Goal: Task Accomplishment & Management: Manage account settings

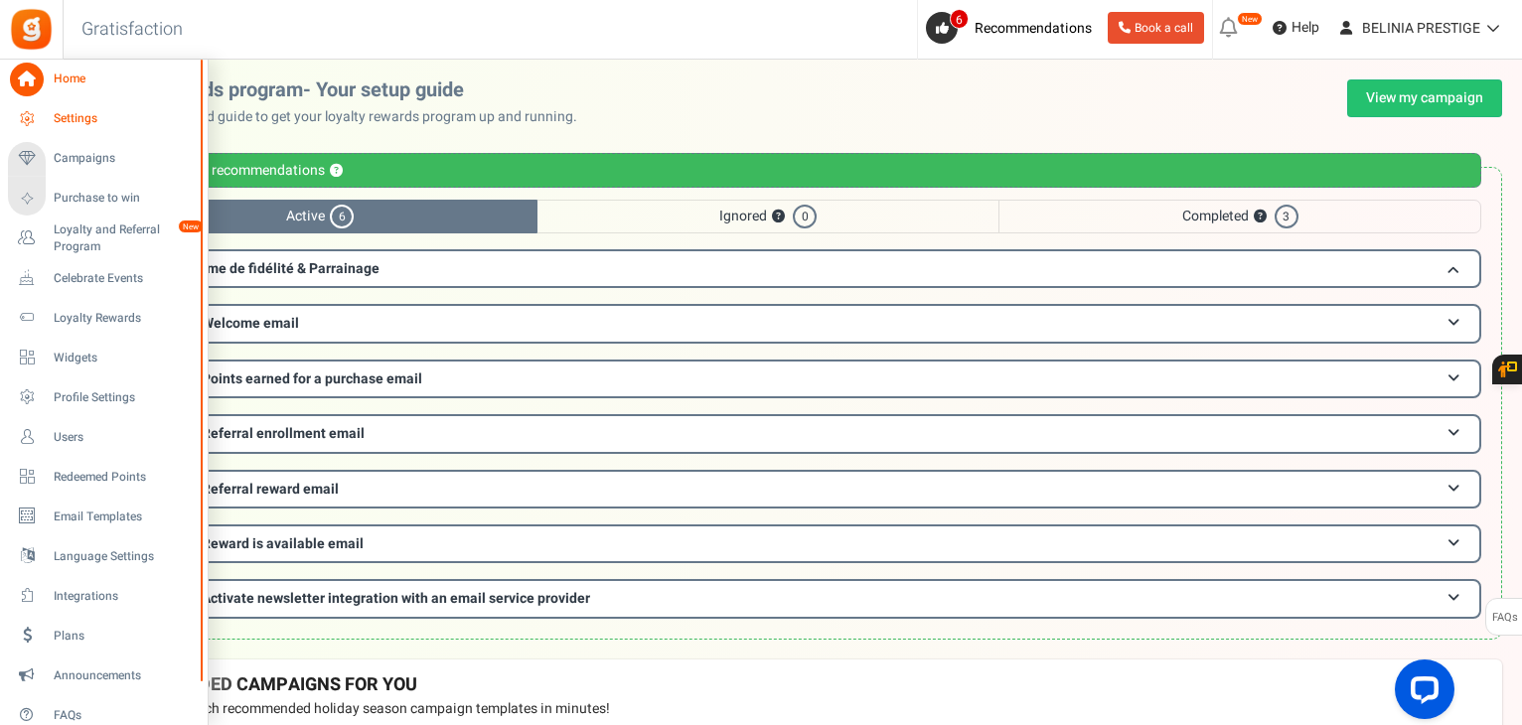
click at [92, 121] on span "Settings" at bounding box center [123, 118] width 139 height 17
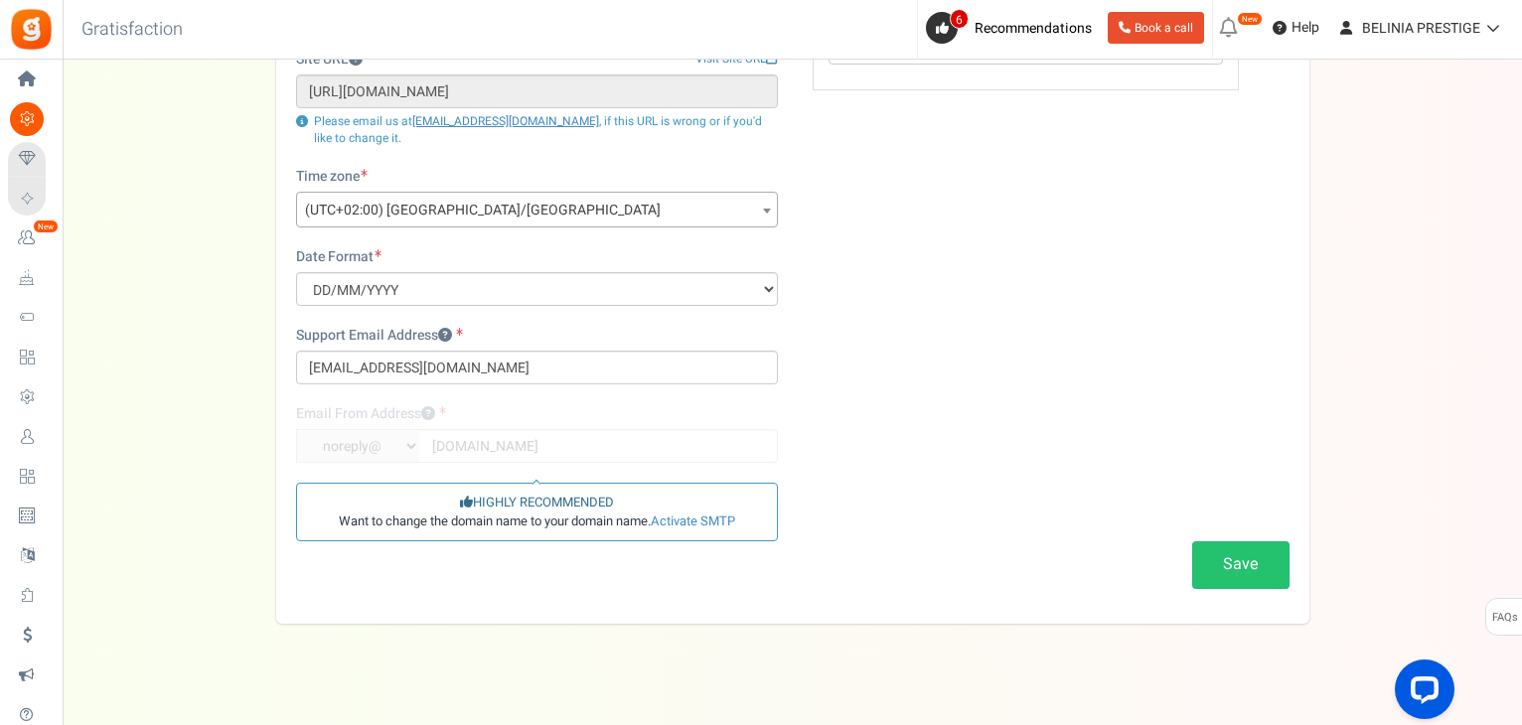
scroll to position [264, 0]
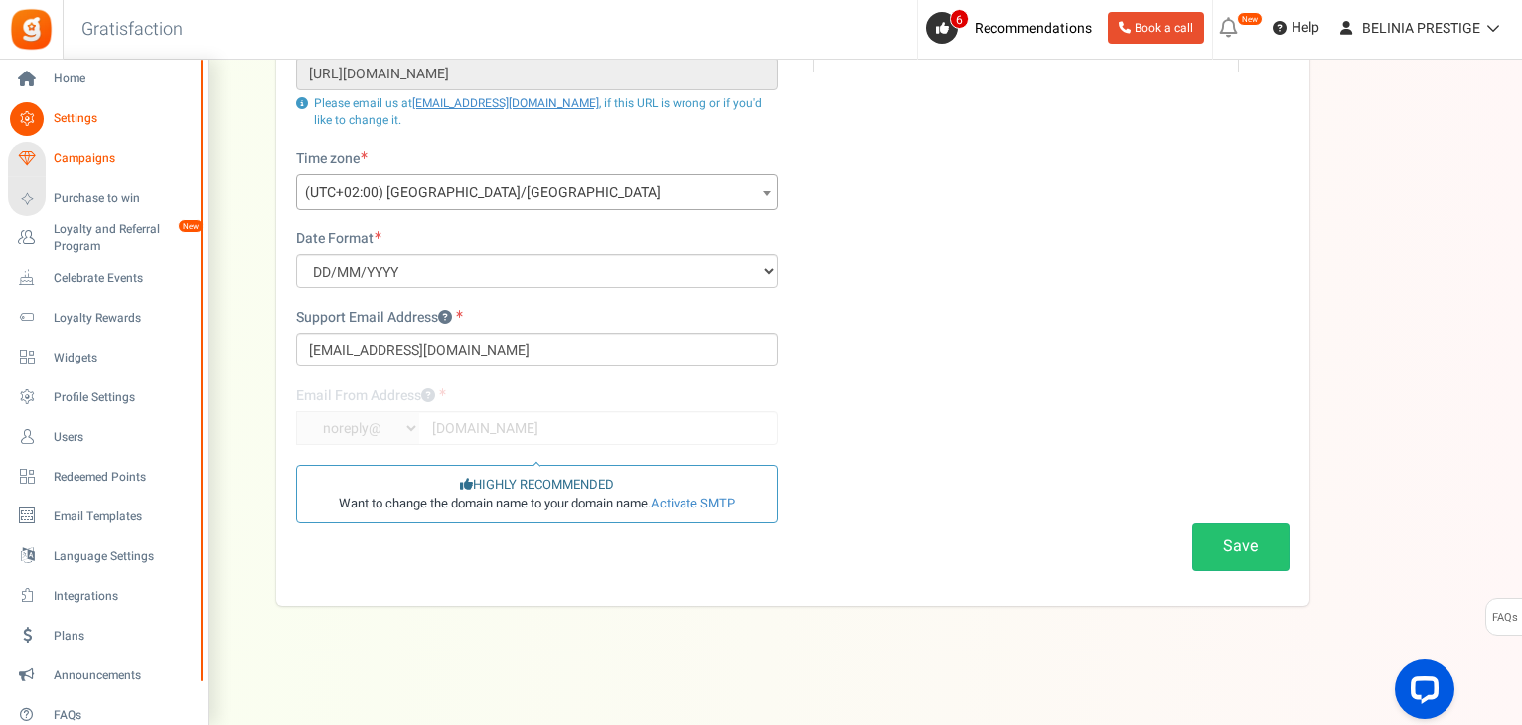
click at [90, 161] on span "Campaigns" at bounding box center [123, 158] width 139 height 17
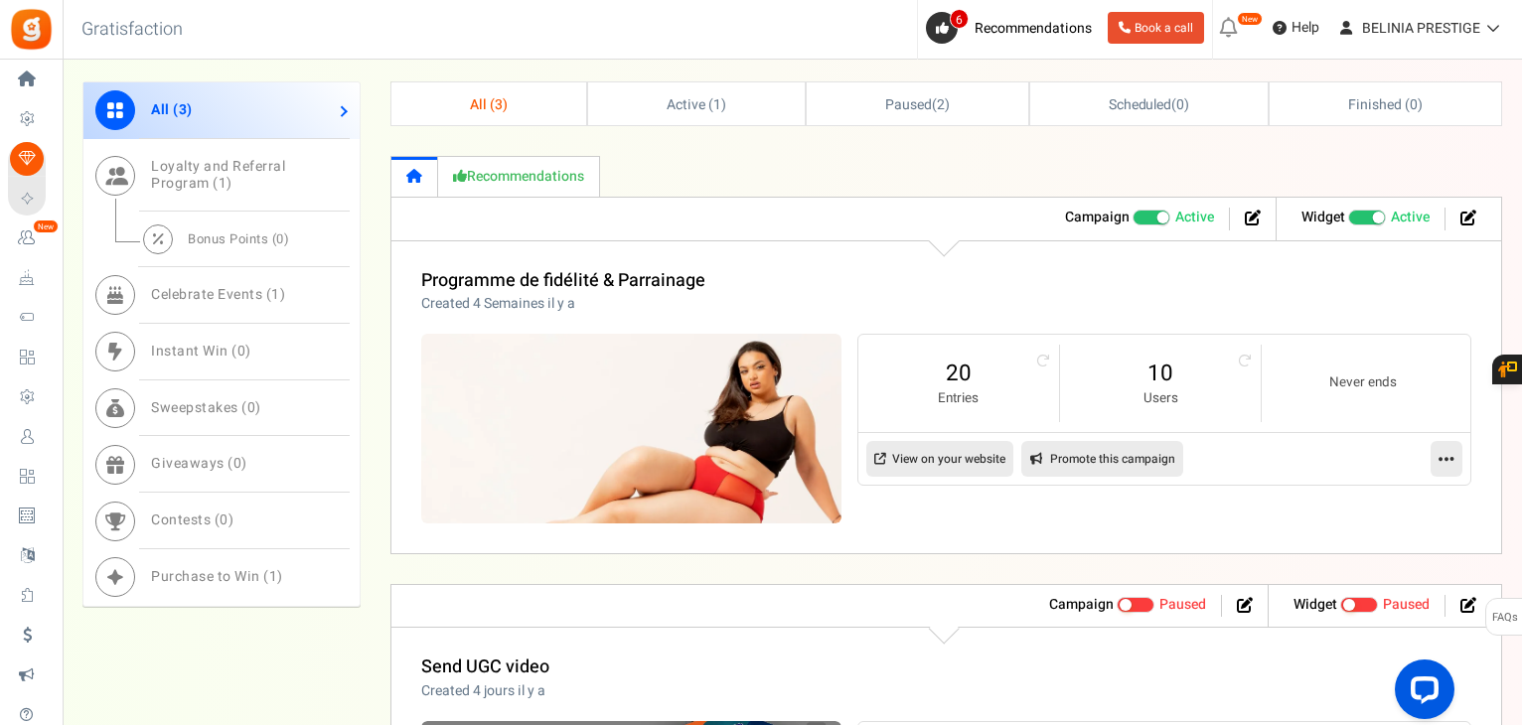
scroll to position [763, 0]
click at [1251, 211] on icon at bounding box center [1253, 218] width 16 height 16
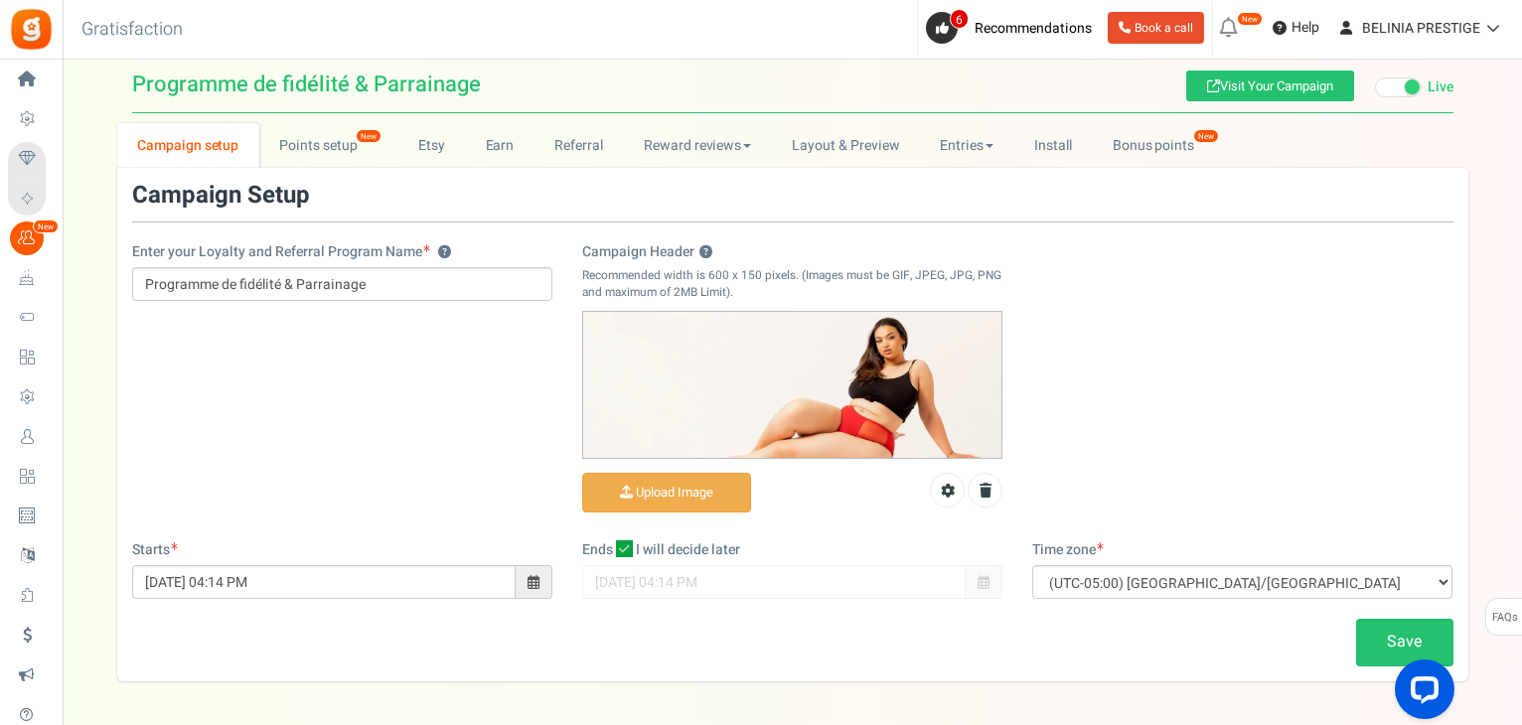
scroll to position [97, 0]
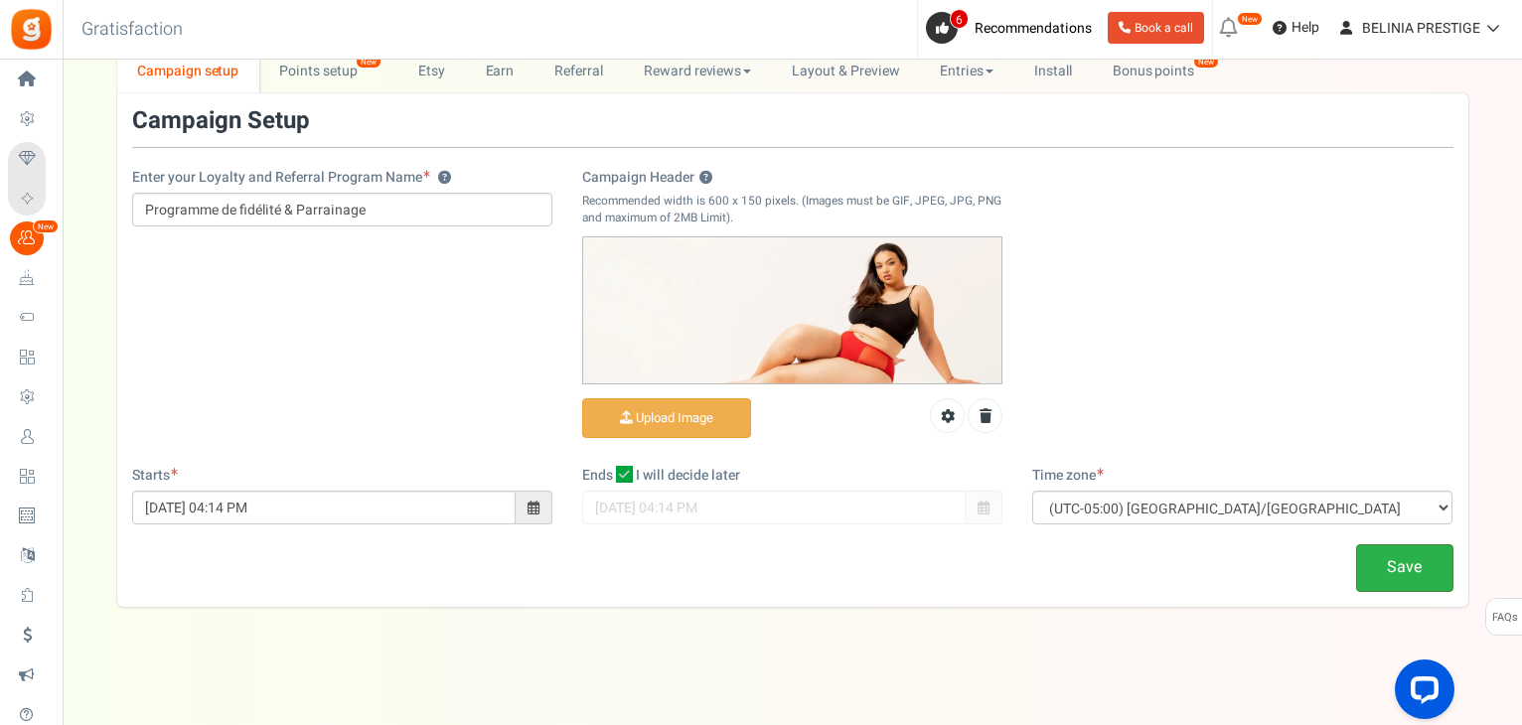
click at [1407, 584] on link "Save" at bounding box center [1404, 567] width 97 height 47
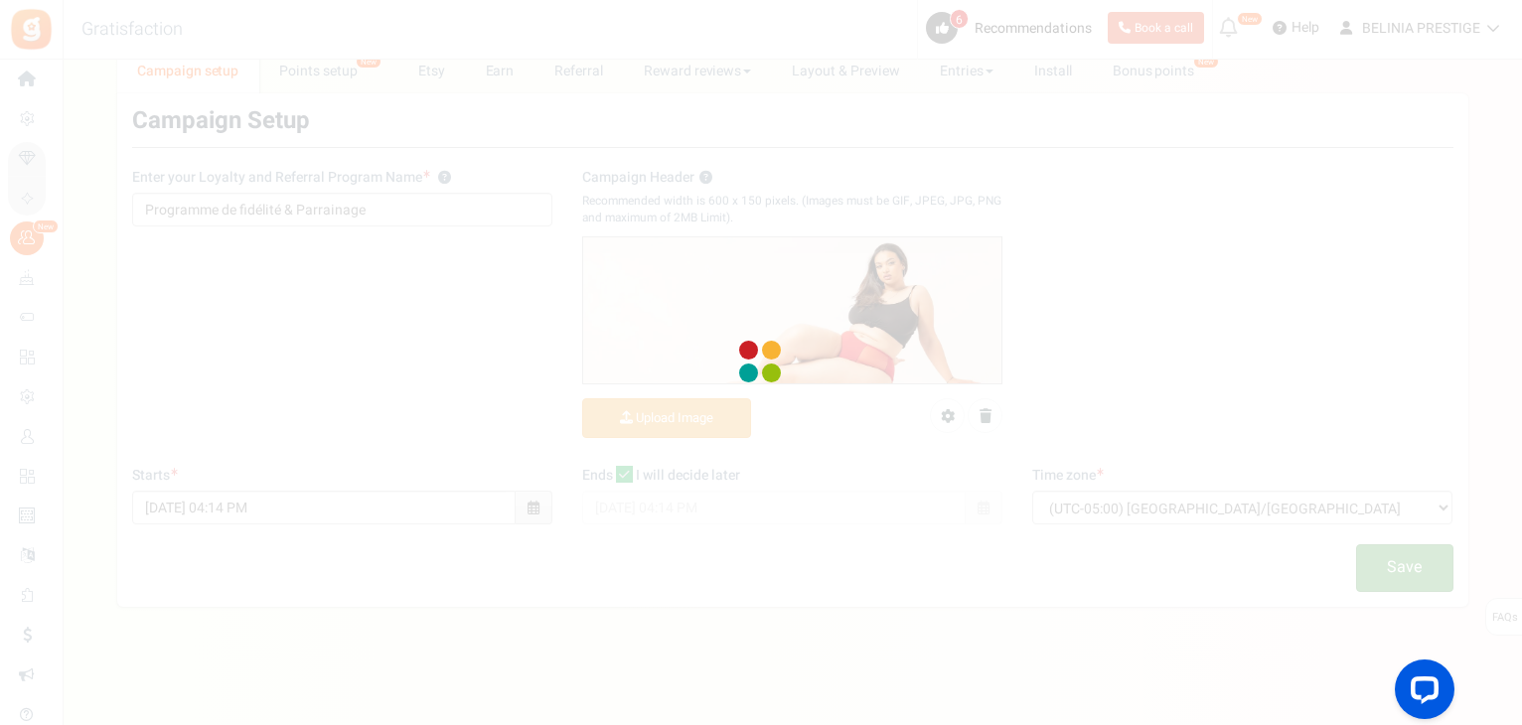
scroll to position [0, 0]
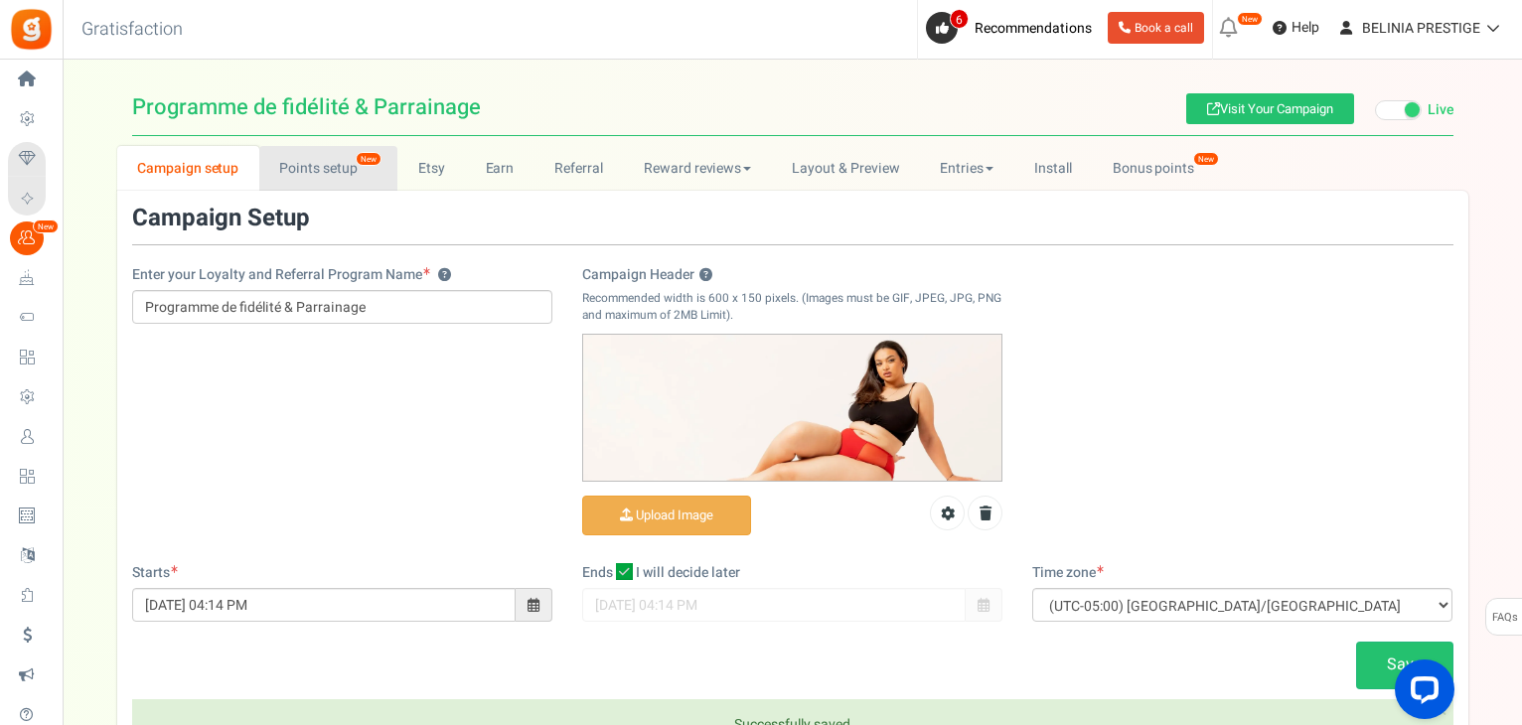
click at [353, 177] on link "Points setup New" at bounding box center [328, 168] width 138 height 45
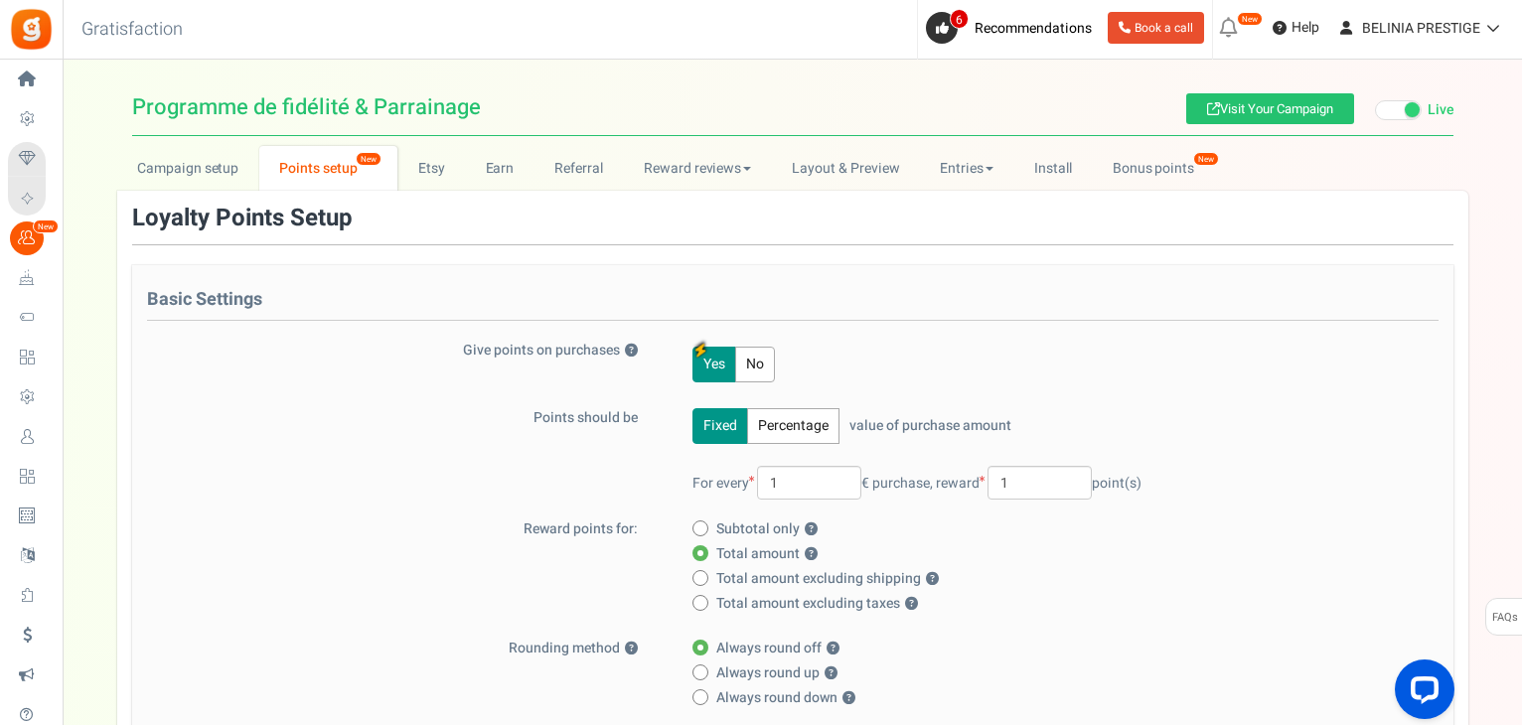
click at [590, 351] on label "Give points on purchases ?" at bounding box center [405, 351] width 517 height 20
click at [625, 351] on button "?" at bounding box center [631, 351] width 13 height 13
click at [590, 351] on label "Give points on purchases ?" at bounding box center [405, 351] width 517 height 20
click at [625, 351] on button "?" at bounding box center [631, 351] width 13 height 13
click at [459, 447] on div "Points should be Fixed Percentage value of purchase amount 100 % of purchase am…" at bounding box center [792, 463] width 1291 height 111
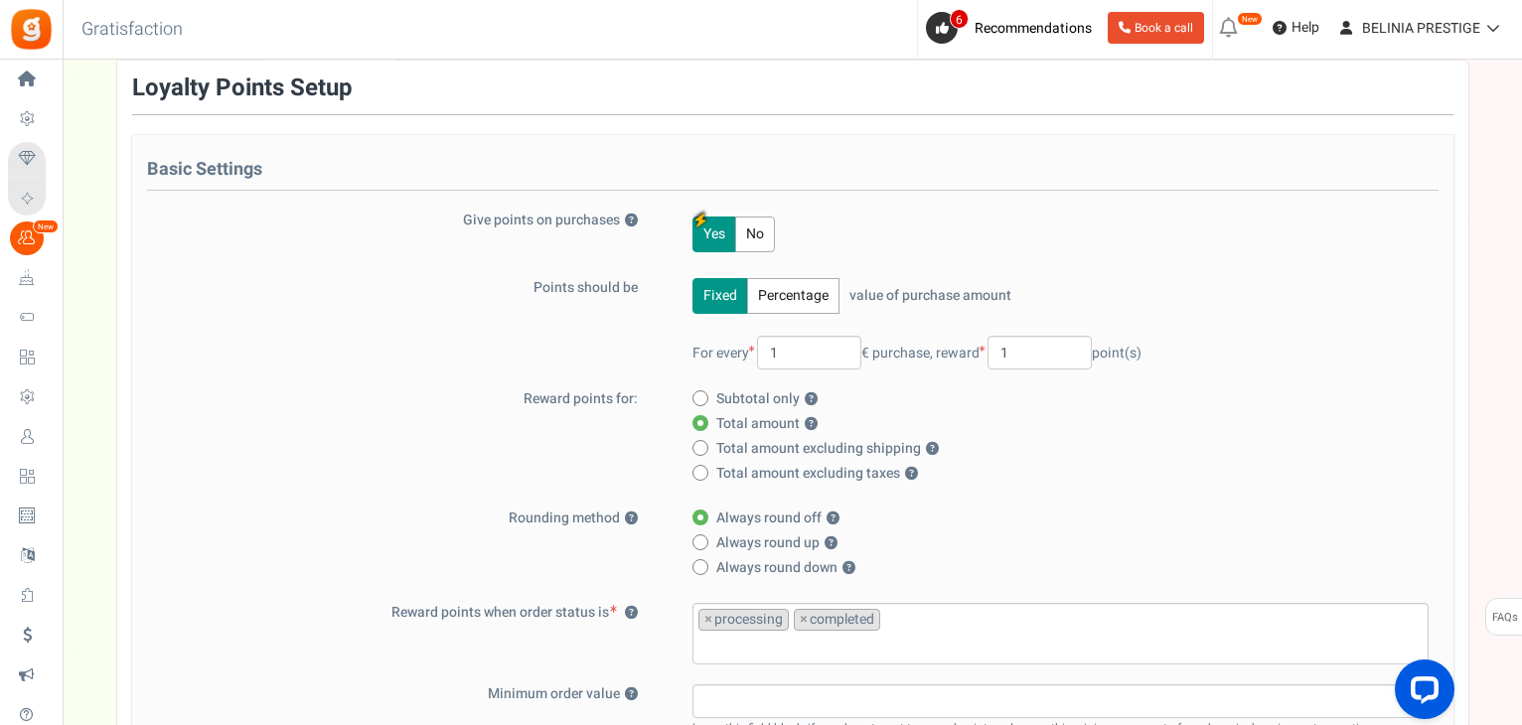
scroll to position [141, 0]
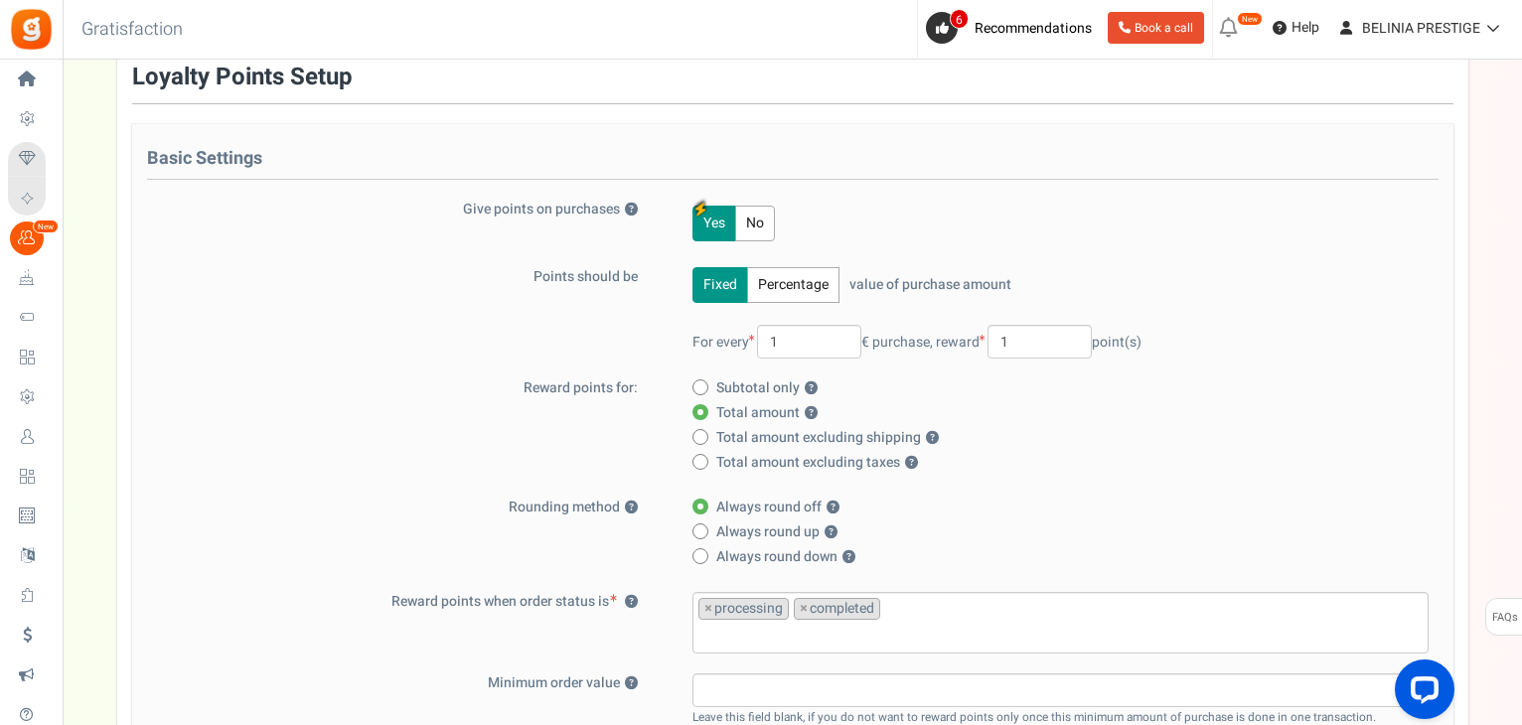
click at [700, 460] on icon at bounding box center [699, 462] width 5 height 5
click at [700, 459] on input "Total amount excluding taxes ?" at bounding box center [698, 463] width 13 height 13
radio input "true"
click at [701, 413] on span at bounding box center [700, 412] width 16 height 16
click at [701, 413] on input "Total amount ?" at bounding box center [698, 413] width 13 height 13
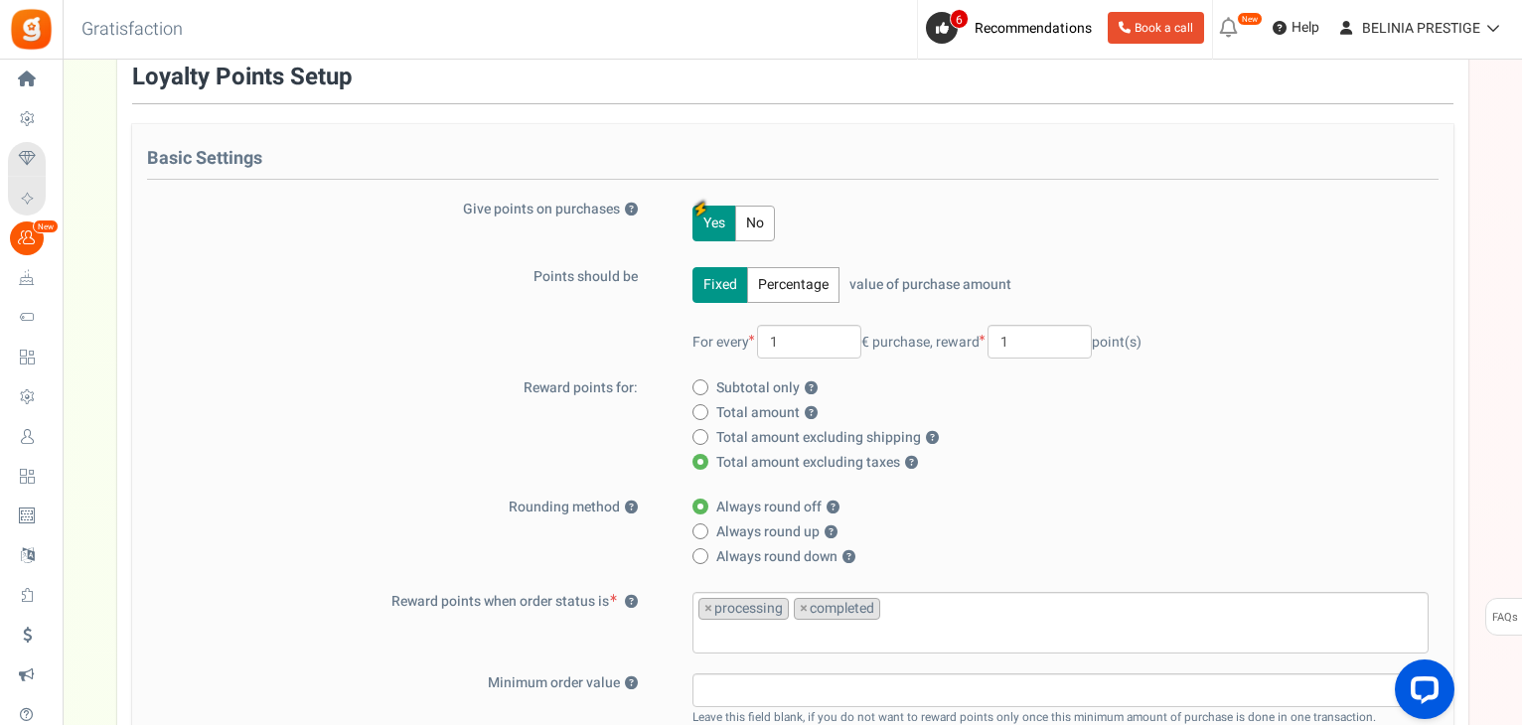
radio input "true"
radio input "false"
click at [697, 438] on icon at bounding box center [699, 437] width 5 height 5
click at [697, 438] on input "Total amount excluding shipping ?" at bounding box center [698, 438] width 13 height 13
radio input "true"
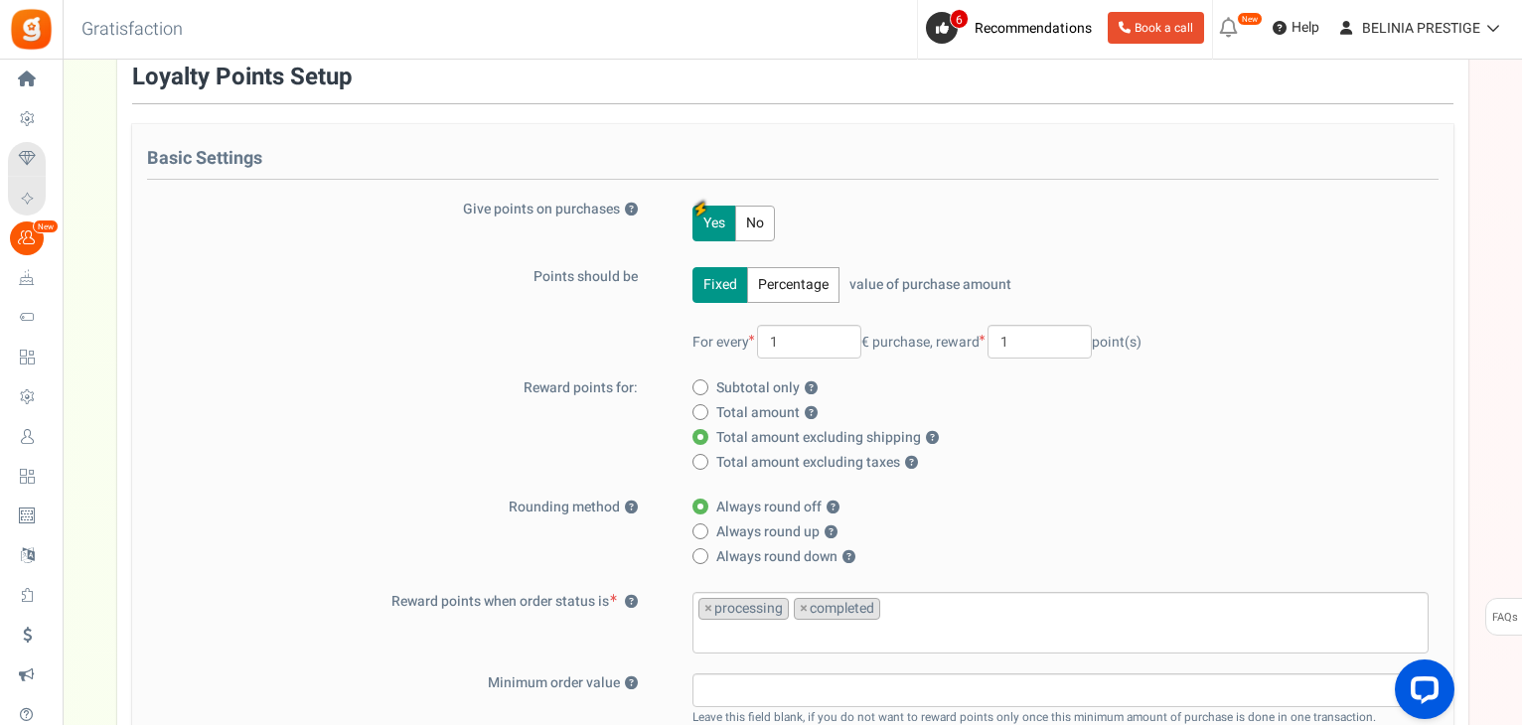
click at [700, 416] on span at bounding box center [700, 412] width 16 height 16
click at [700, 416] on input "Total amount ?" at bounding box center [698, 413] width 13 height 13
radio input "true"
radio input "false"
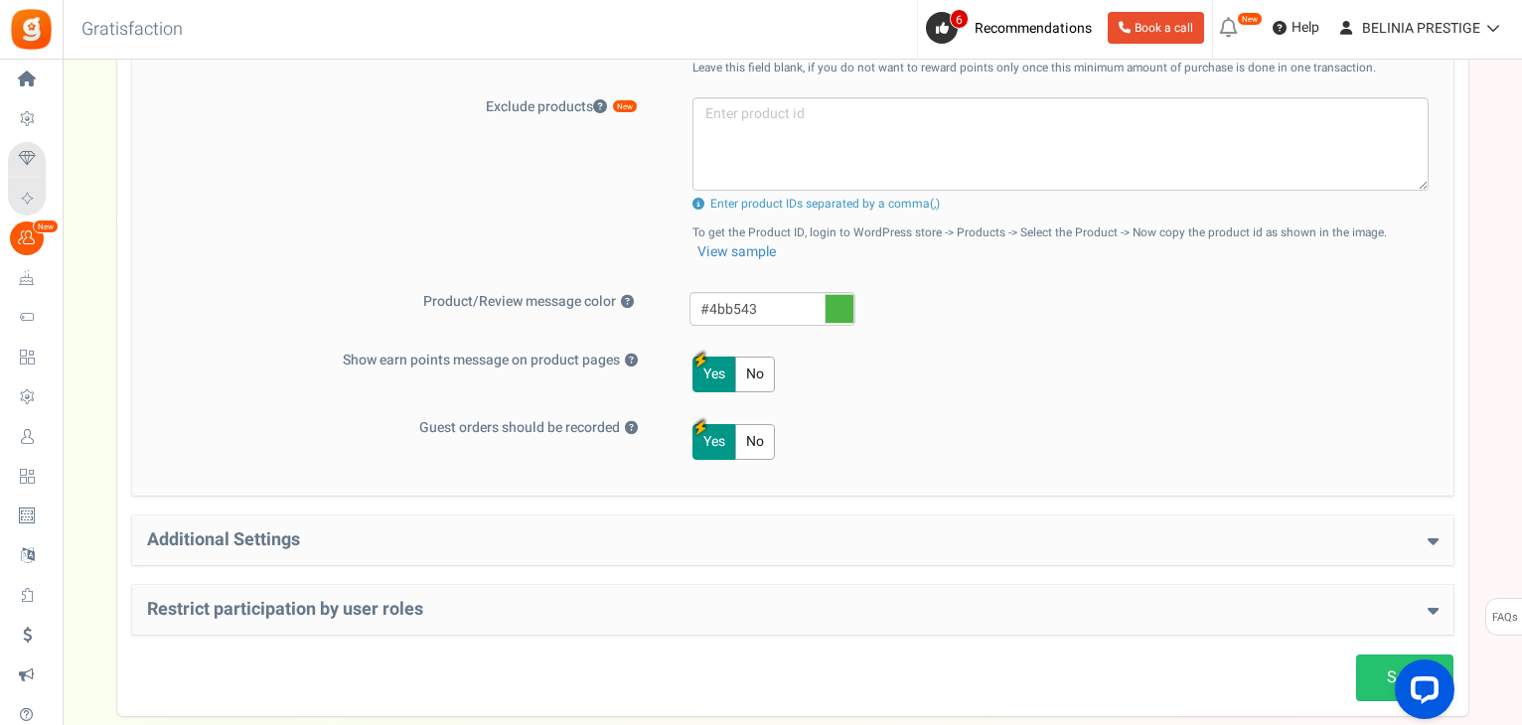
scroll to position [898, 0]
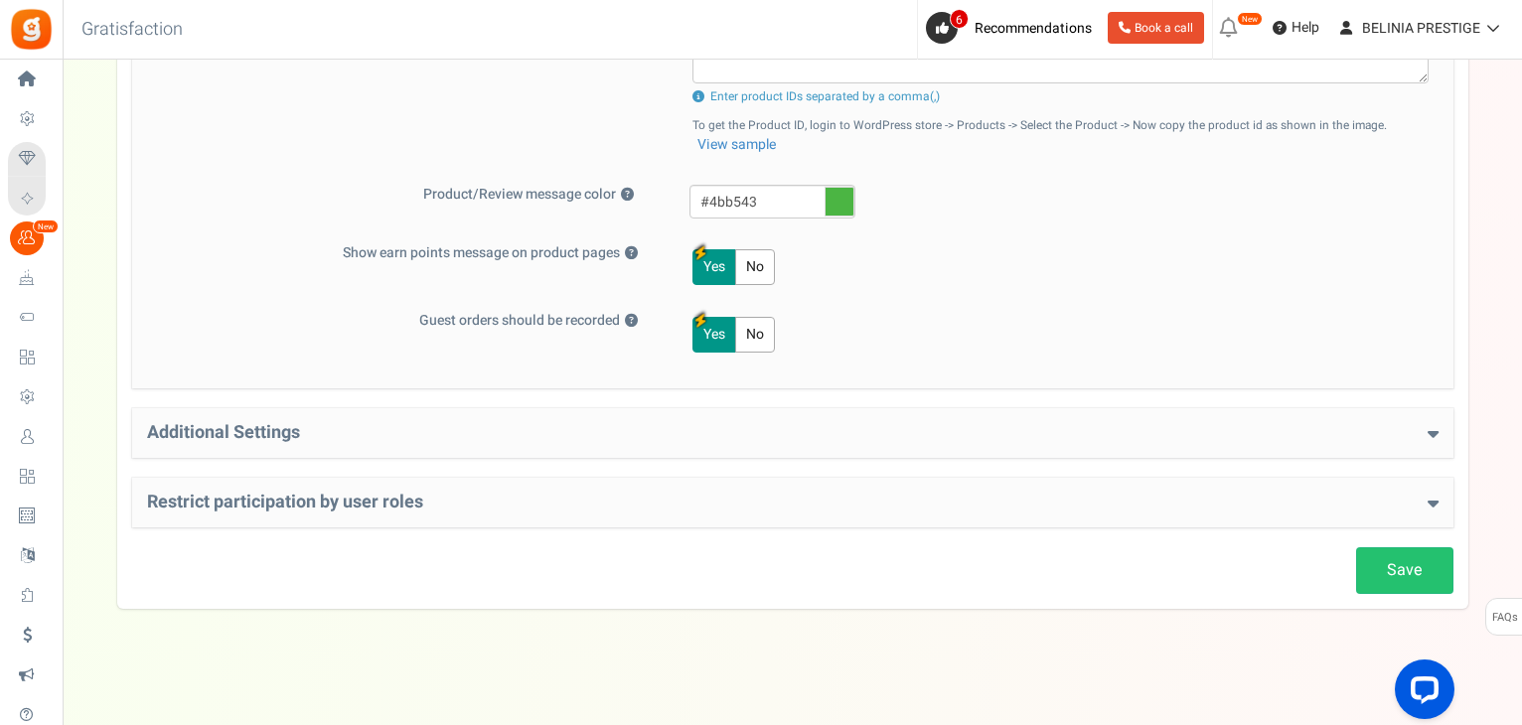
click at [822, 442] on div "Additional Settings Welcome Bonus ? Yes No Enter Welcome Points 50 Welcome Note…" at bounding box center [792, 433] width 1321 height 50
click at [306, 431] on h4 "Additional Settings" at bounding box center [792, 433] width 1291 height 20
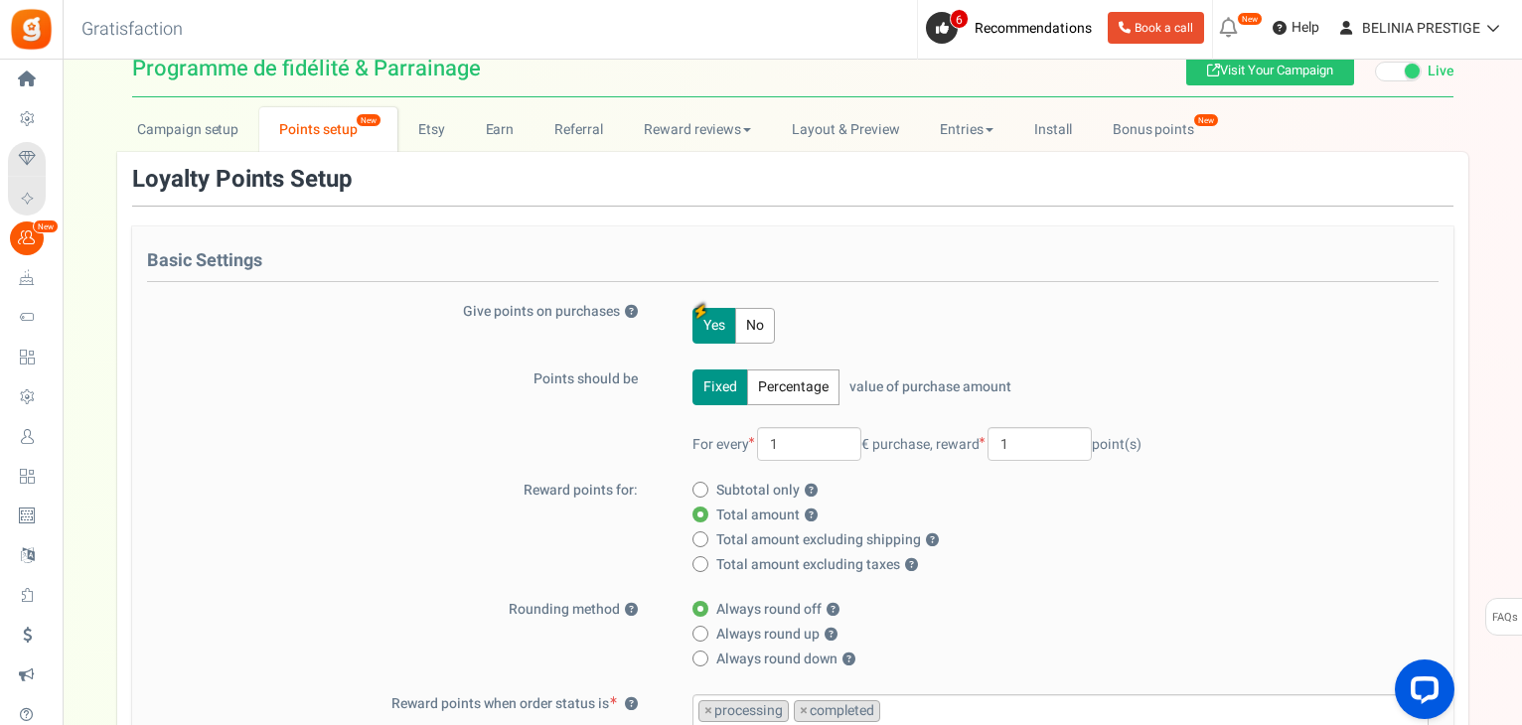
scroll to position [0, 0]
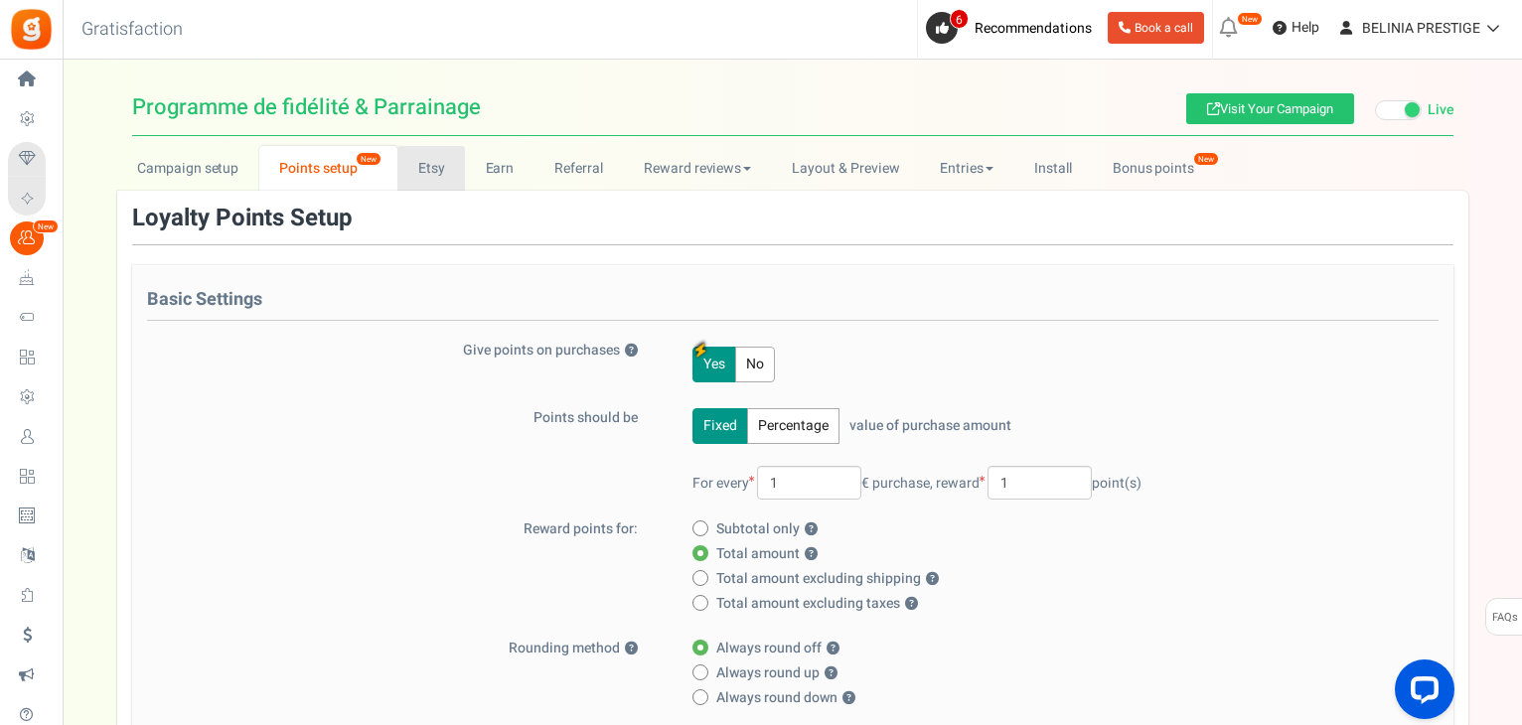
click at [421, 162] on link "Etsy" at bounding box center [431, 168] width 68 height 45
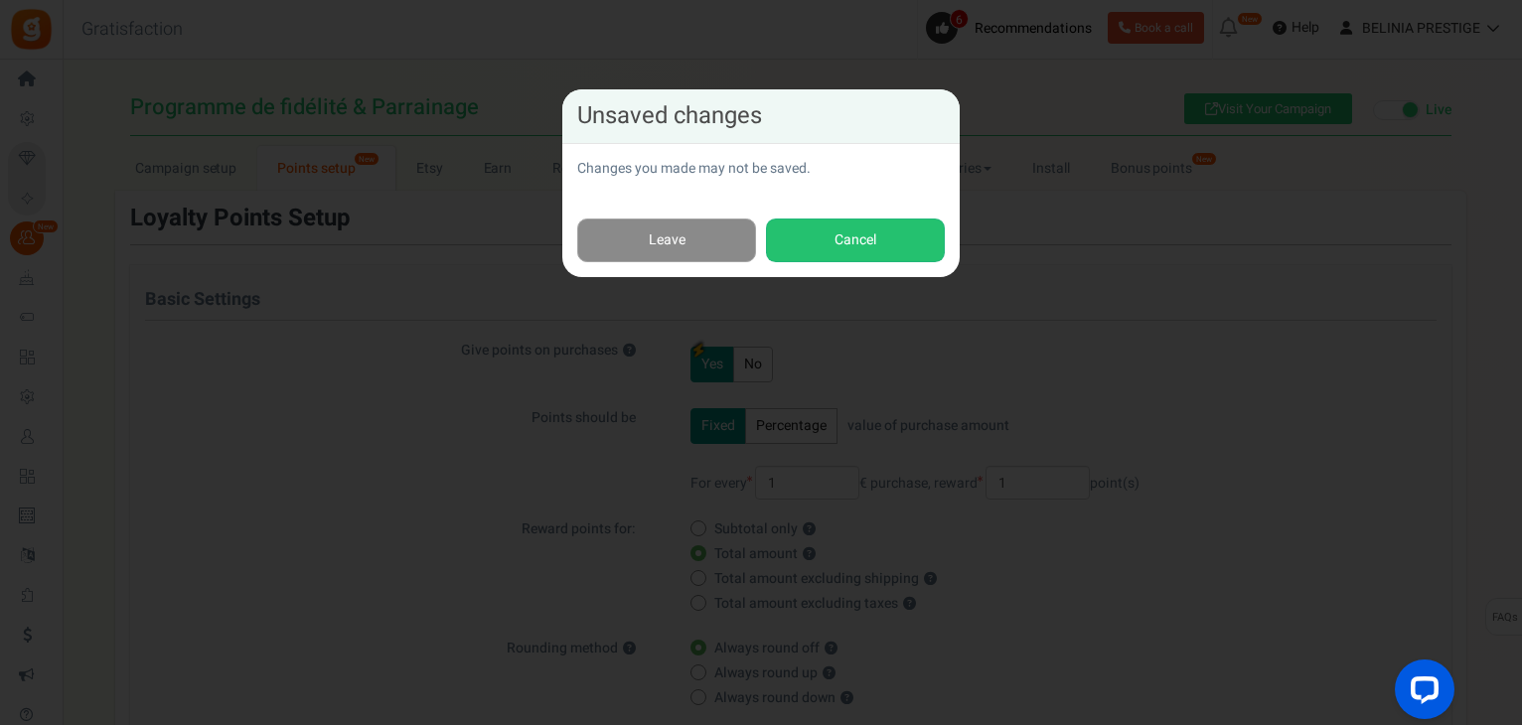
click at [732, 239] on link "Leave" at bounding box center [666, 241] width 179 height 45
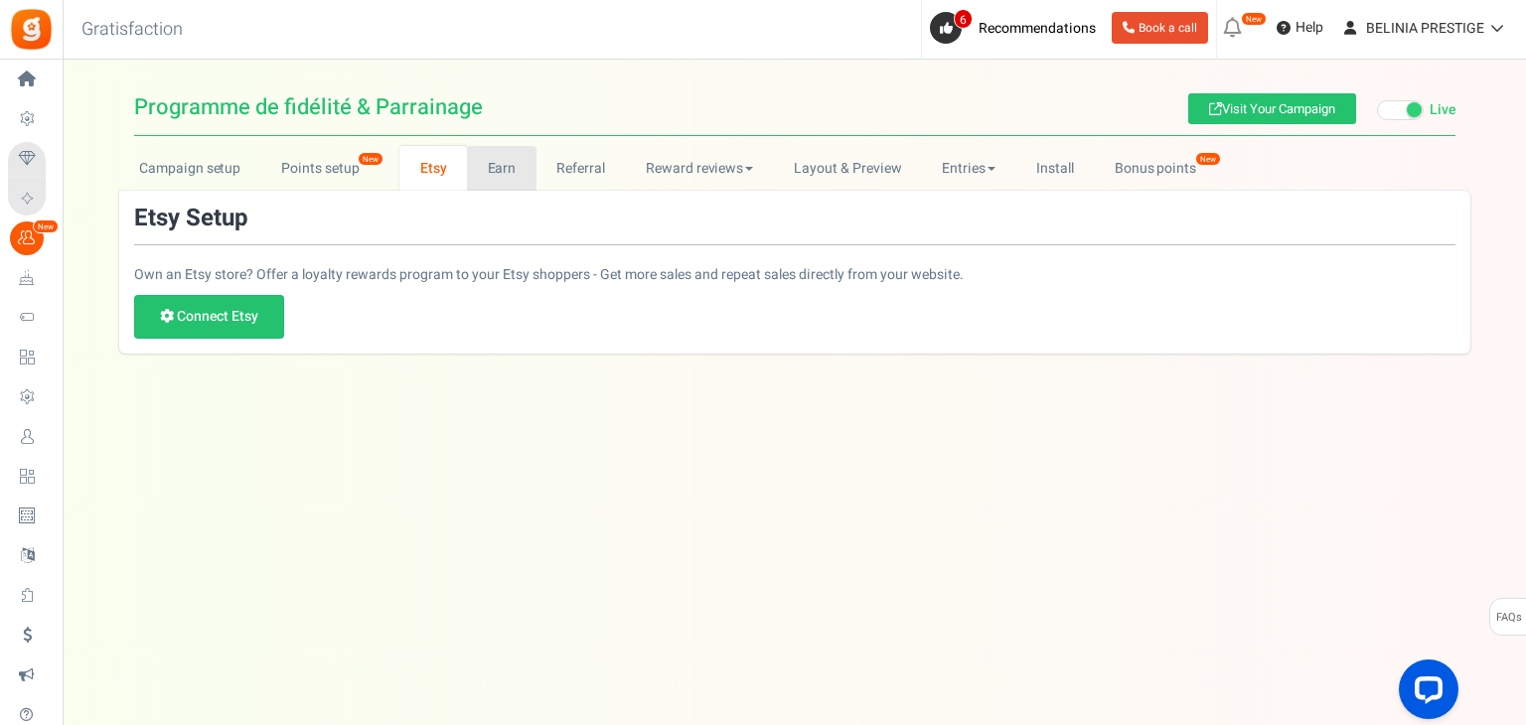
click at [491, 172] on link "Earn" at bounding box center [502, 168] width 70 height 45
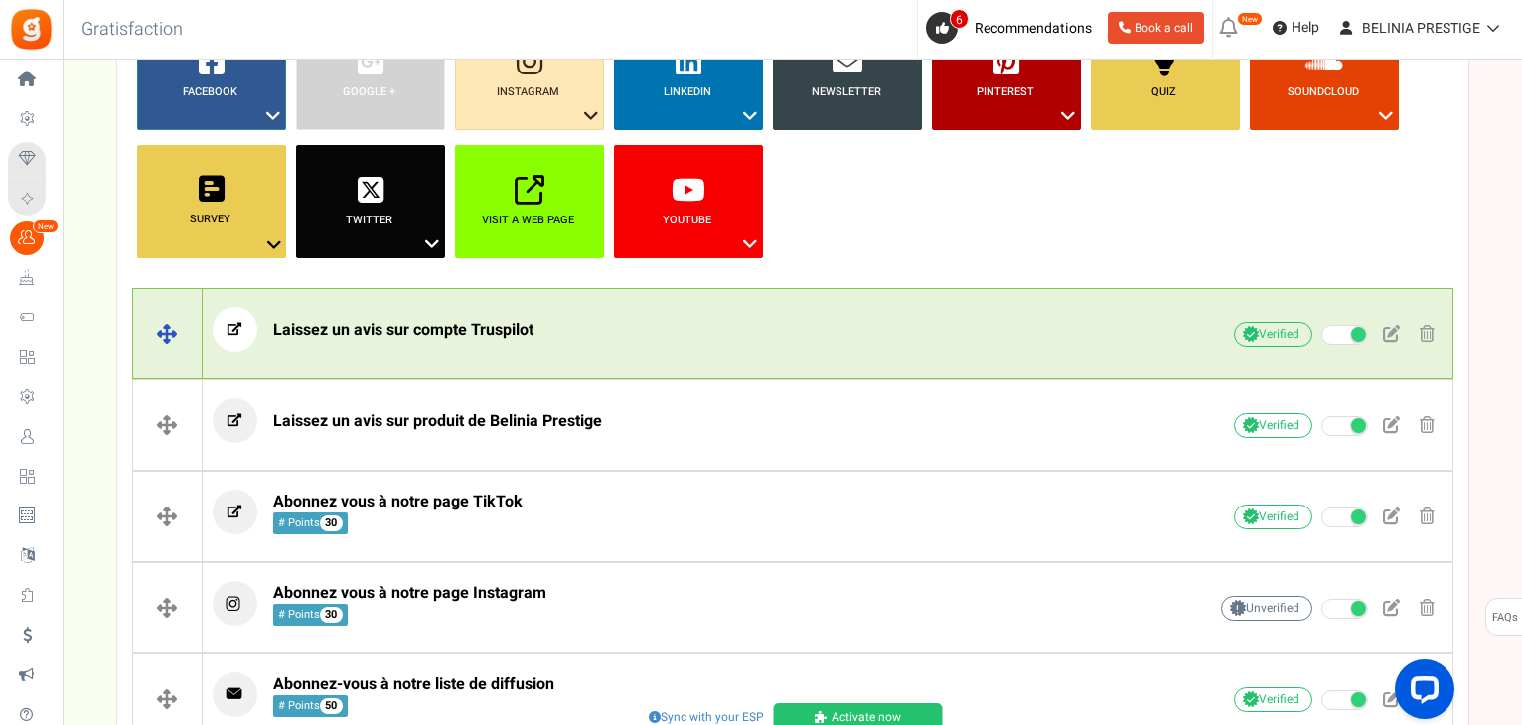
scroll to position [245, 0]
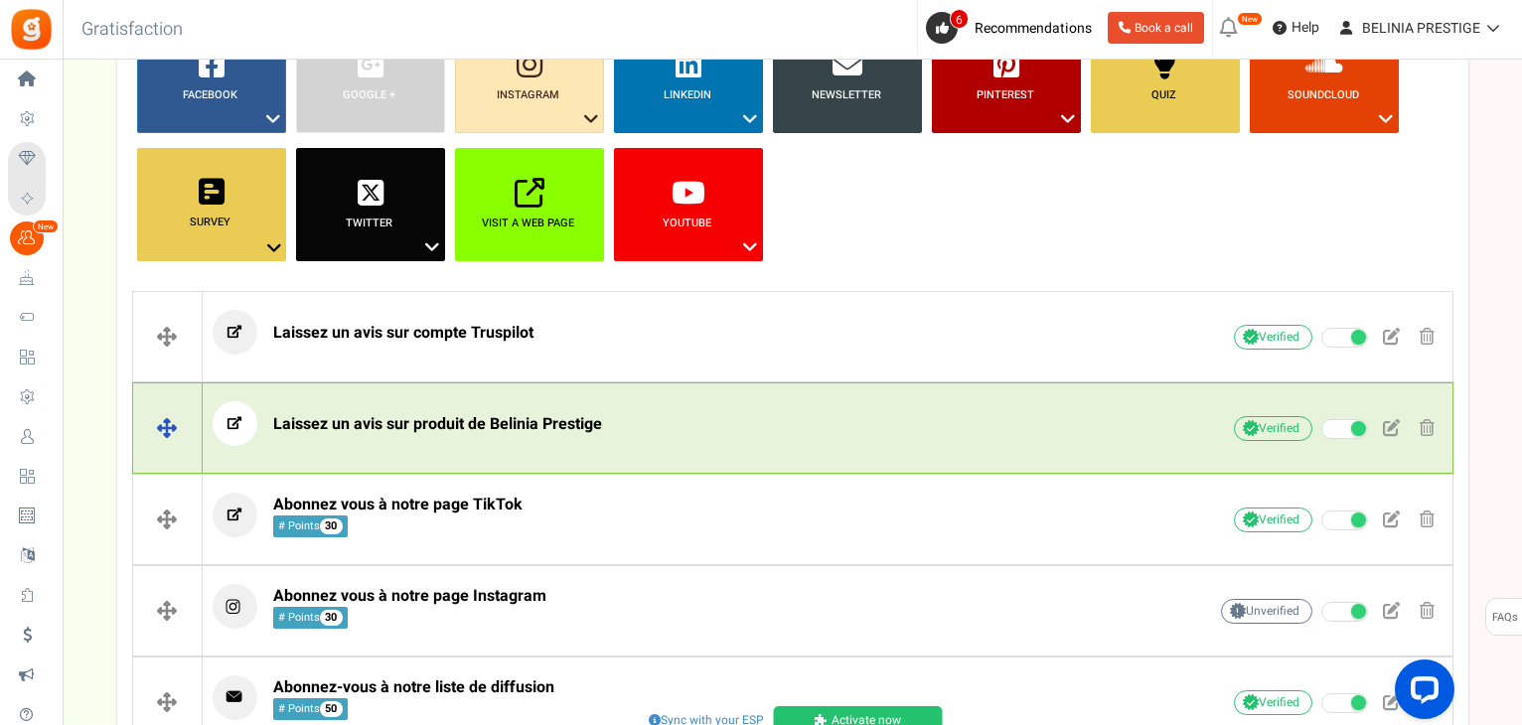
click at [373, 406] on p "Laissez un avis sur produit de Belinia Prestige" at bounding box center [679, 423] width 932 height 45
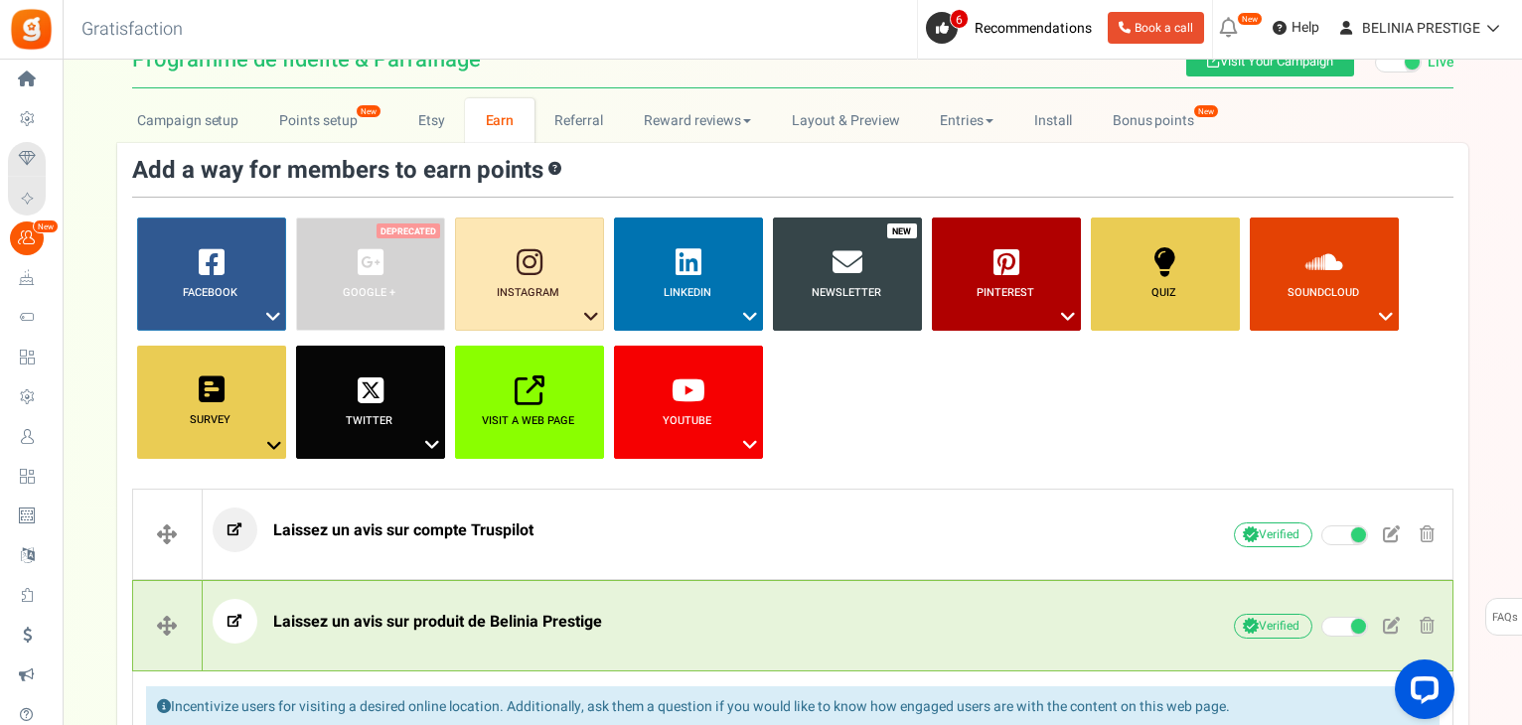
scroll to position [47, 0]
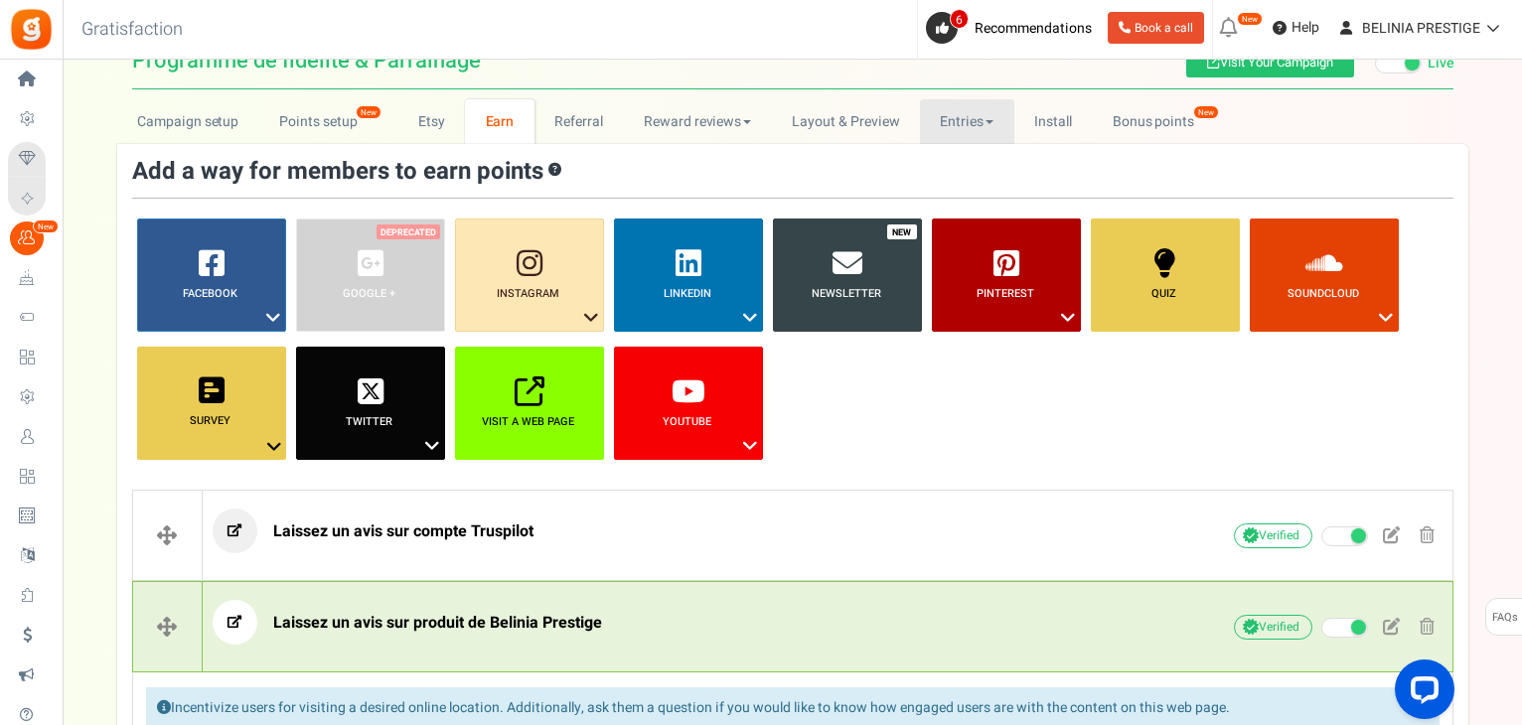
click at [965, 106] on link "Entries" at bounding box center [967, 121] width 94 height 45
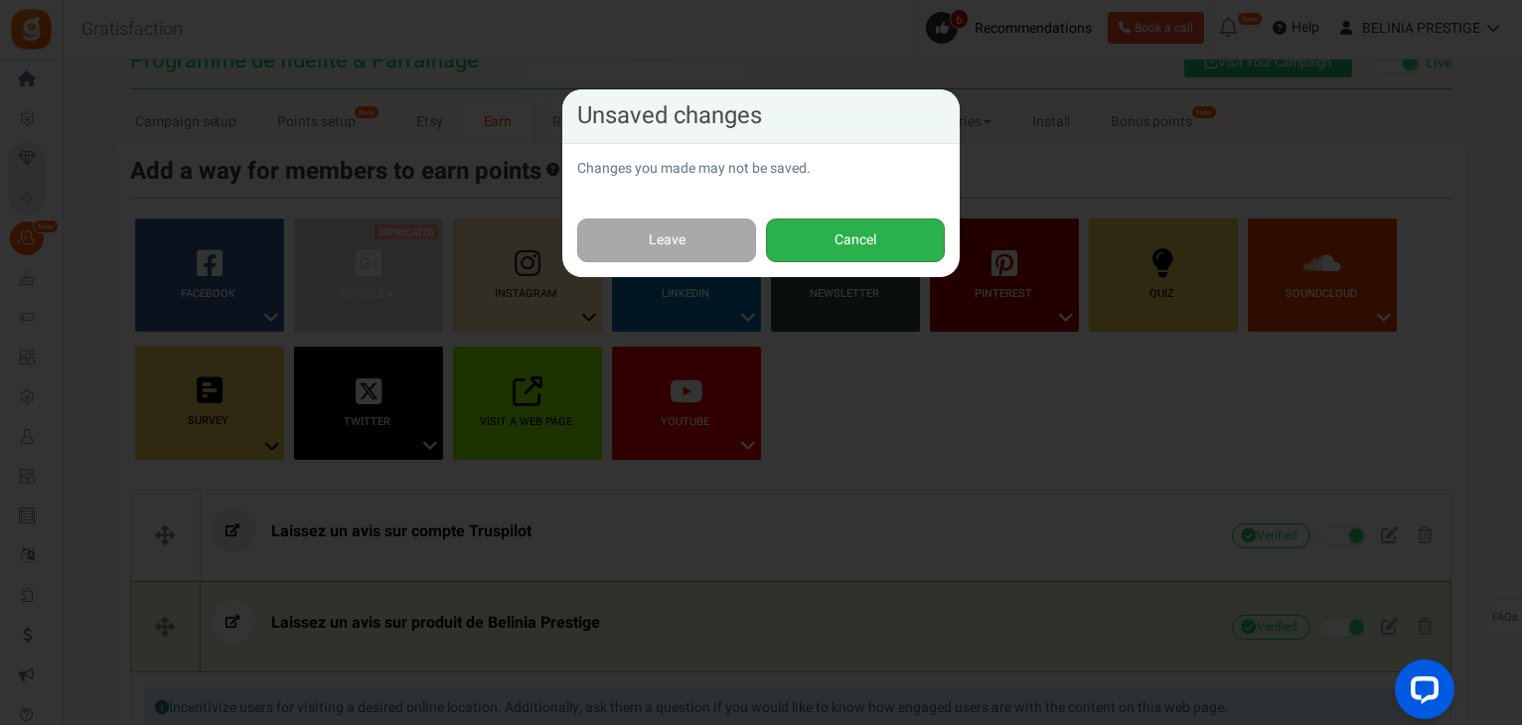
click at [845, 236] on button "Cancel" at bounding box center [855, 241] width 179 height 45
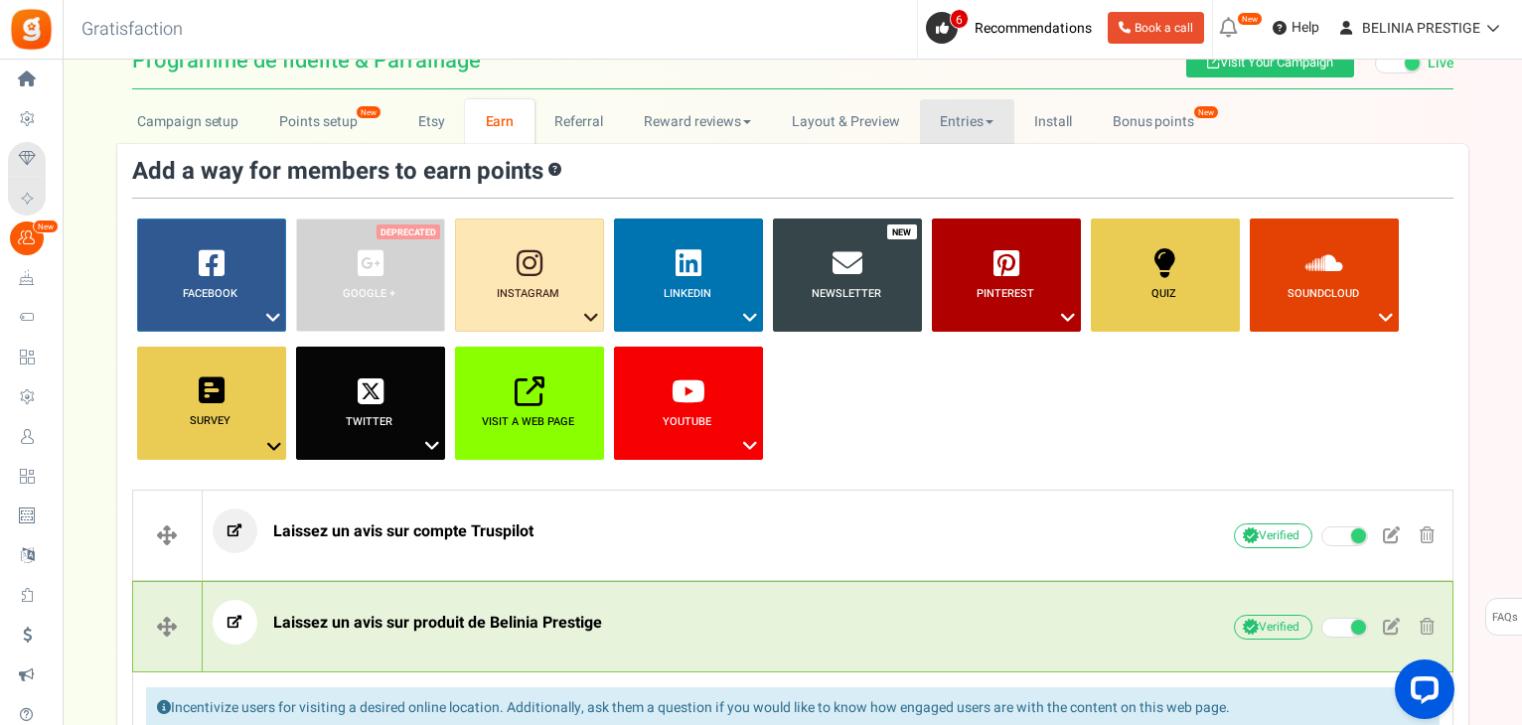
click at [988, 131] on link "Entries" at bounding box center [967, 121] width 94 height 45
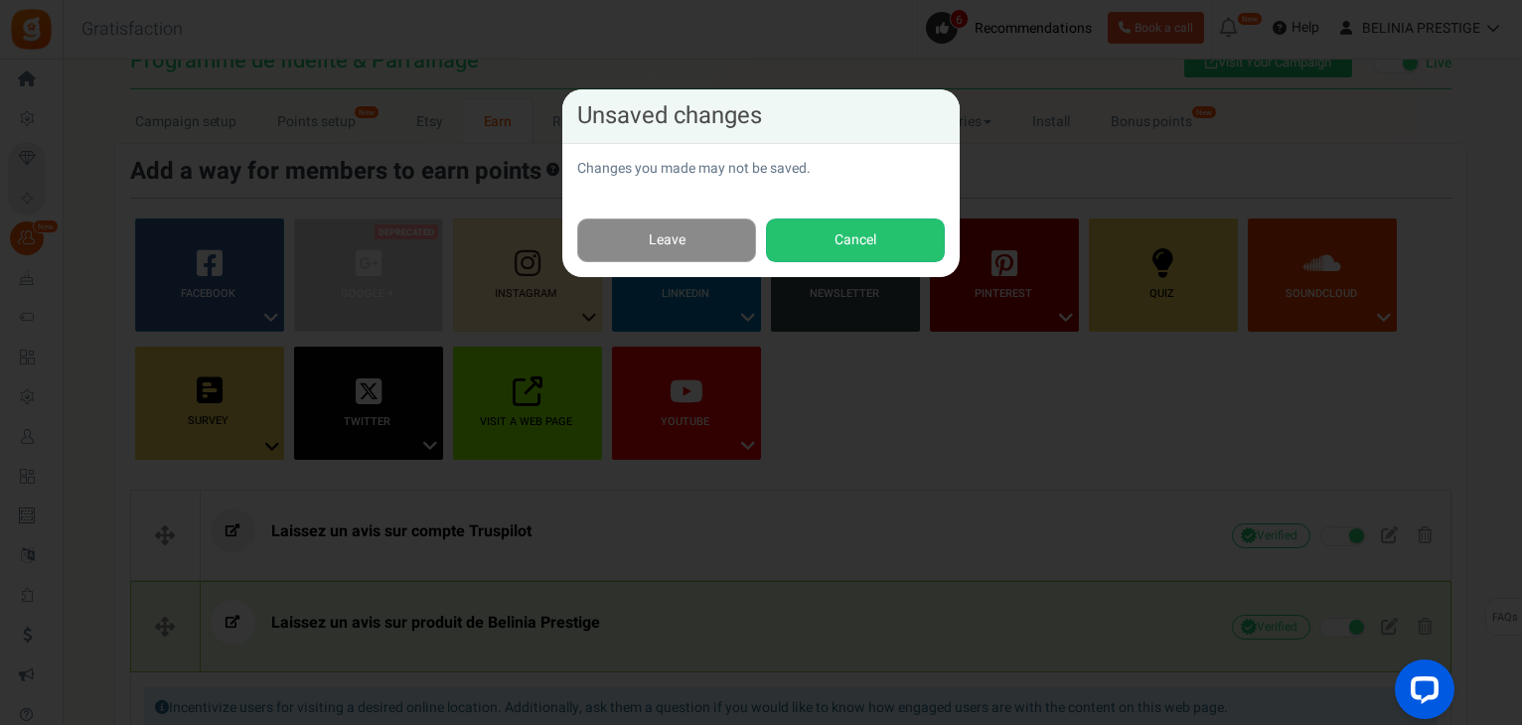
click at [699, 235] on link "Leave" at bounding box center [666, 241] width 179 height 45
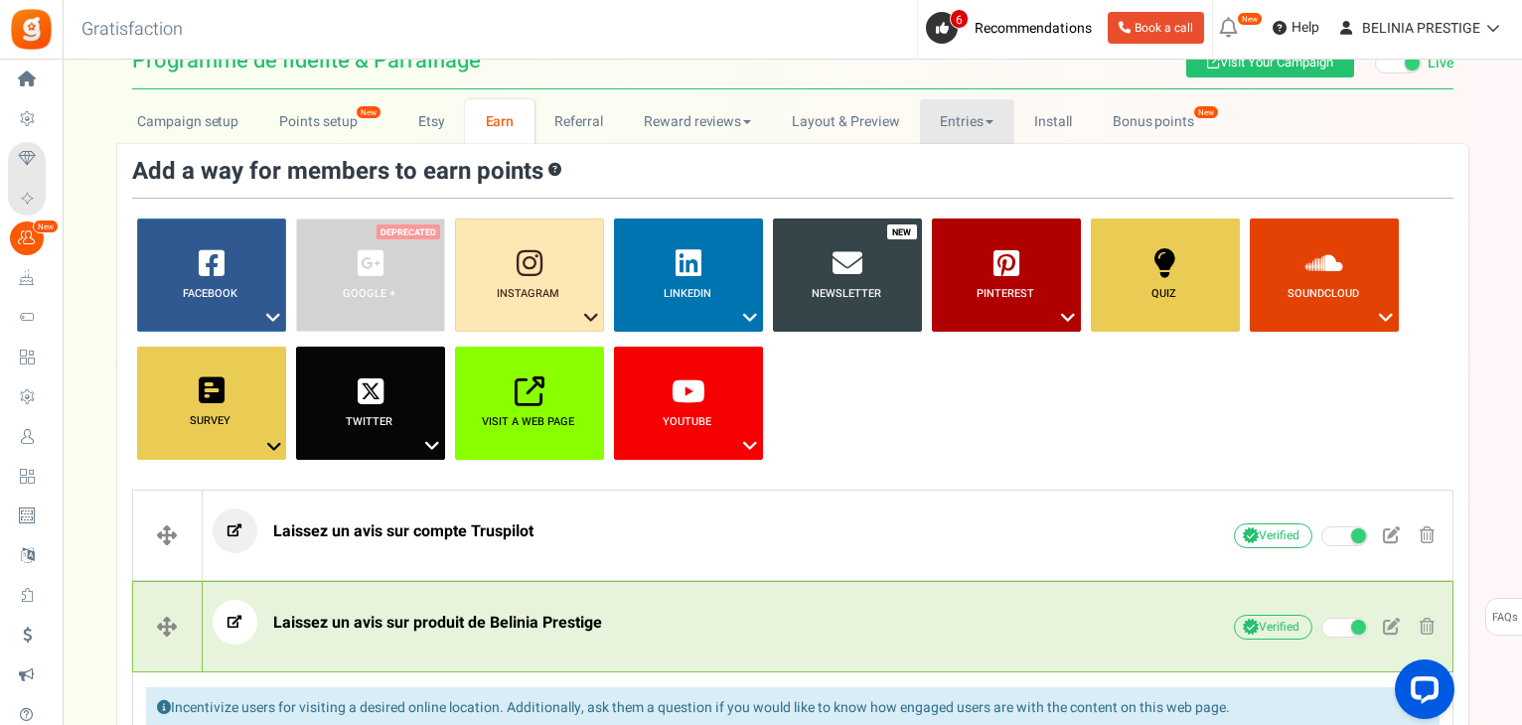
click at [960, 126] on link "Entries" at bounding box center [967, 121] width 94 height 45
click at [950, 155] on link "Entries" at bounding box center [999, 165] width 159 height 29
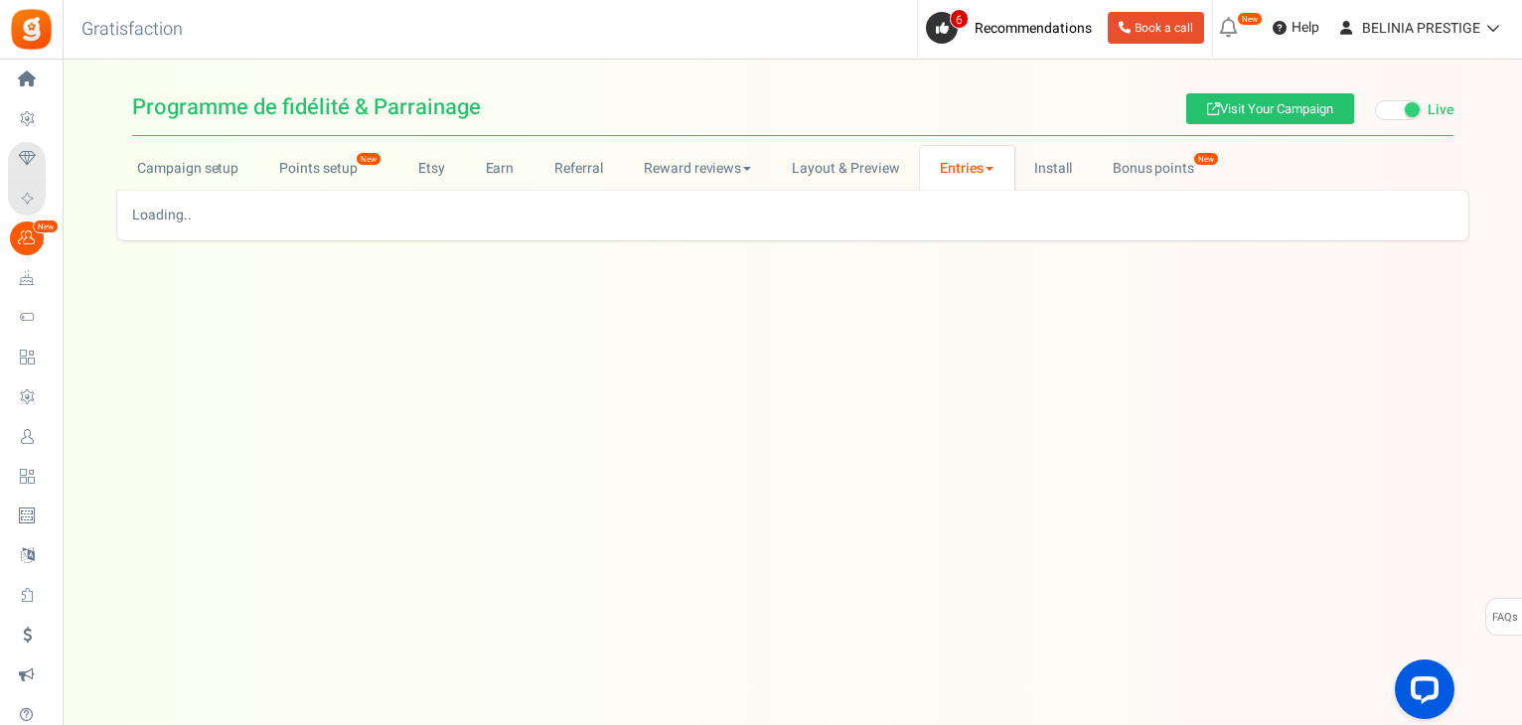
scroll to position [0, 0]
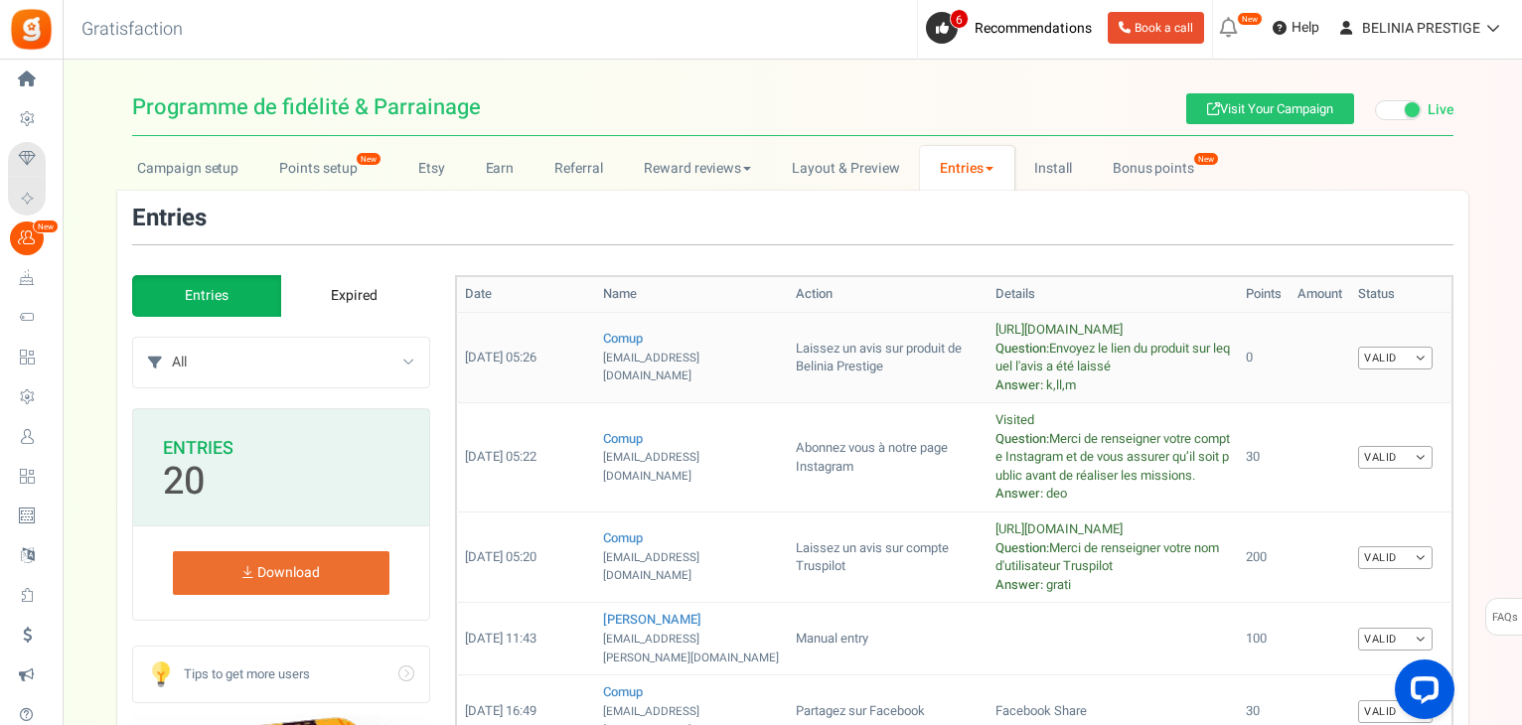
click at [1418, 355] on link "Valid" at bounding box center [1395, 358] width 74 height 23
click at [1331, 408] on link "Invalid" at bounding box center [1352, 421] width 159 height 29
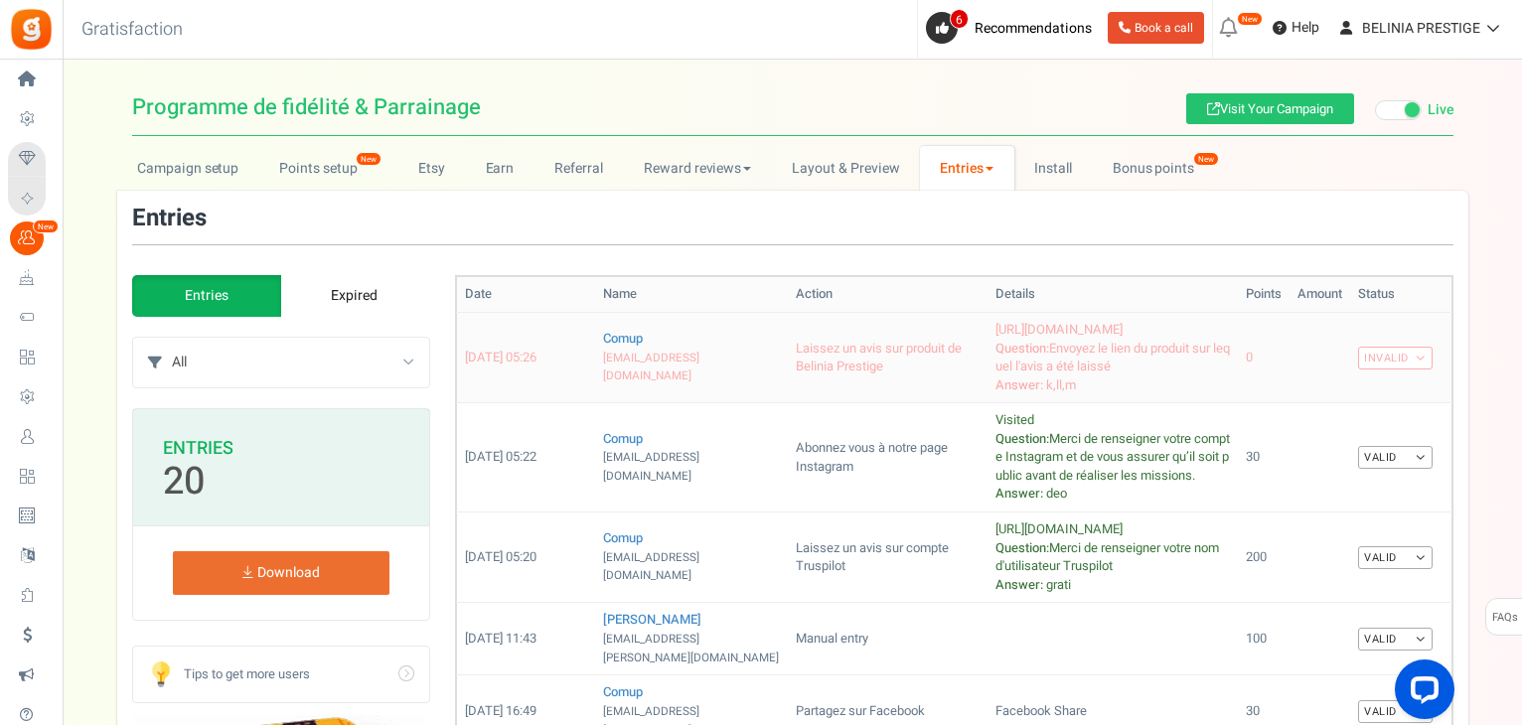
click at [1422, 352] on link "Invalid" at bounding box center [1395, 358] width 74 height 23
click at [1339, 396] on link "Valid" at bounding box center [1352, 393] width 159 height 29
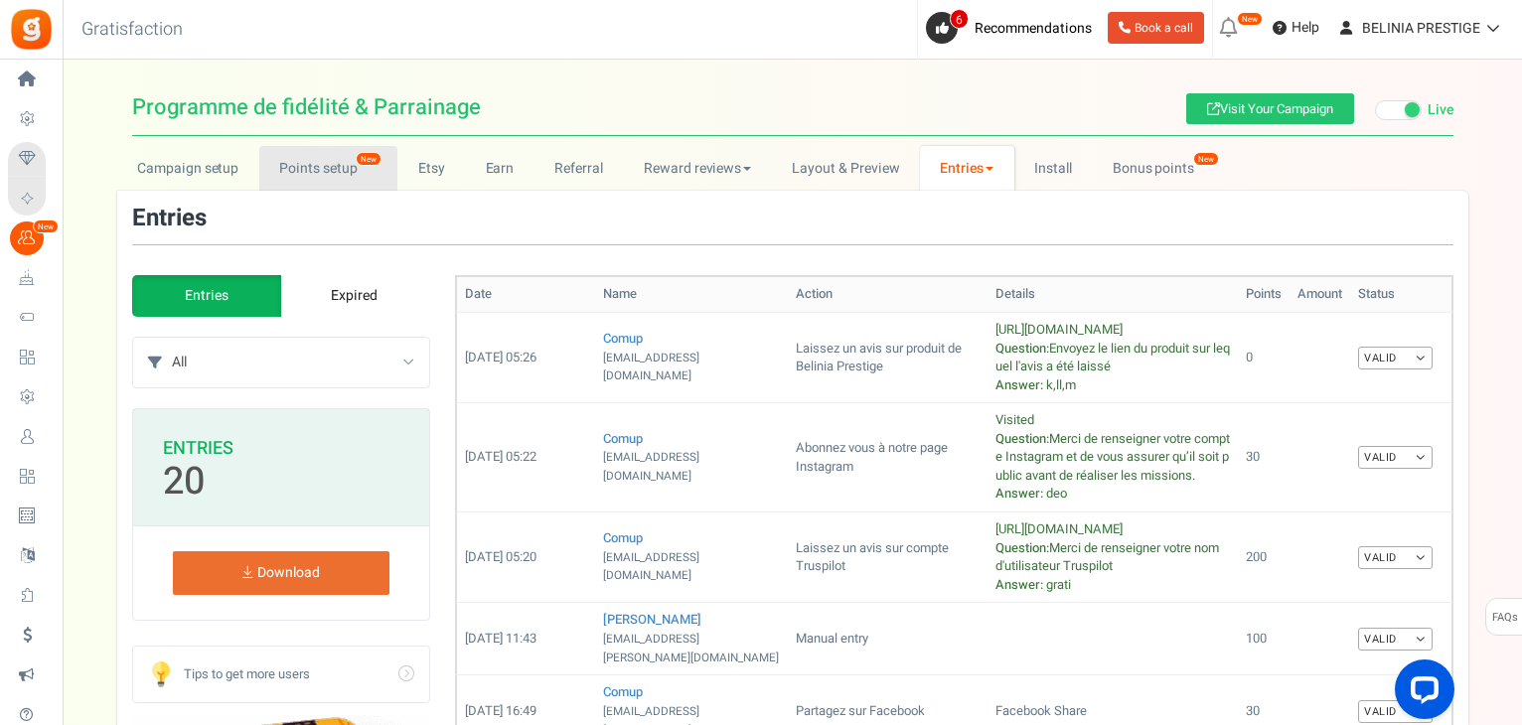
click at [347, 165] on link "Points setup New" at bounding box center [328, 168] width 138 height 45
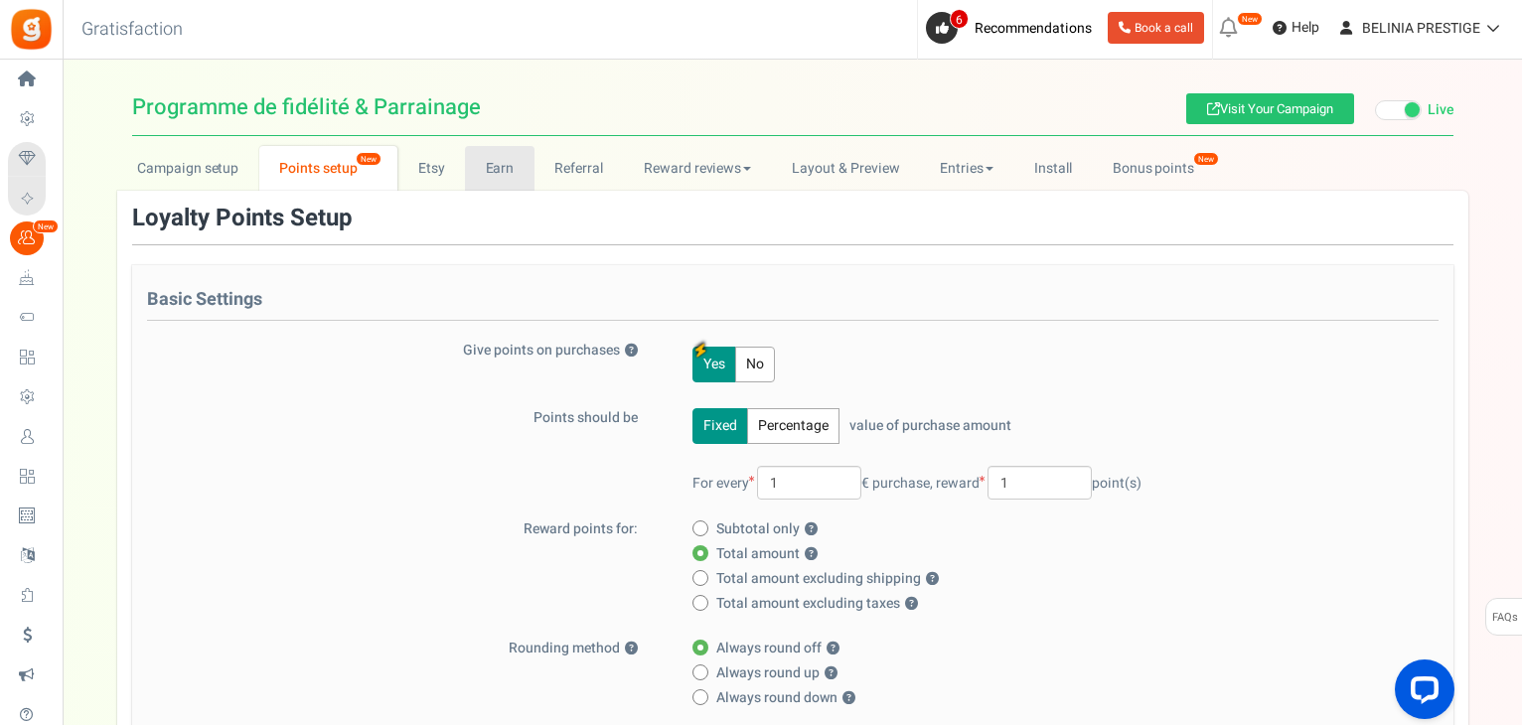
click at [470, 172] on link "Earn" at bounding box center [500, 168] width 70 height 45
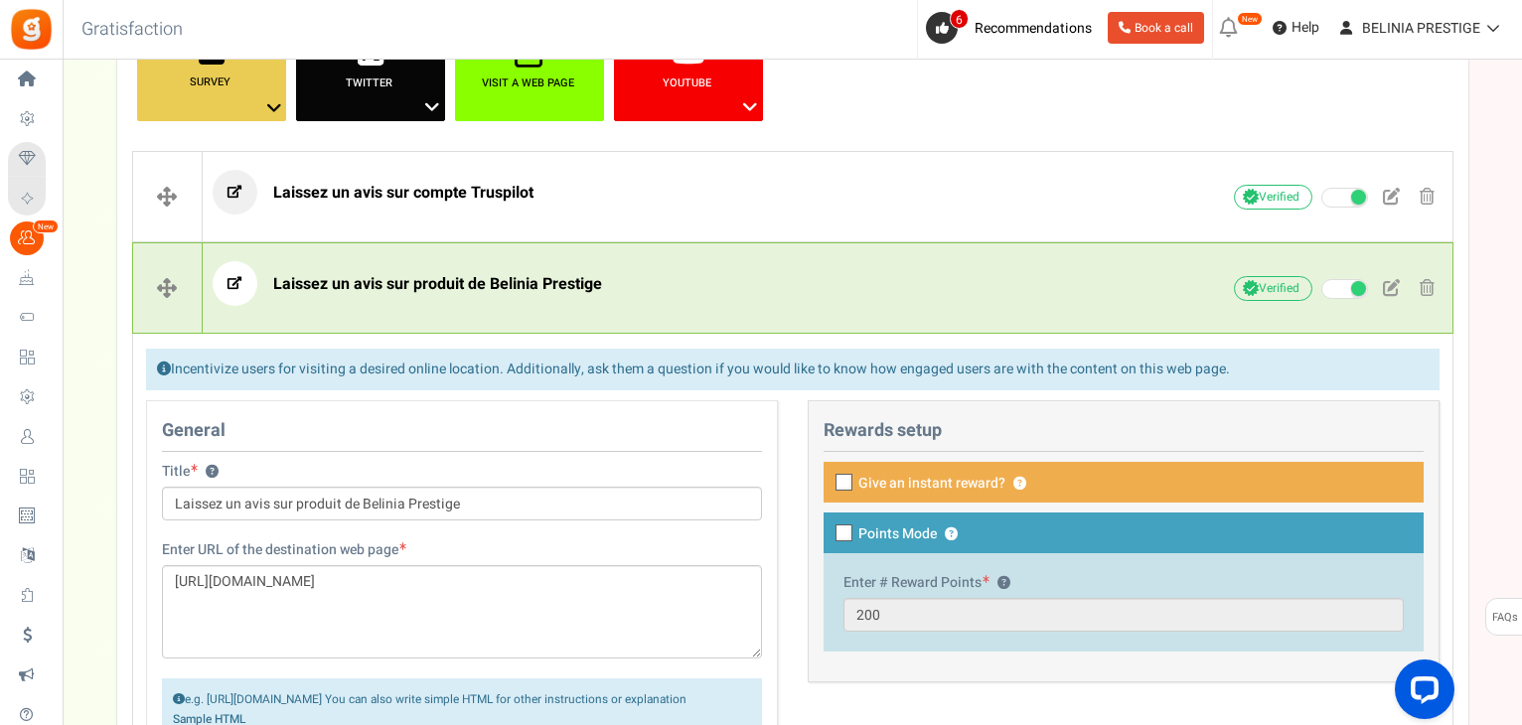
scroll to position [397, 0]
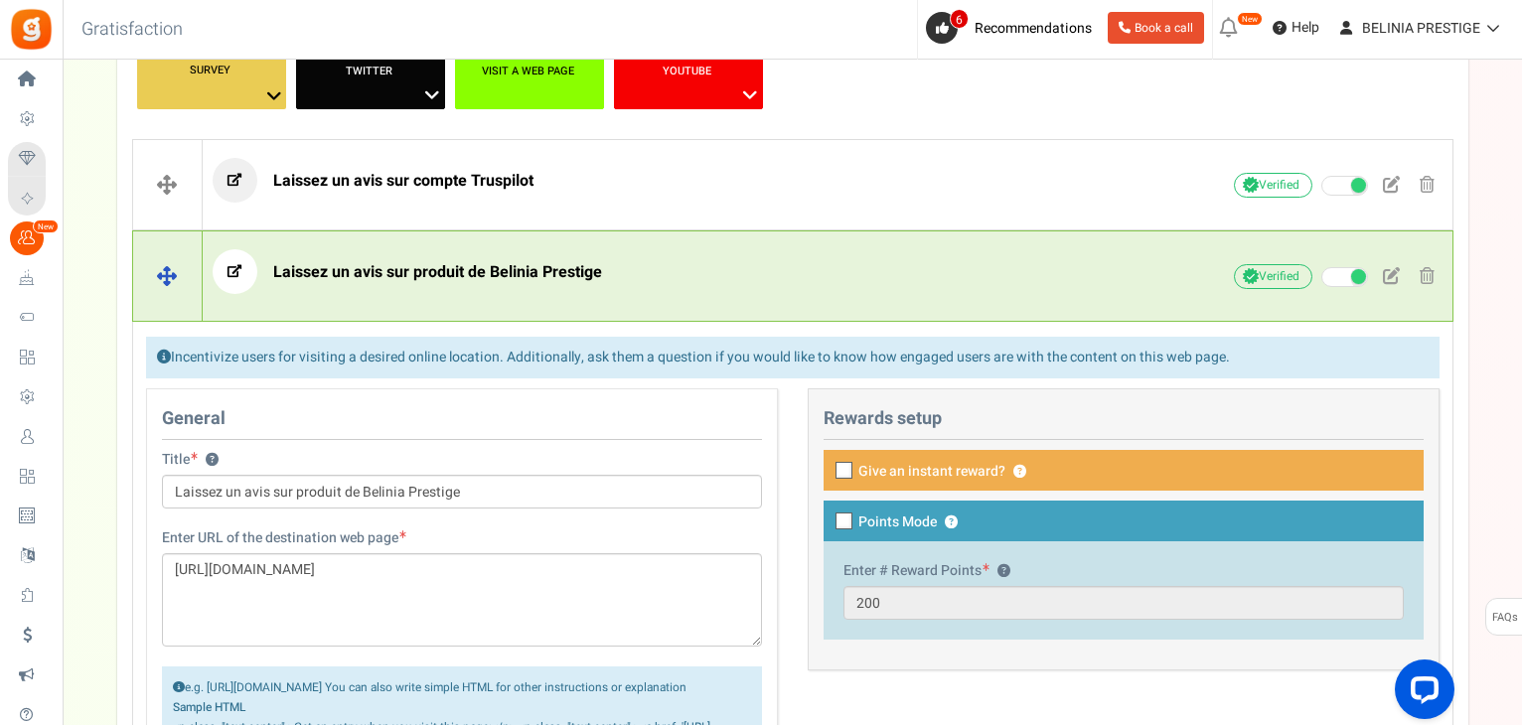
click at [966, 299] on div "Laissez un avis sur produit de Belinia Prestige" at bounding box center [679, 276] width 932 height 55
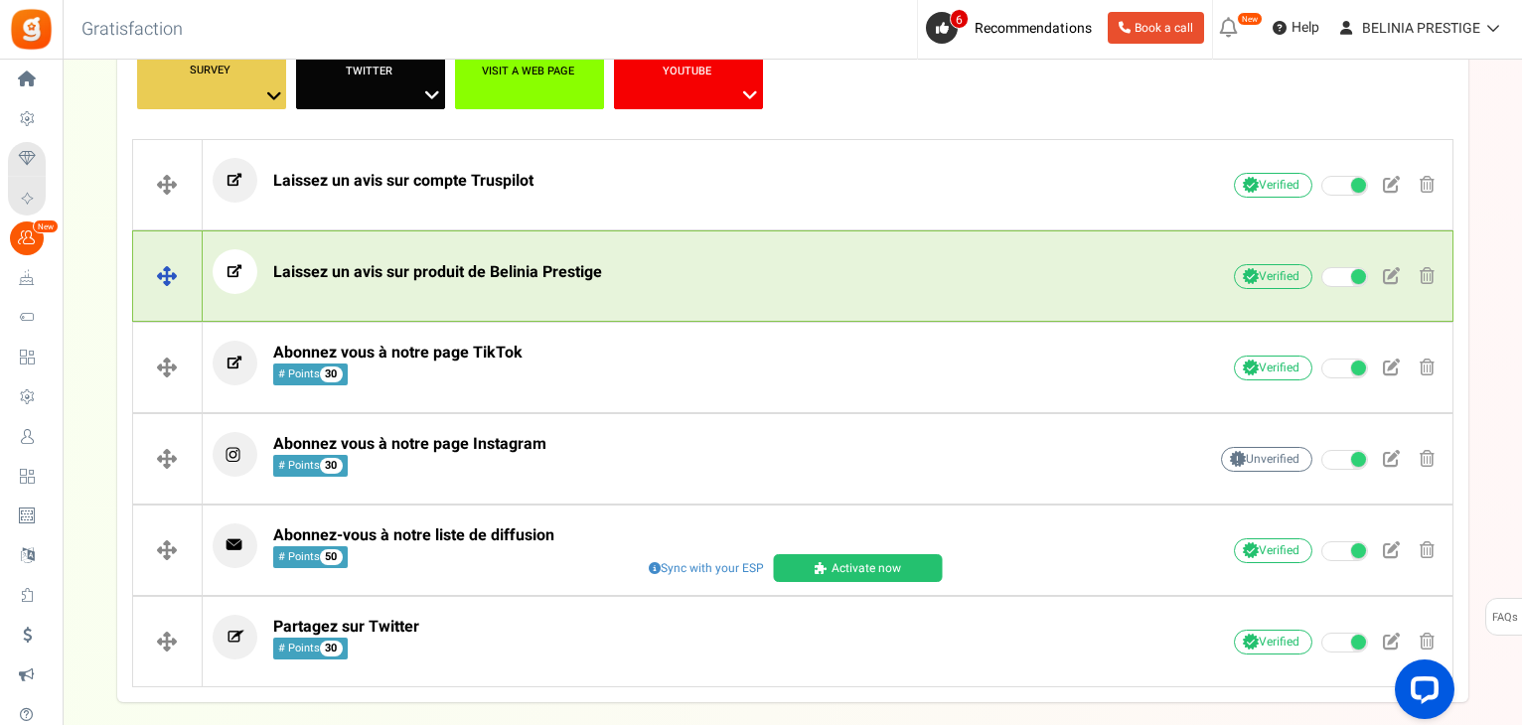
click at [1101, 256] on p "Laissez un avis sur produit de Belinia Prestige" at bounding box center [679, 271] width 932 height 45
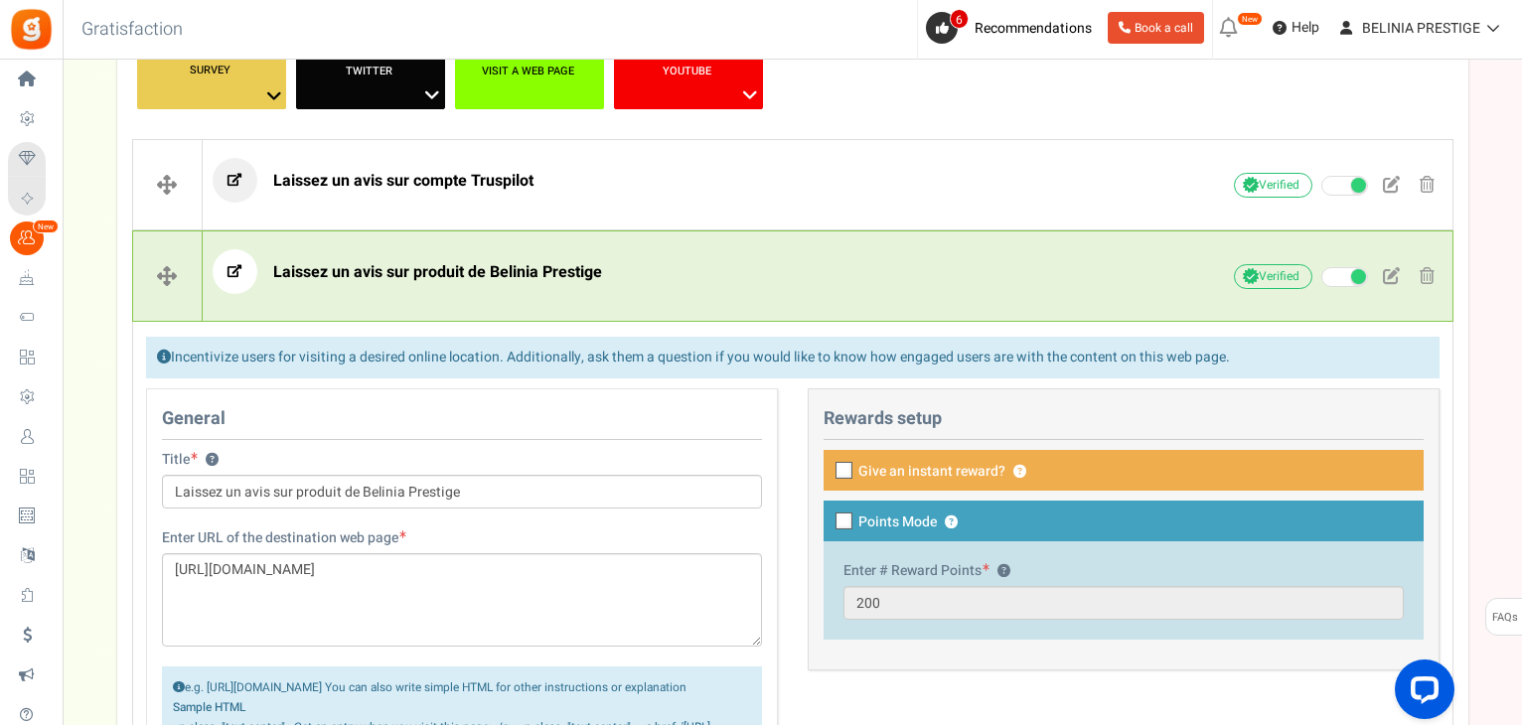
click at [841, 516] on icon at bounding box center [844, 522] width 13 height 13
click at [828, 517] on input "Points Mode ?" at bounding box center [821, 523] width 13 height 13
checkbox input "true"
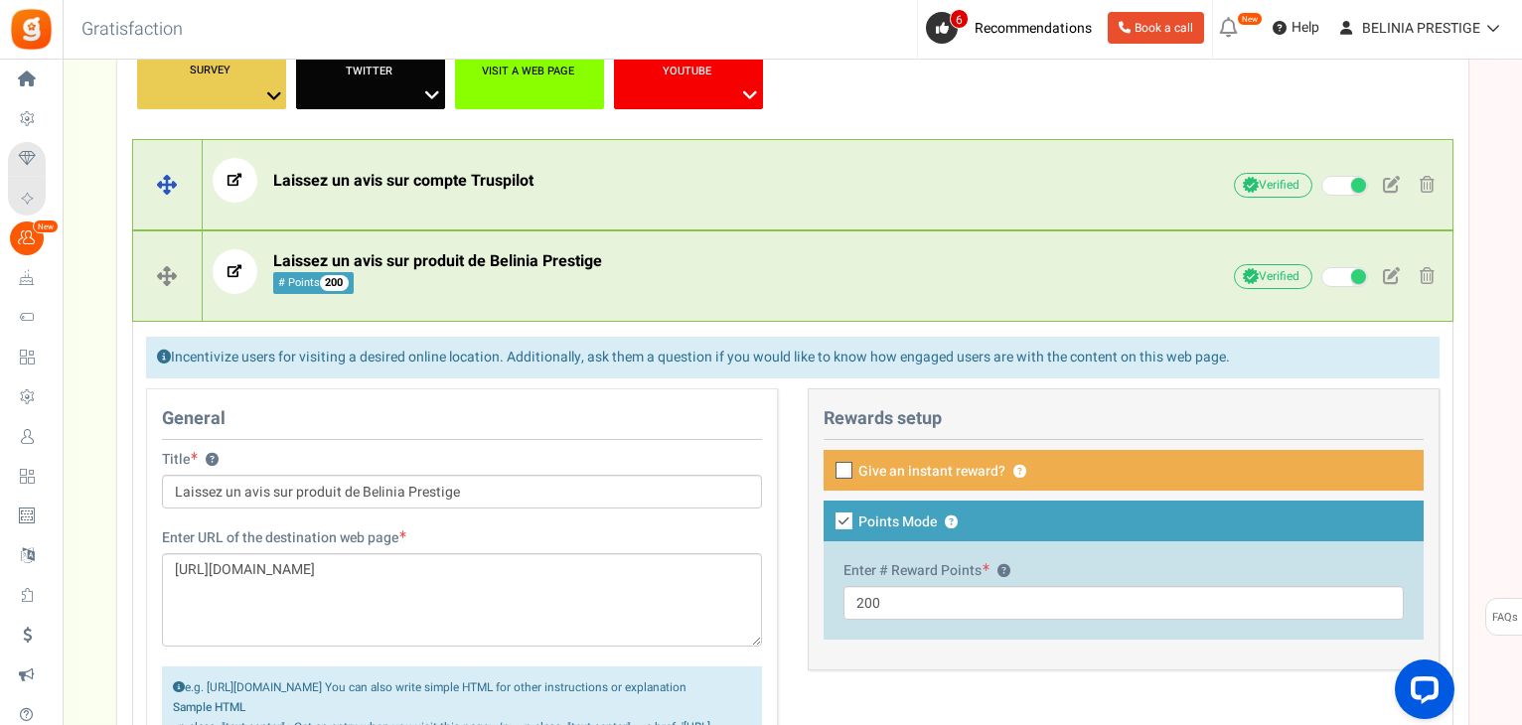
click at [822, 196] on p "Laissez un avis sur compte Truspilot" at bounding box center [679, 180] width 932 height 45
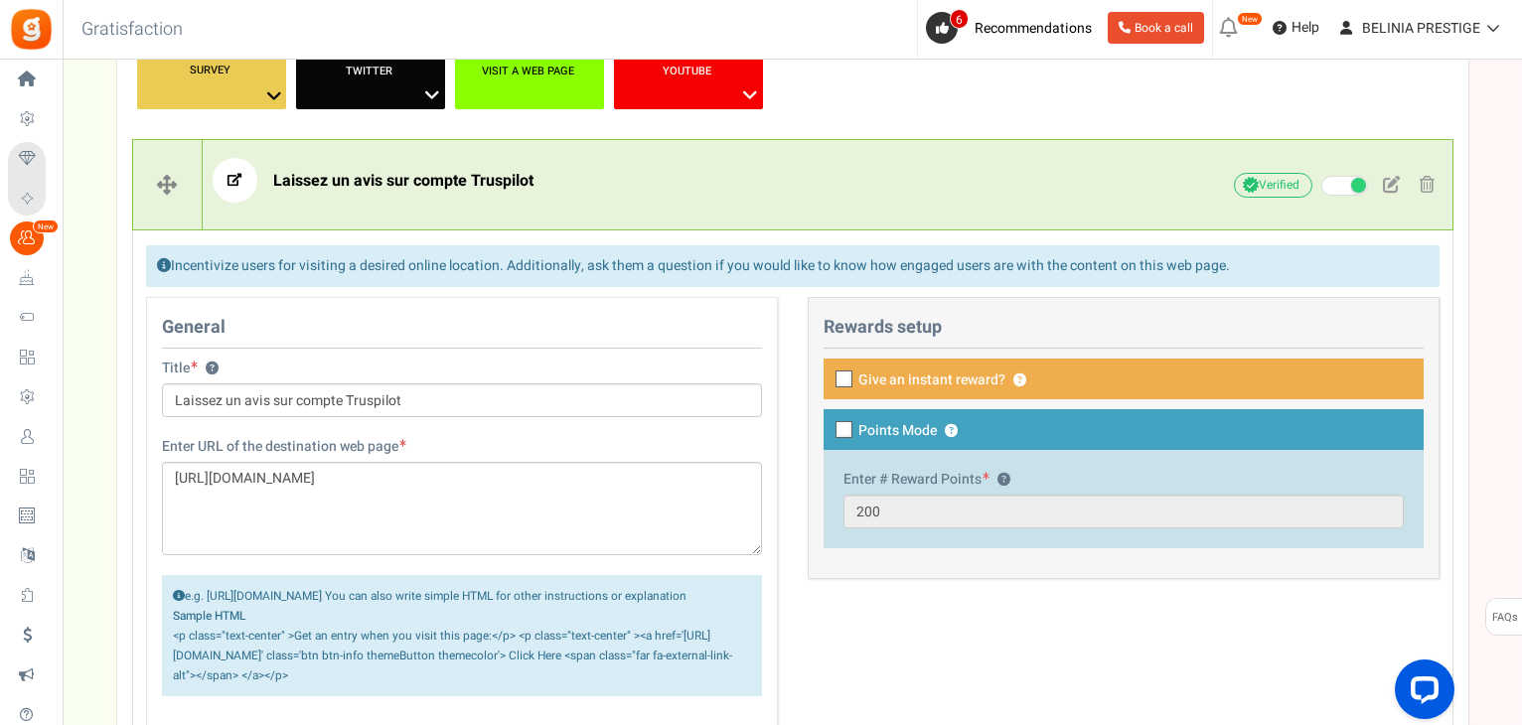
click at [846, 424] on icon at bounding box center [844, 430] width 13 height 13
click at [828, 425] on input "Points Mode ?" at bounding box center [821, 431] width 13 height 13
checkbox input "true"
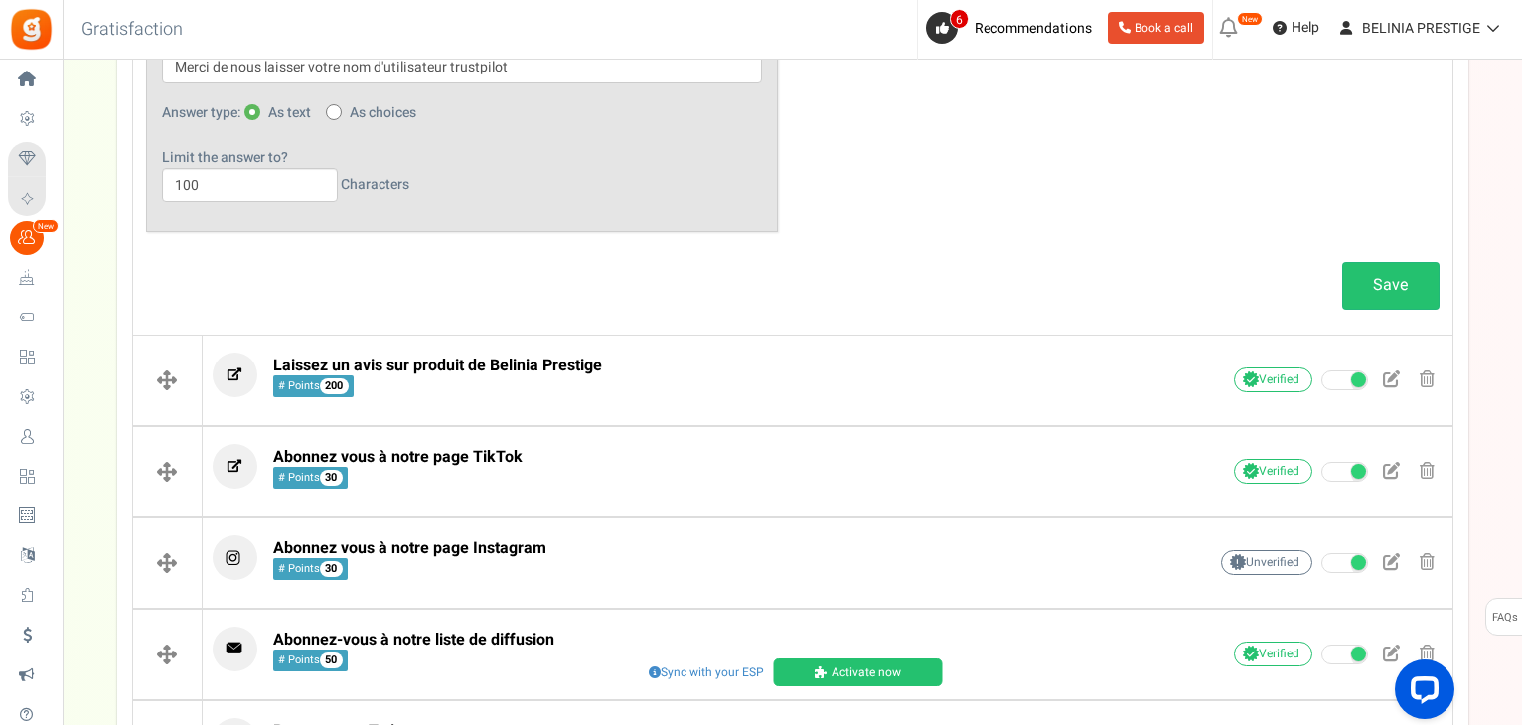
scroll to position [1406, 0]
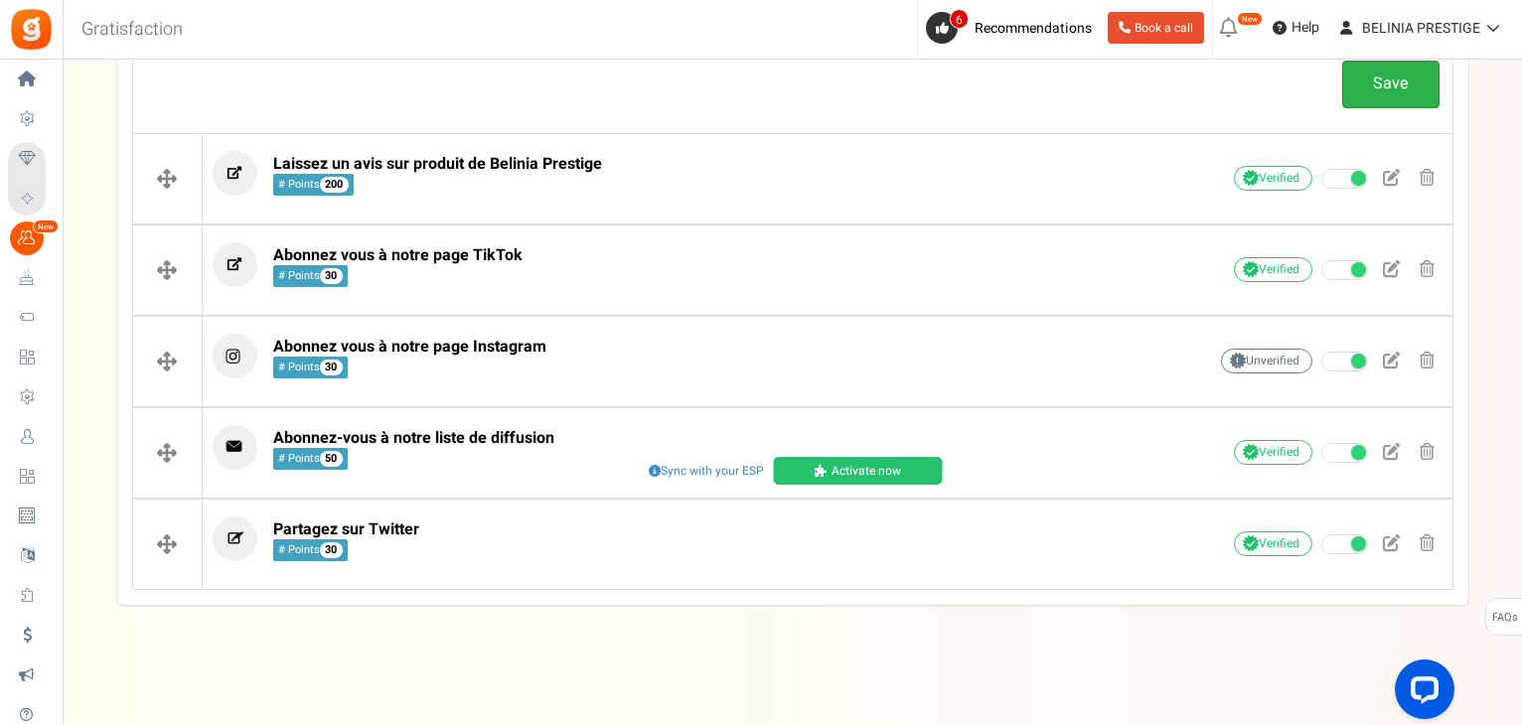
click at [1384, 100] on link "Save" at bounding box center [1390, 84] width 97 height 47
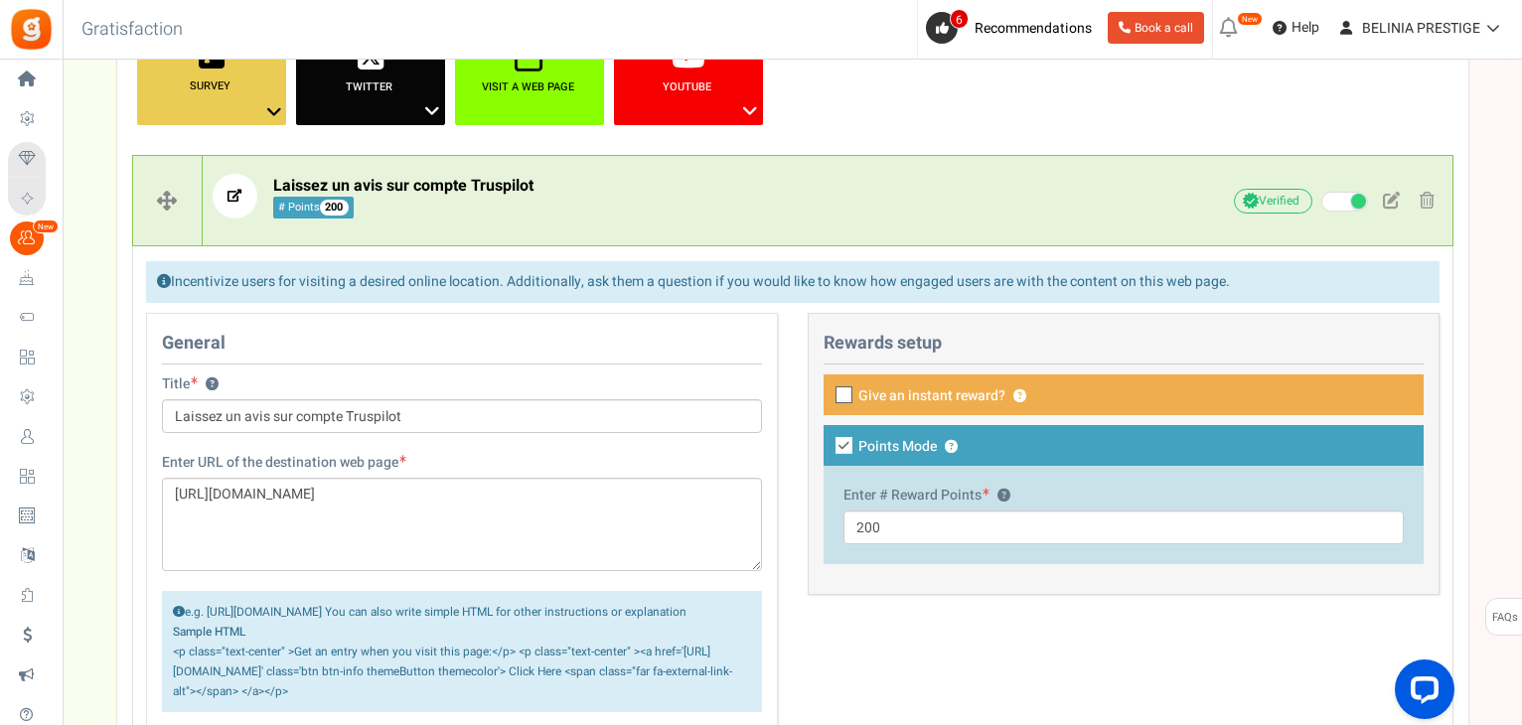
scroll to position [378, 0]
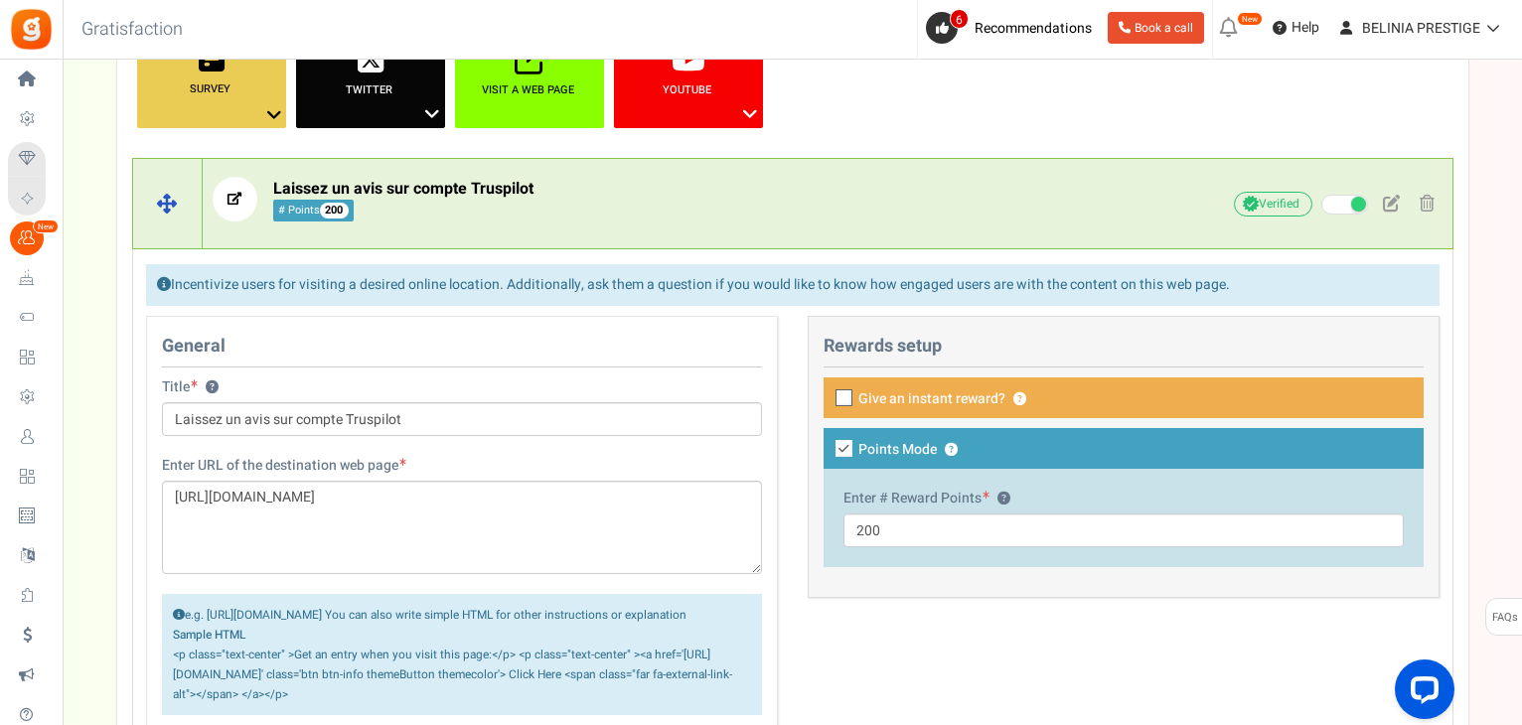
click at [846, 200] on p "Laissez un avis sur compte Truspilot # Points 200" at bounding box center [679, 199] width 932 height 45
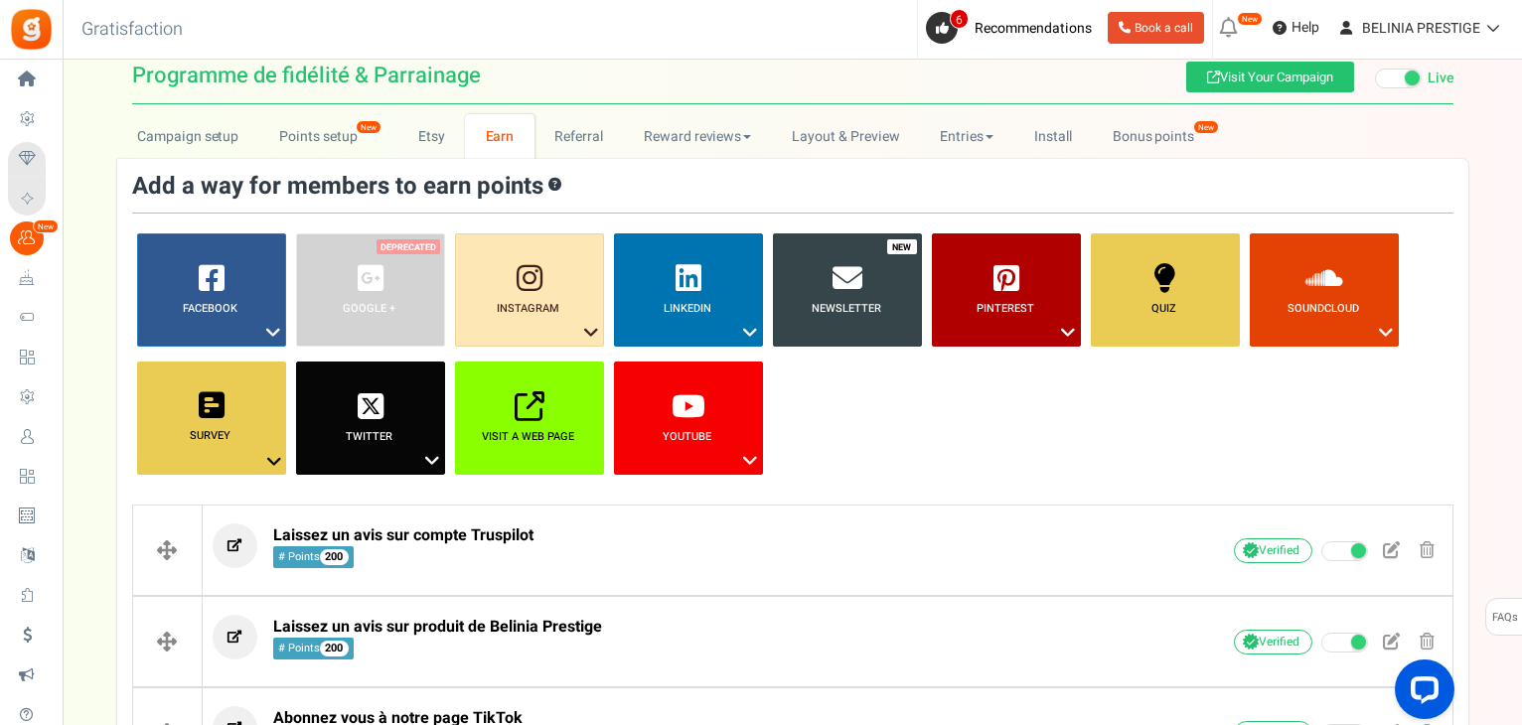
scroll to position [0, 0]
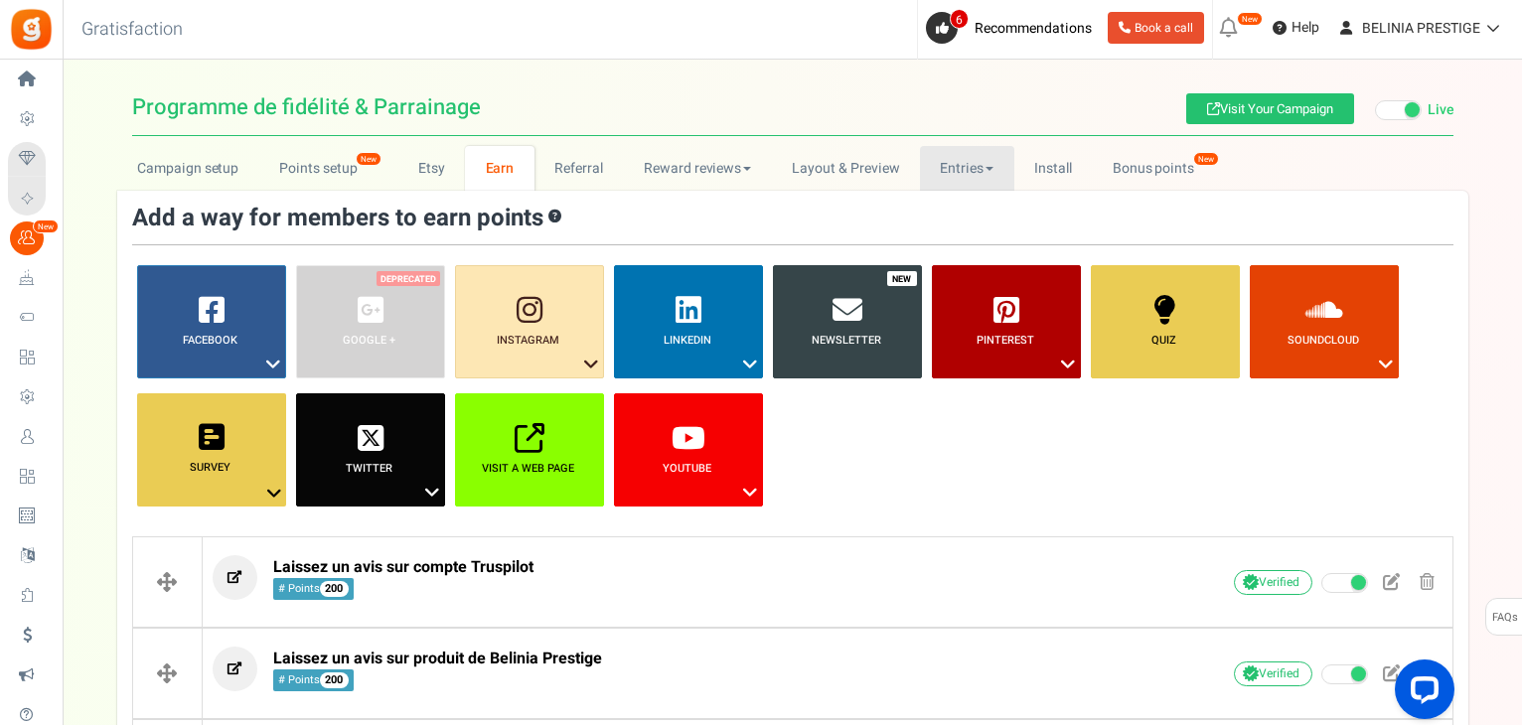
click at [973, 168] on link "Entries" at bounding box center [967, 168] width 94 height 45
click at [965, 231] on link "Referral entries" at bounding box center [999, 240] width 159 height 29
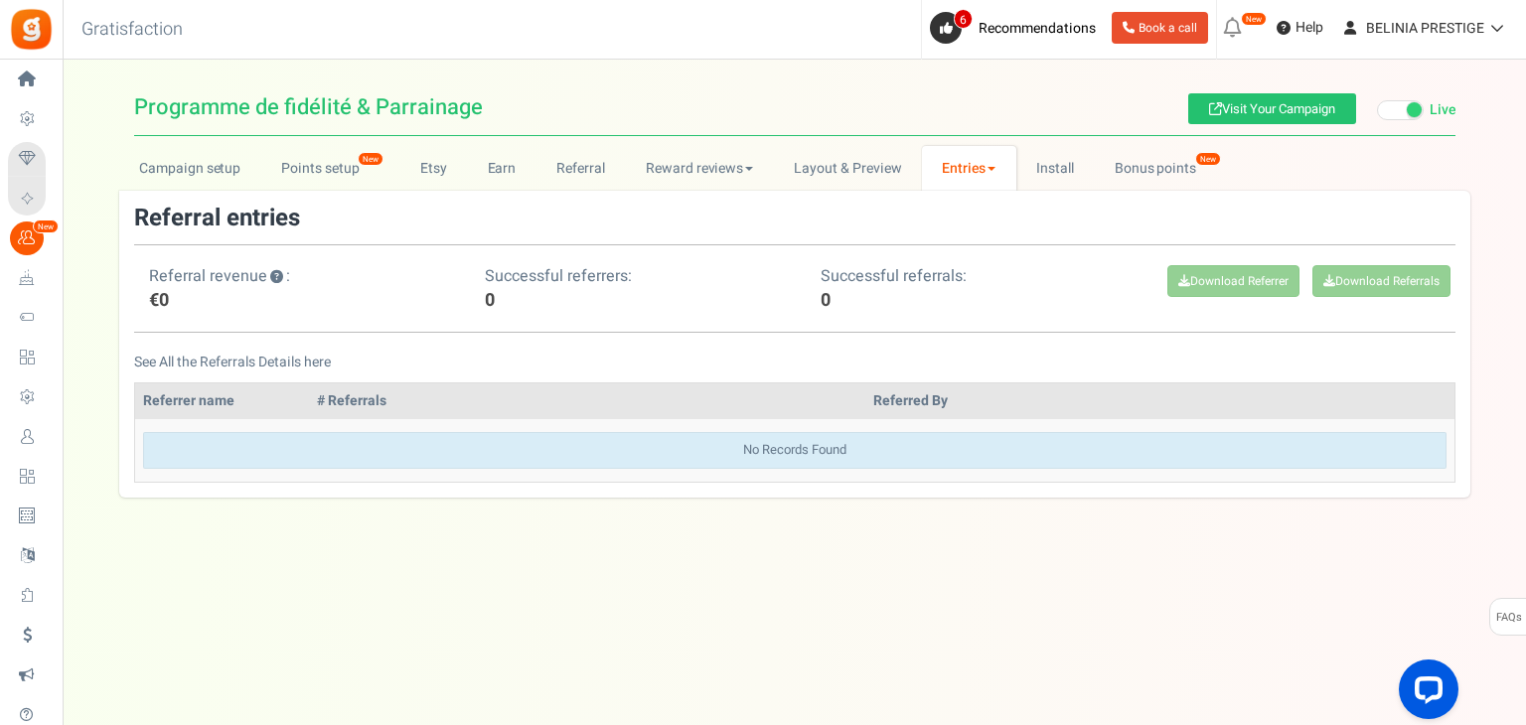
click at [994, 174] on link "Entries" at bounding box center [969, 168] width 94 height 45
click at [983, 204] on link "Entries" at bounding box center [1001, 212] width 159 height 29
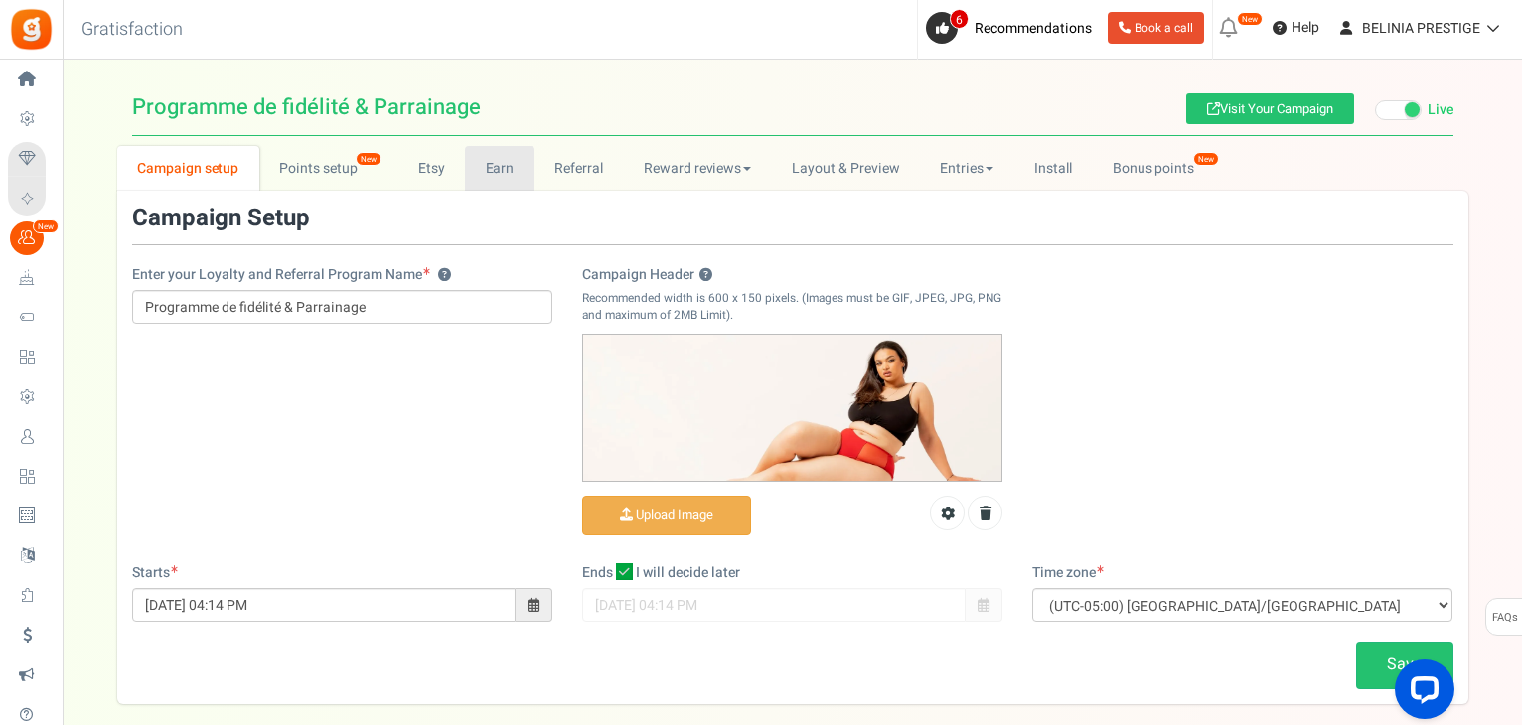
click at [507, 164] on link "Earn" at bounding box center [500, 168] width 70 height 45
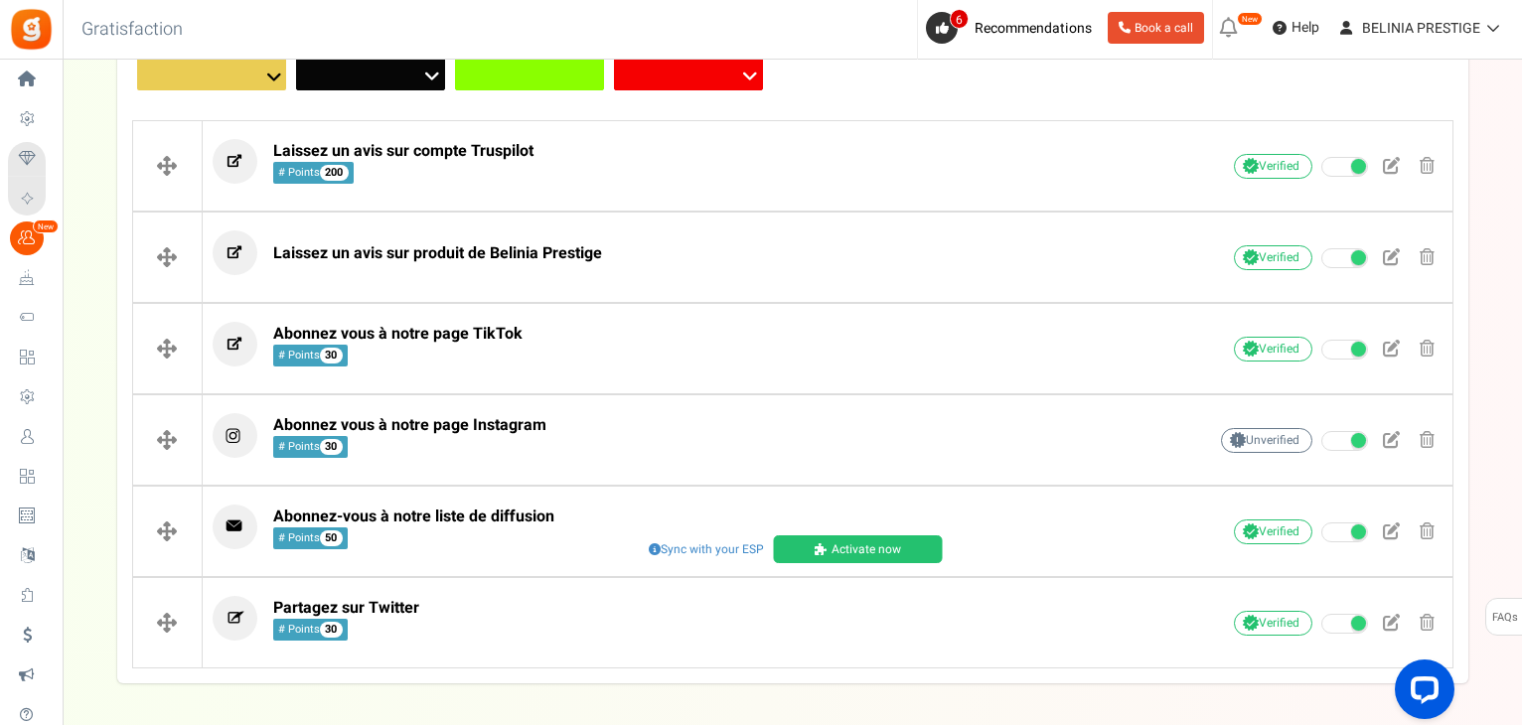
scroll to position [417, 0]
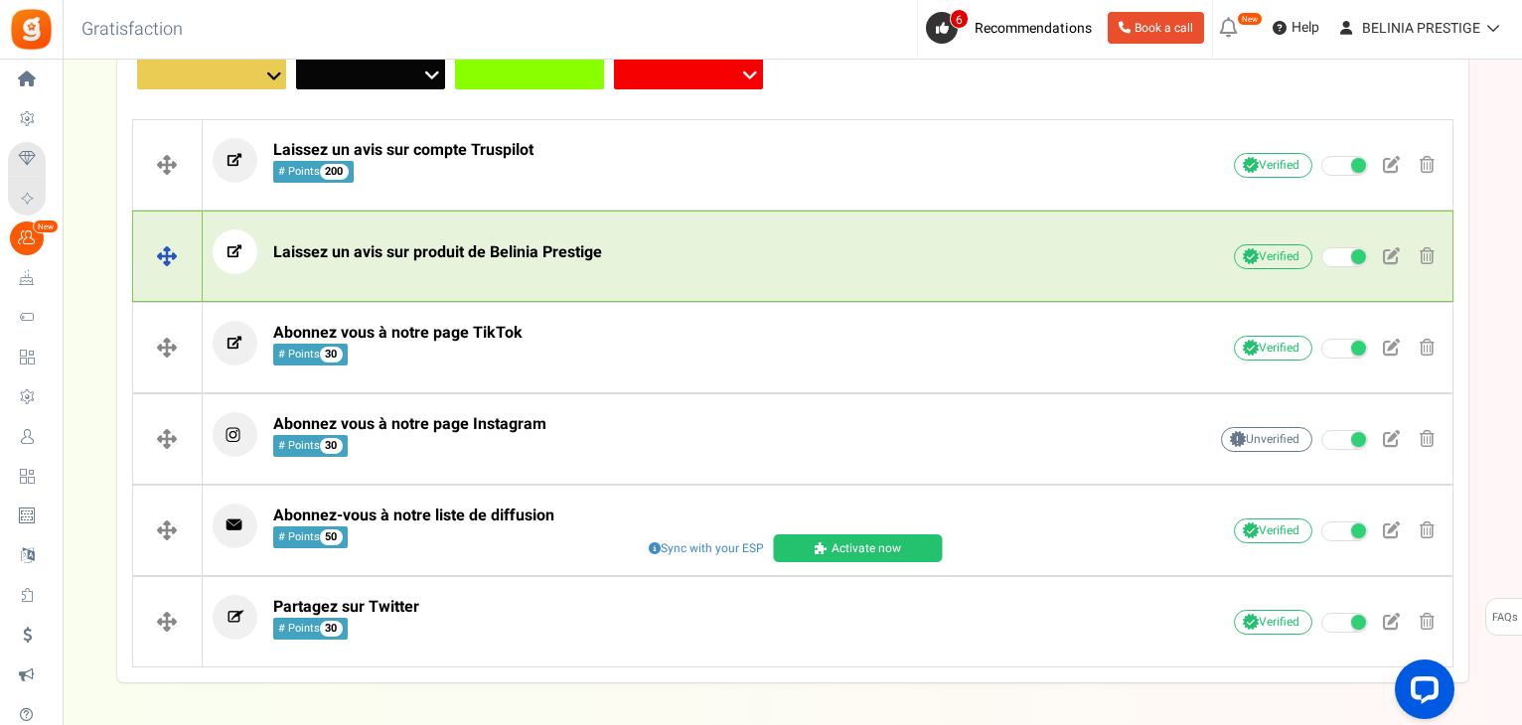
click at [1076, 267] on p "Laissez un avis sur produit de Belinia Prestige" at bounding box center [679, 251] width 932 height 45
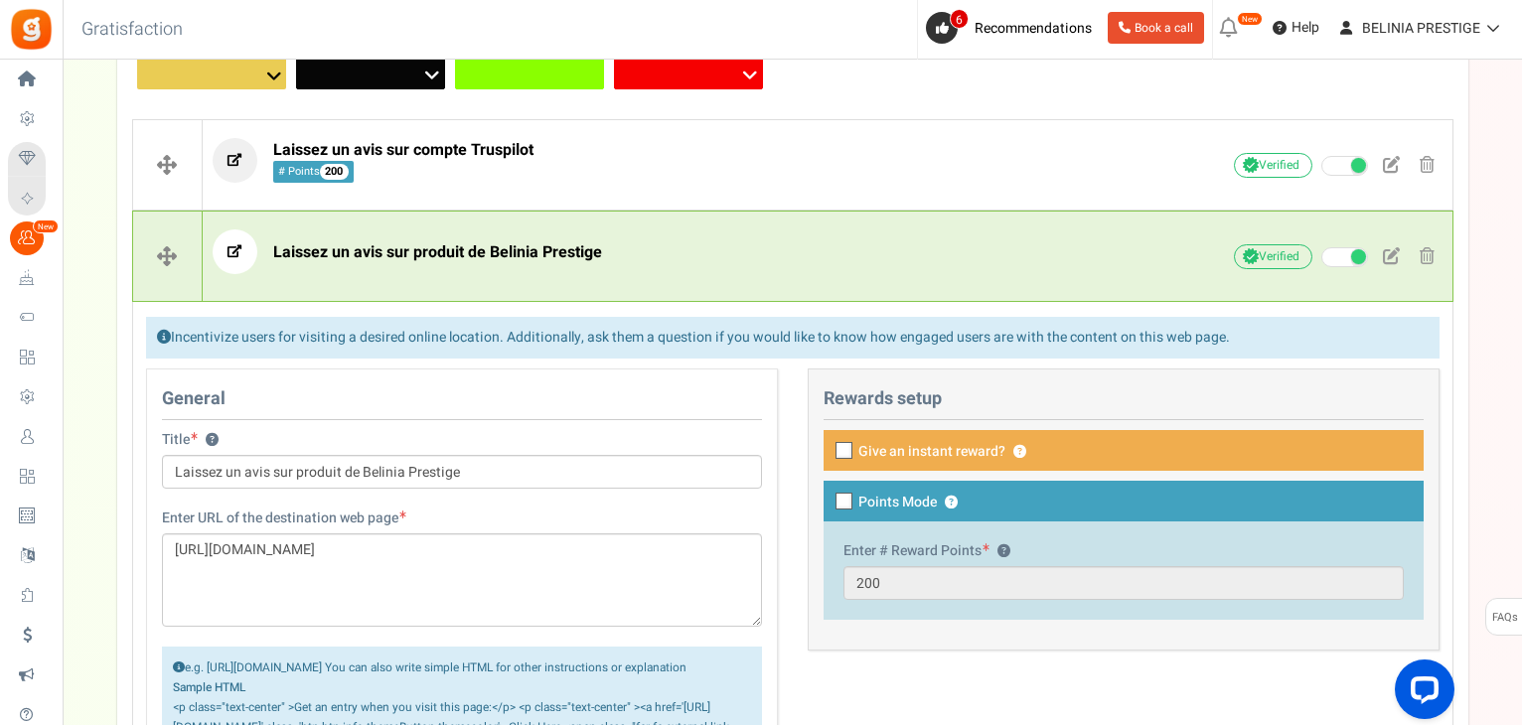
click at [841, 502] on icon at bounding box center [844, 502] width 13 height 13
click at [828, 502] on input "Points Mode ?" at bounding box center [821, 503] width 13 height 13
checkbox input "true"
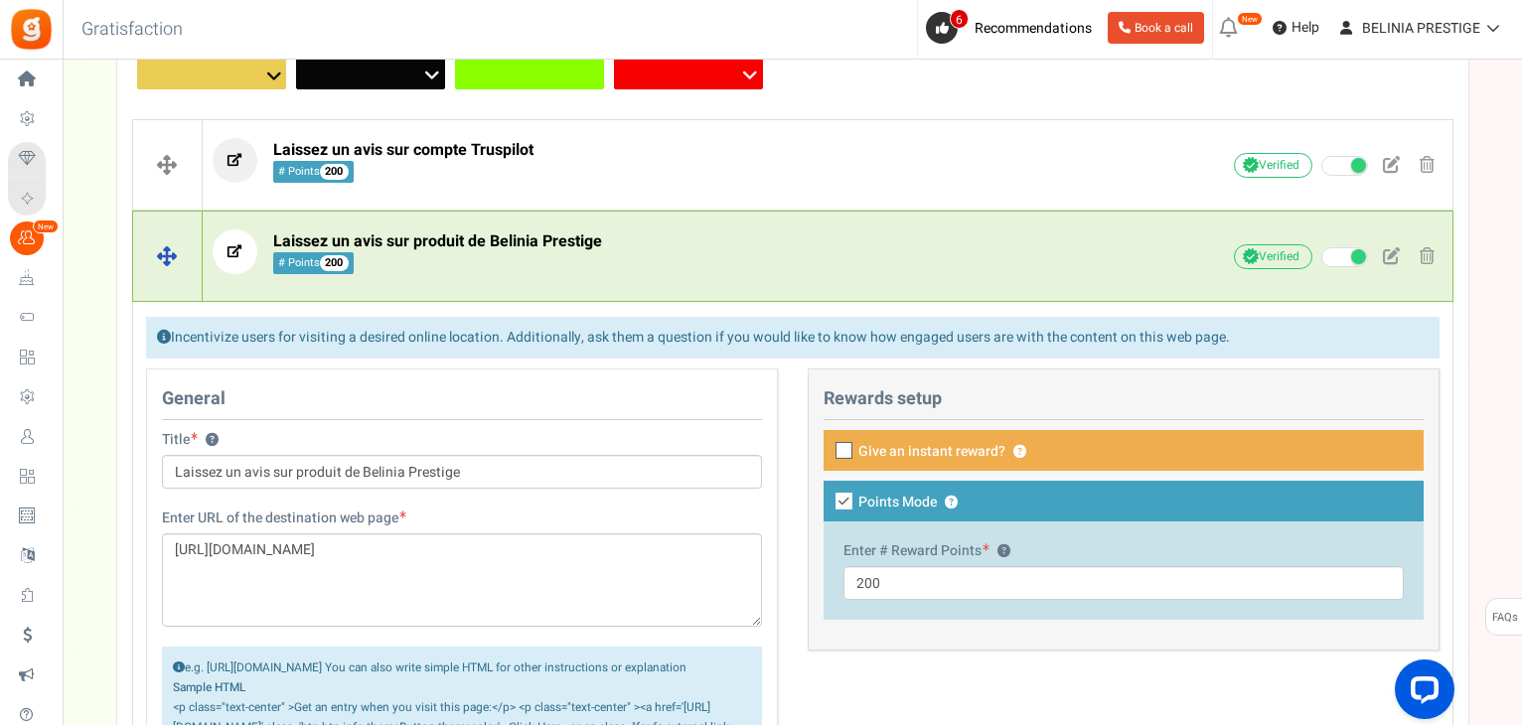
click at [877, 247] on p "Laissez un avis sur produit de Belinia Prestige # Points 200" at bounding box center [679, 251] width 932 height 45
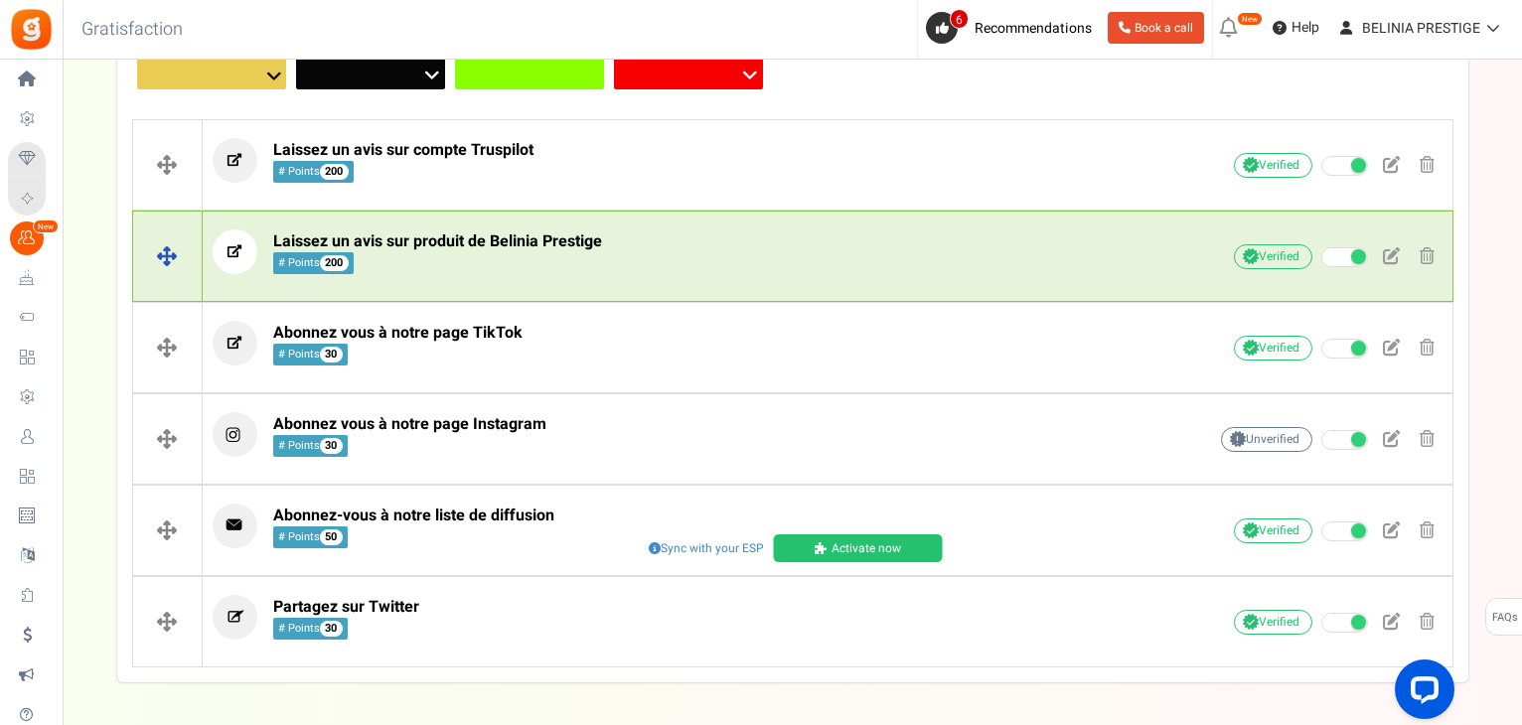
click at [877, 247] on p "Laissez un avis sur produit de Belinia Prestige # Points 200" at bounding box center [679, 251] width 932 height 45
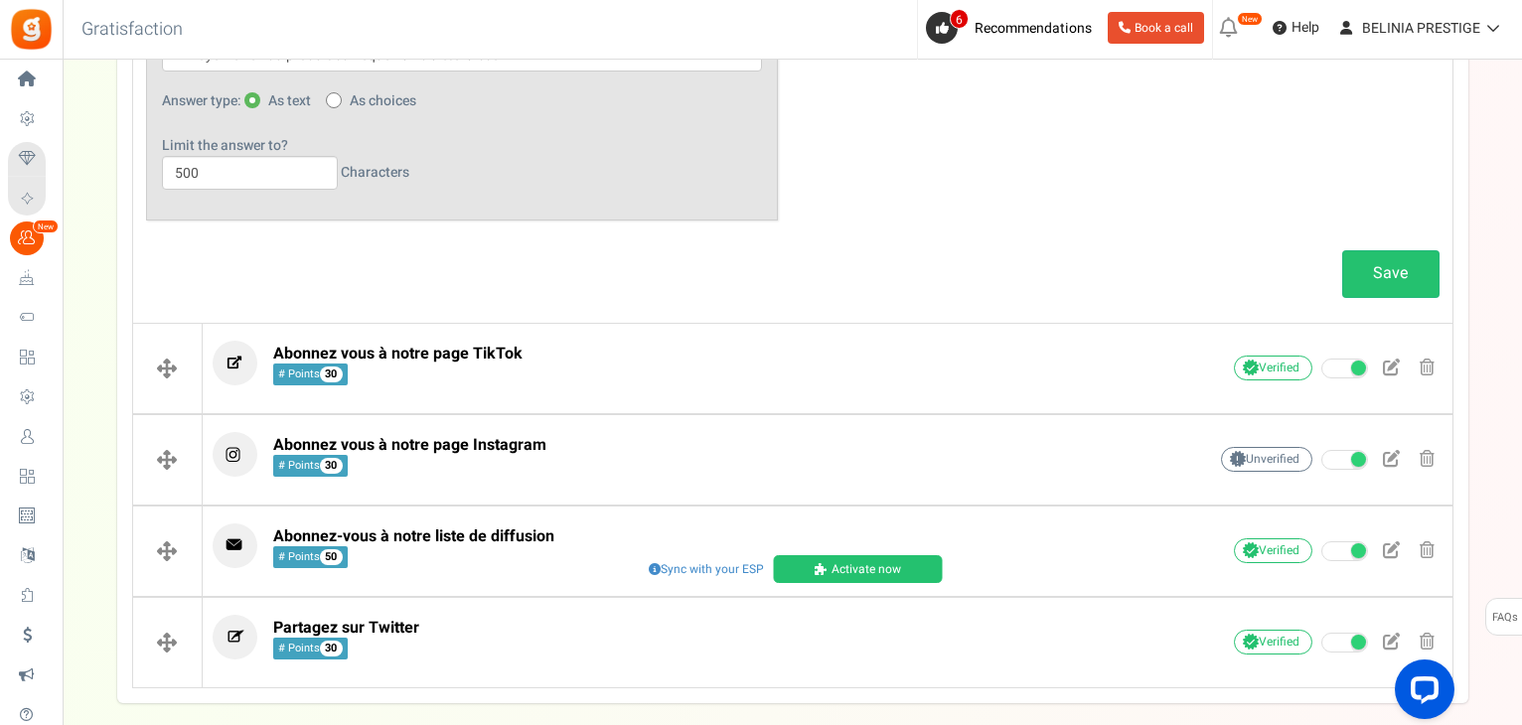
scroll to position [1295, 0]
click at [1368, 294] on link "Save" at bounding box center [1390, 272] width 97 height 47
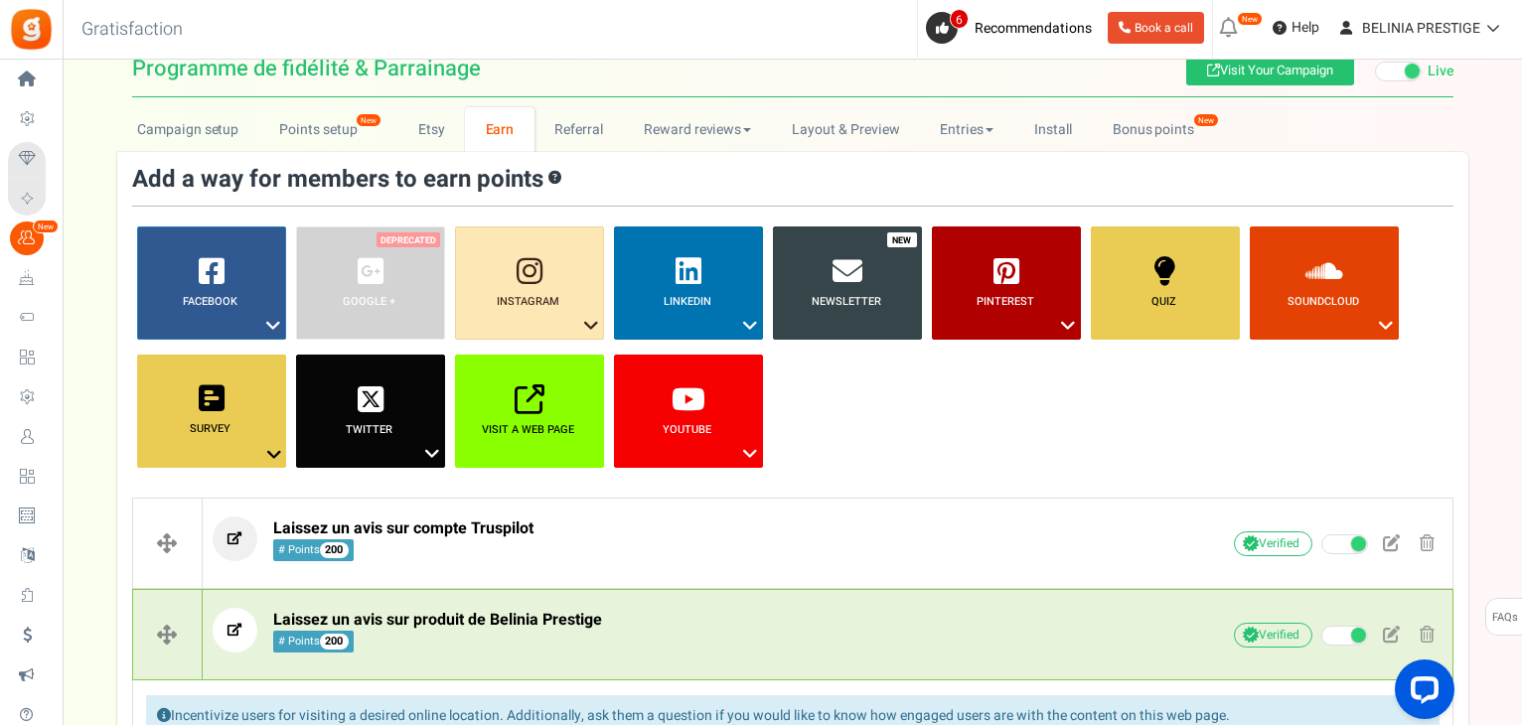
scroll to position [0, 0]
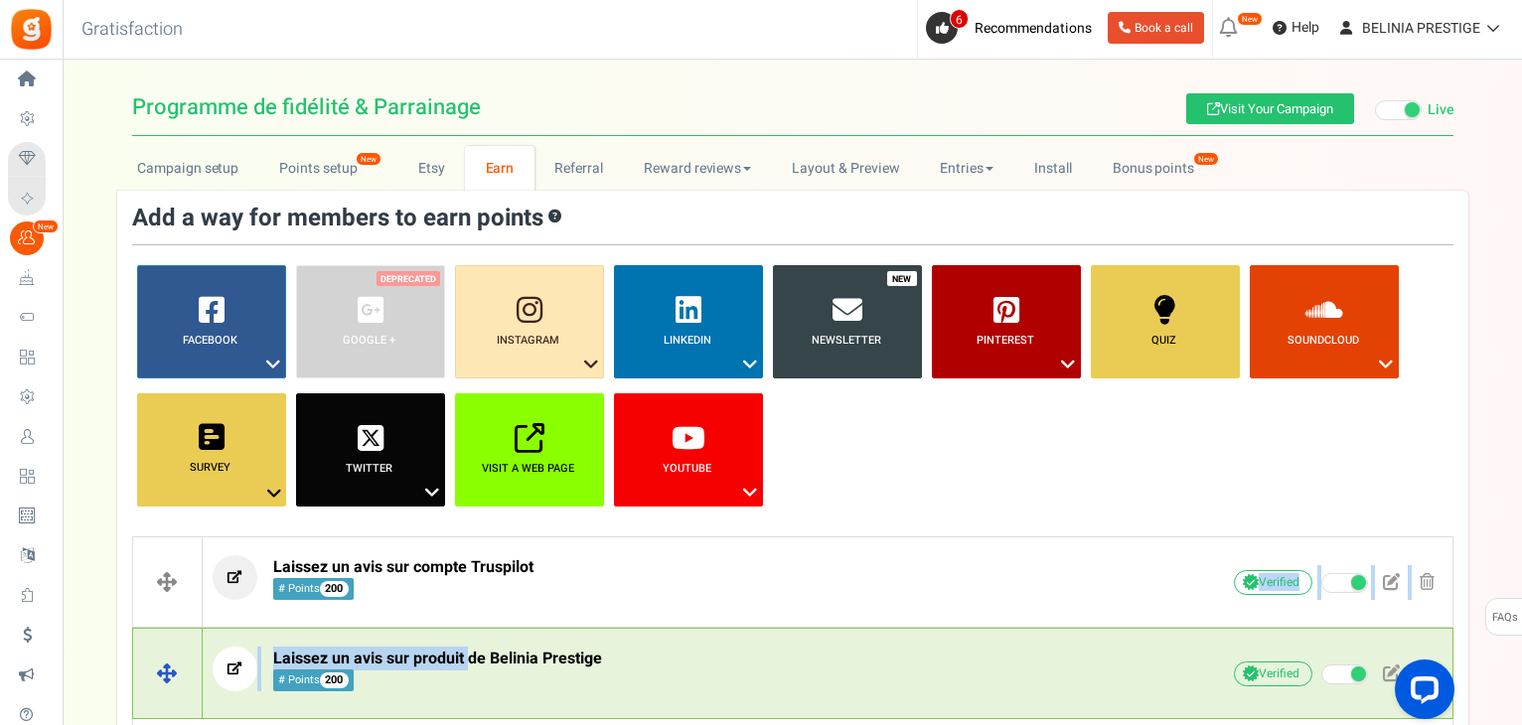
drag, startPoint x: 501, startPoint y: 617, endPoint x: 471, endPoint y: 665, distance: 57.1
click at [471, 665] on span "Laissez un avis sur produit de Belinia Prestige" at bounding box center [437, 659] width 329 height 24
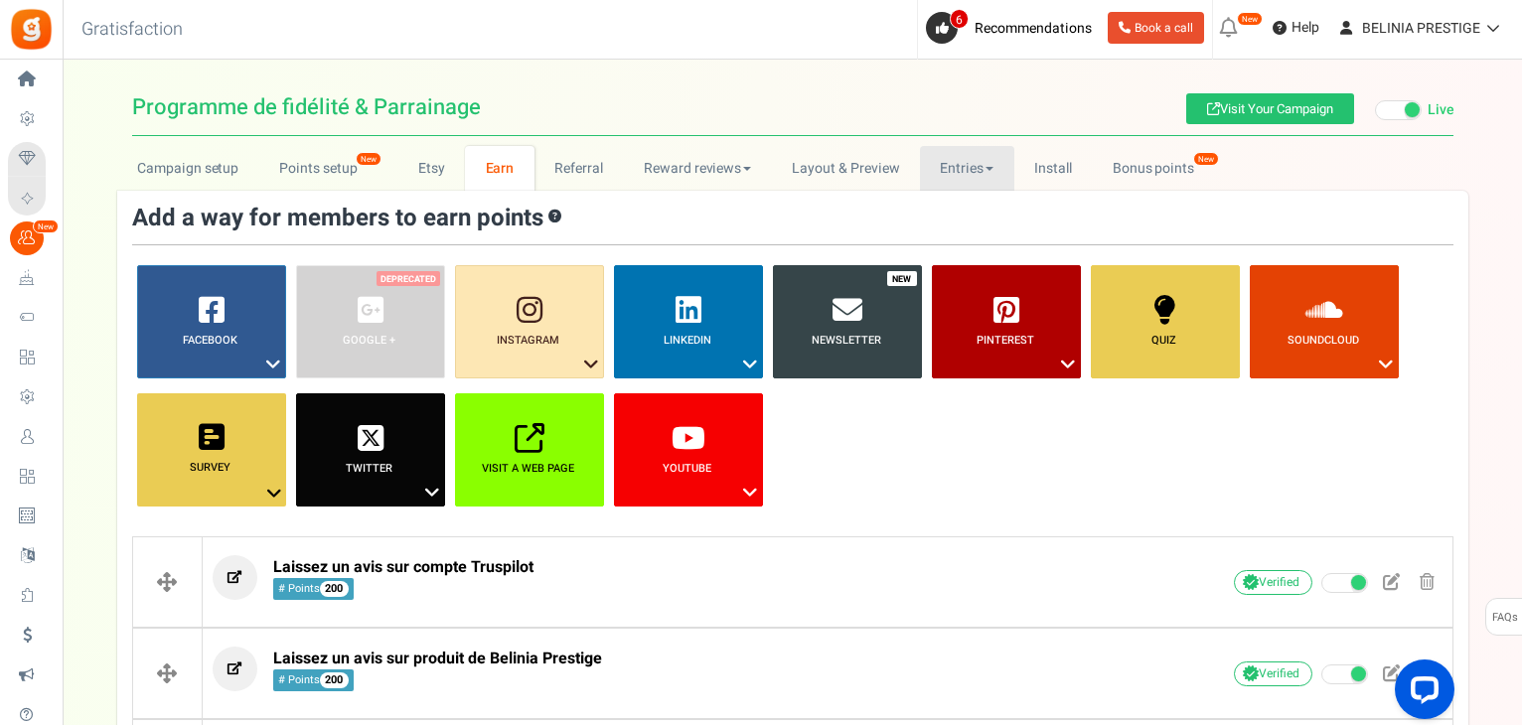
click at [923, 171] on link "Entries" at bounding box center [967, 168] width 94 height 45
click at [961, 198] on link "Entries" at bounding box center [999, 212] width 159 height 29
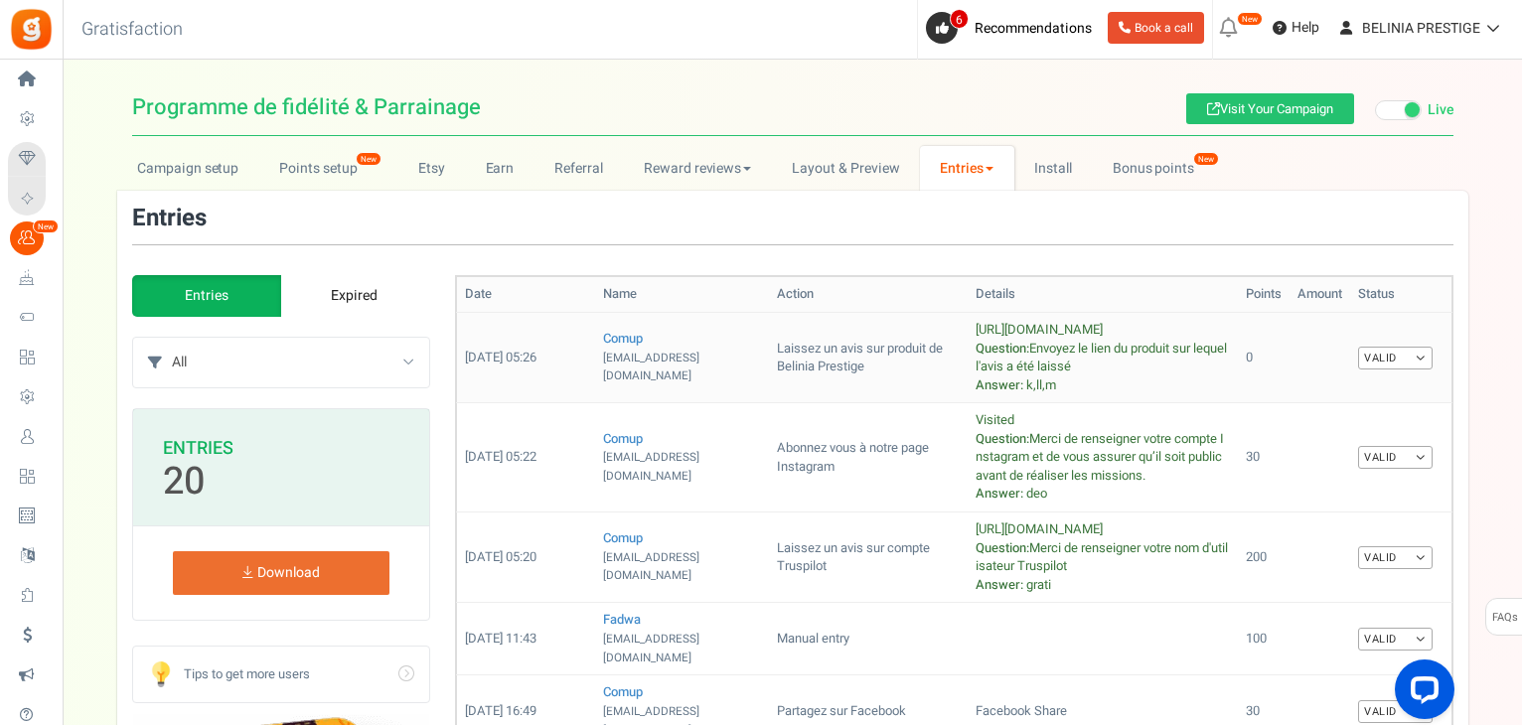
drag, startPoint x: 1373, startPoint y: 370, endPoint x: 1378, endPoint y: 358, distance: 13.8
click at [1378, 358] on td "Valid Valid Invalid" at bounding box center [1400, 357] width 101 height 90
click at [1378, 358] on link "Valid" at bounding box center [1395, 358] width 74 height 23
click at [1351, 420] on link "Invalid" at bounding box center [1352, 421] width 159 height 29
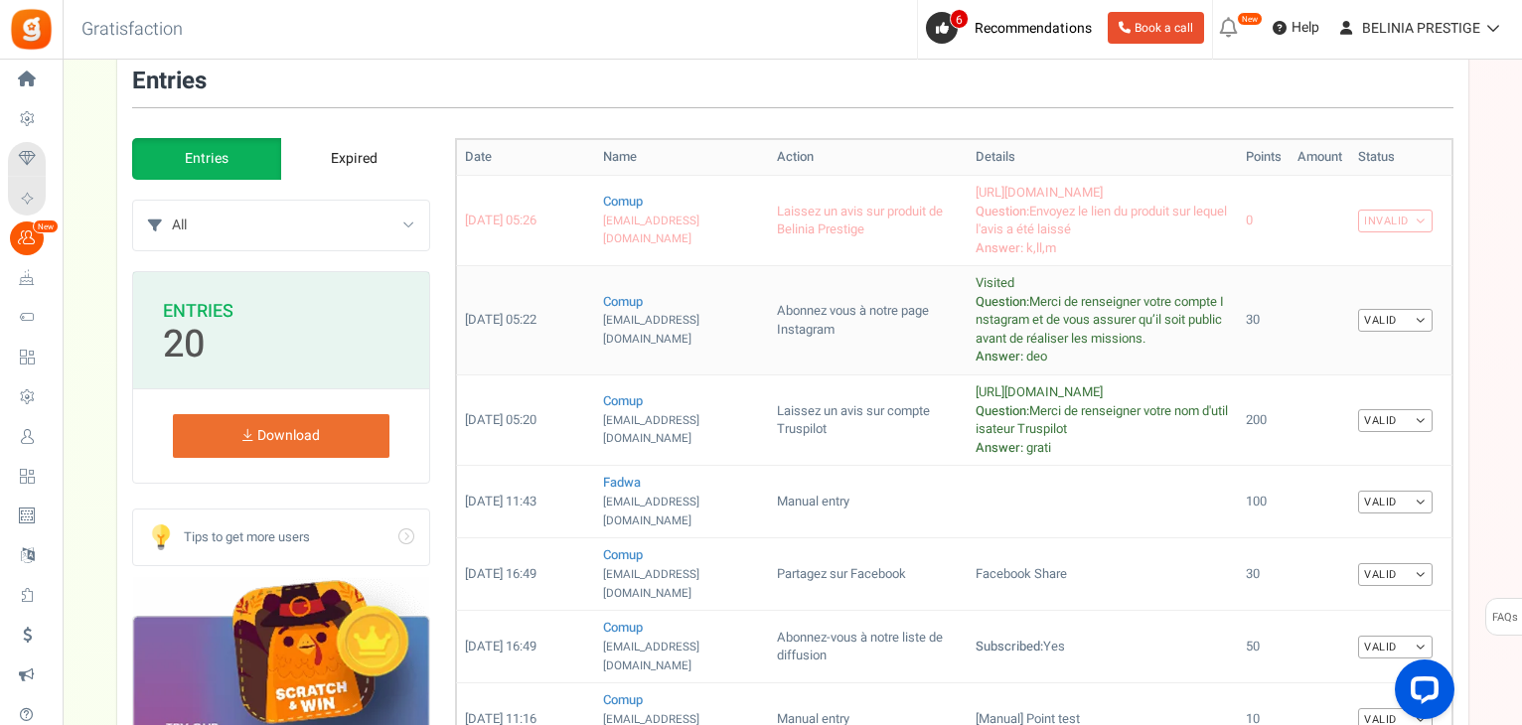
scroll to position [139, 0]
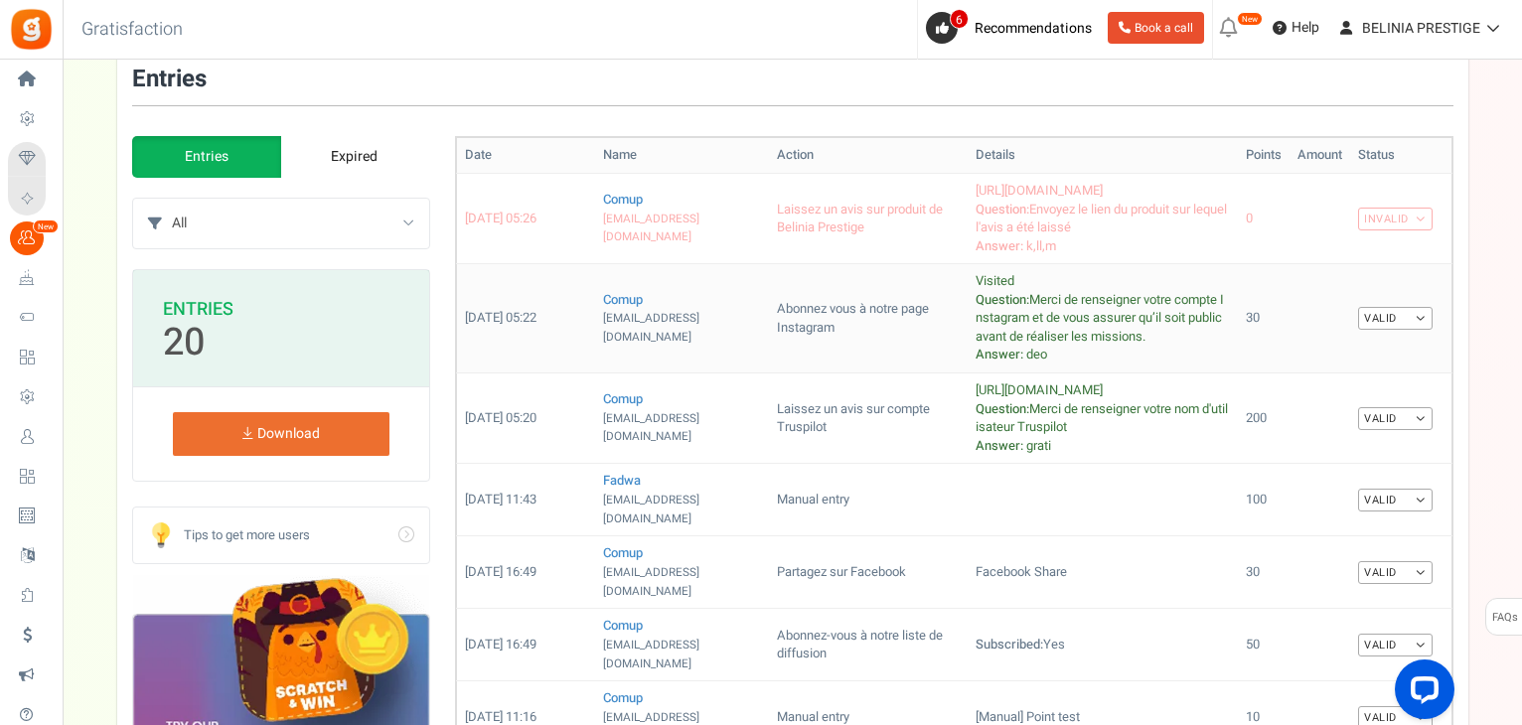
click at [1403, 318] on link "Valid" at bounding box center [1395, 318] width 74 height 23
click at [1328, 374] on link "Invalid" at bounding box center [1352, 383] width 159 height 29
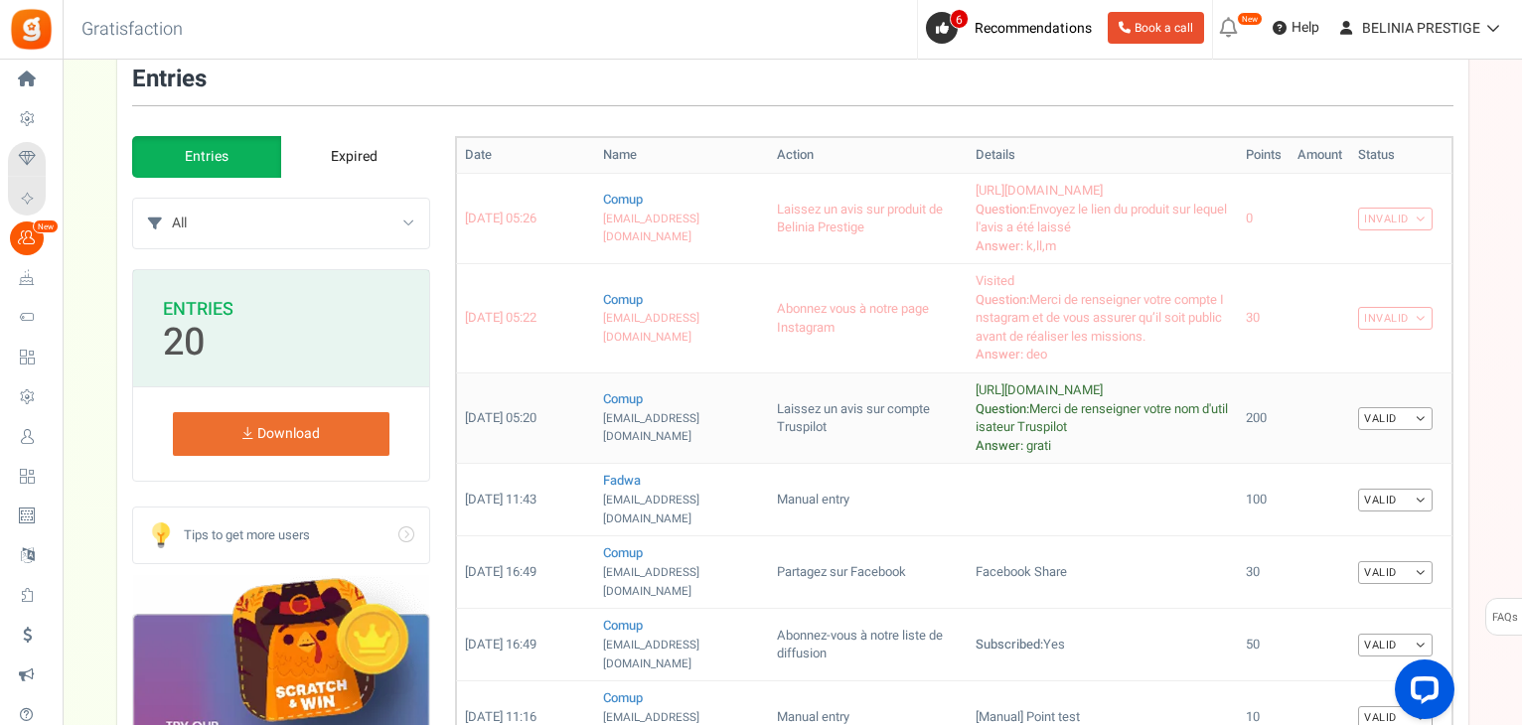
click at [1379, 412] on link "Valid" at bounding box center [1395, 418] width 74 height 23
click at [1334, 471] on link "Invalid" at bounding box center [1352, 482] width 159 height 29
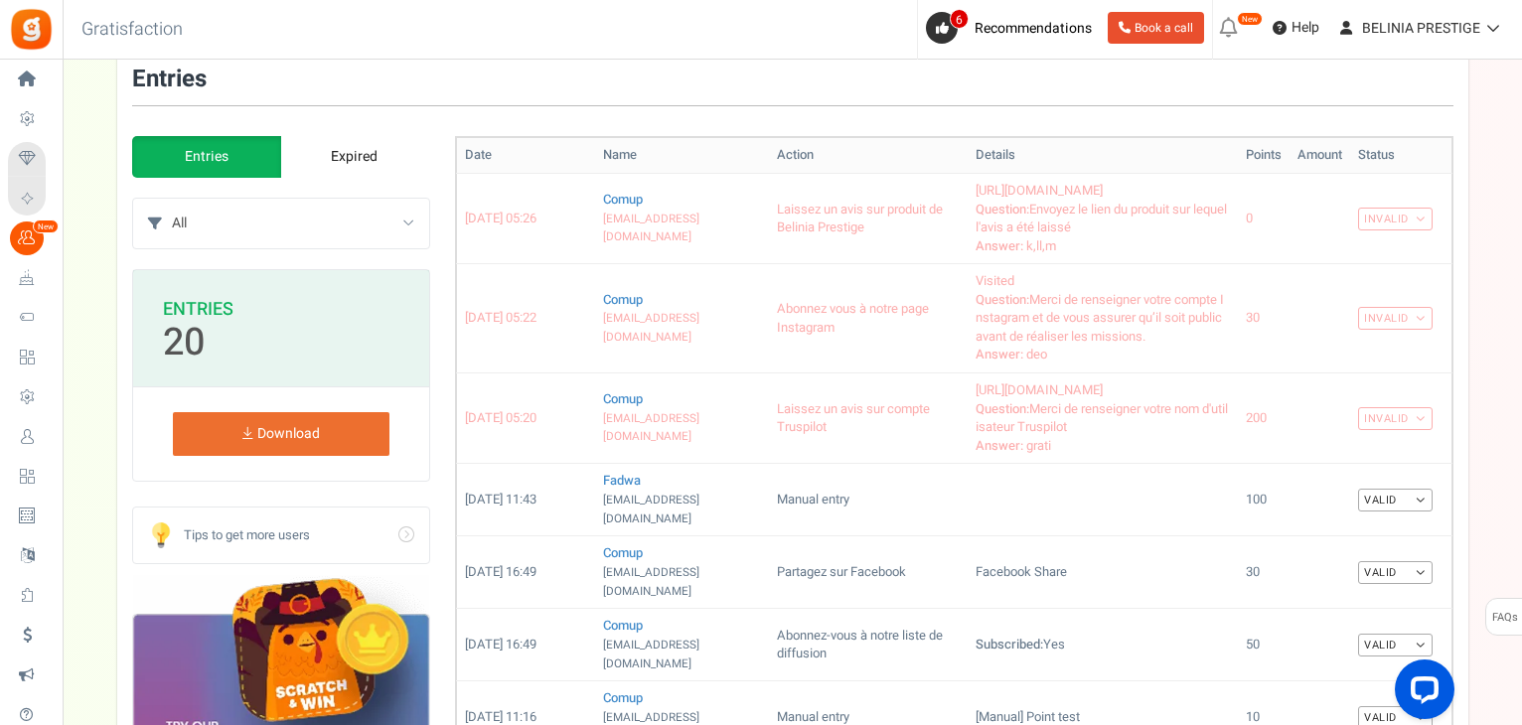
click at [342, 202] on select "All Manual entry Laissez un avis sur compte Truspilot Partagez sur Facebook Lai…" at bounding box center [300, 224] width 257 height 50
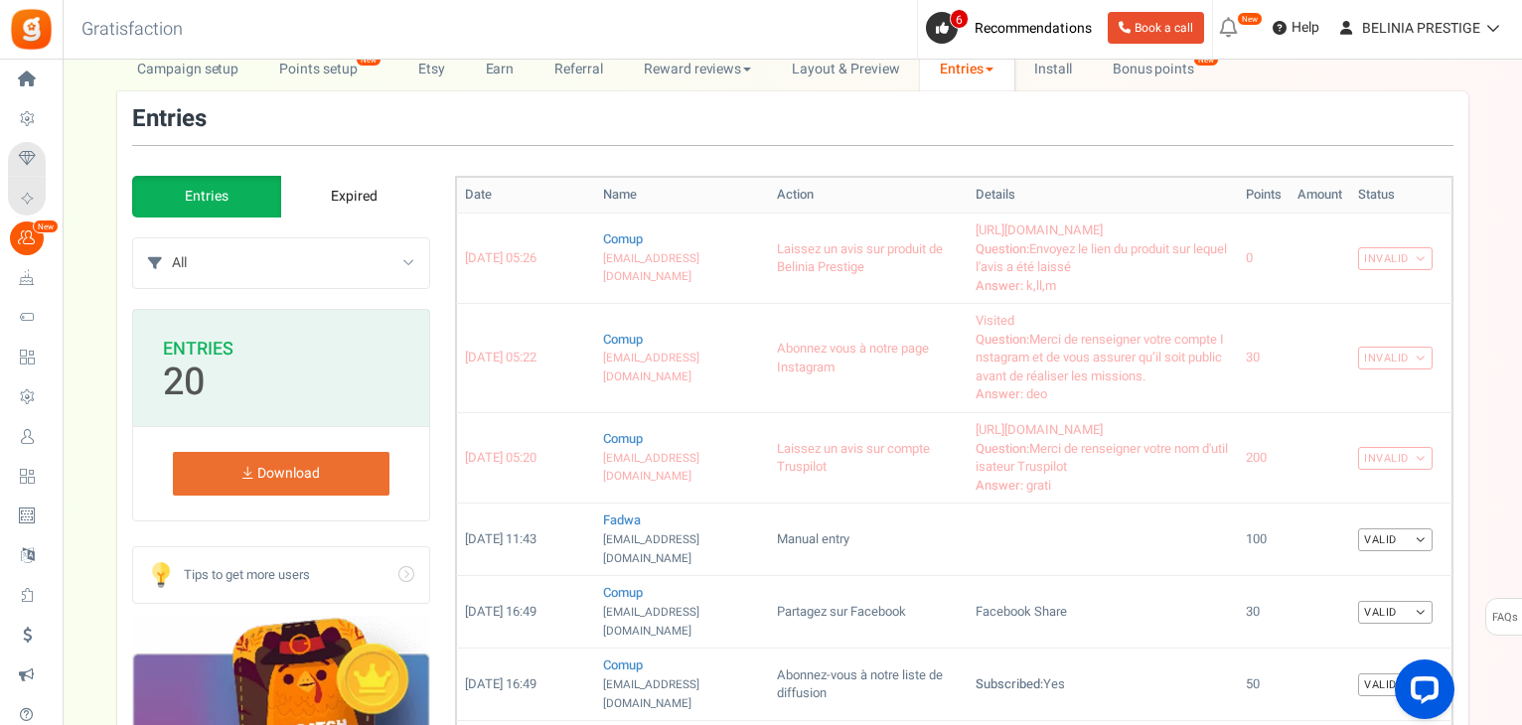
scroll to position [0, 0]
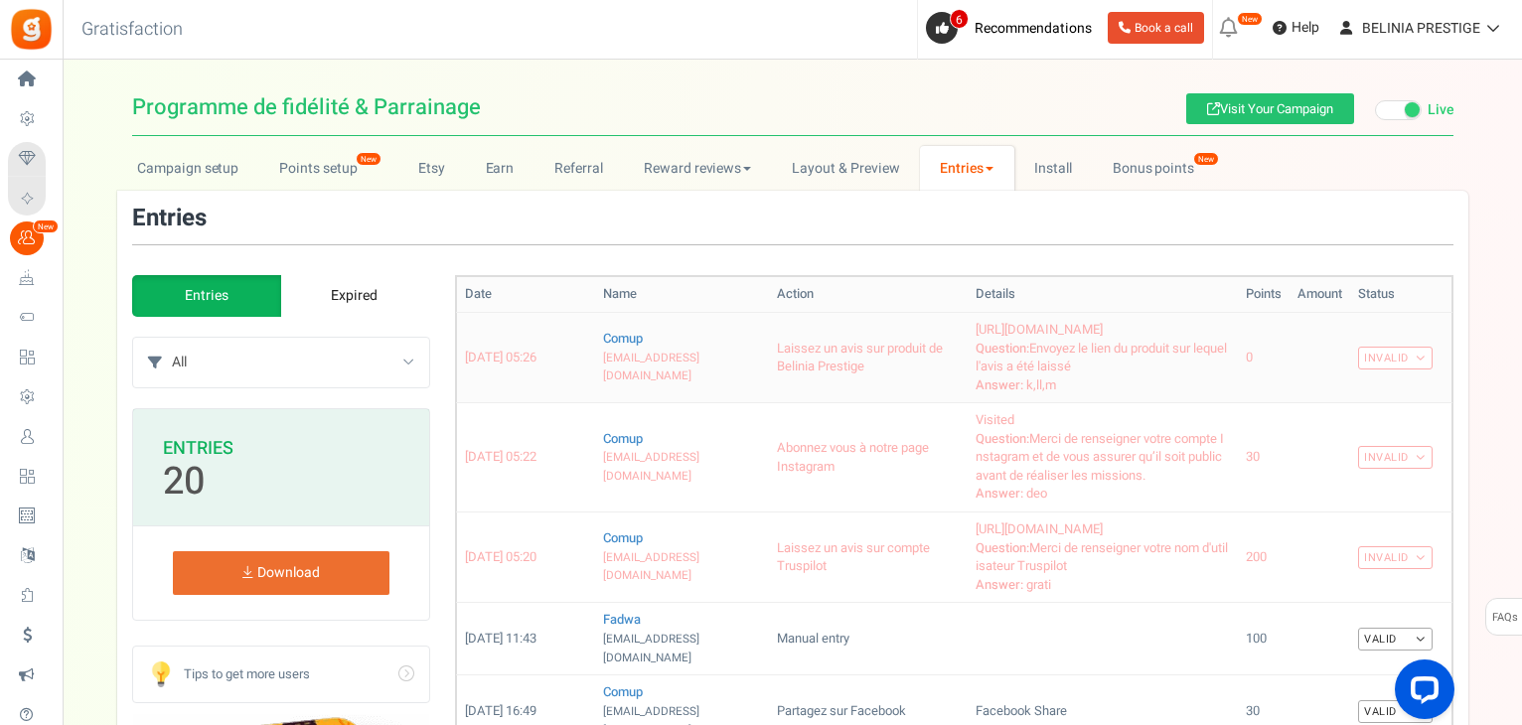
click at [1407, 361] on link "Invalid" at bounding box center [1395, 358] width 74 height 23
click at [1323, 385] on link "Valid" at bounding box center [1352, 393] width 159 height 29
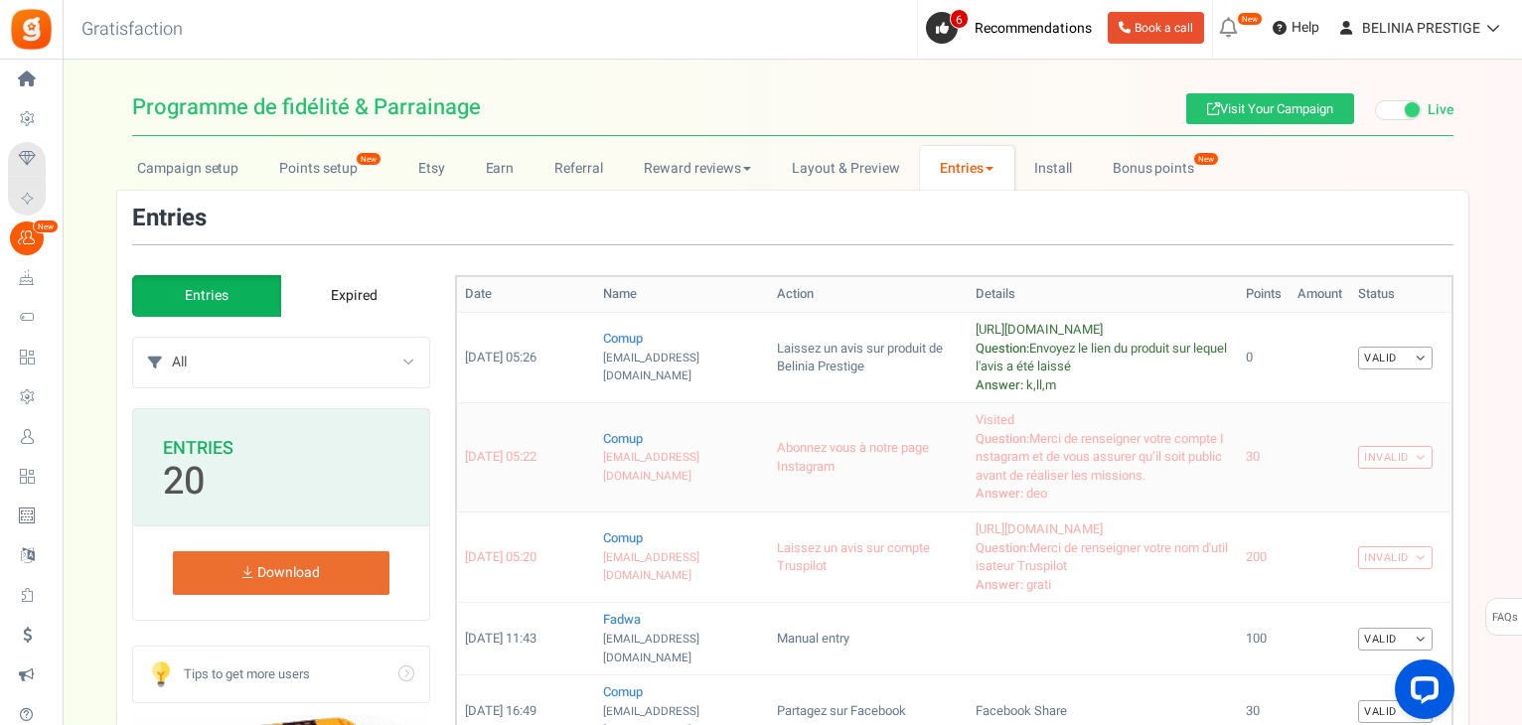
click at [1383, 459] on link "Invalid" at bounding box center [1395, 457] width 74 height 23
click at [1339, 481] on link "Valid" at bounding box center [1352, 493] width 159 height 29
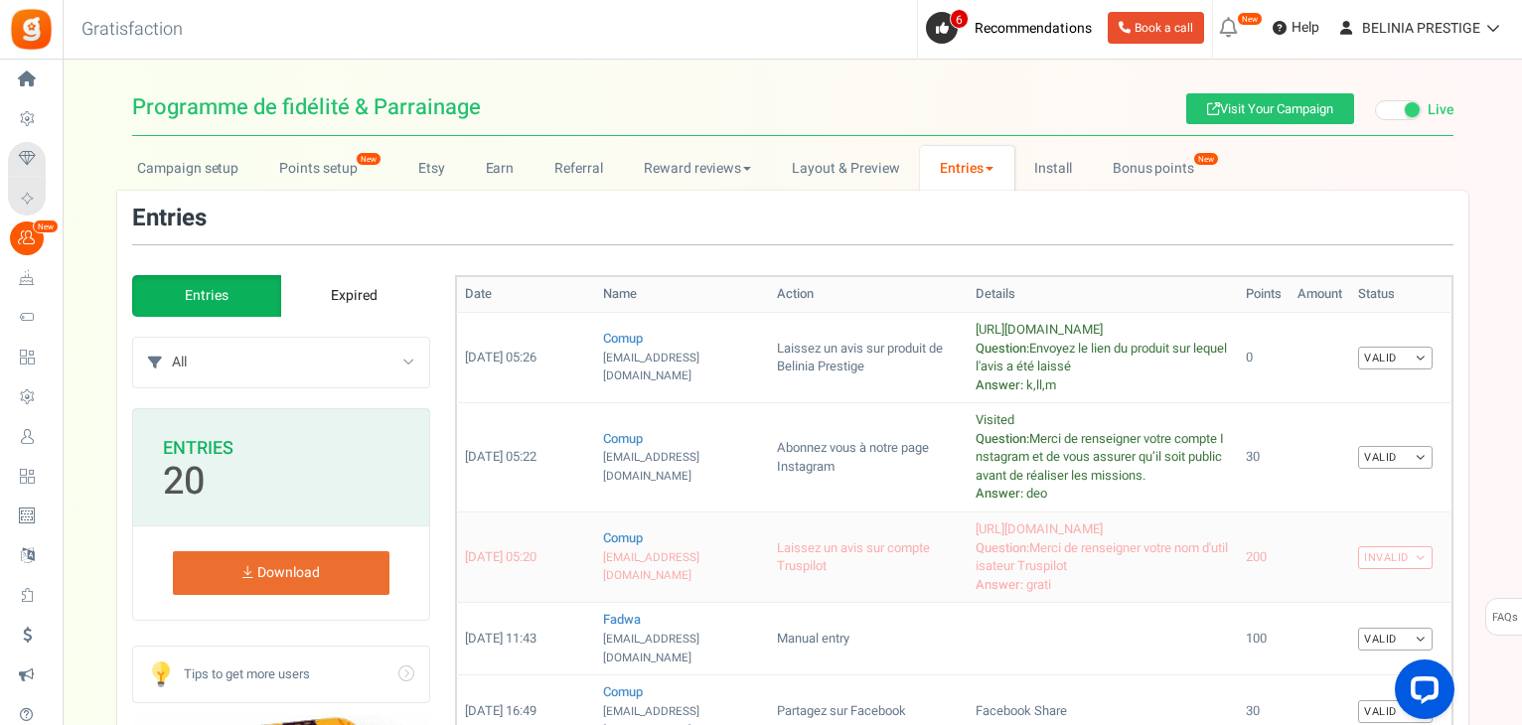
click at [1394, 560] on link "Invalid" at bounding box center [1395, 557] width 74 height 23
click at [1340, 598] on link "Valid" at bounding box center [1352, 593] width 159 height 29
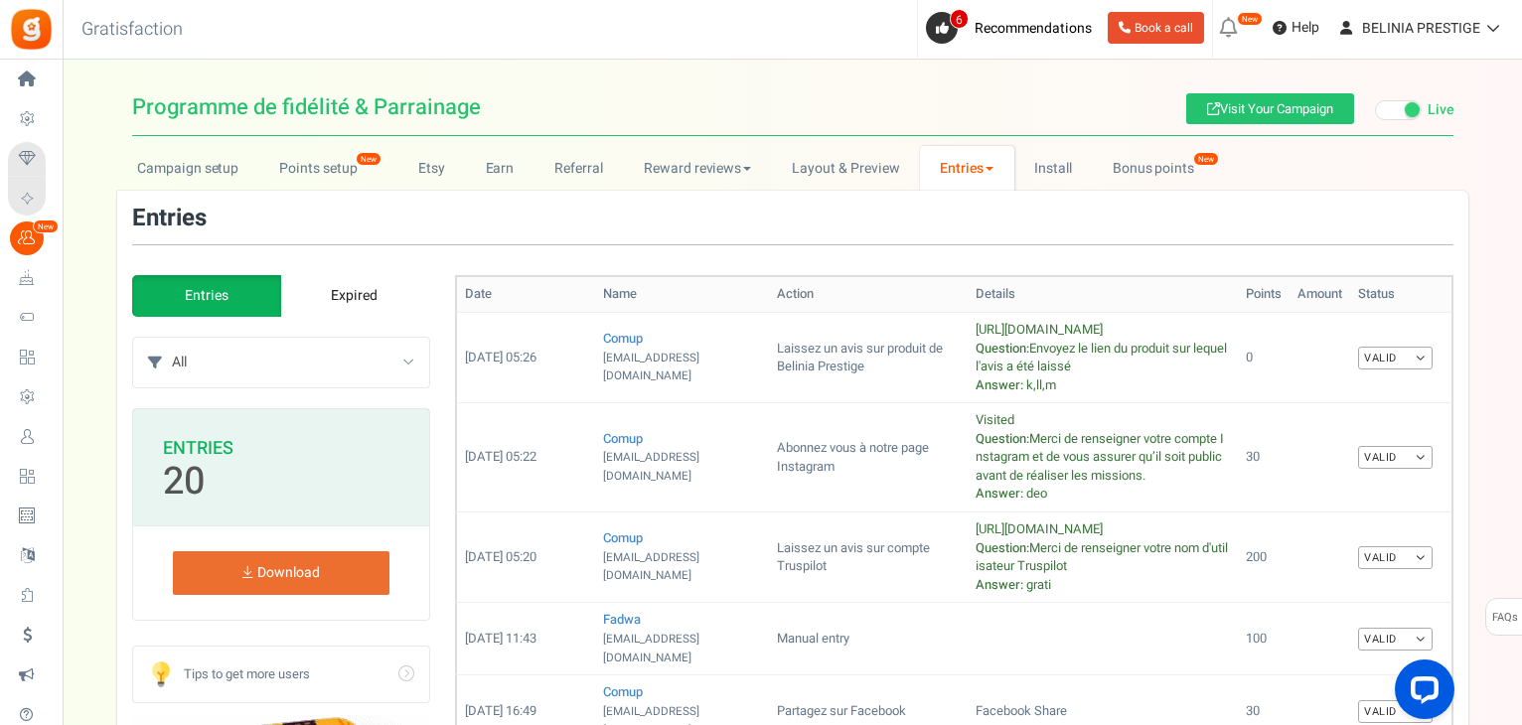
click at [324, 363] on select "All Manual entry Laissez un avis sur compte Truspilot Partagez sur Facebook Lai…" at bounding box center [300, 363] width 257 height 50
select select "367415"
click at [172, 338] on select "All Manual entry Laissez un avis sur compte Truspilot Partagez sur Facebook Lai…" at bounding box center [300, 363] width 257 height 50
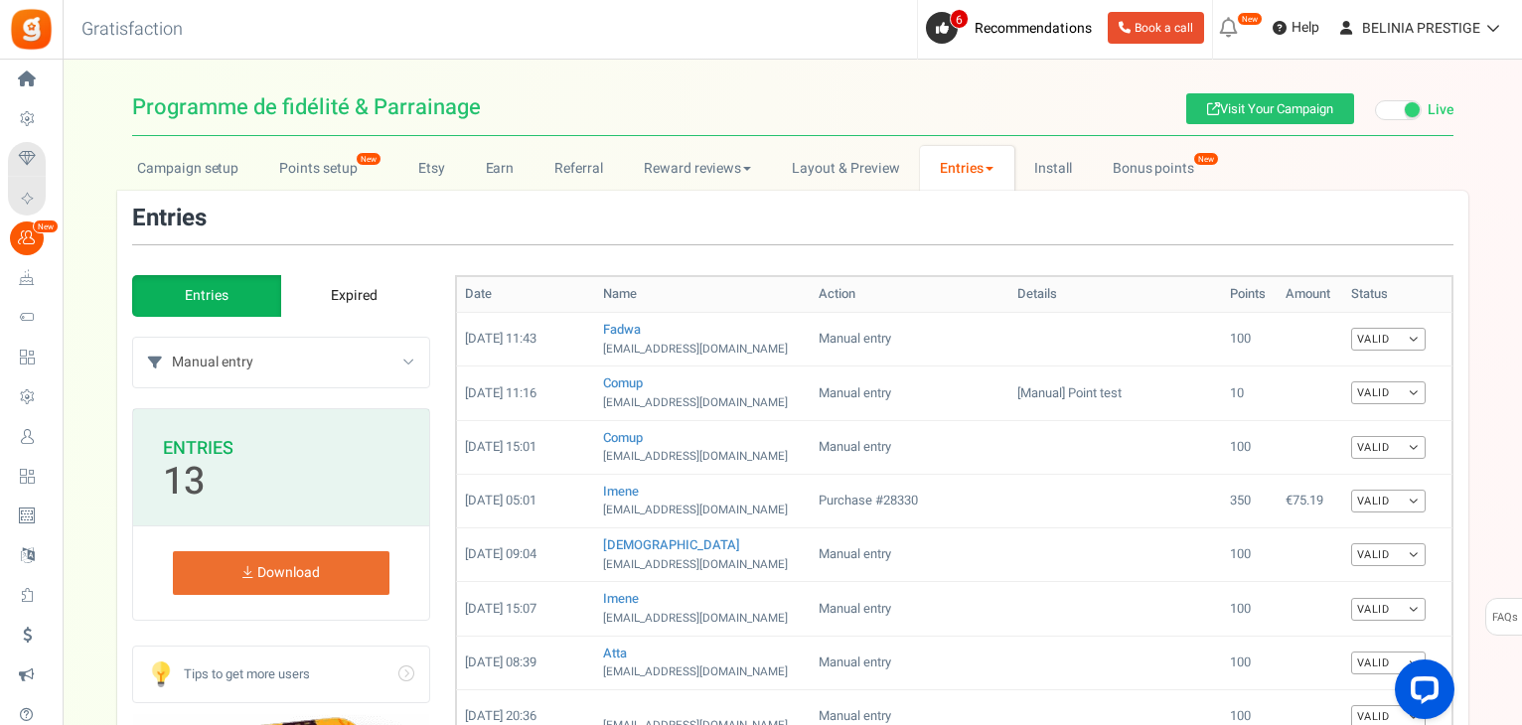
click at [307, 363] on select "All Manual entry Laissez un avis sur compte Truspilot Partagez sur Facebook Lai…" at bounding box center [300, 363] width 257 height 50
click at [252, 384] on select "All Manual entry Laissez un avis sur compte Truspilot Partagez sur Facebook Lai…" at bounding box center [300, 363] width 257 height 50
click at [282, 361] on select "All Manual entry Laissez un avis sur compte Truspilot Partagez sur Facebook Lai…" at bounding box center [300, 363] width 257 height 50
select select
click at [172, 338] on select "All Manual entry Laissez un avis sur compte Truspilot Partagez sur Facebook Lai…" at bounding box center [300, 363] width 257 height 50
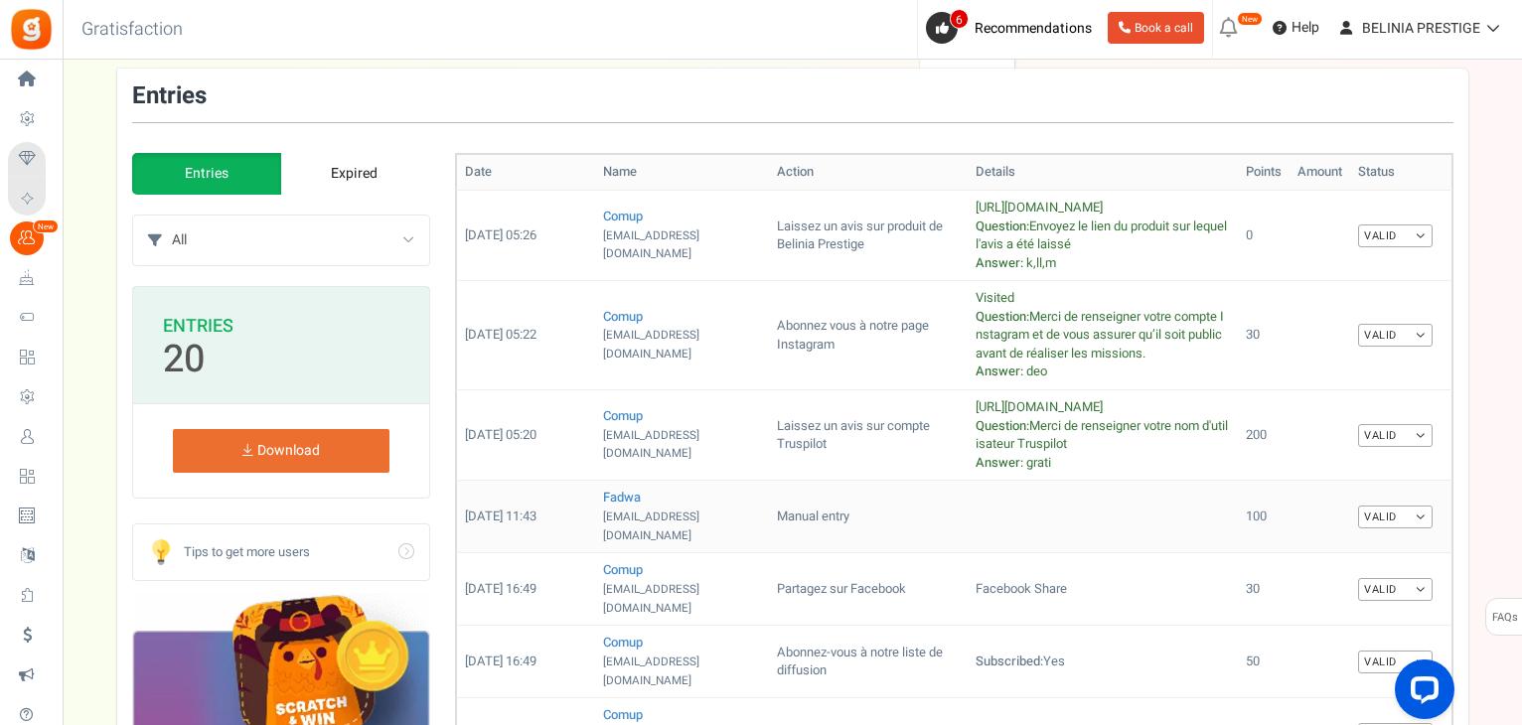
scroll to position [181, 0]
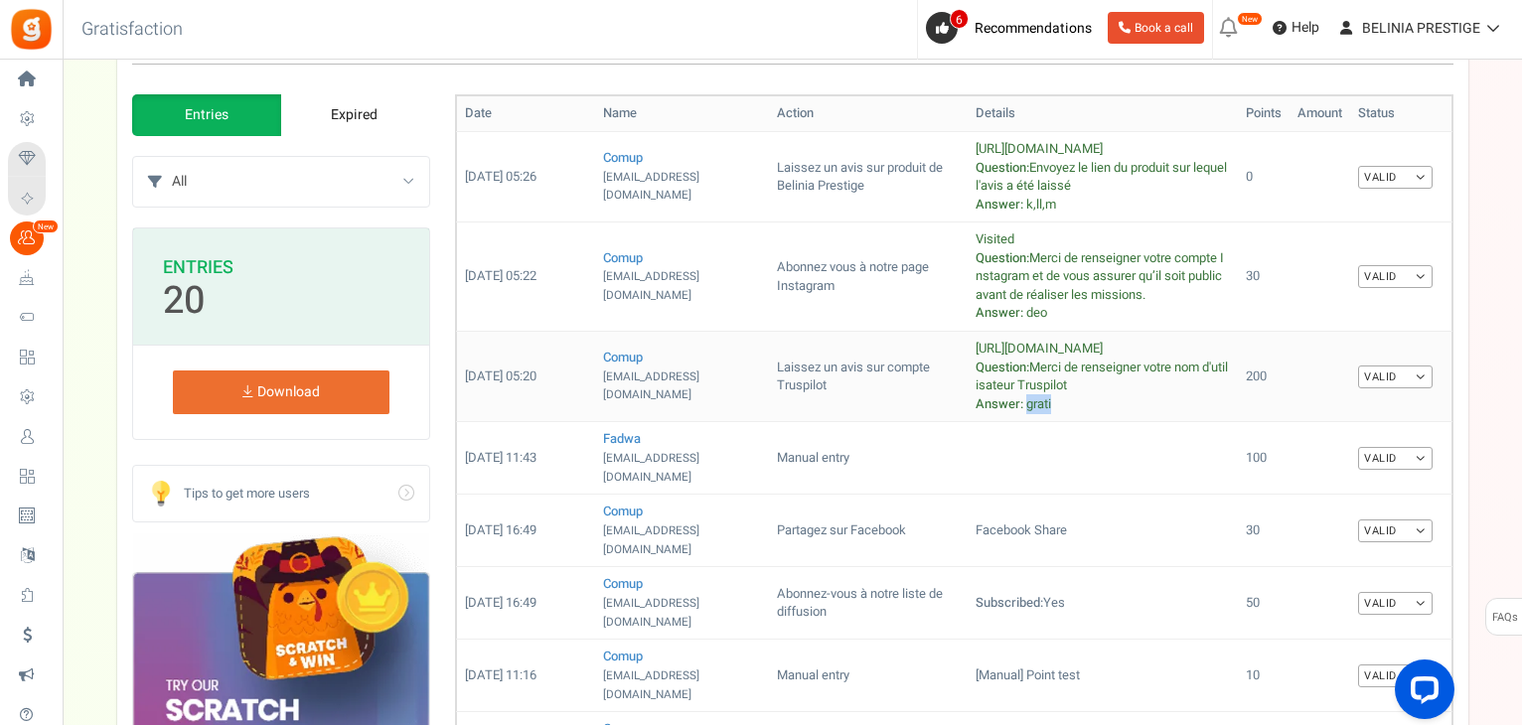
drag, startPoint x: 1041, startPoint y: 404, endPoint x: 1017, endPoint y: 405, distance: 23.9
click at [1017, 405] on td "https://www.trustpilot.com/ Question: Merci de renseigner votre nom d'utilisate…" at bounding box center [1102, 377] width 270 height 90
click at [1026, 405] on span "grati" at bounding box center [1038, 403] width 25 height 19
click at [1398, 176] on link "Valid" at bounding box center [1395, 177] width 74 height 23
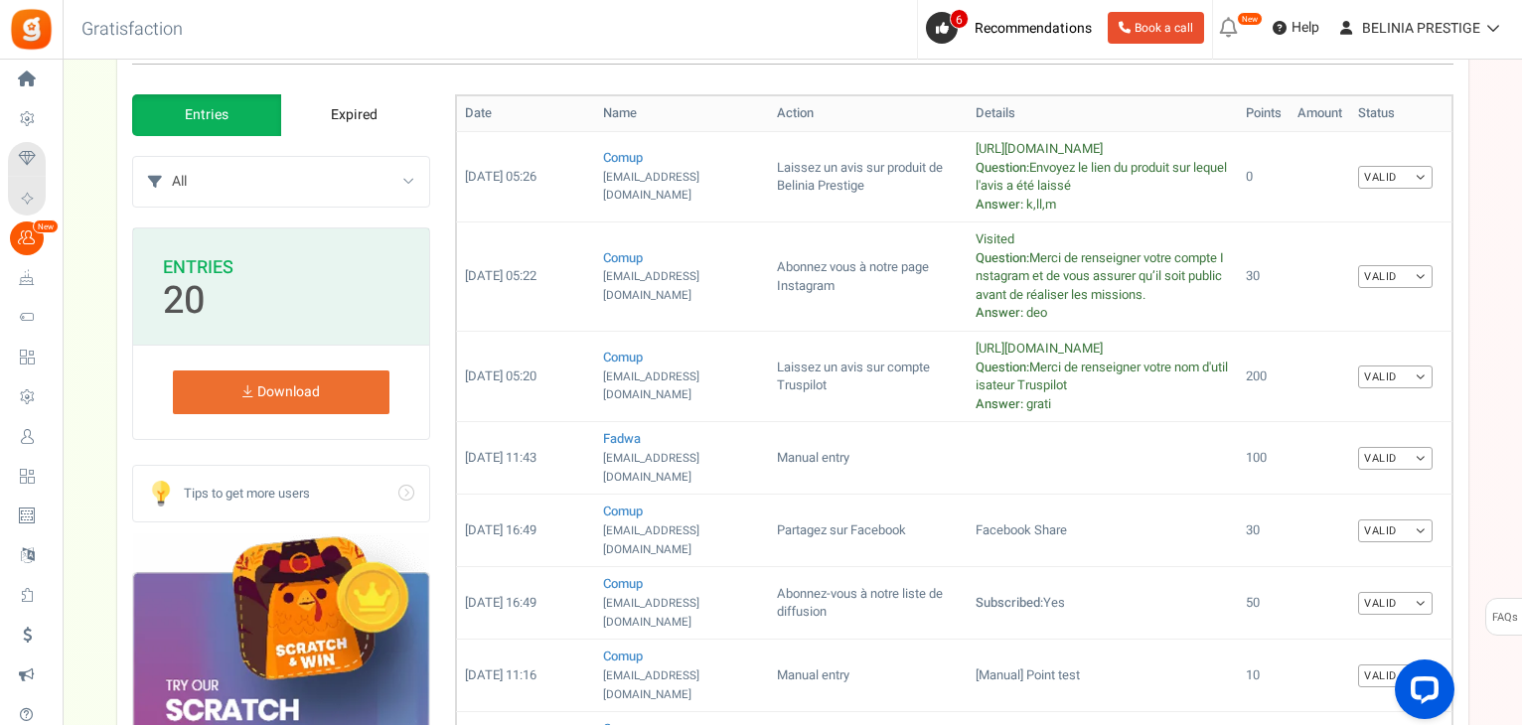
scroll to position [0, 0]
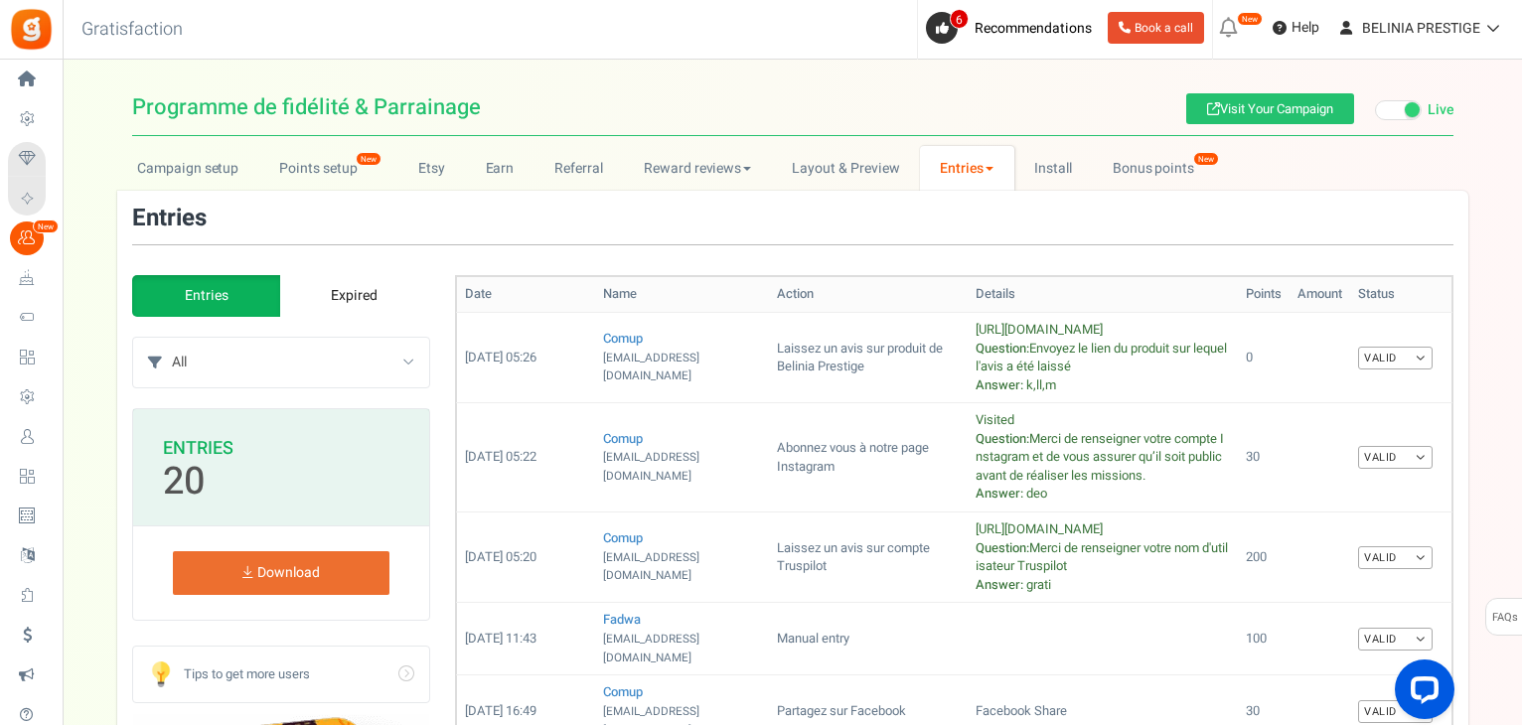
click at [336, 307] on link "Expired" at bounding box center [354, 296] width 149 height 42
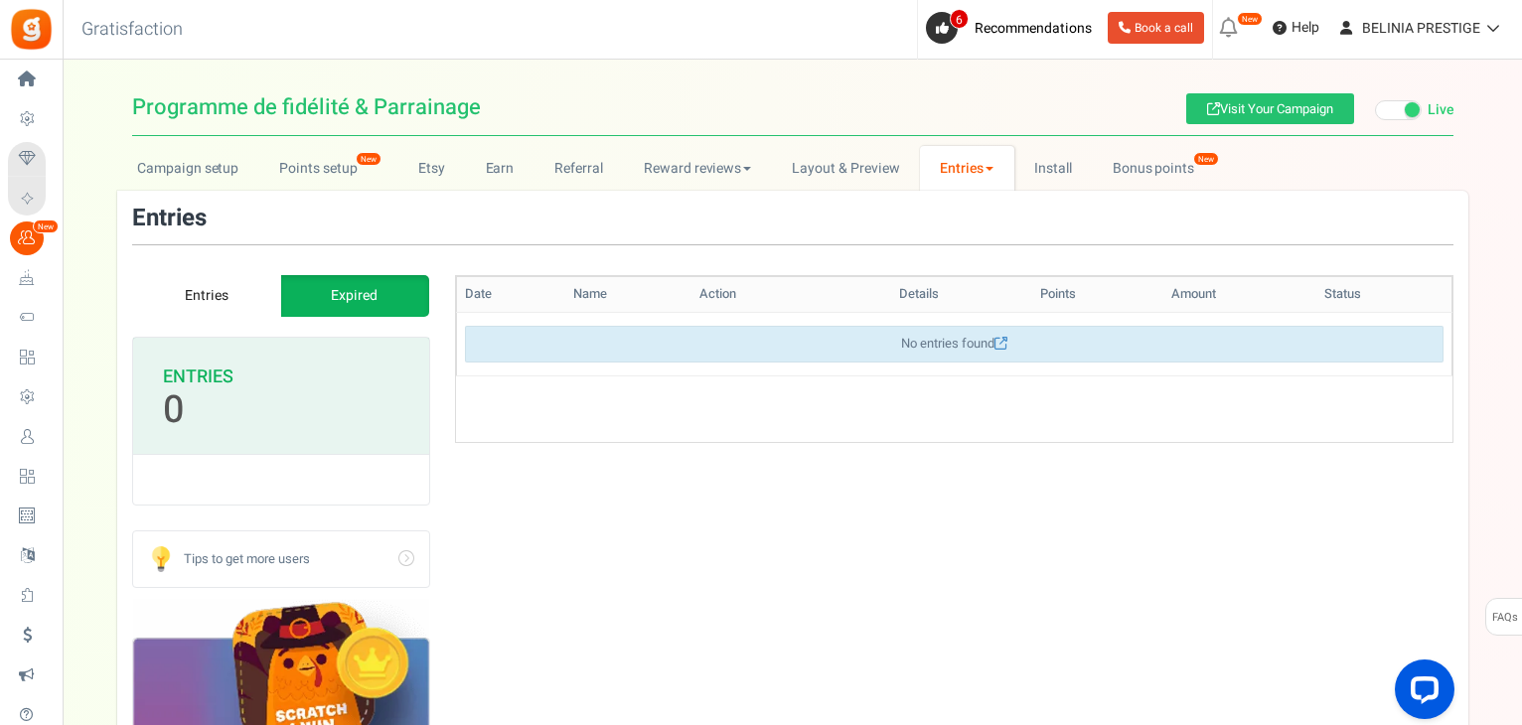
click at [228, 300] on link "Entries" at bounding box center [206, 296] width 149 height 42
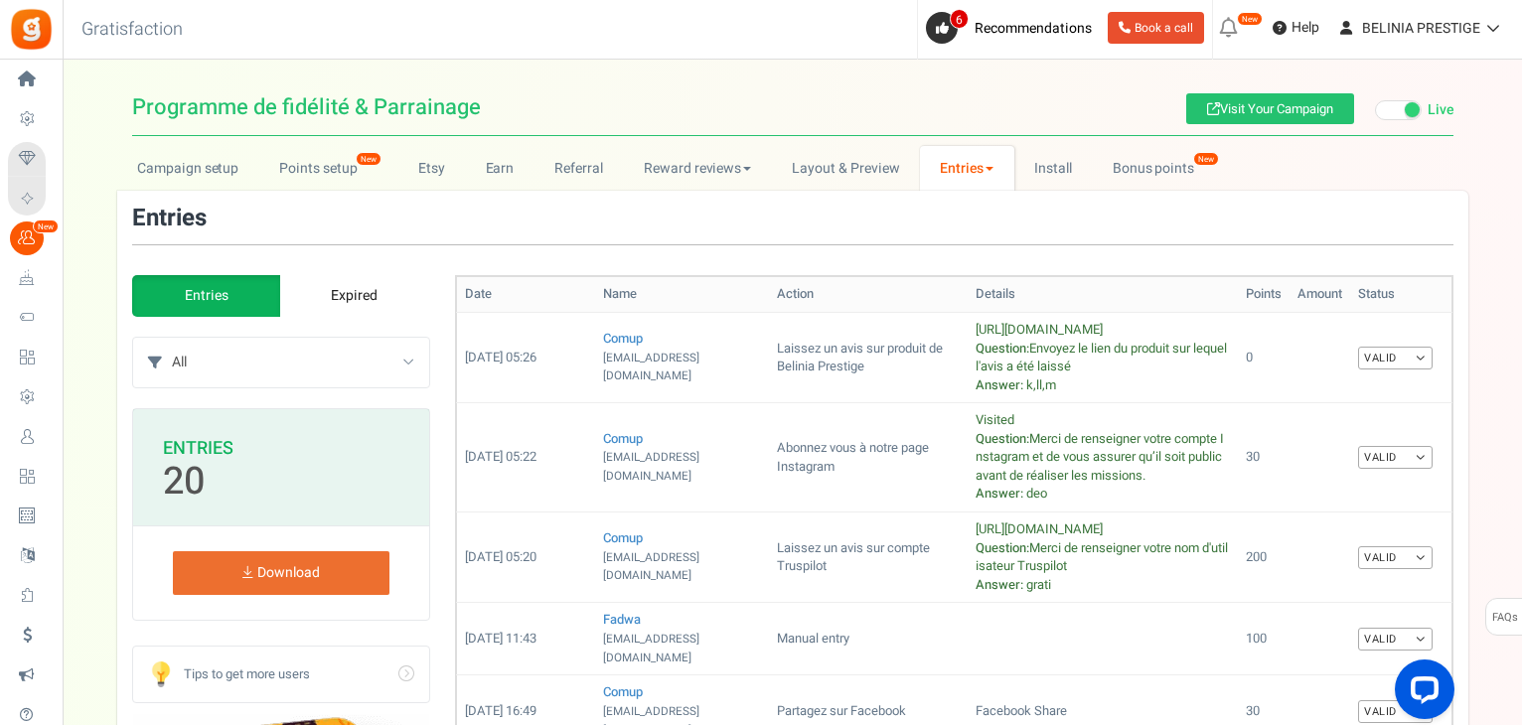
click at [367, 294] on link "Expired" at bounding box center [354, 296] width 149 height 42
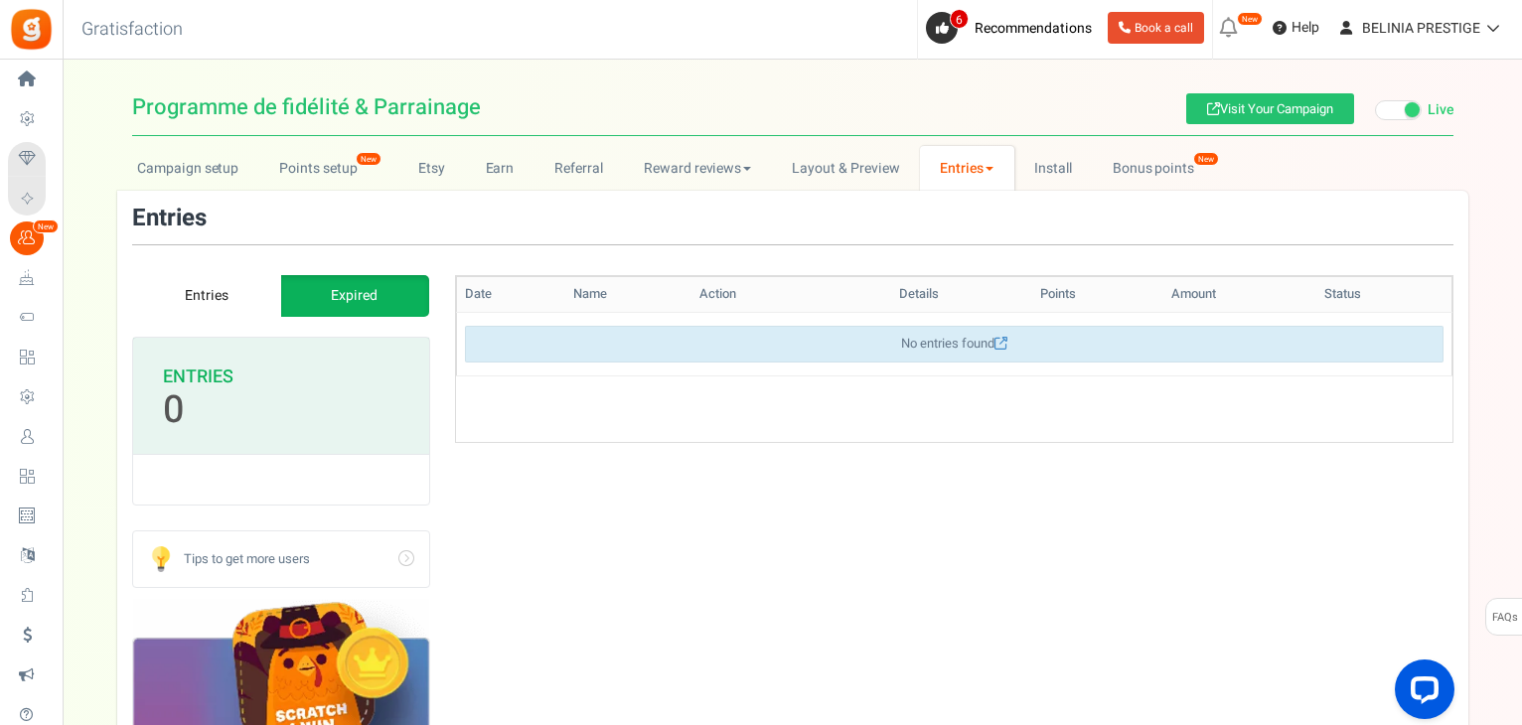
click at [215, 307] on link "Entries" at bounding box center [206, 296] width 149 height 42
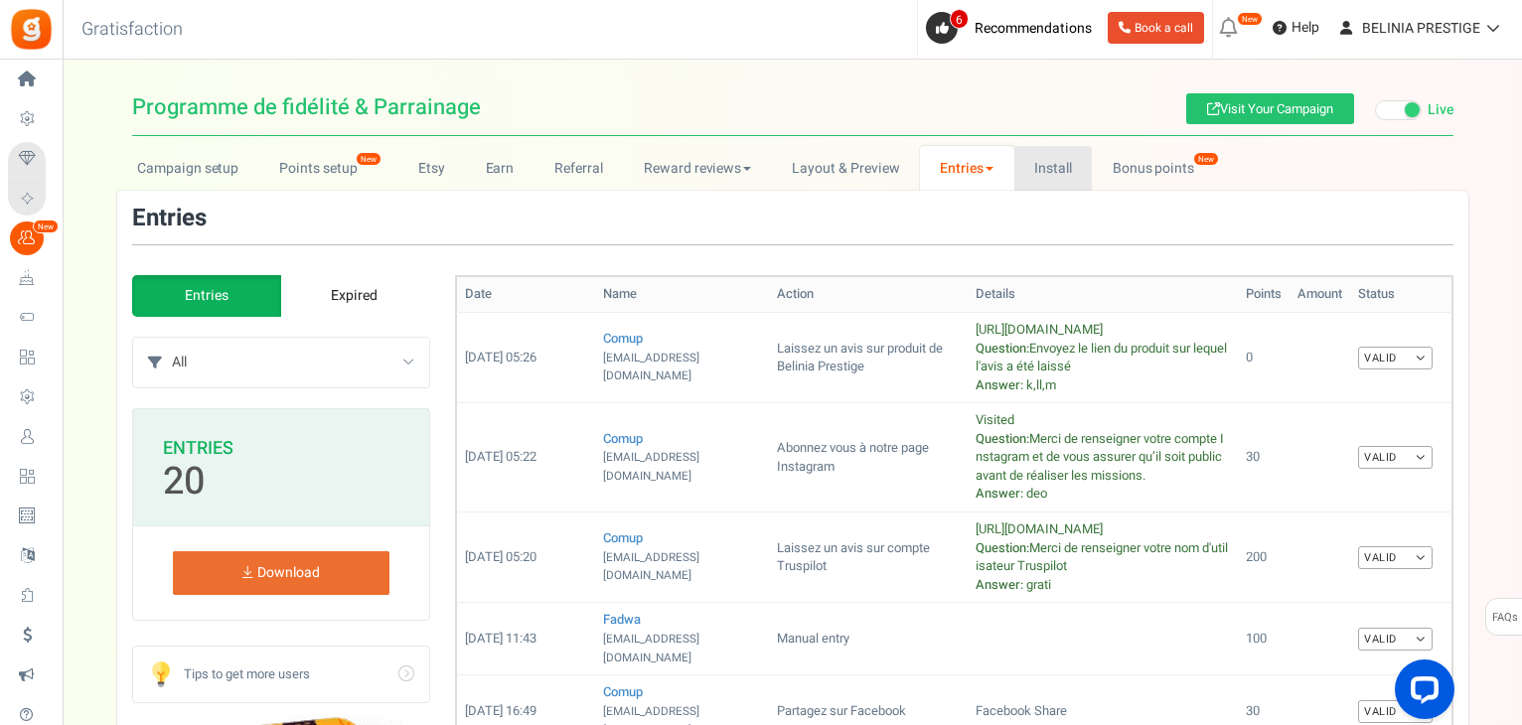
click at [1078, 178] on link "Install" at bounding box center [1053, 168] width 78 height 45
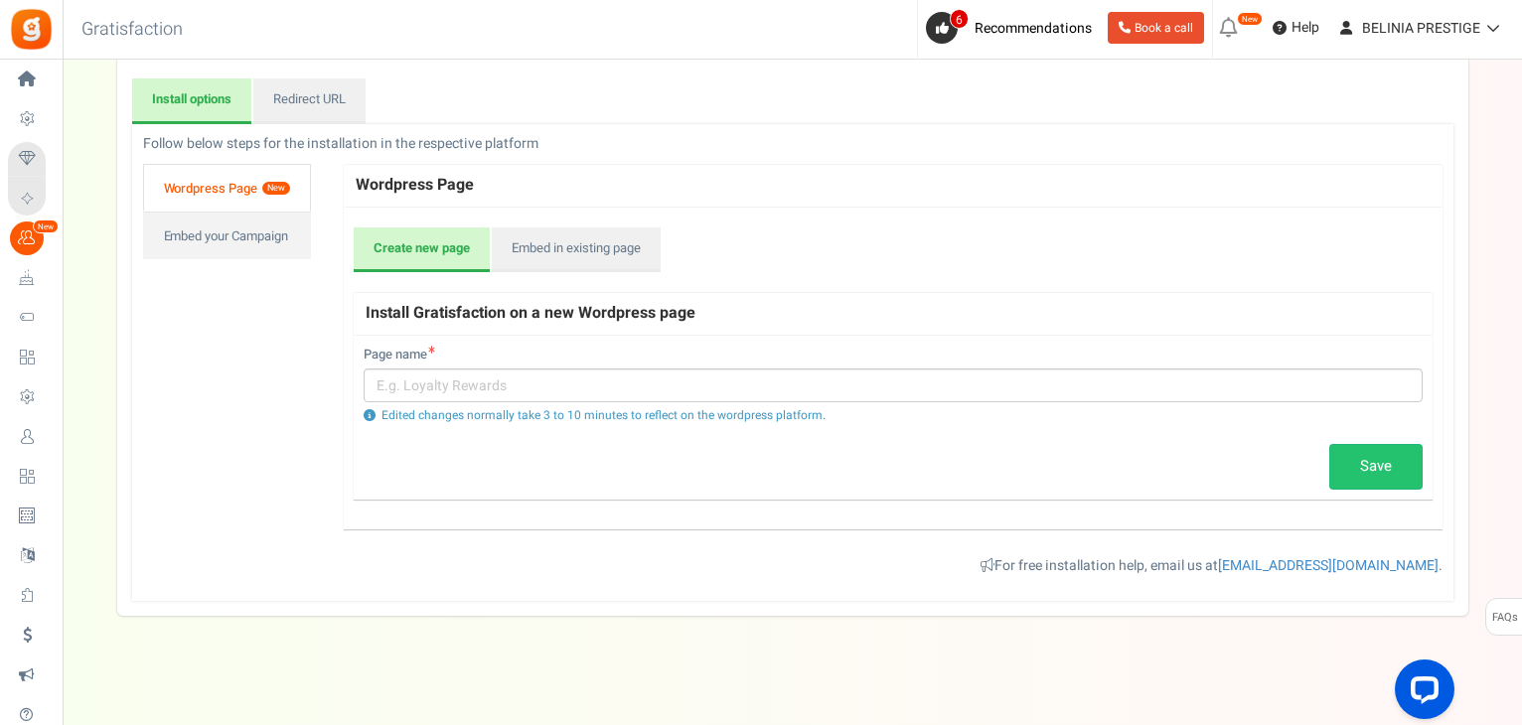
scroll to position [195, 0]
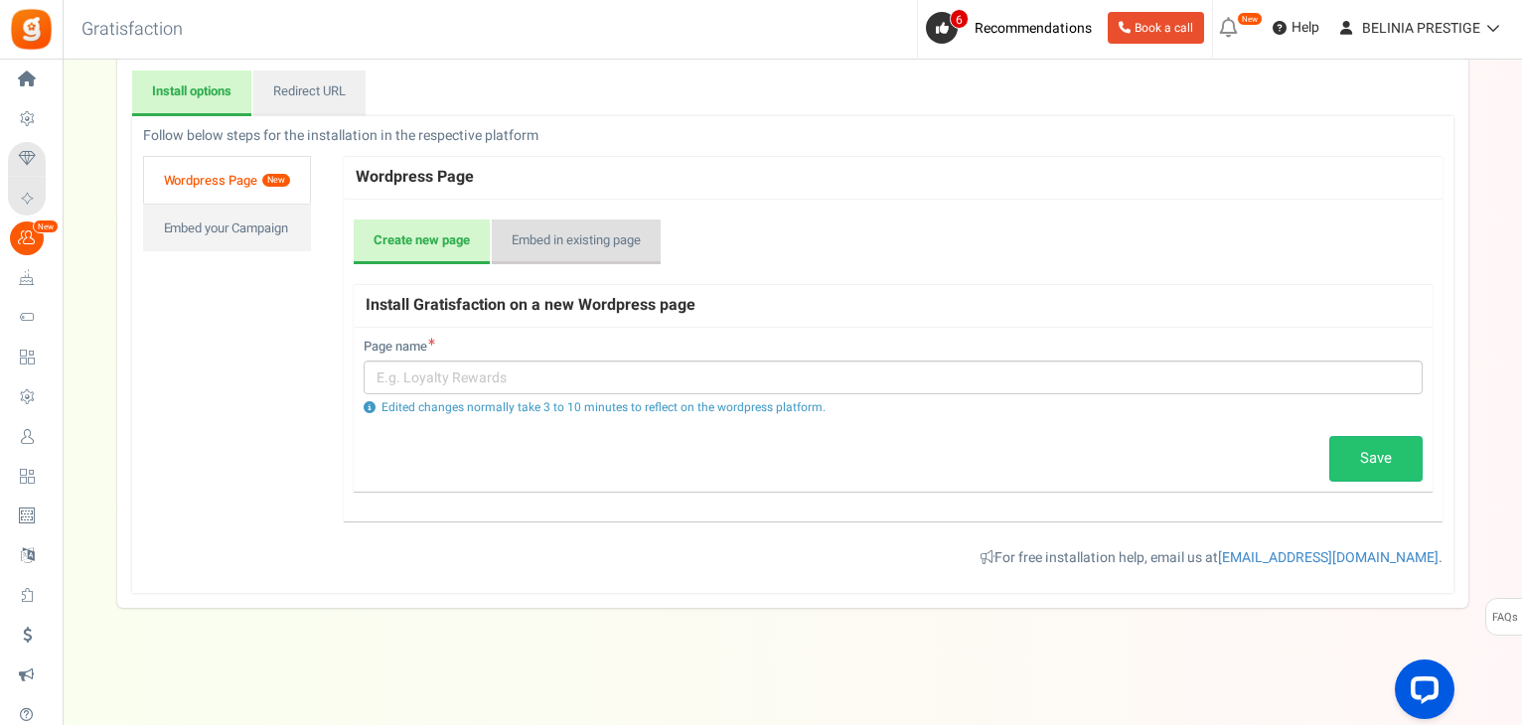
click at [533, 236] on link "Embed in existing page" at bounding box center [576, 243] width 169 height 46
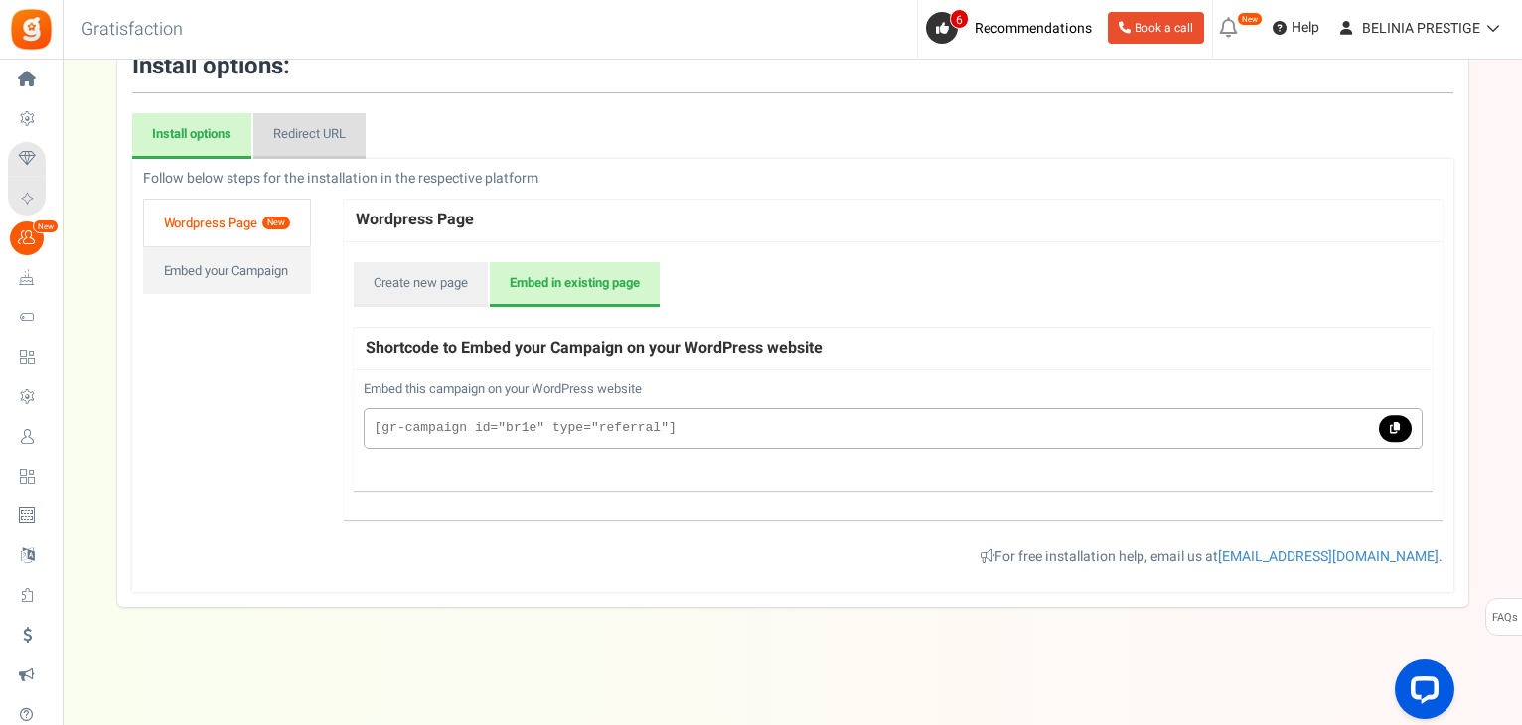
click at [330, 136] on link "Redirect URL" at bounding box center [309, 136] width 112 height 46
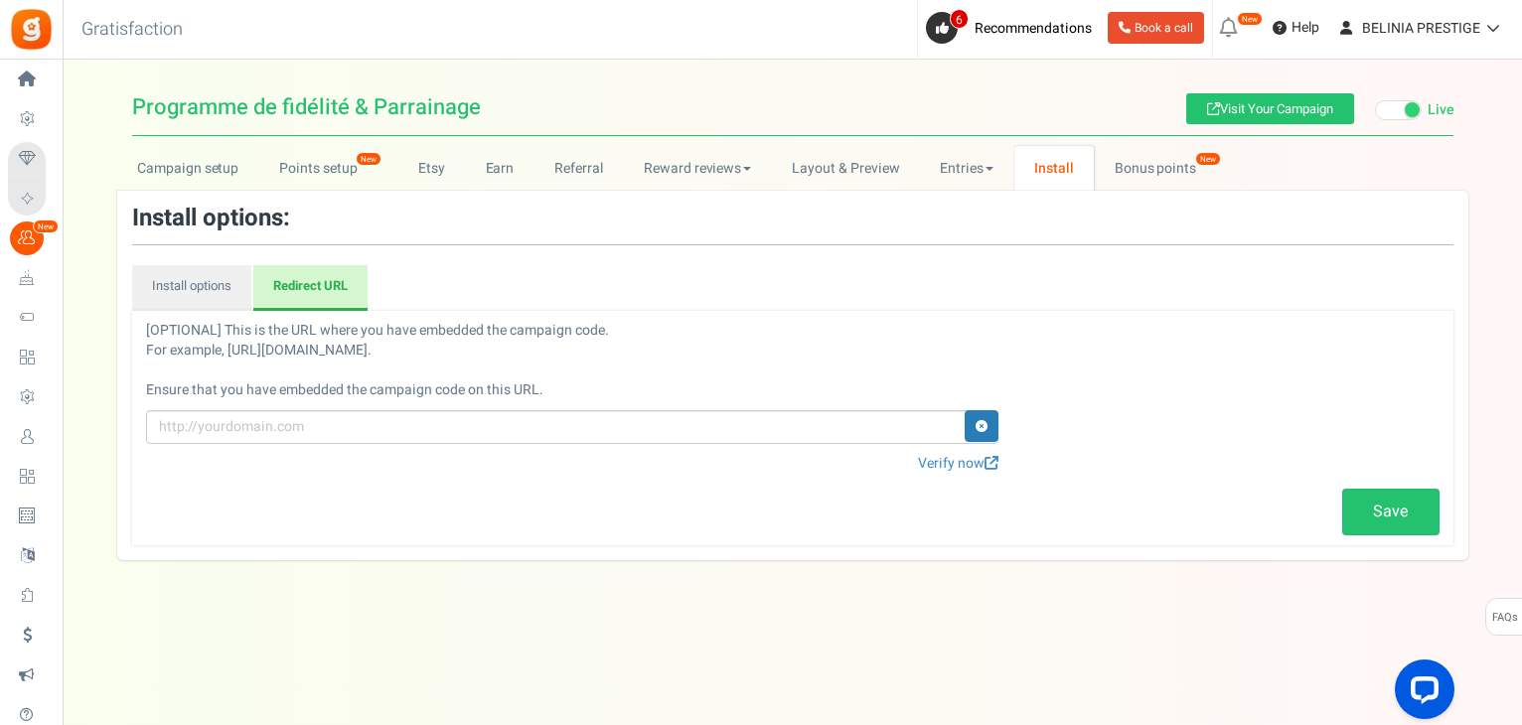
scroll to position [0, 0]
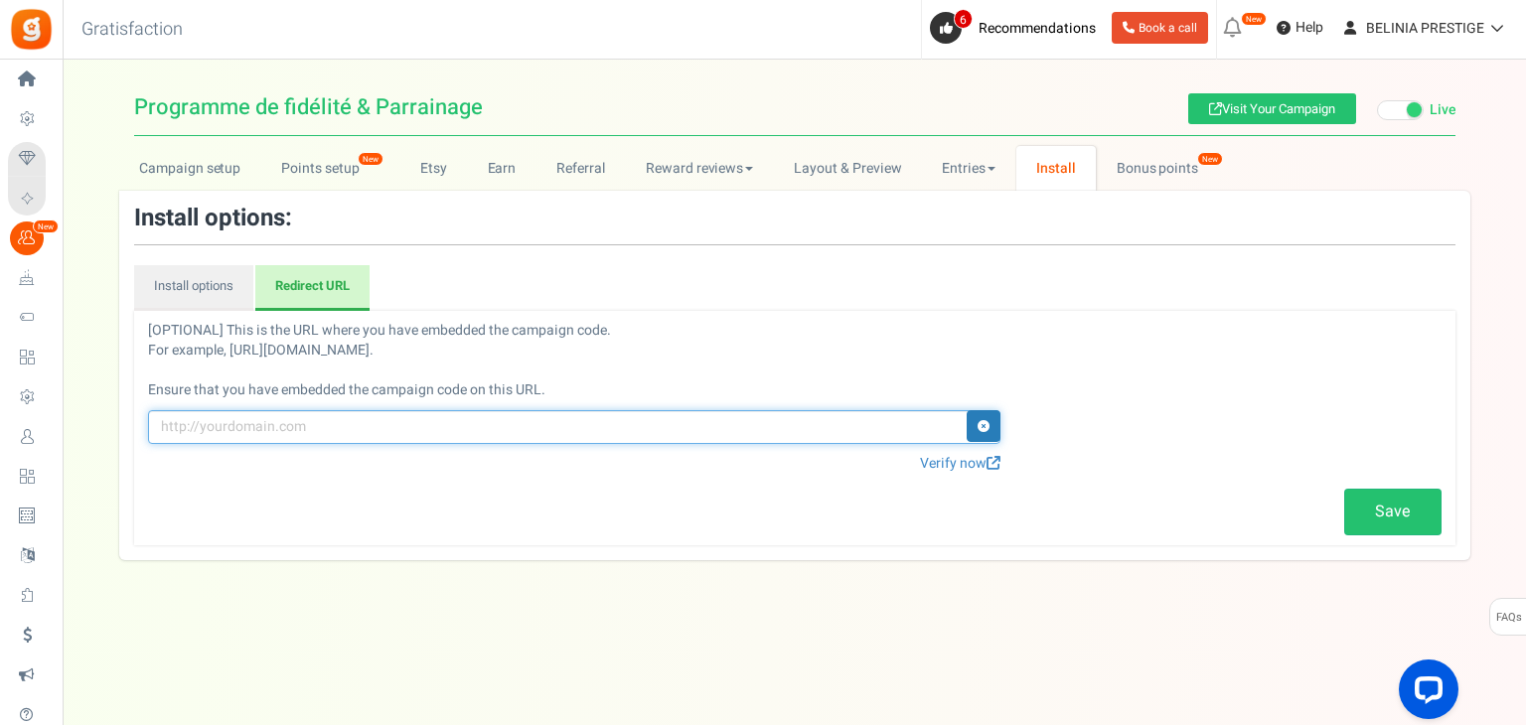
click at [369, 436] on input "text" at bounding box center [574, 427] width 852 height 34
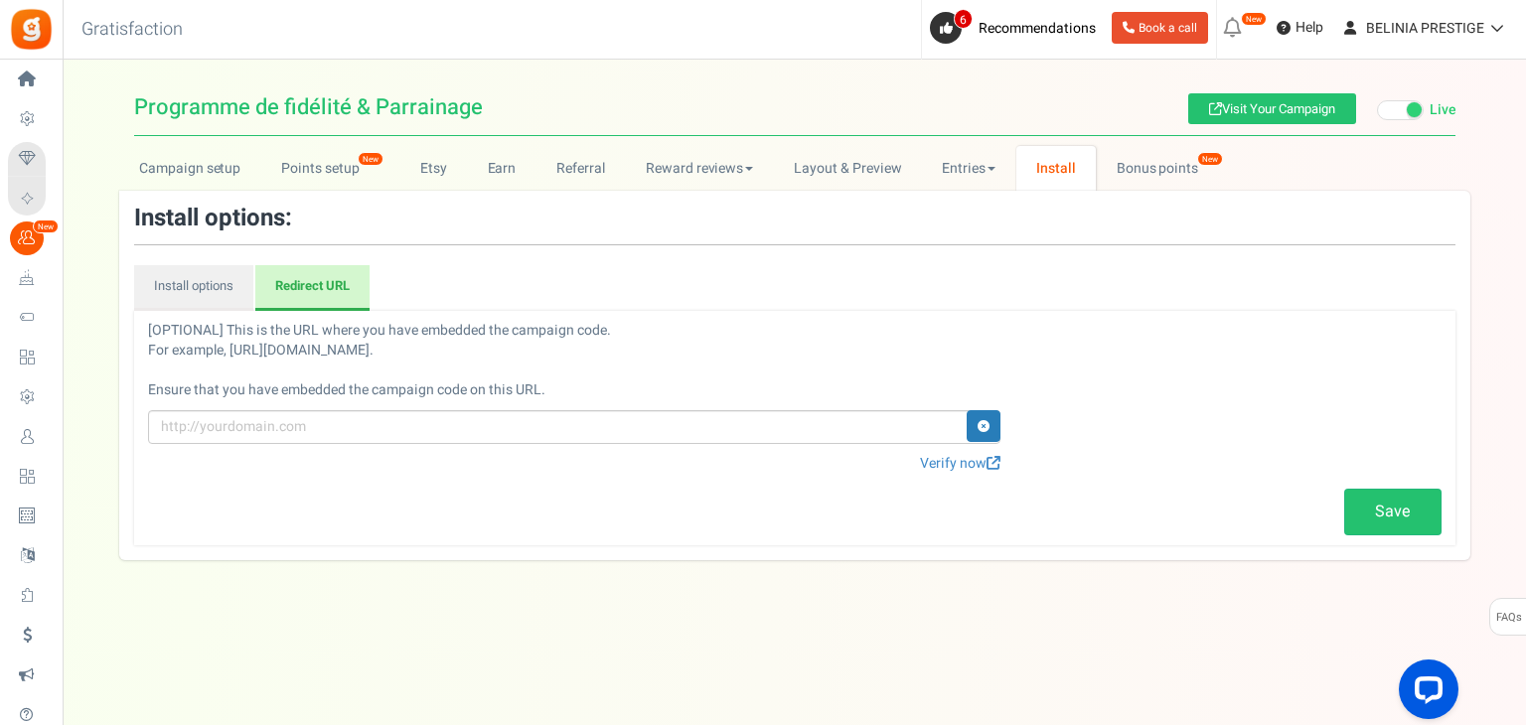
click at [178, 390] on p "[OPTIONAL] This is the URL where you have embedded the campaign code. For examp…" at bounding box center [794, 360] width 1293 height 79
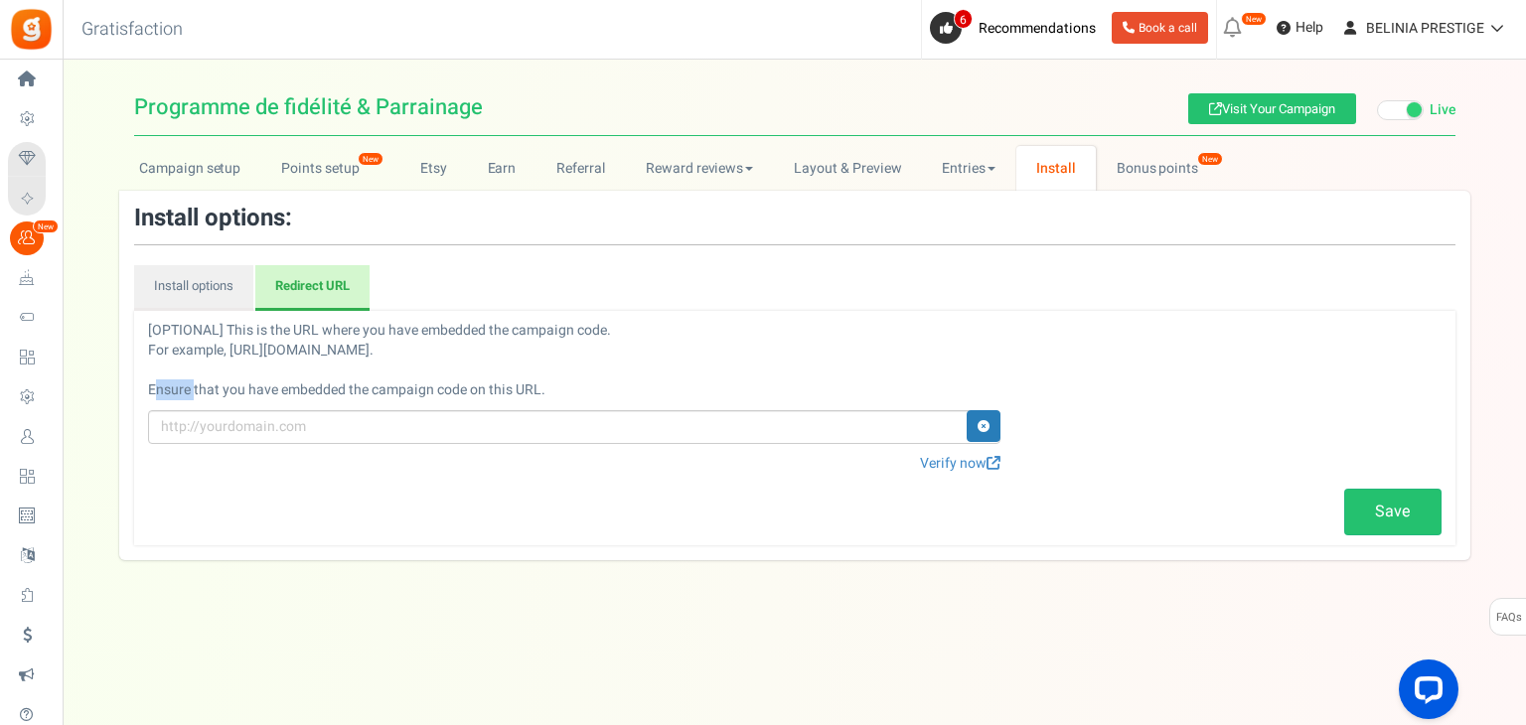
click at [178, 390] on p "[OPTIONAL] This is the URL where you have embedded the campaign code. For examp…" at bounding box center [794, 360] width 1293 height 79
click at [424, 563] on div "Under maintenance we will be back soon We apologize for any inconvenience. The …" at bounding box center [794, 323] width 1463 height 526
click at [1160, 163] on link "Bonus points New" at bounding box center [1167, 168] width 142 height 45
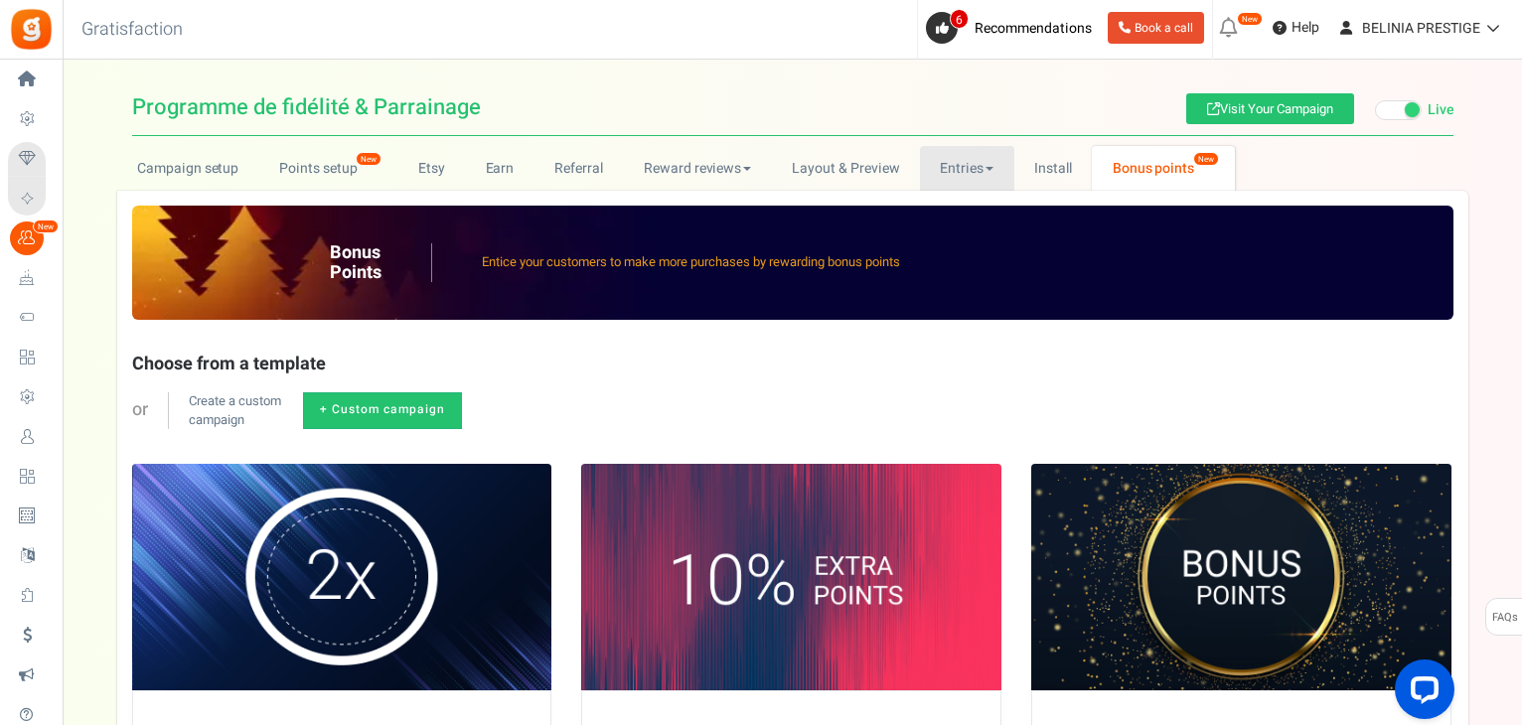
click at [983, 159] on link "Entries" at bounding box center [967, 168] width 94 height 45
click at [975, 207] on link "Entries" at bounding box center [999, 212] width 159 height 29
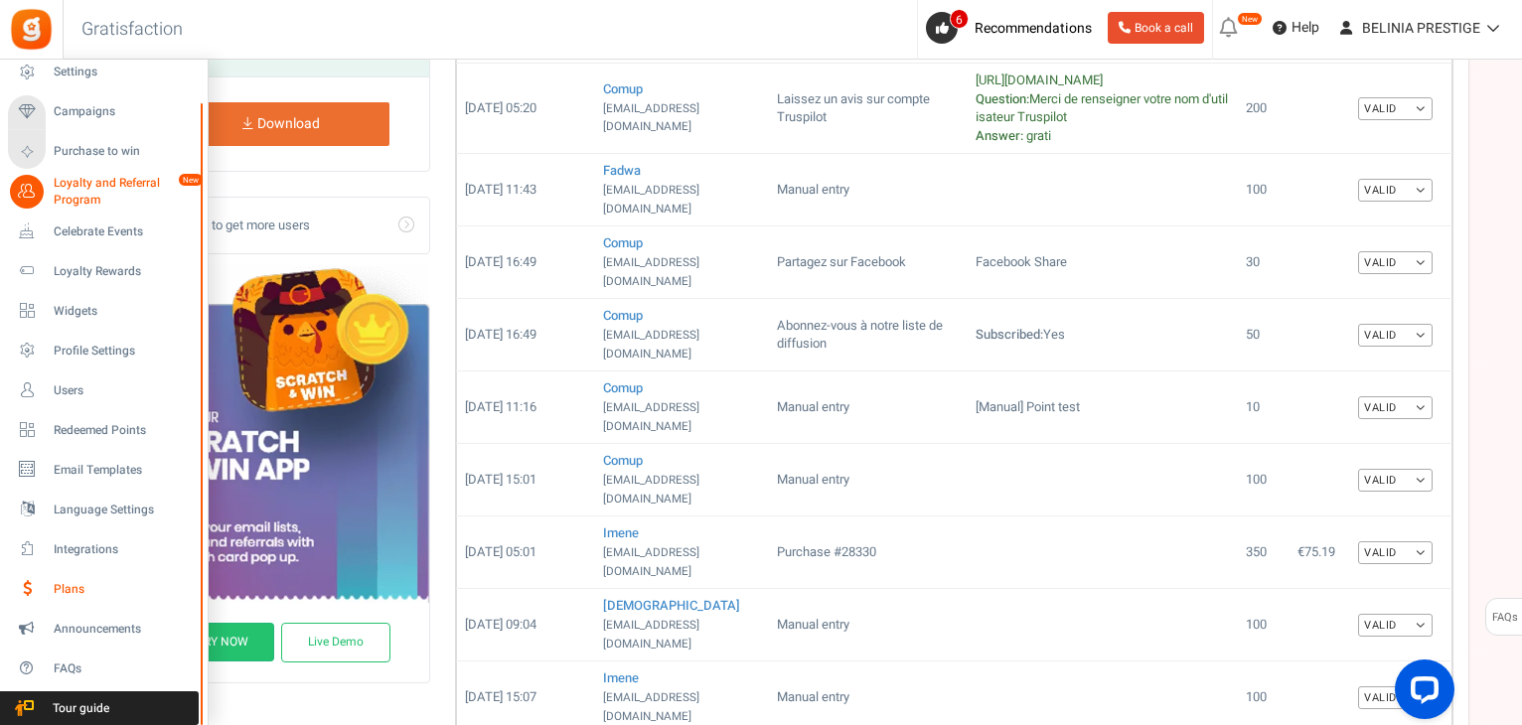
scroll to position [480, 0]
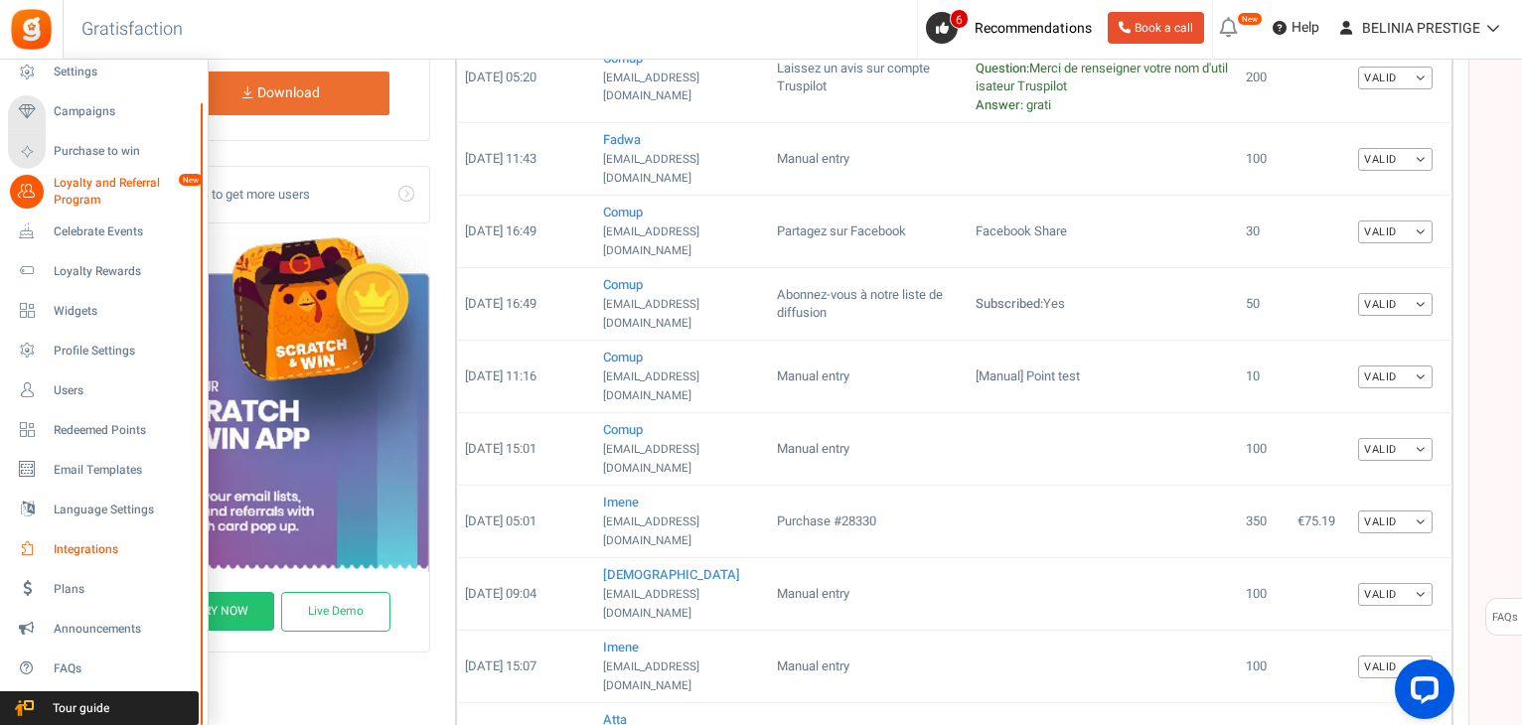
click at [81, 553] on span "Integrations" at bounding box center [123, 549] width 139 height 17
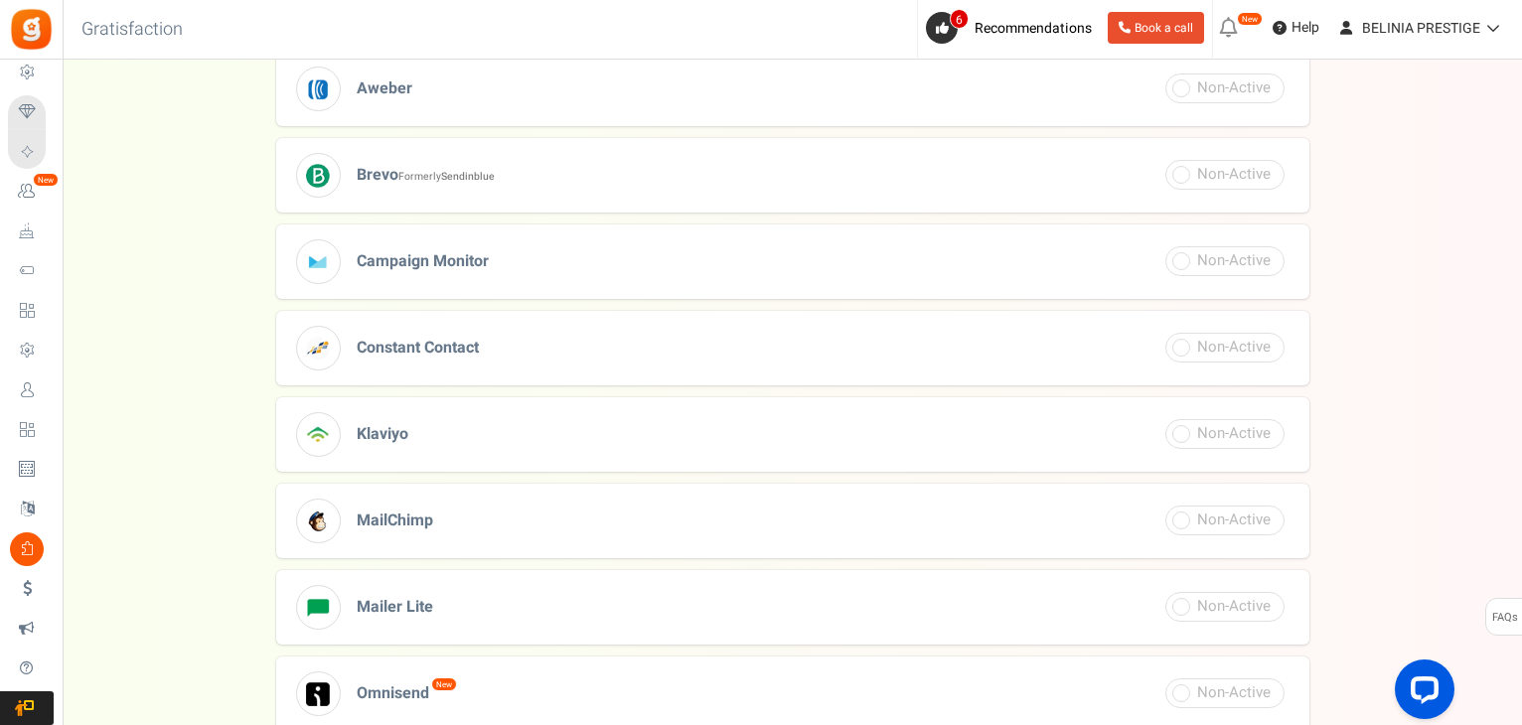
scroll to position [770, 0]
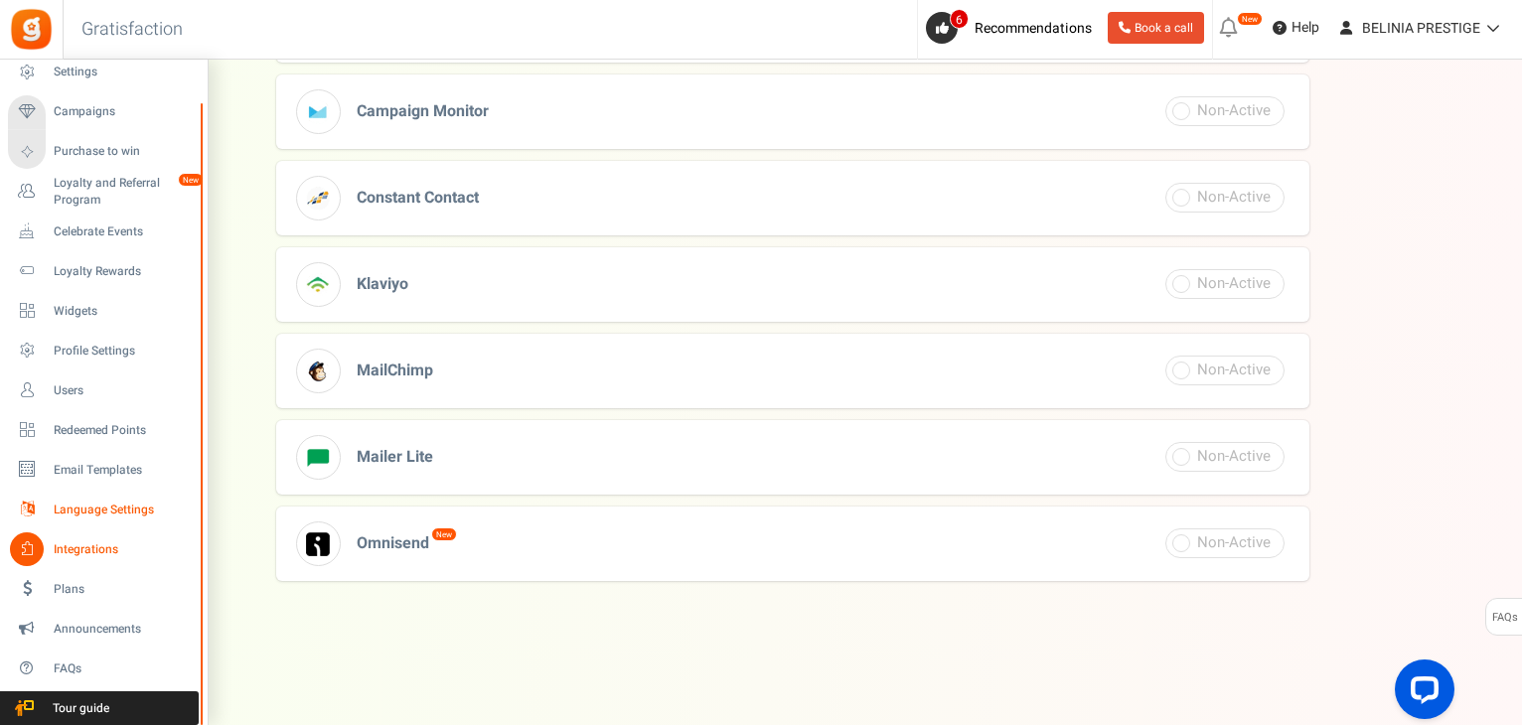
click at [78, 510] on span "Language Settings" at bounding box center [123, 510] width 139 height 17
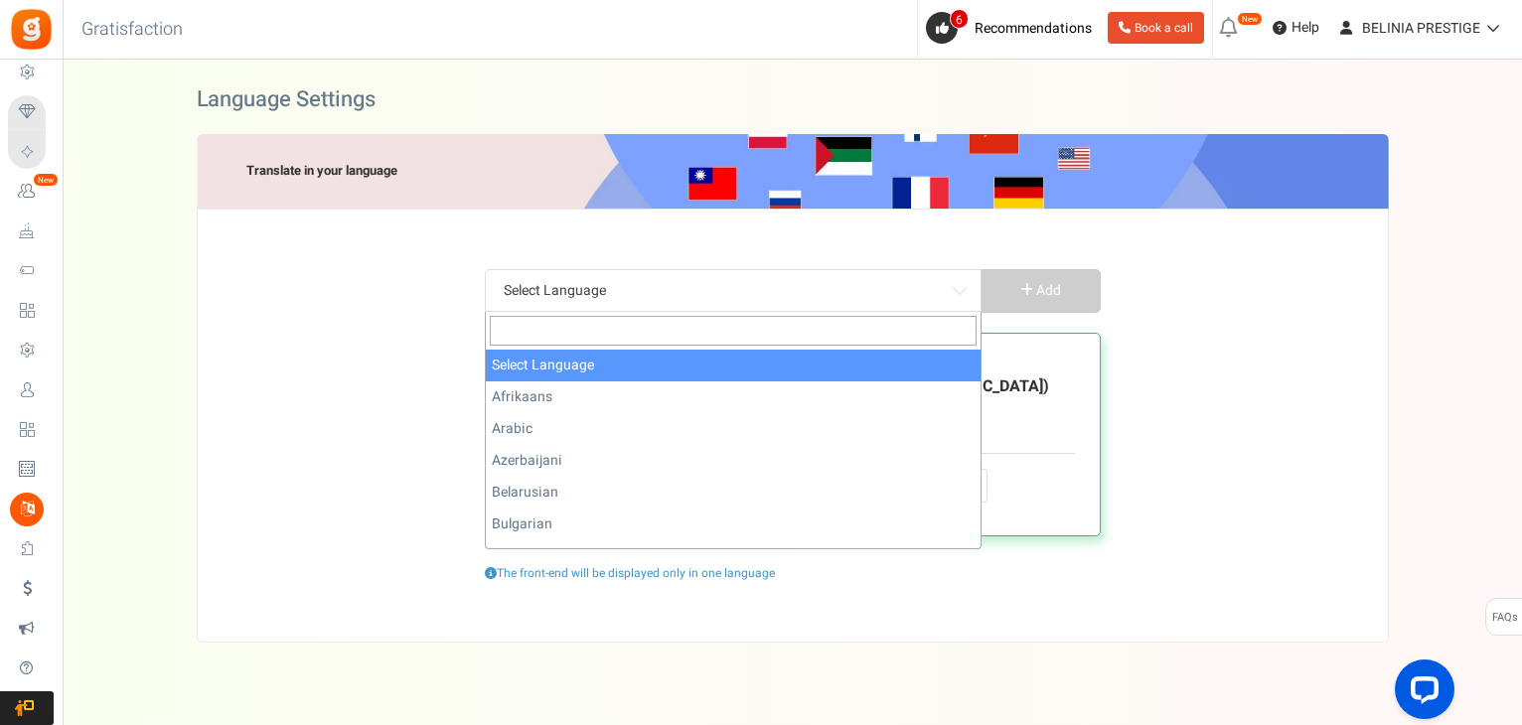
click at [627, 283] on span "Select Language" at bounding box center [733, 291] width 475 height 36
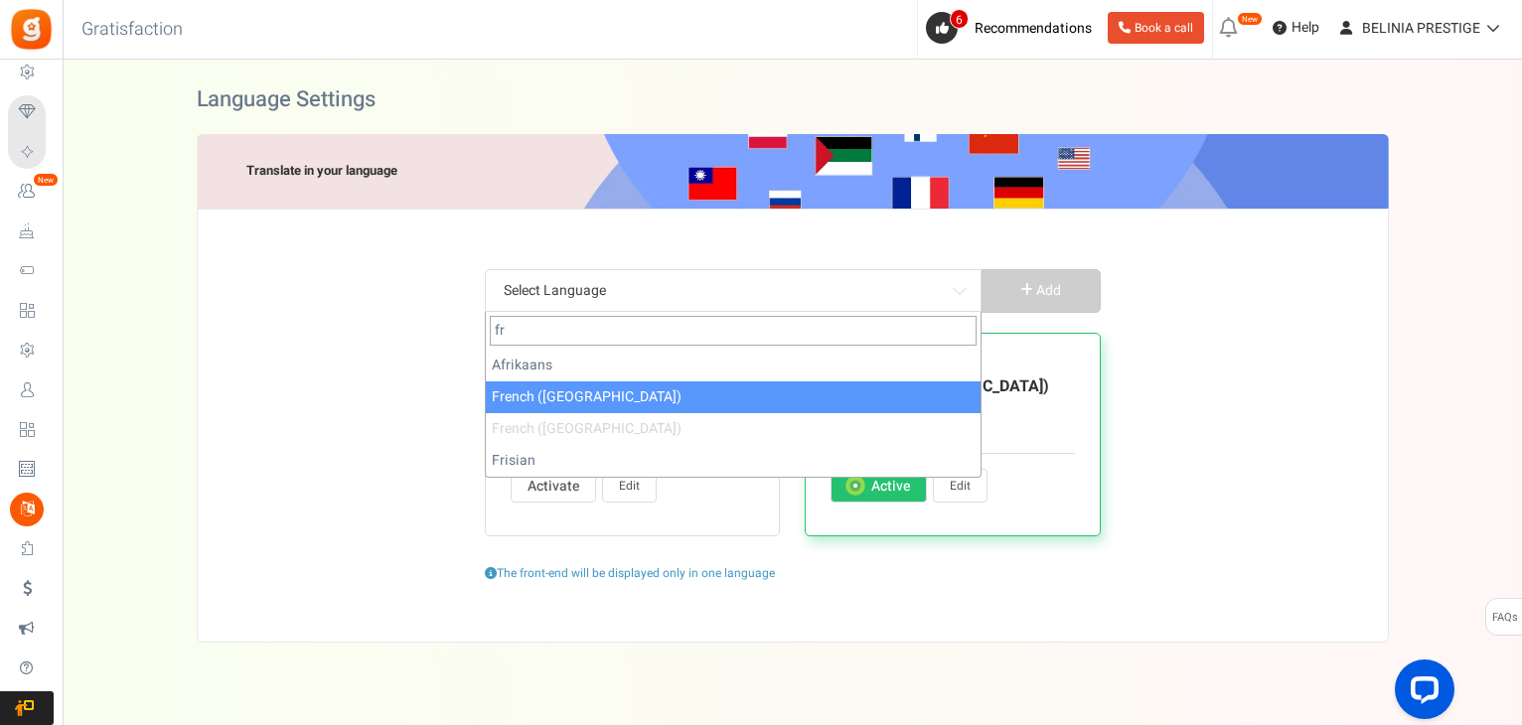
type input "fr"
select select "fr_CA"
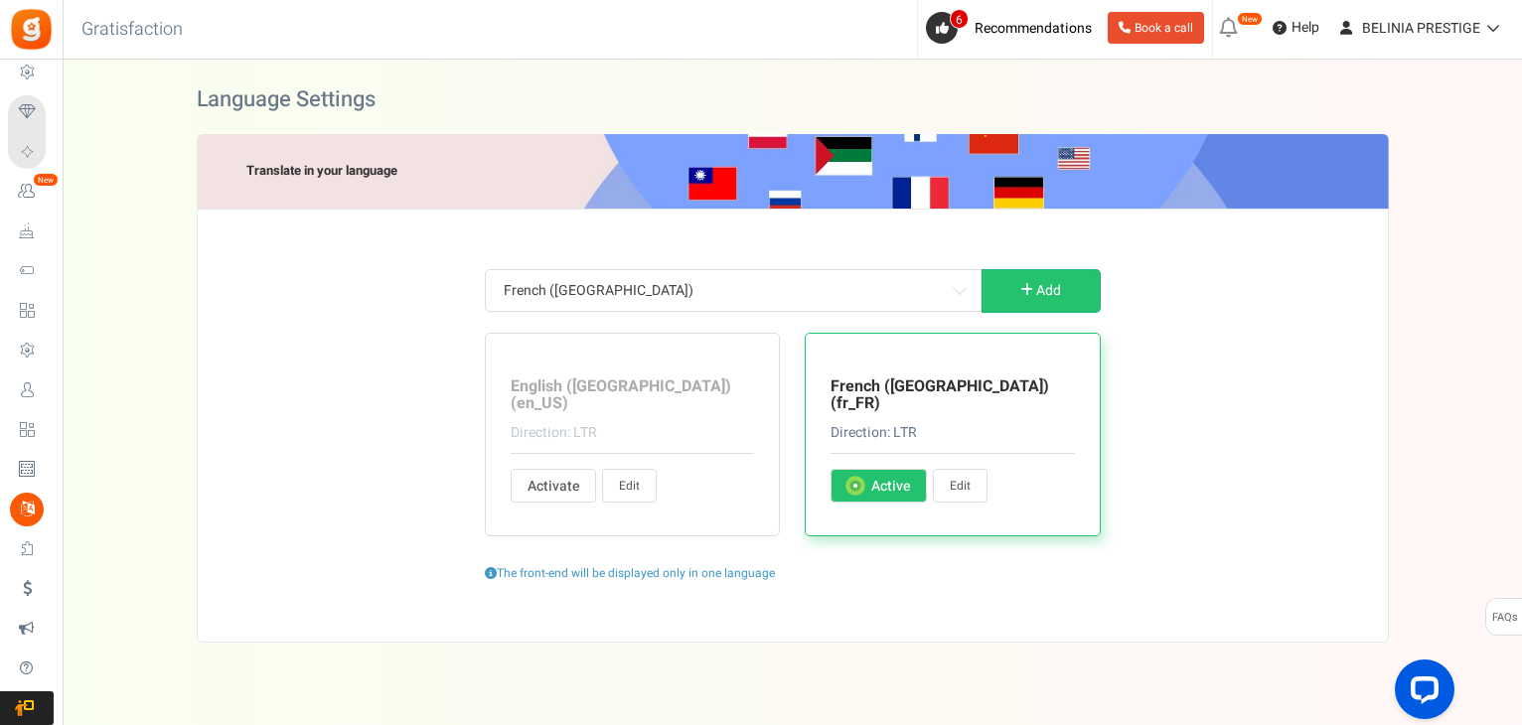
click at [889, 478] on label "Activate Active" at bounding box center [878, 486] width 96 height 34
click at [860, 481] on input "Activate Active" at bounding box center [853, 487] width 13 height 13
click at [885, 477] on span "Active" at bounding box center [890, 487] width 39 height 20
click at [860, 481] on input "Activate Active" at bounding box center [853, 487] width 13 height 13
click at [976, 469] on link "Edit" at bounding box center [960, 486] width 55 height 34
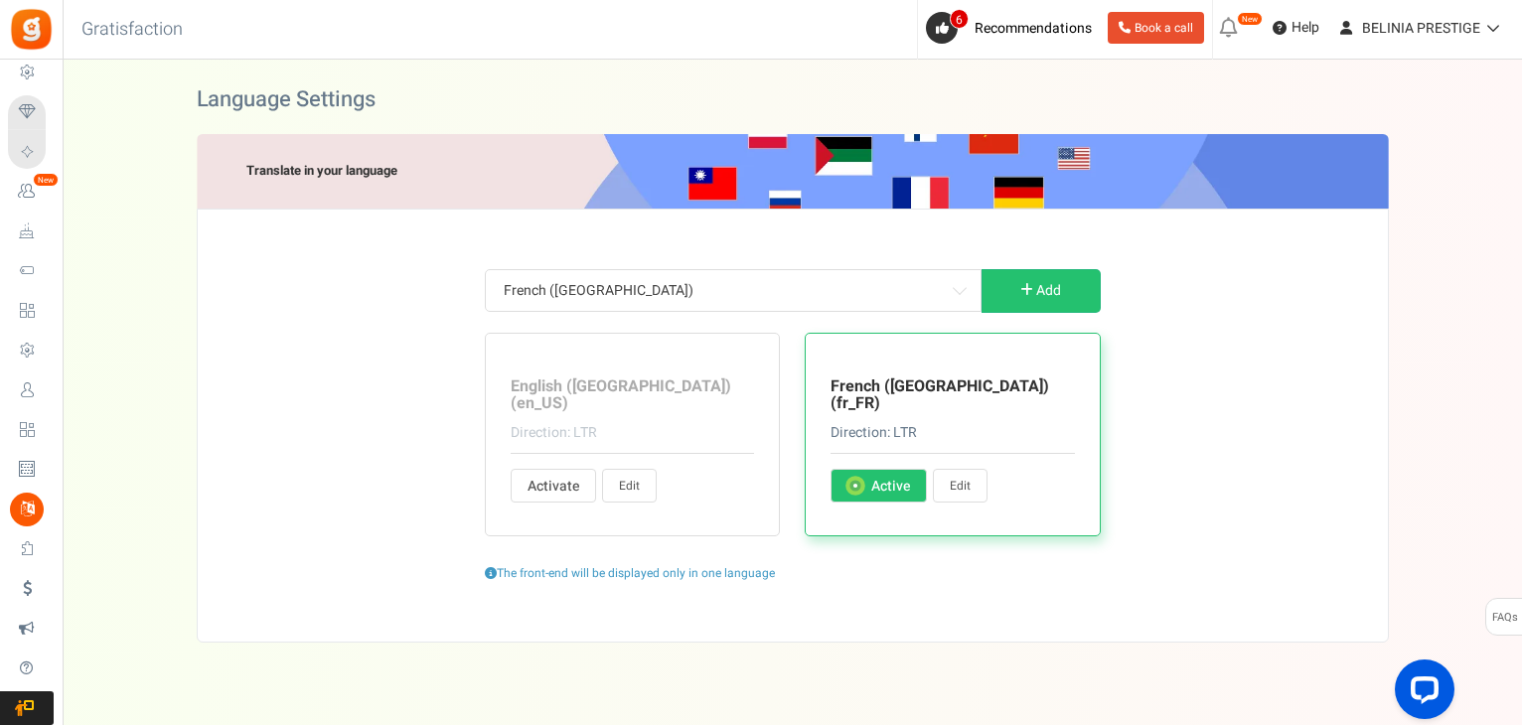
type input "il y a"
type input "Vous avez déjà un compte ?"
type input "Oui, je suis déjà enregistré"
type input "et"
type input "Êtes-vous sur de vouloir cette récompense ?"
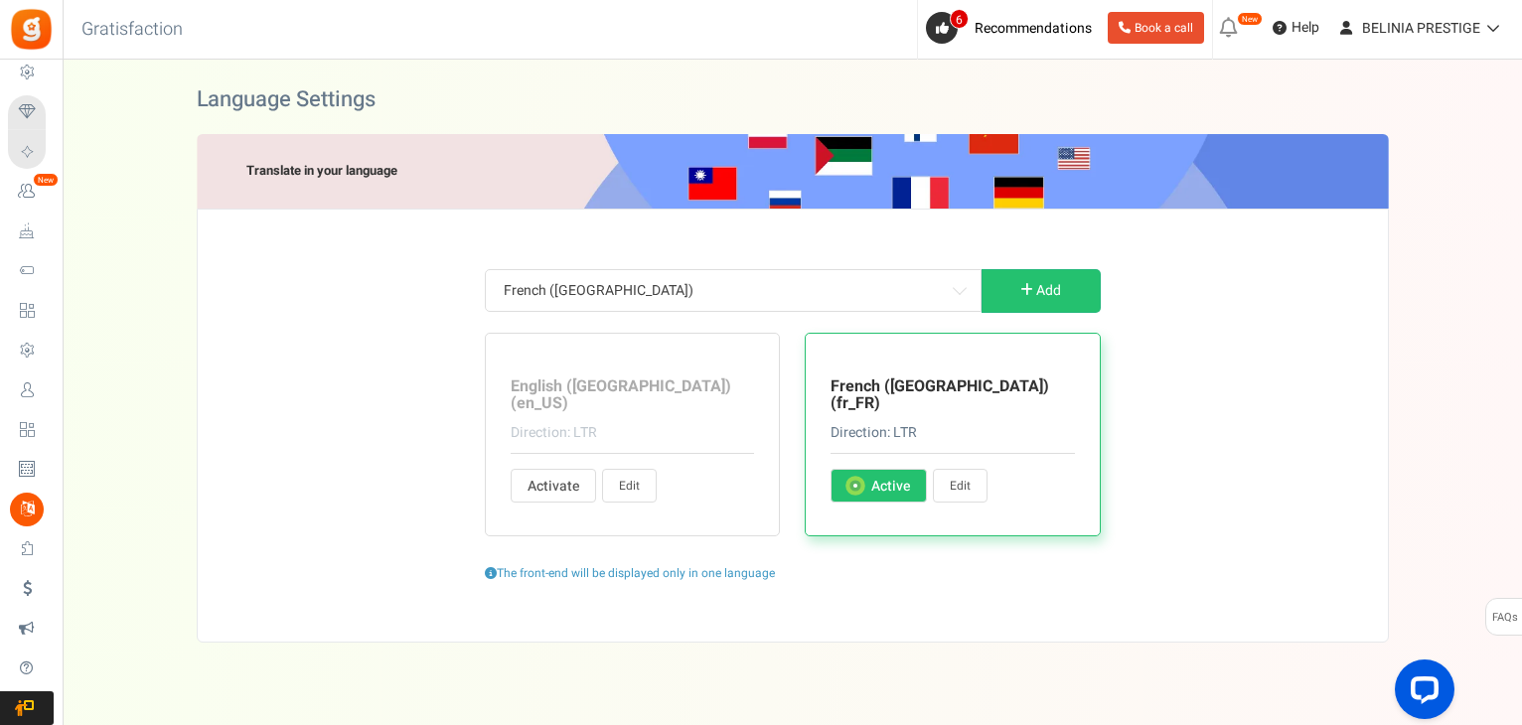
type input "Points échangeables"
type input "arrière"
type input "Informations de base"
type input "Obtenez <strong> +%s </strong> points bonus lors de votre inscription."
type input "D'accord, je suis d'accord"
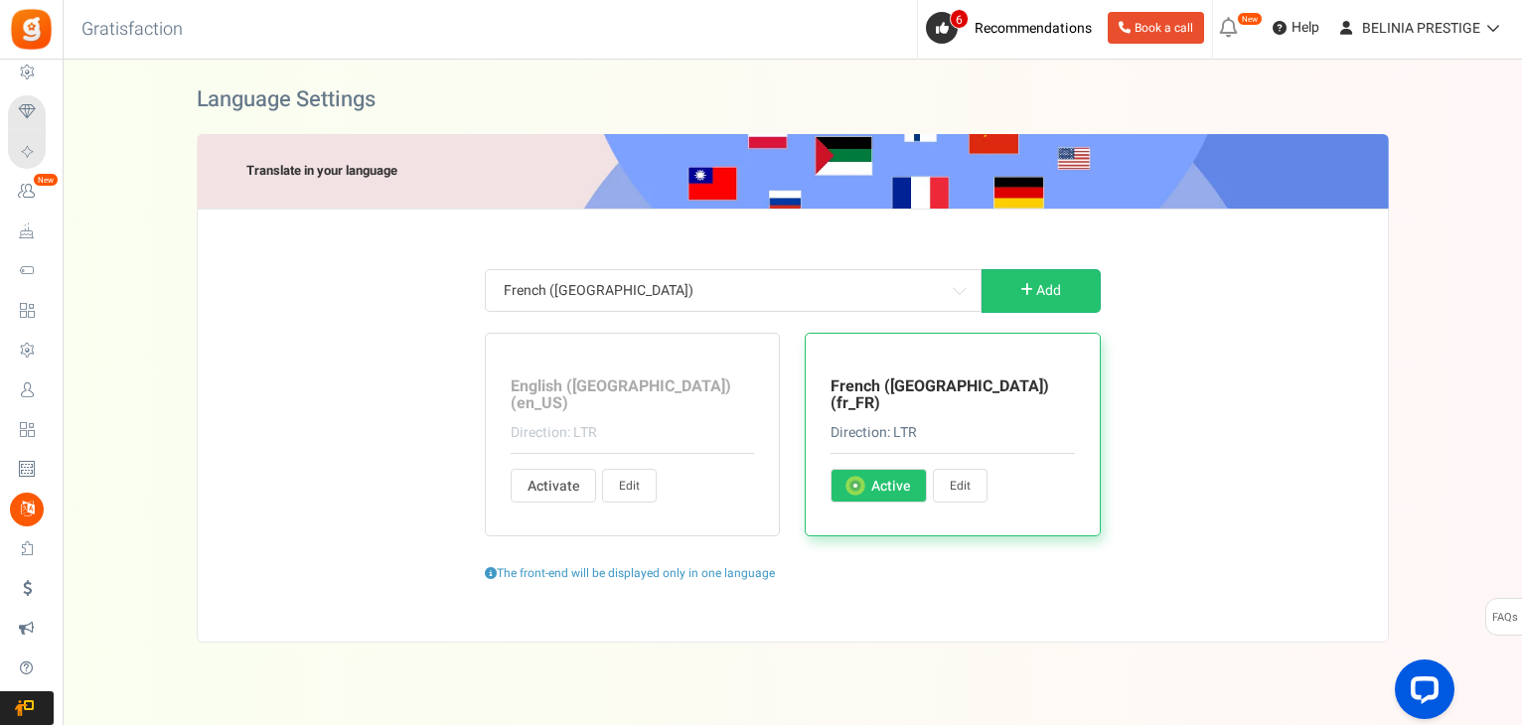
type input "Jouer"
type input "Rupture de stock"
type input "Ouvrir"
type input "Hey! Nous organisons une promotion géniale. Veuillez participer et en parler à …"
type input "Se dépêcher! L'entrée d'aujourd'hui se termine dans"
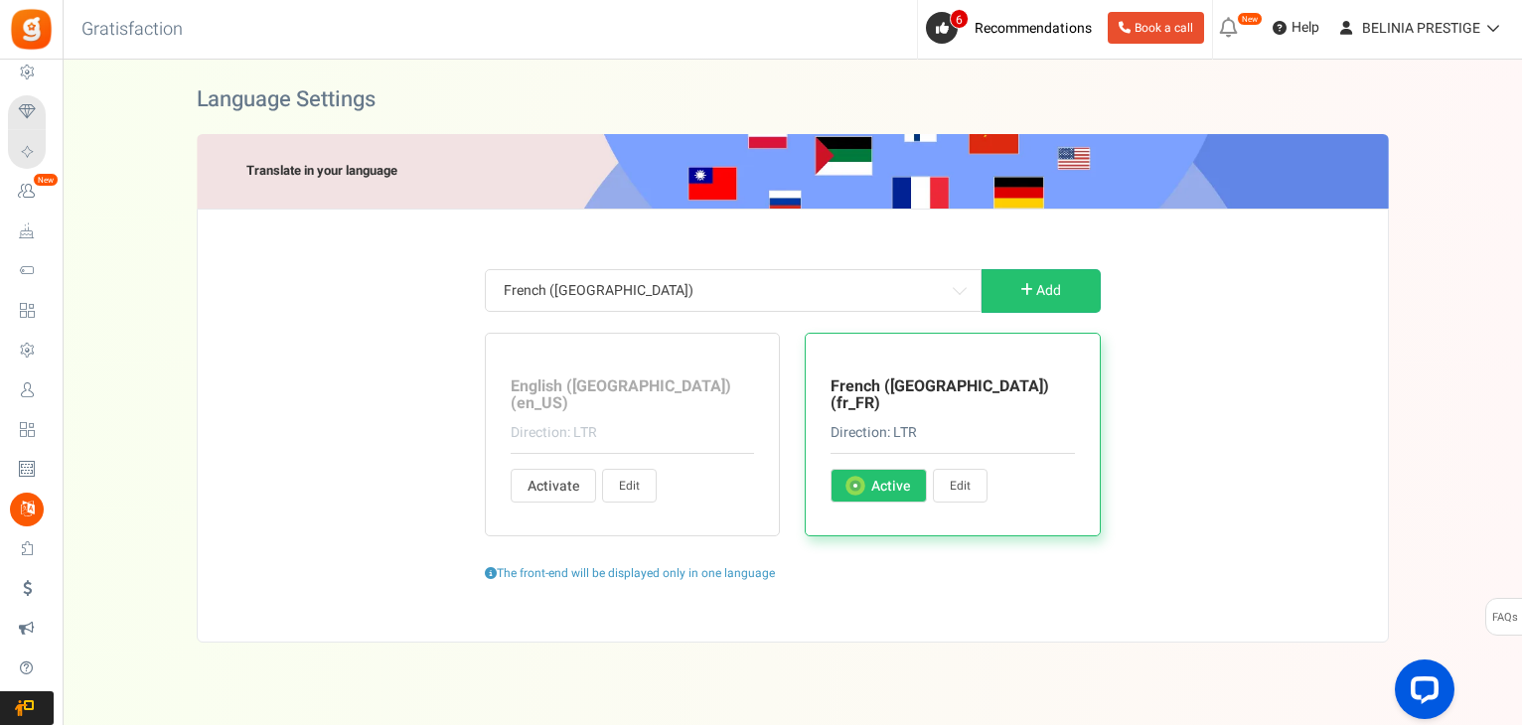
type input "Annuler"
type input "Challenge commencera dans %s"
type input "Changez votre mot de passe"
type input "Changer d'utilisateur"
type input "Réclamer"
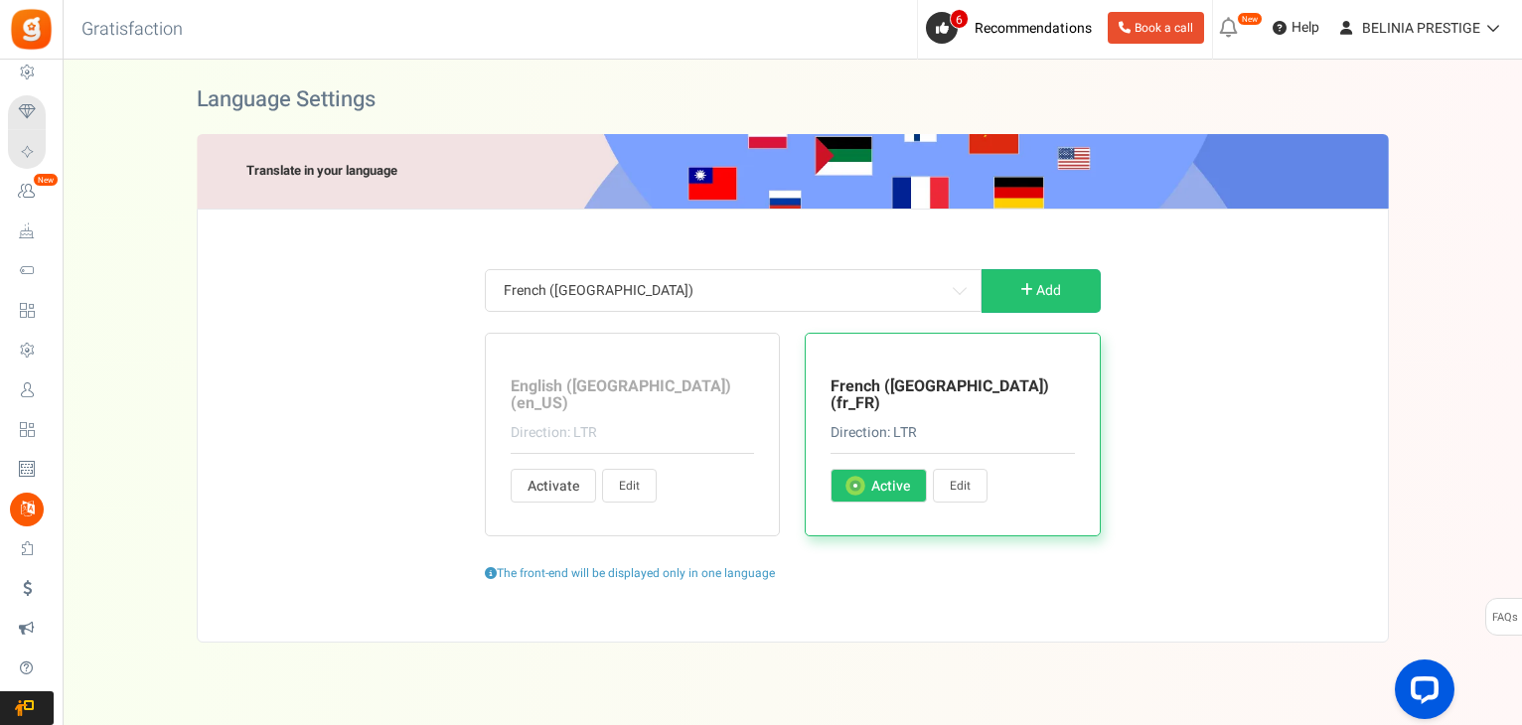
type input "Réclamer maintenant"
type input "Cliquez ici"
type input "Fermez"
type input "Bientôt disponible"
type input "Laisser un commentaire sur un article de blog"
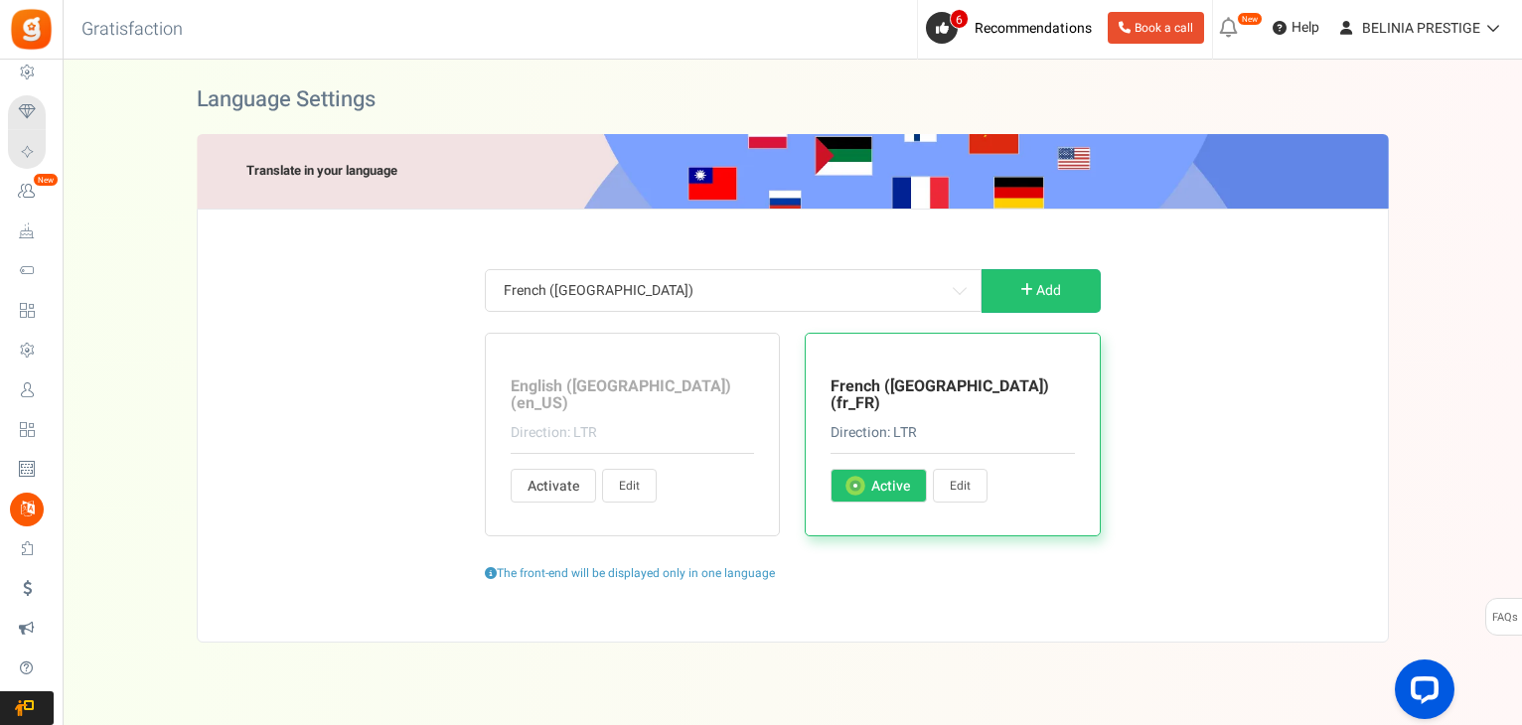
type input "Profil rempli par l'utilisateur"
type input "Terminez les actions pour gagner des points."
type input "Compléter cette action pour déverrouillez votre question."
type input "<strong>Hey !</strong> compléter votre profil et de gagner %s points bonus, S'i…"
type input "terminé"
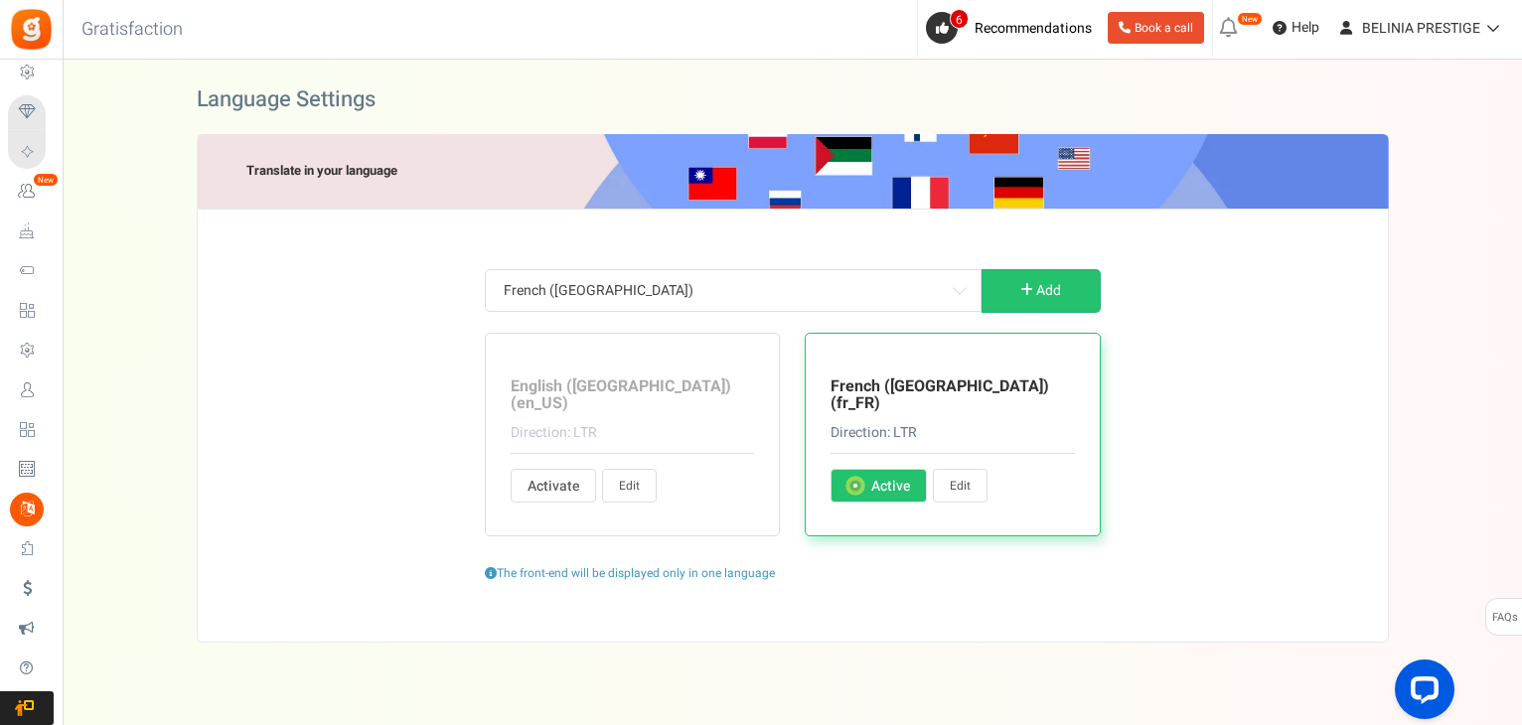
type input "FÉLICITATIONS !"
type input "Connectez avec"
type input "Connexion...."
type input "Contacter l'administrateur du site pour le coupon de récompense"
type input "Continuer"
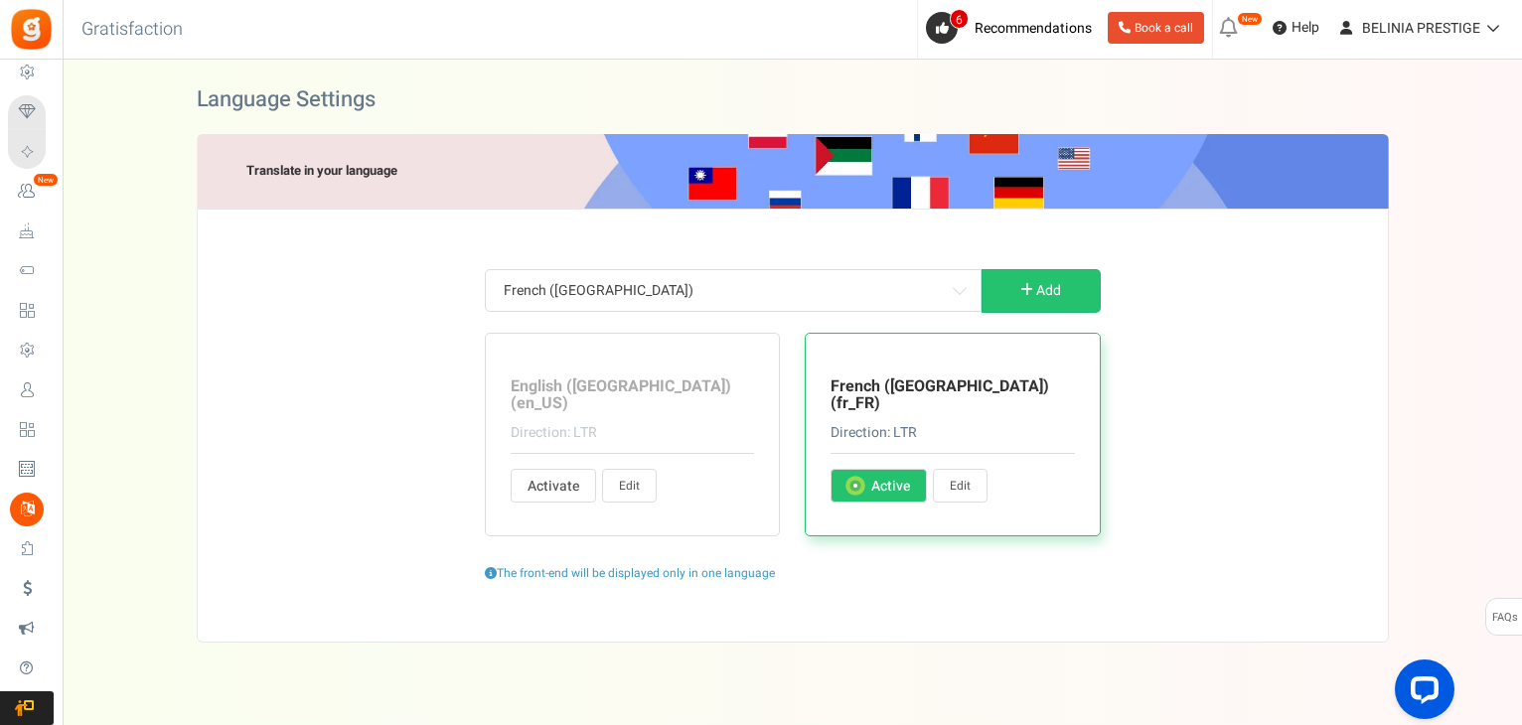
type input "Continuer en tant que"
type input "Continuez vos achats"
type input "Créer un compte"
type input "mot de passe actuel"
type input "Points échangés à l'achat."
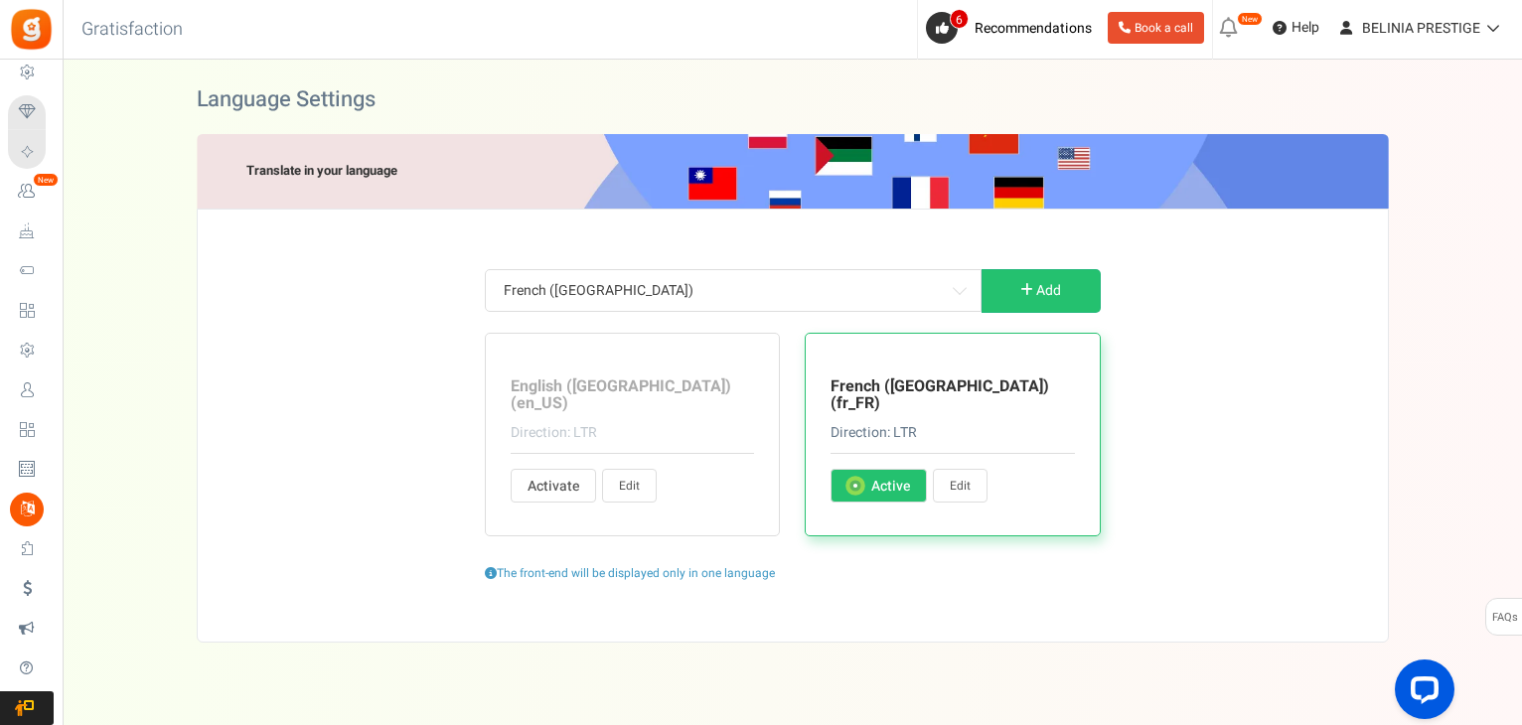
type input "Jour"
type input "jours"
type input "Gagnez des"
type input "Gagnez <strong>{points}</strong> {points_label} à l'achat de ce produit."
type input "Éditer le profil"
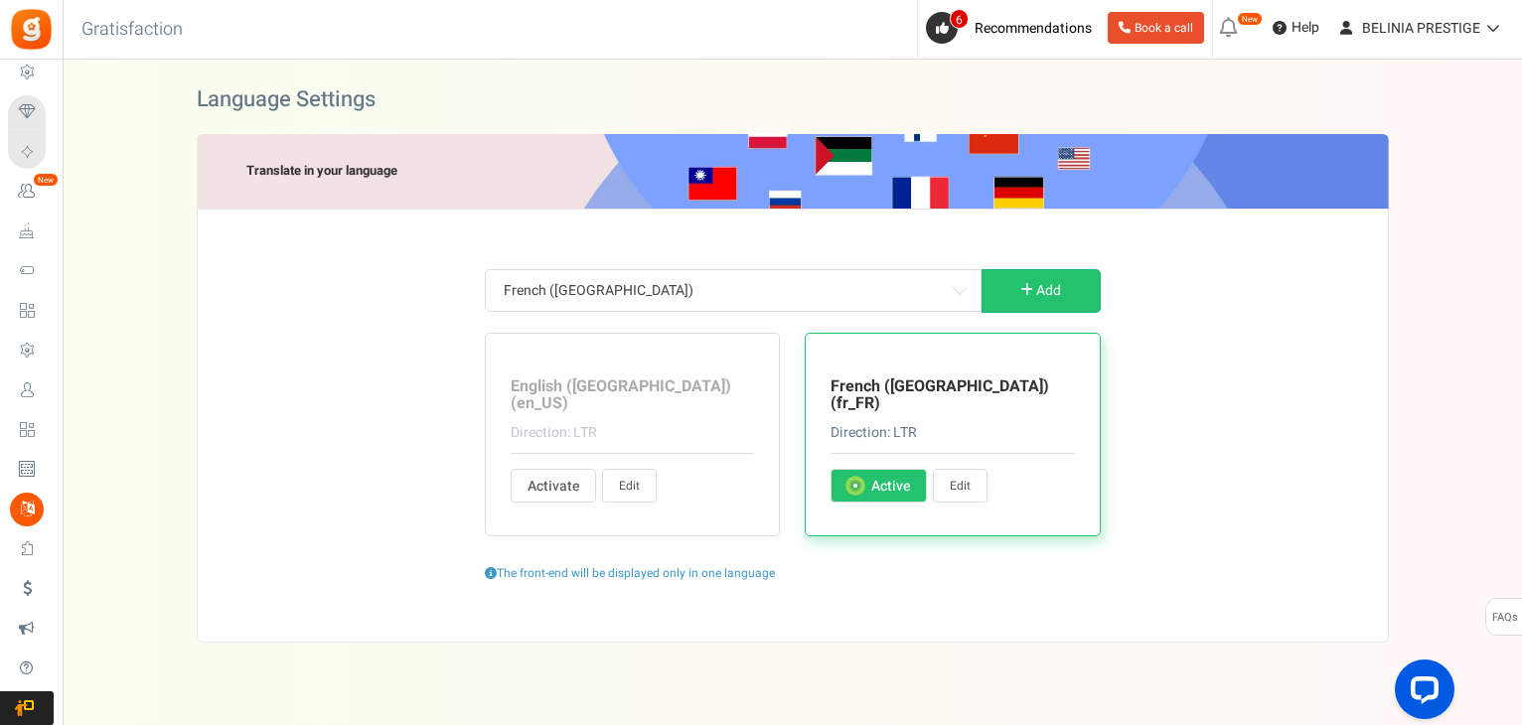
type input "Veuillez contacter %s."
type input "Il s'agit d'un e-mail généré automatiquement. Veuillez ne pas appuyer sur répon…"
type input "Merci de remplir le formulaire"
type input "Entrez l'URL de votre tableau Pinterest :"
type input "Renseignez votre d'utilisateur Pinterest:"
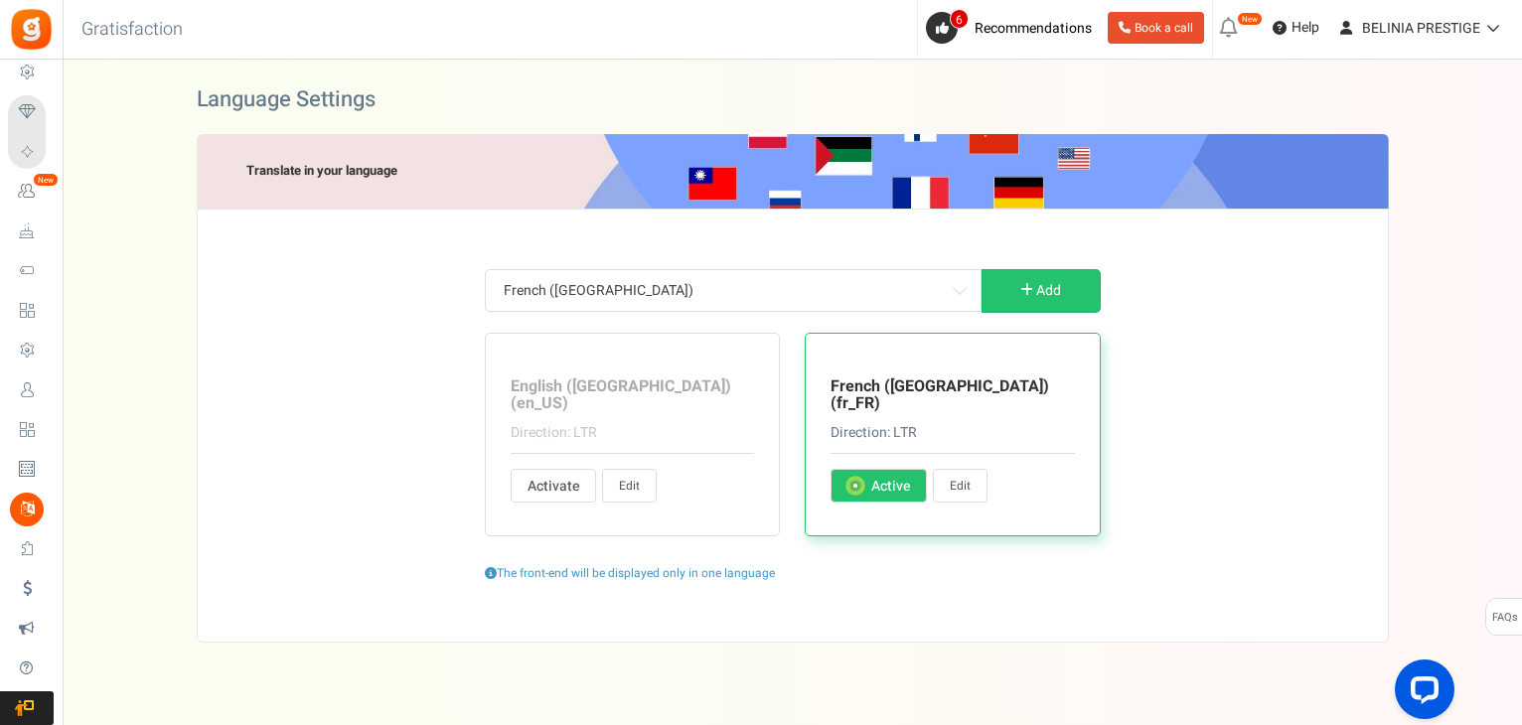
type input "Veuillez entrer la date"
type input "Rentrez une date valide svp"
type input "Entrez votre message"
type input "Connectez-vous à la boutique"
type input "Entrées"
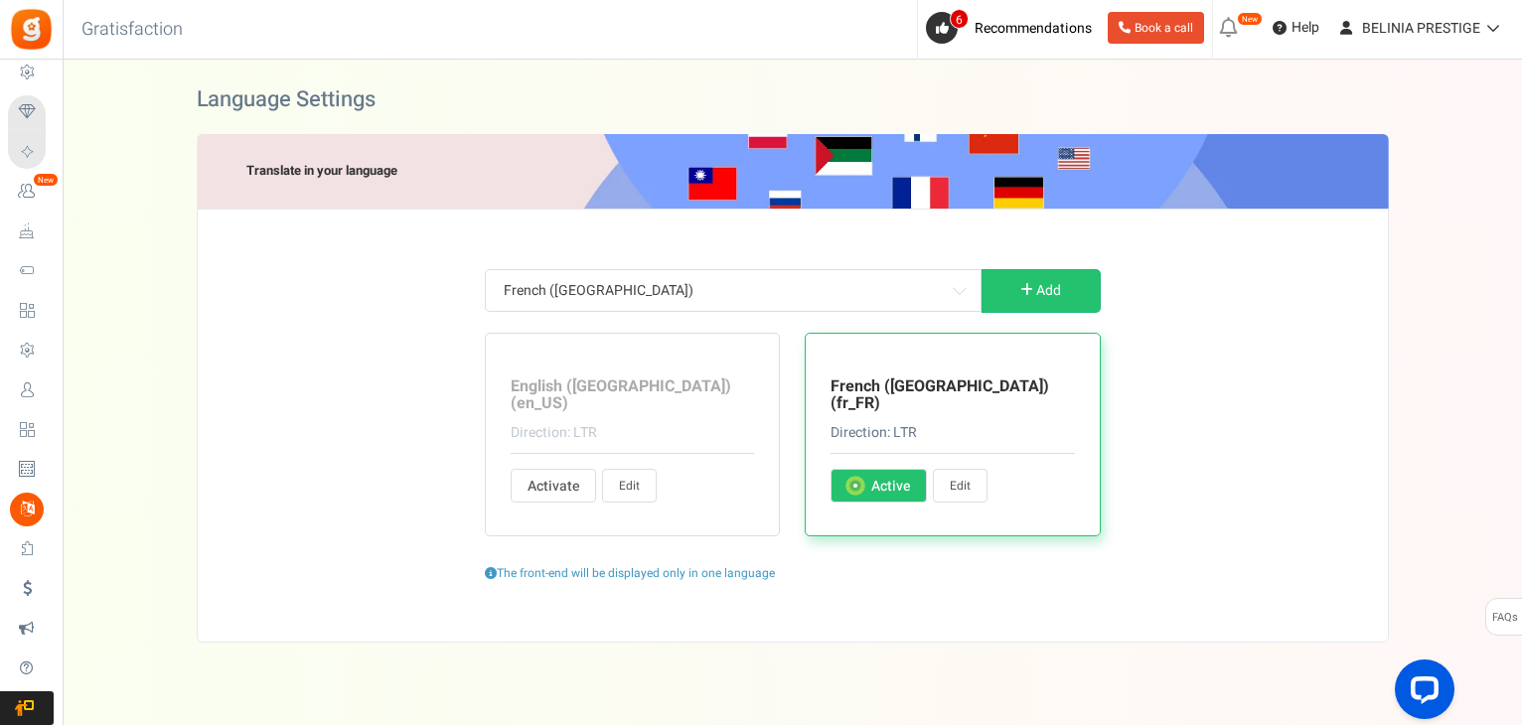
type input "Entrée"
type input "Veuillez accepter les termes et conditions"
type input "Ceci est un compte existant. Veuillez vous connecter ci-dessous"
type input "Votre compte n'existe pas."
type input "Erreur : Cette adresse mail est temporairement suspendue. Veuillez contacter l'…"
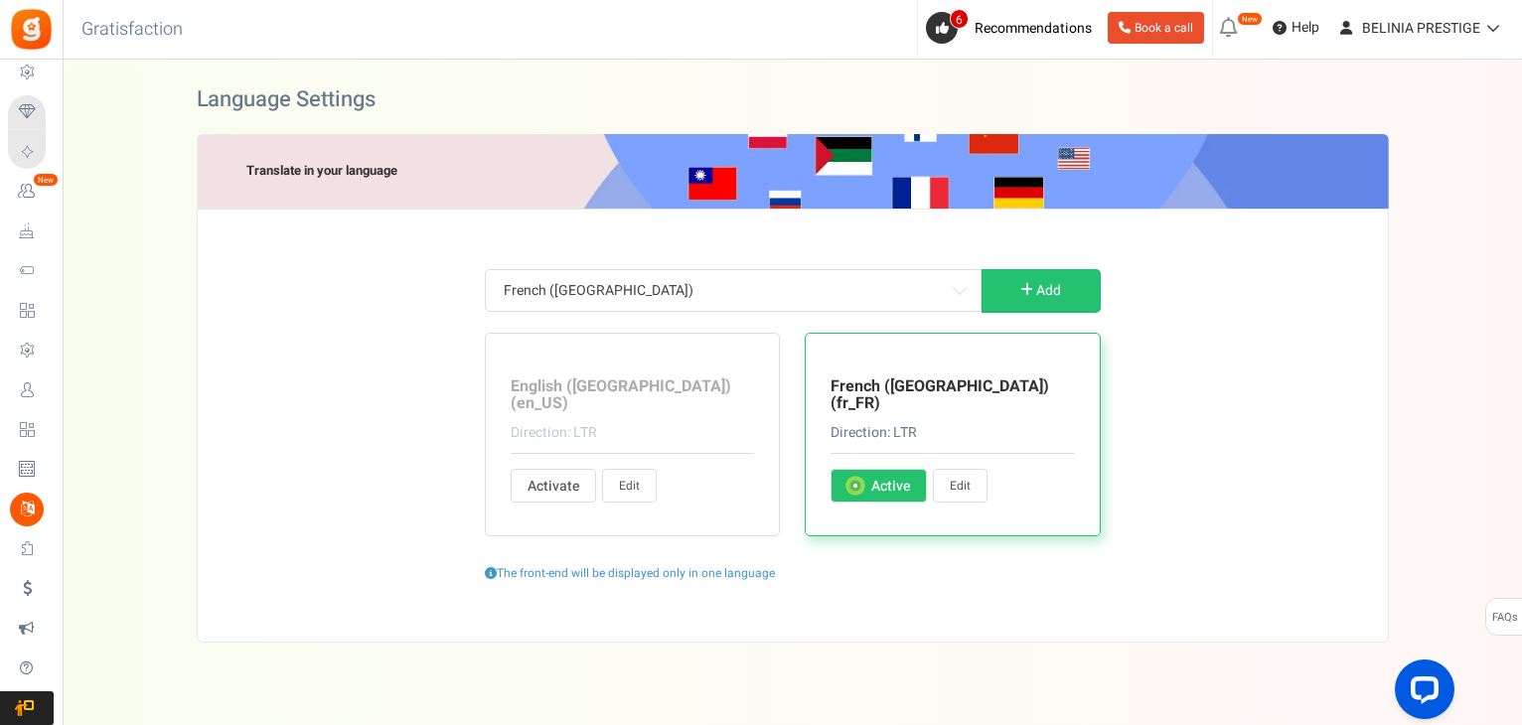
type input "Votre campagne n'est pas publiée"
type input "Erreur : la compétition n'a pas encore commencé"
type input "Confirmez votre date de naissance"
type input "Pour des raisons de sécurité, entrez votre mot de passe actuel"
type input "Le mot de passe actuel n'est pas valide"
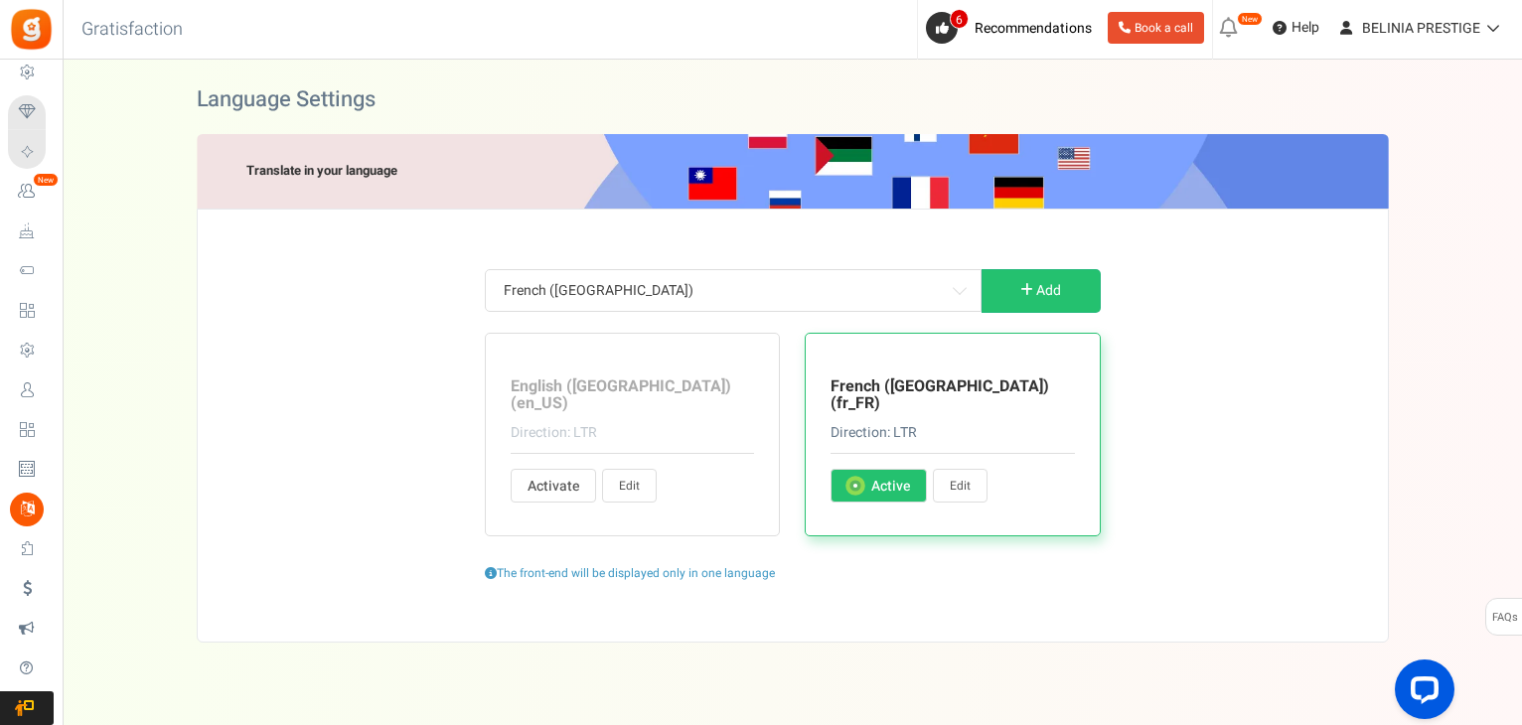
type input "Entrez votre date de naissance"
type input "Veuillez entrer votre date de naissance dans"
type input "Votre âge doit être supérieur à"
type input "Veuillez renseigner votre adresse mail"
type input "Veuillez entrer une adresse email valide"
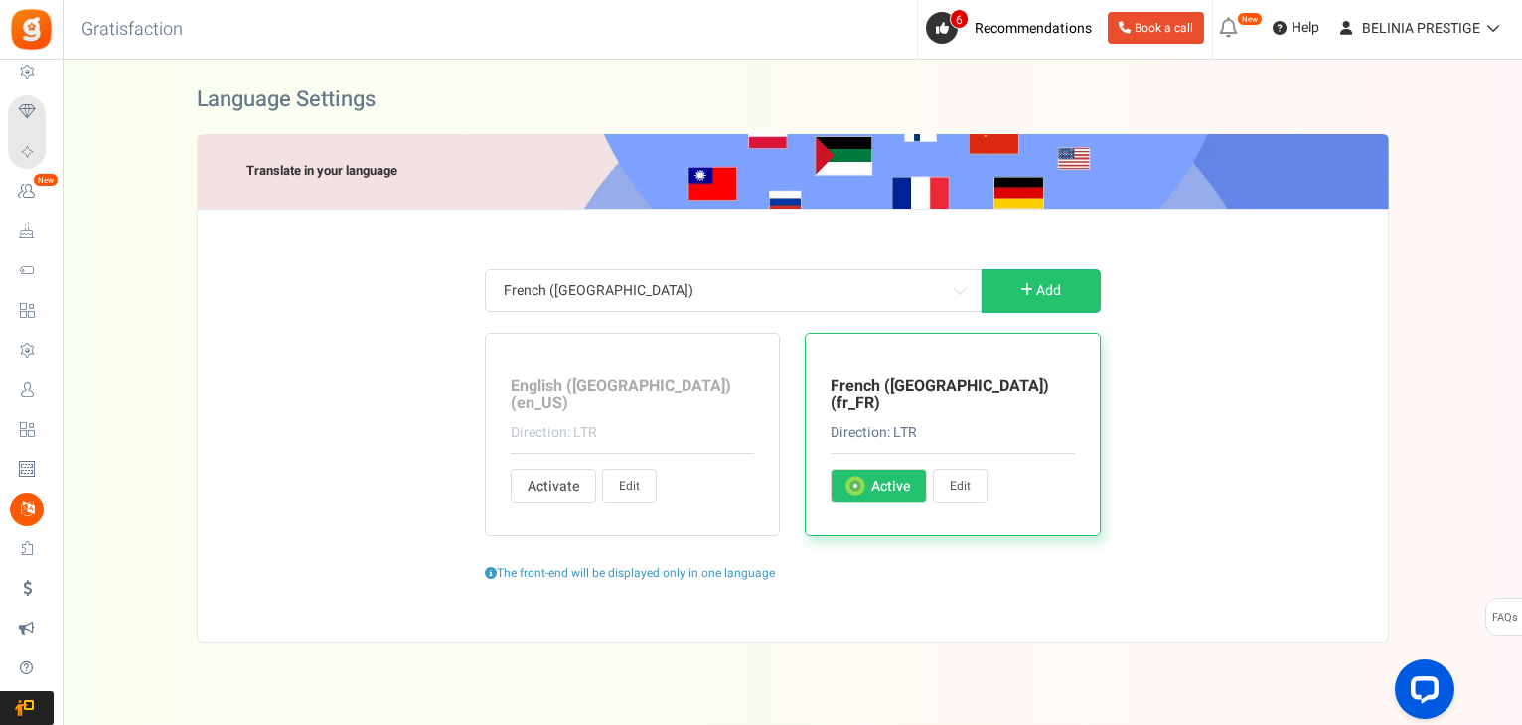
type input "L'adresse mail ou le mot de passe est invalide. Veuillez réessayer et re-confir…"
type input "Ne peut être vide"
type input "Veuillez renseigner votre message"
type input "Entrez l'adresse mail de vos amis"
type input "Veuillez saisir une valeur numérique"
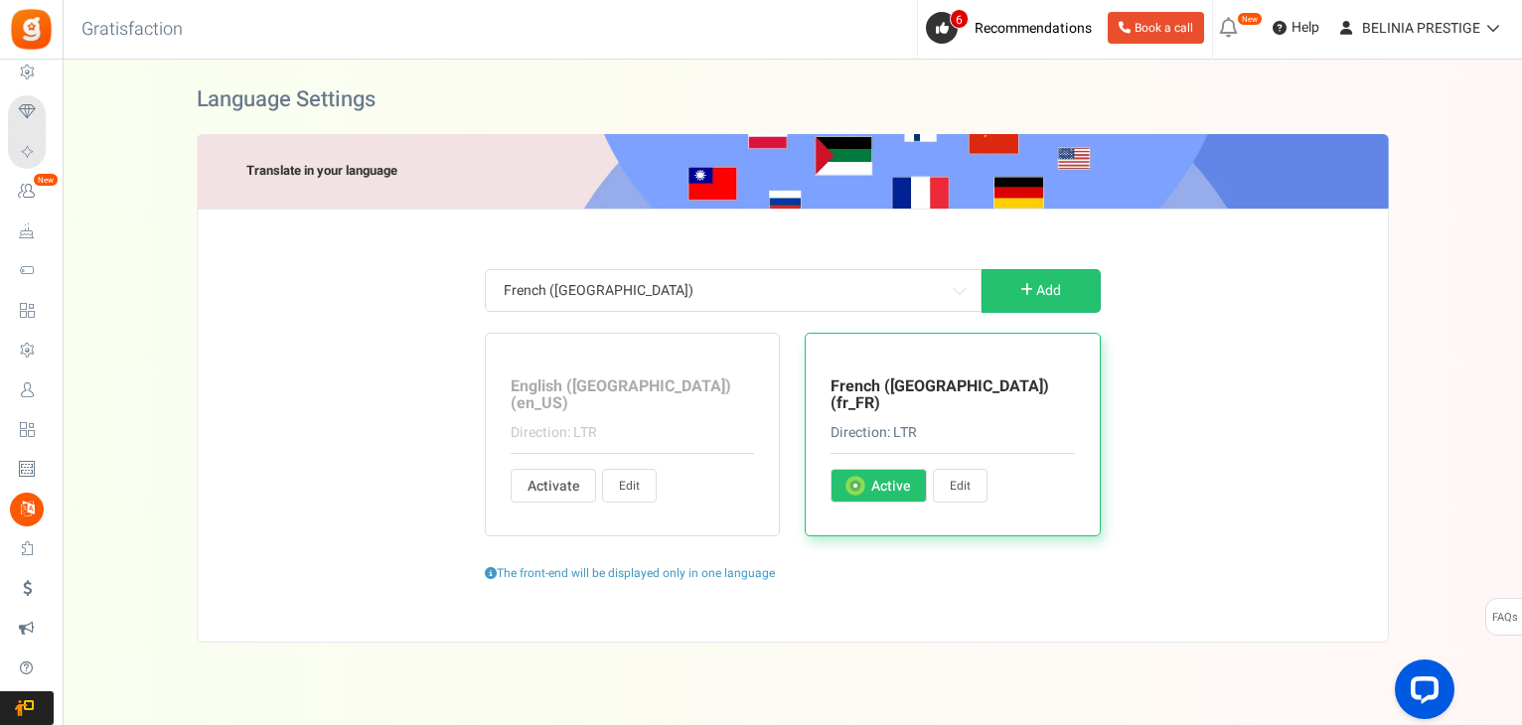
type input "Veuillez entrer un nombre valide"
type input "Erreur! Des points ont déjà été réclamés pour cette commande. Entrez un autre i…"
type input "Fault! The order ID does not match your email address."
type input "Erreur! Identifiant de reçu introuvable. Entrez un autre identifiant de reçu ou…"
type input "Erreur! Points non attribués. La valeur de votre commande est inférieure à la v…"
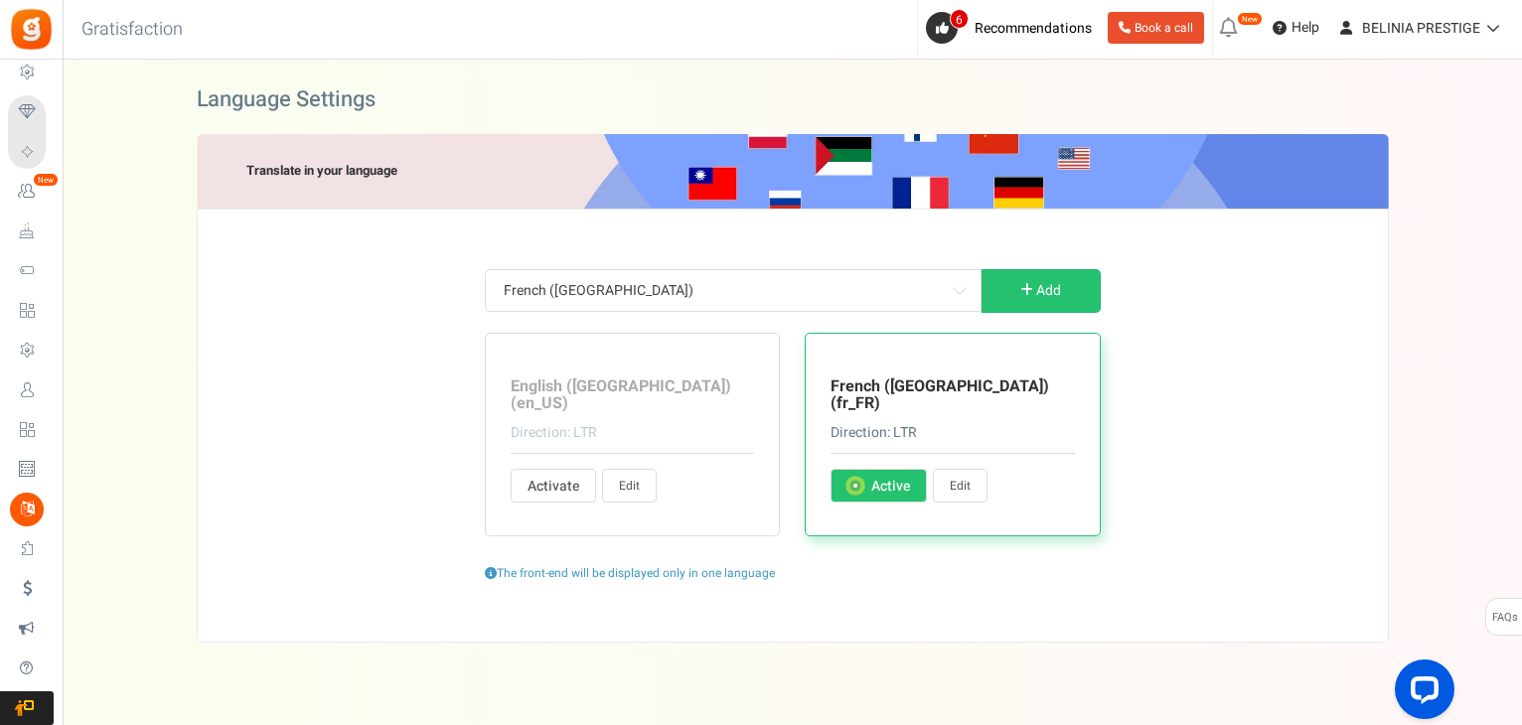
type input "Valeur incorrecte. Veuillez saisir une valeur correcte!"
type input "Erreur : Accès non valide"
type input "Erreur : Campagne invalide"
type input "Trop d'essais! Veuillez confirmer que vous n'êtes pas un robot"
type input "Adresse mail non valide"
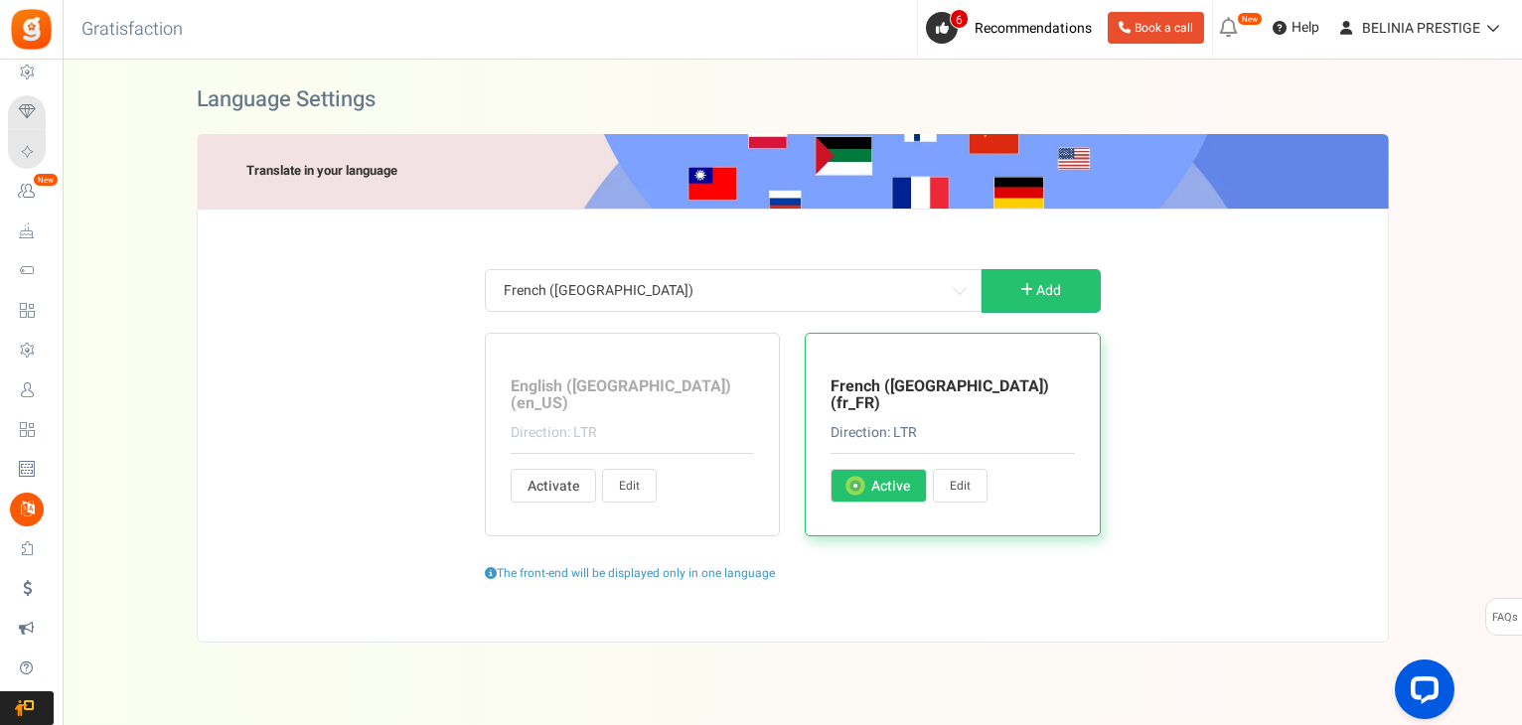
type input "Erreur : extension d'image non valide"
type input "PIN invalide. Le code PIN doit contenir uniquement des caractères numériques (0…"
type input "Produit non valide"
type input "Oops! Votre session a expiré"
type input "Erreur : Site non valide"
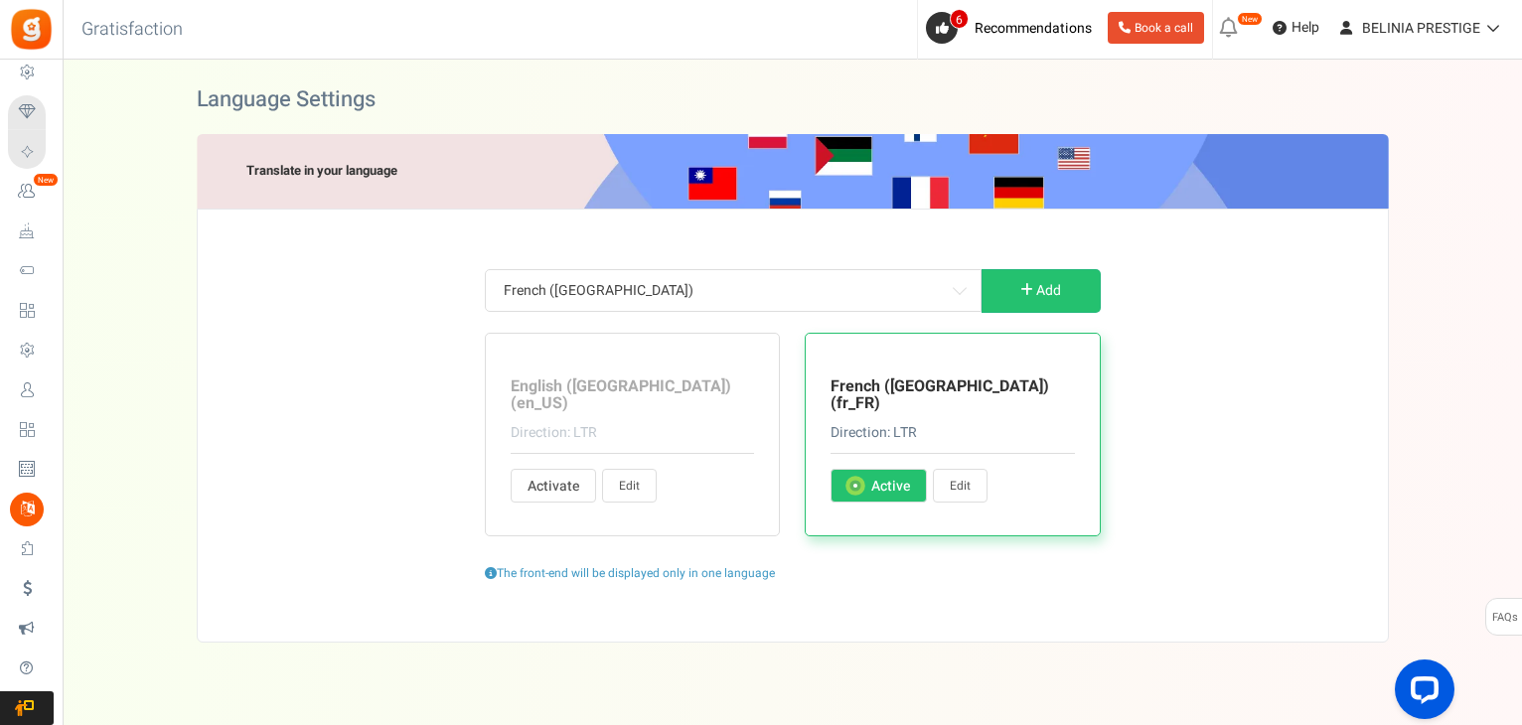
type input "Veuillez entrer une URL valide"
type input "Erreur : Utilisateur invalide"
type input "La valeur de votre commande est inférieure à la valeur de commande minimale"
type input "Oups! Plus de points requis"
type input "Merci d'entrer votre nom"
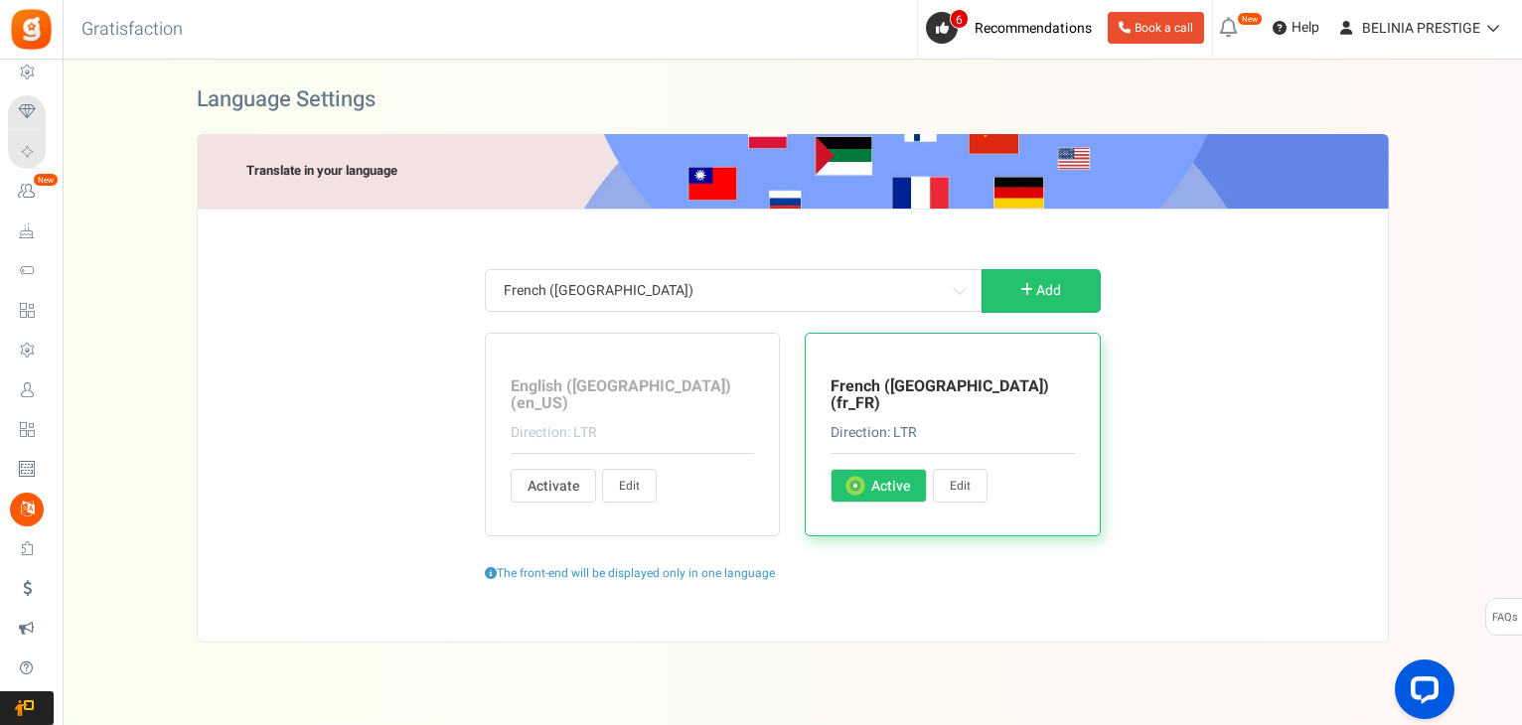
type input "Saisissez uniquement des lettres"
type input "Veuillez entrer votre nouveau mot de passe à nouveau"
type input "Veuillez entrer votre nouveau mot de passe"
type input "La date de la commande est antérieure à la date de début du programme de fidéli…"
type input "Entrez votre mot de passe"
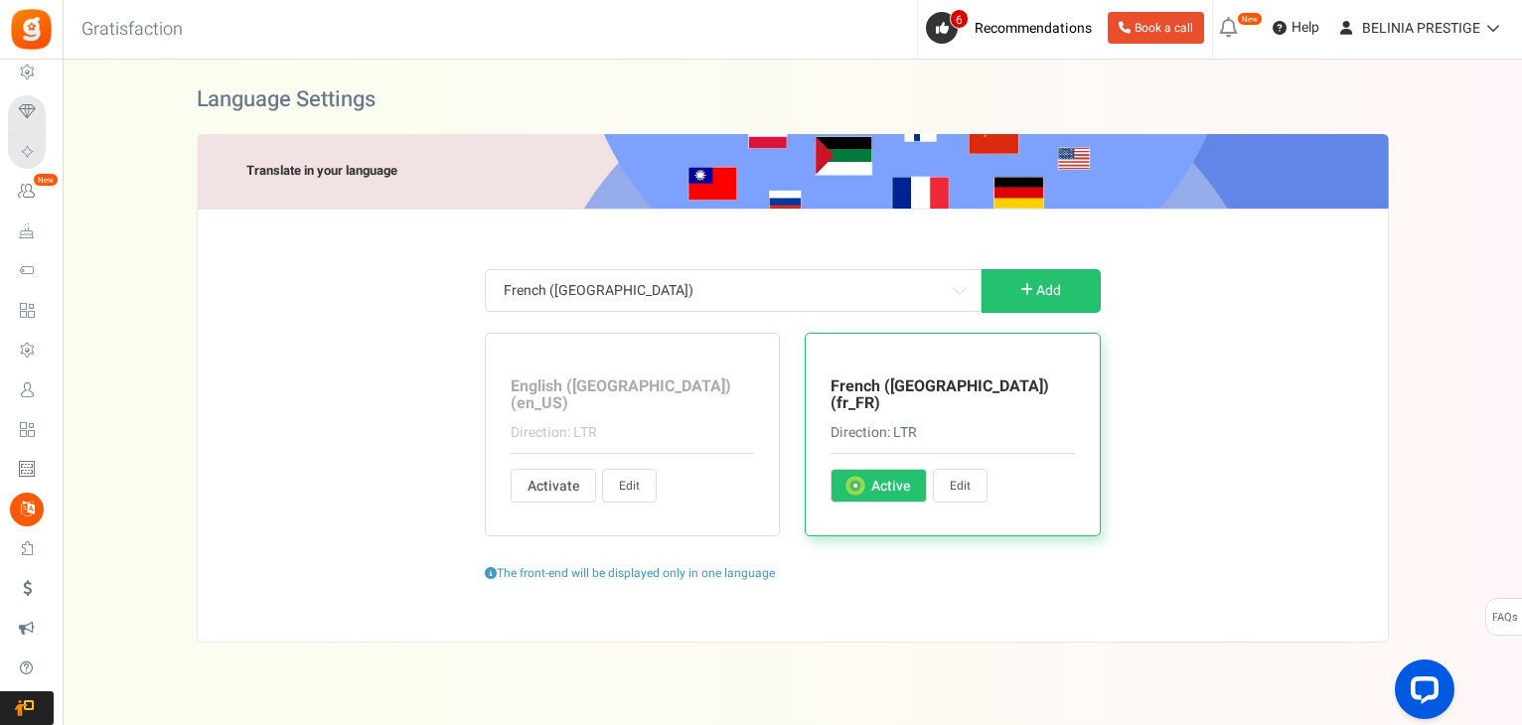
type input "Le mot de passe et le nouveau mot de passe ne correspondent pas! Veuillez réess…"
type input "Merci de nous évaluer"
type input "Veuillez vous inscrire à la campagne"
type input "Erreur inconnue: utilisateur non enregistré"
type input "Veuillez sélectionner"
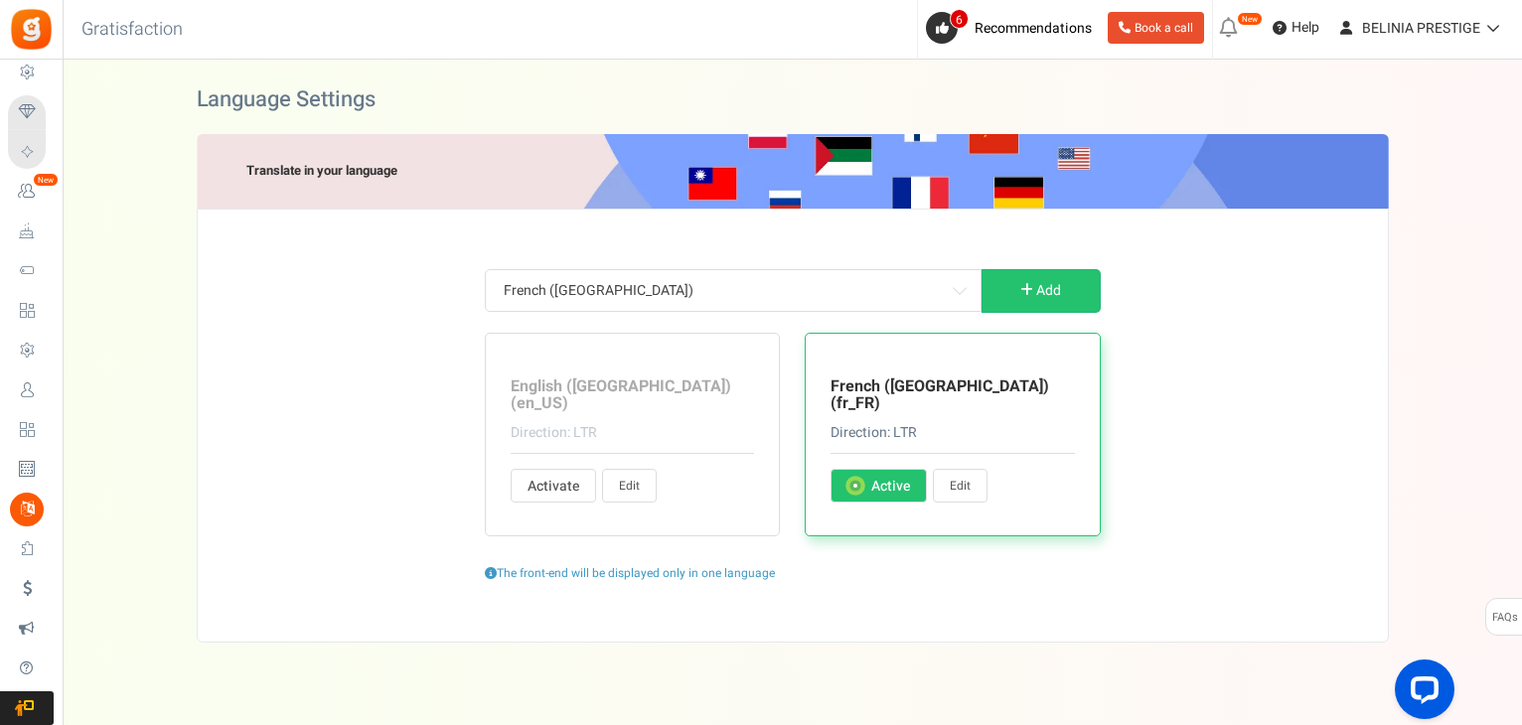
type input "Oups ! Désolé, quelque chose s'est mal passé. Veuillez réessayer."
type input "Caractères spéciaux non autorisés"
type input "Erreur : Entrez un hashtag twitter"
type input "Erreur ! Longueur de Tweet dépassée. Raccourcissez votre message et réessayez"
type input "Veuillez renseigner votre code postal"
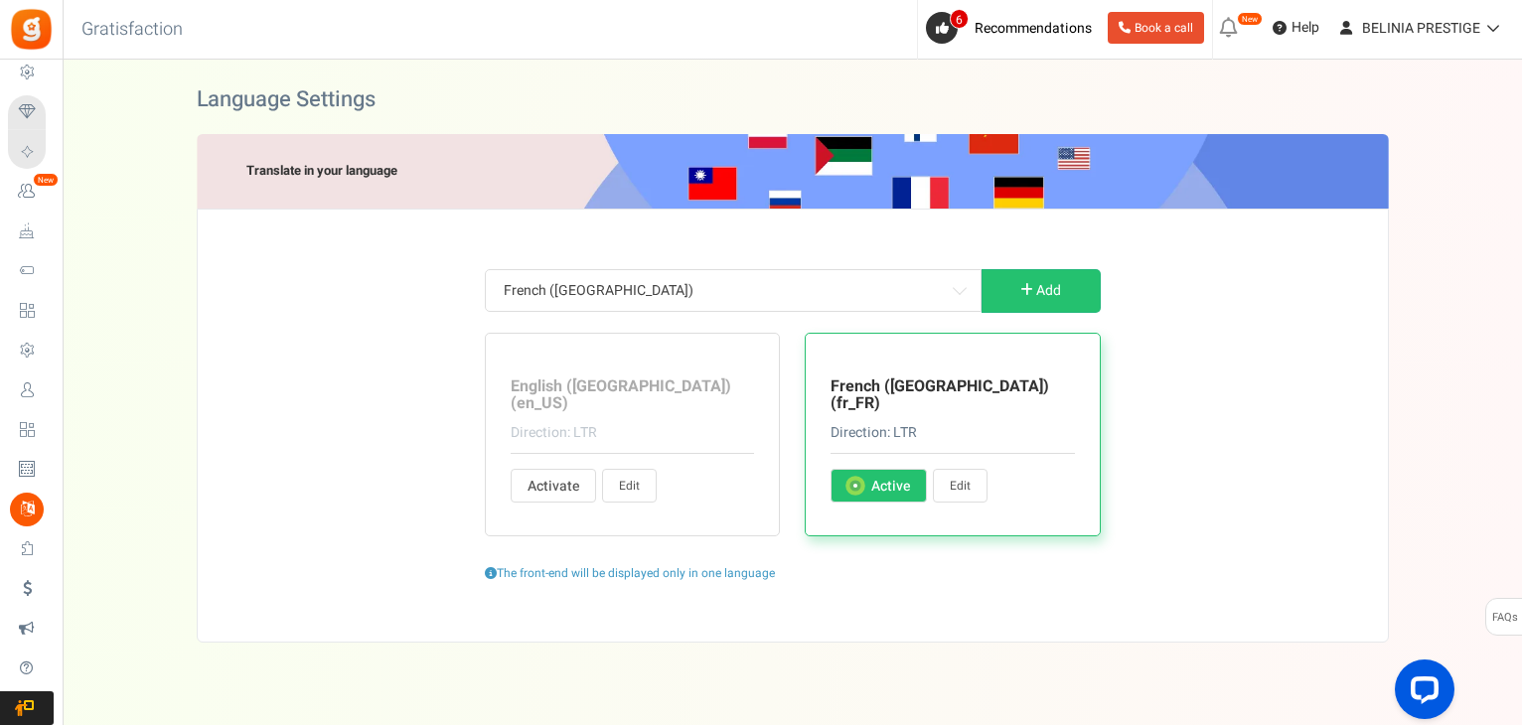
type input "Toutes nos félicitations! Vous avez gagné %points pour cette transaction!"
type input "Les récompenses seront données l'année suivante si la date indiquée est dans le…"
type input "Expire:"
type input "Cette promotion n'est en aucun cas sponsorisée, approuvée ou administrée par ou…"
type input "et non sur Facebook. En participant à cette promotion, vous acceptez une libéra…"
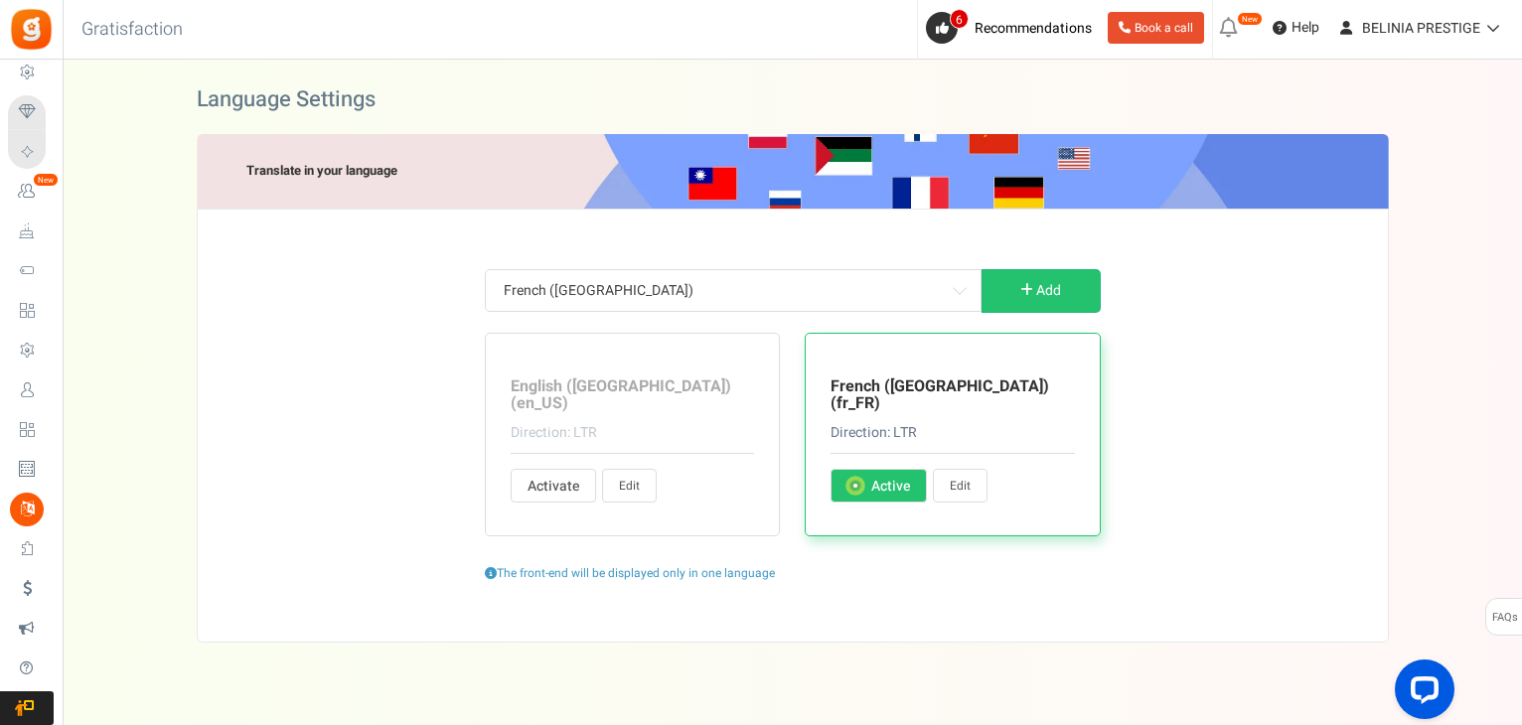
type input "ID e-mail non valide. Veuillez contacter l'administrateur du site."
type input "Votre compte est restreint. Veuillez contacter l'administrateur du site."
type input "Suivre"
type input "En participant à cette campagne, vous acceptez nos"
type input "Pour plus :"
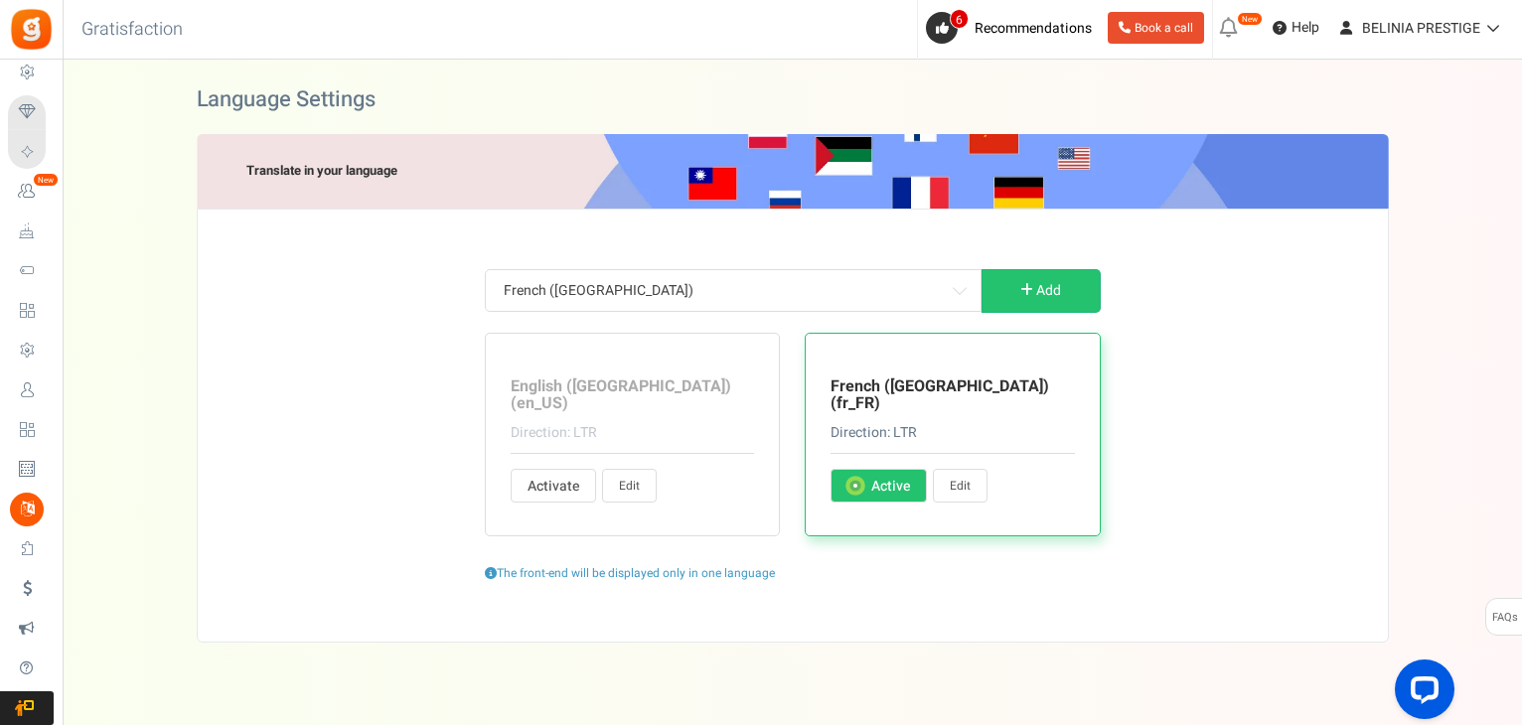
type input "J'ai oublié mon PIN"
type input "Les instructions pour réinitialiser le code PIN vous ont été envoyées par e-mai…"
type input "J'ai lu et j'accepte les"
type input "Merci pour votre visite. La campagne commencera dans"
type input "Merci de votre visite! La date de promotion a expiré. Le ou les gagnants seront…"
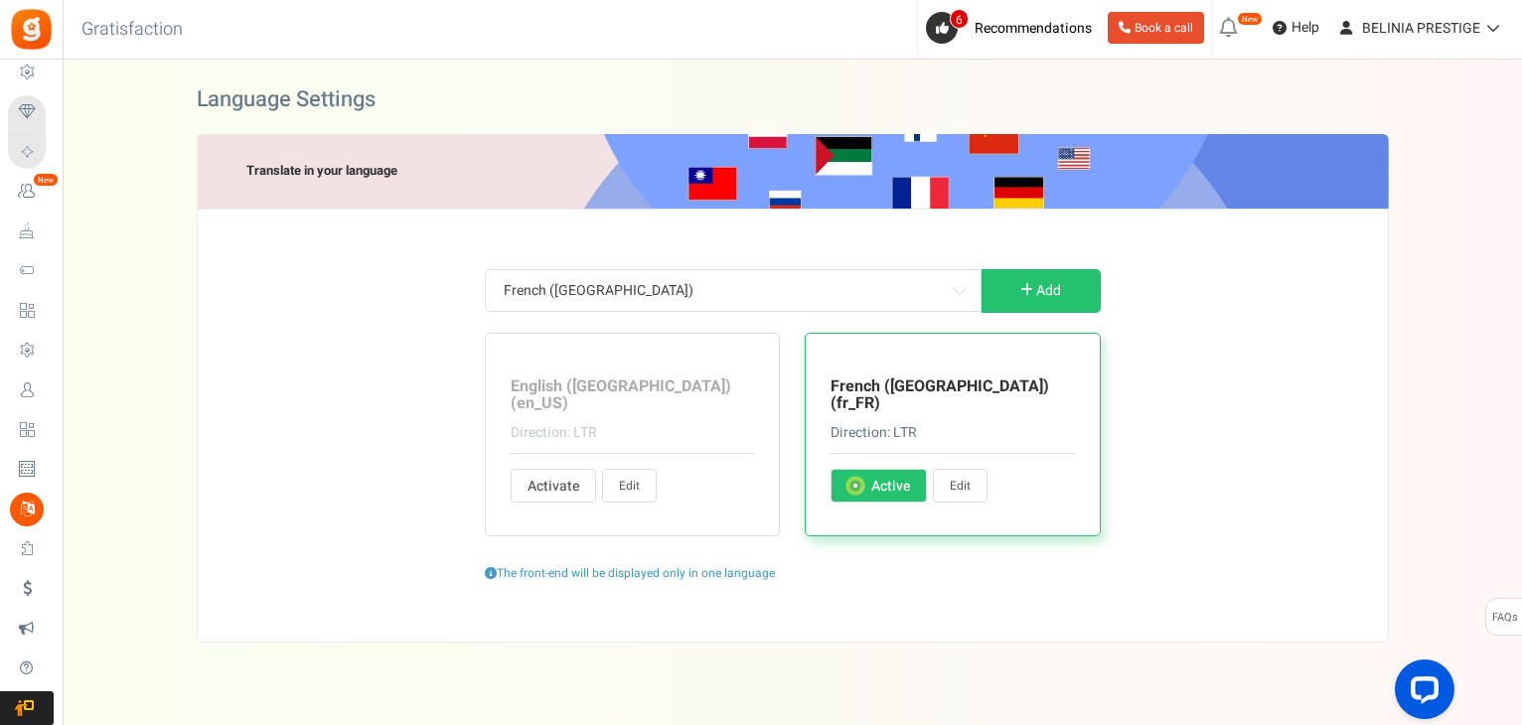
type input "Merci de votre visite. La campagne est actuellement indisponible."
type input "Programme fermé"
type input "Nous utilisons Apps Mav comme plateforme de promotions. En cliquant sur les opt…"
type input "Apps Mav est le processeur de données et le contrôleur de données"
type input "Obtenir plus de points"
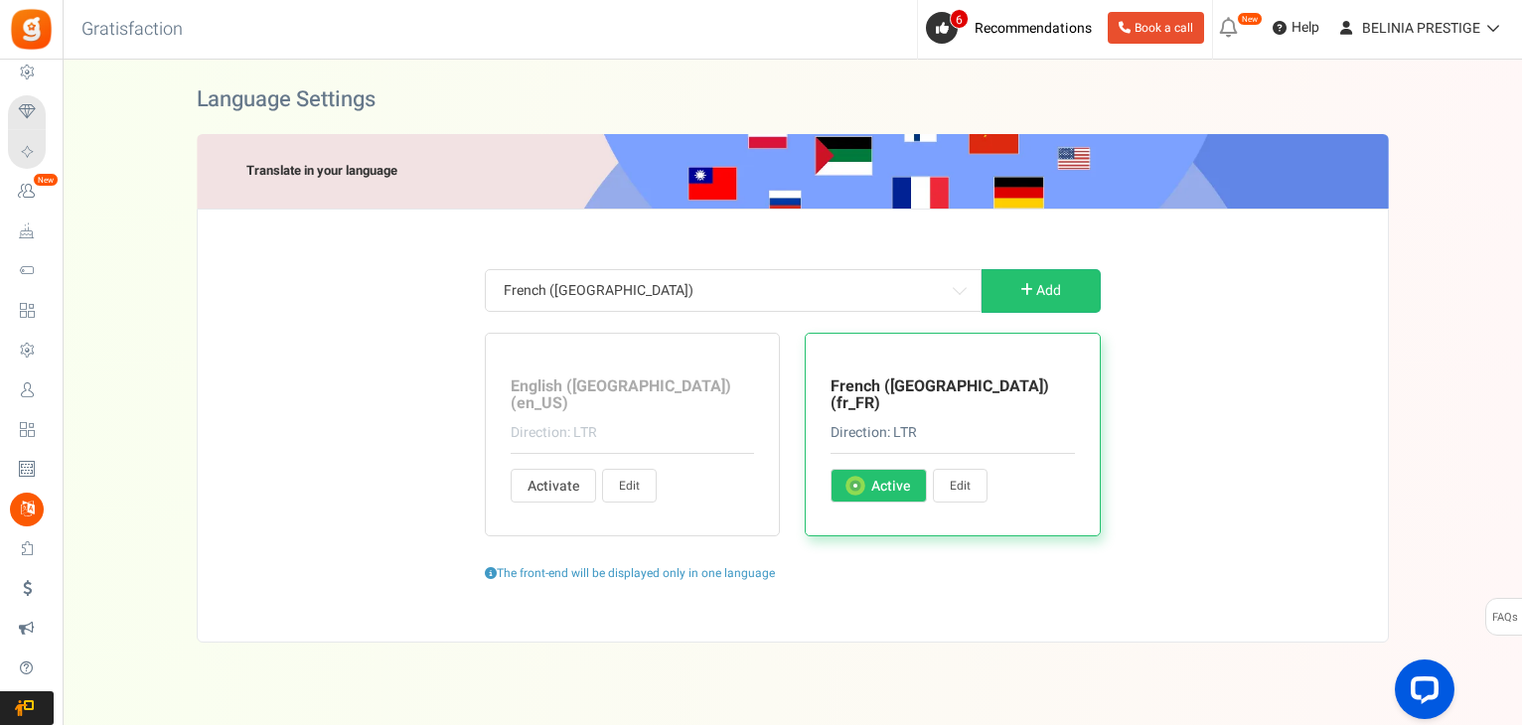
type input "Aller sur la boutique"
type input "Ces points ne peuvent pas être échangés actuellement. Ils seront ajoutés à vos …"
type input "Pour plus d'entrées"
type input "Points que tu peux échanger contre des récompenses"
type input "Total des points échangés par l'utilisateur depuis la dernière date d'expiration"
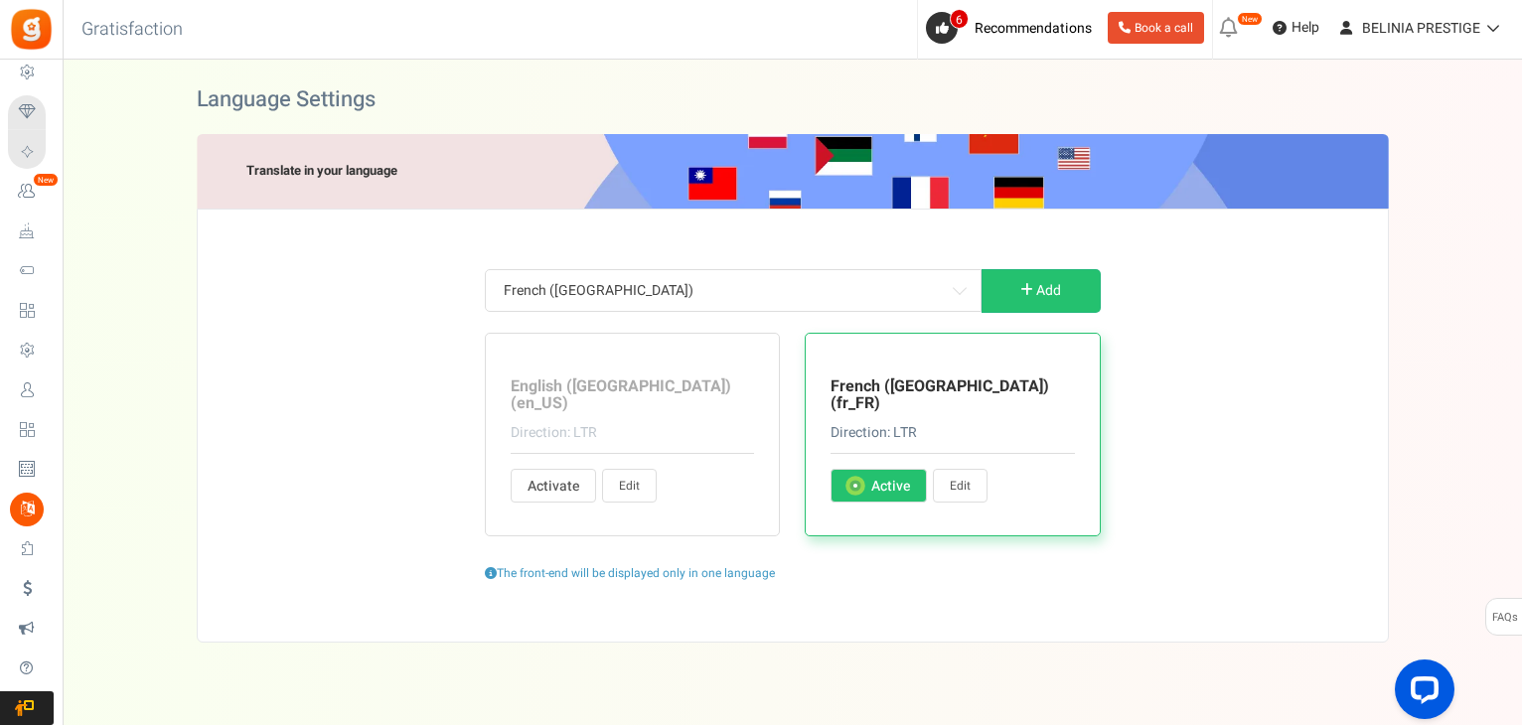
type input "Total des points moins les points échangés. Les points actuellement en période …"
type input "Vous avez obtenu %nb_worth points pour %title"
type input "vous avez dépensé %nb_worth points pour %title"
type input "heure"
type input "heures"
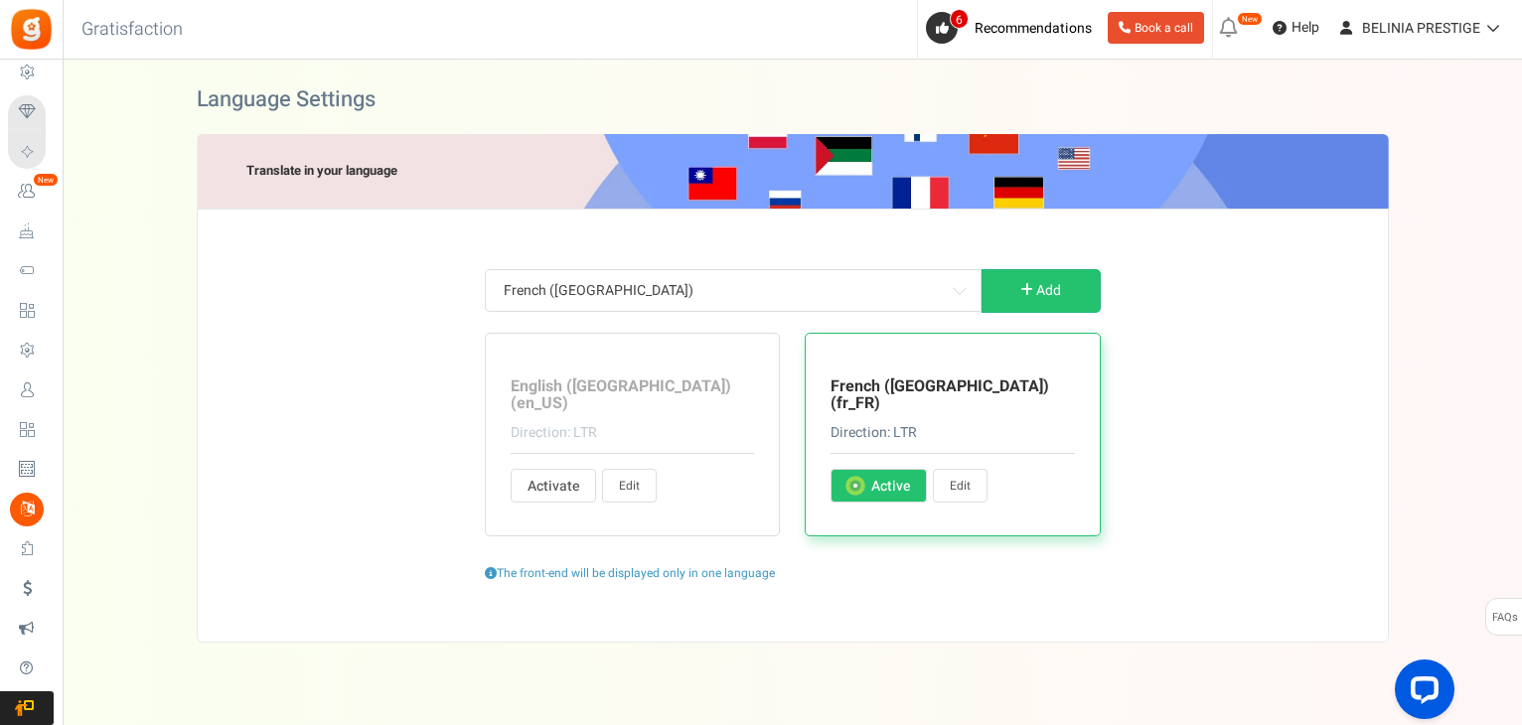
type input "Anniversaire"
type input "Charactère(s) restant(s)"
type input "Ville de naissance"
type input "Réclamés"
type input "Nom de l'entreprise"
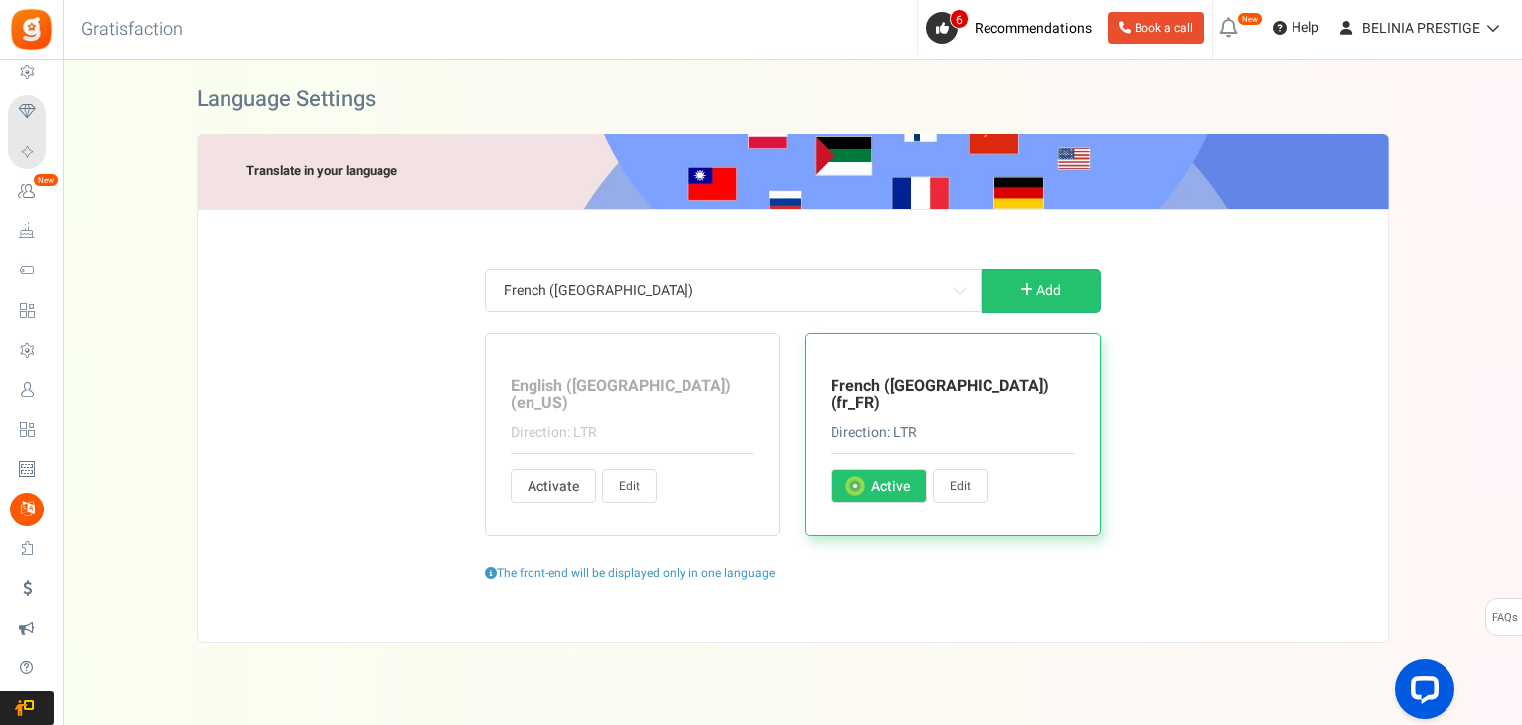
type input "Copié"
type input "Copie"
type input "Pays"
type input "Votre mot de passe actuel"
type input "Écrivez quelques renseignements sur vous"
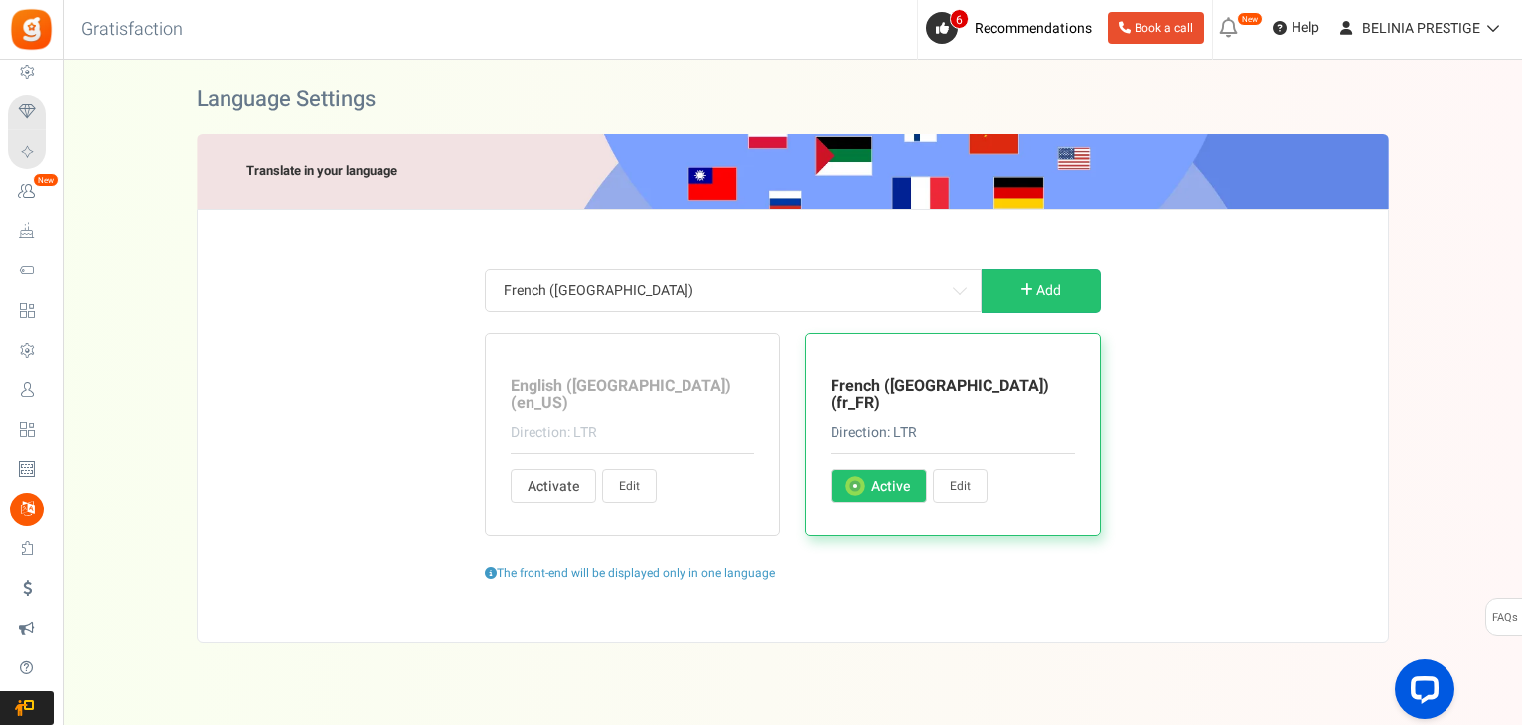
type input "Entrez les adresses mail séparées par des virgules"
type input "Prénom"
type input "J'ai au moins %s ans"
type input "Date de naissance"
type input "Code postal"
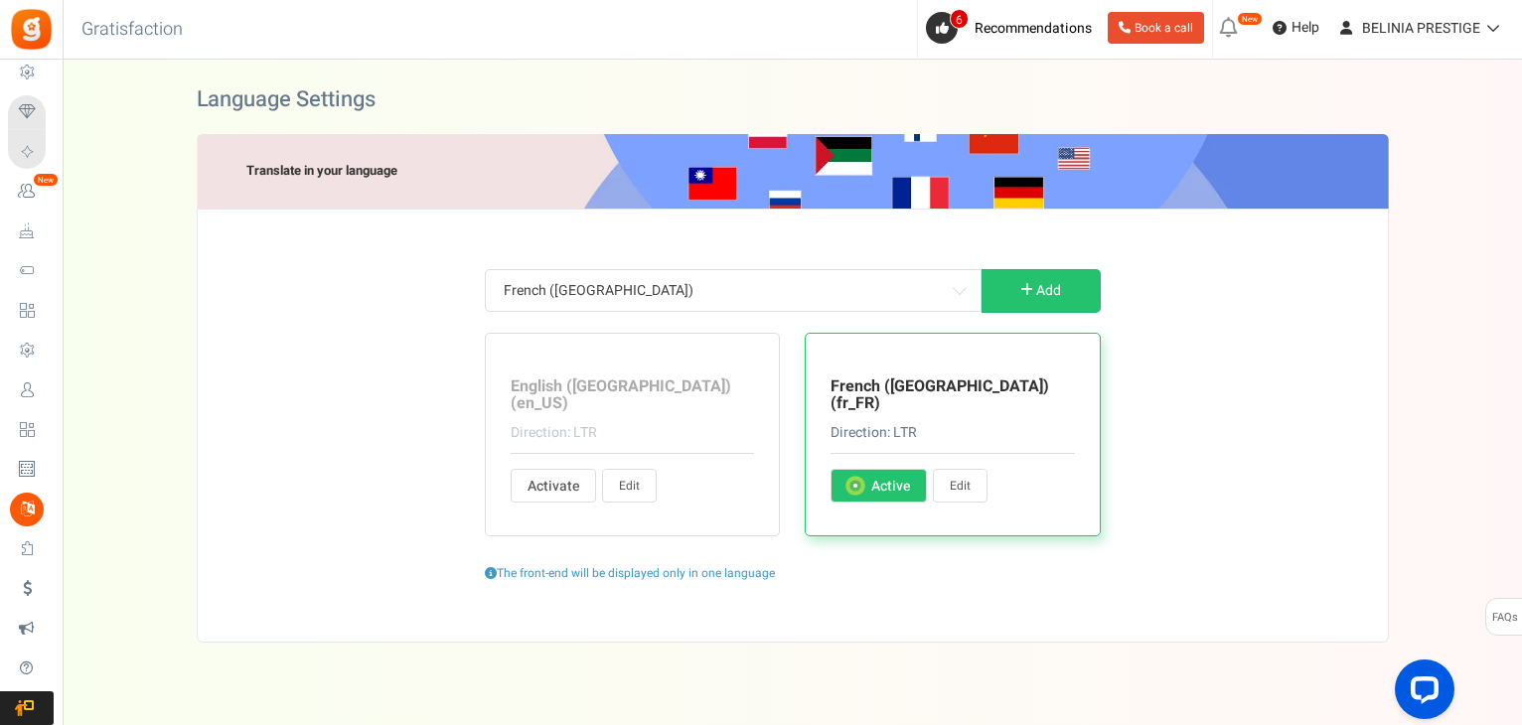
type input "Le genre"
type input "Femme"
type input "Homme"
type input "Autre"
type input "Téléphone maison"
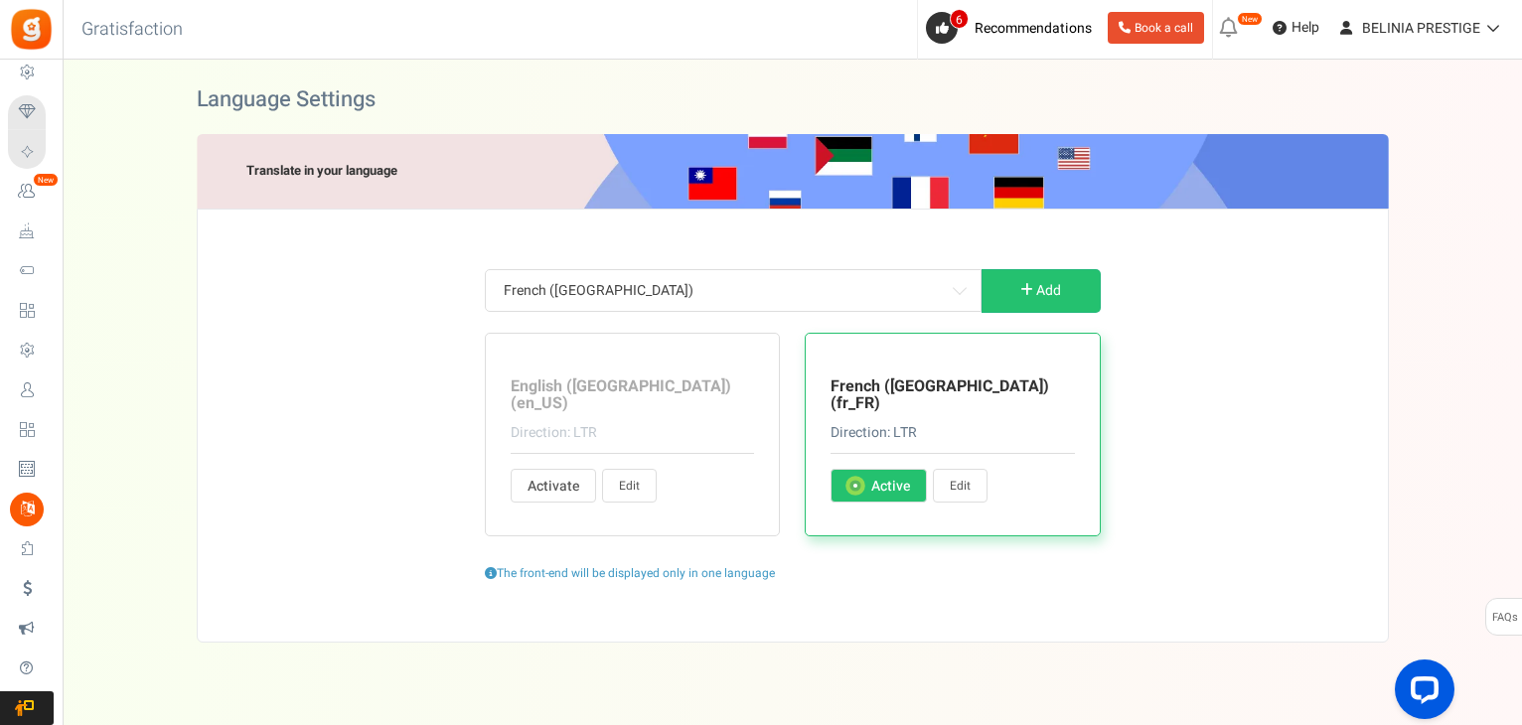
type input "Ville du domicile"
type input "Nom de famille"
type input "Habite à (Ville actuelle)"
type input "Bienvenue ! [PERSON_NAME] confirmer que nous pouvons vous envoyer des mails à p…"
type input "Minimum dépensé %s"
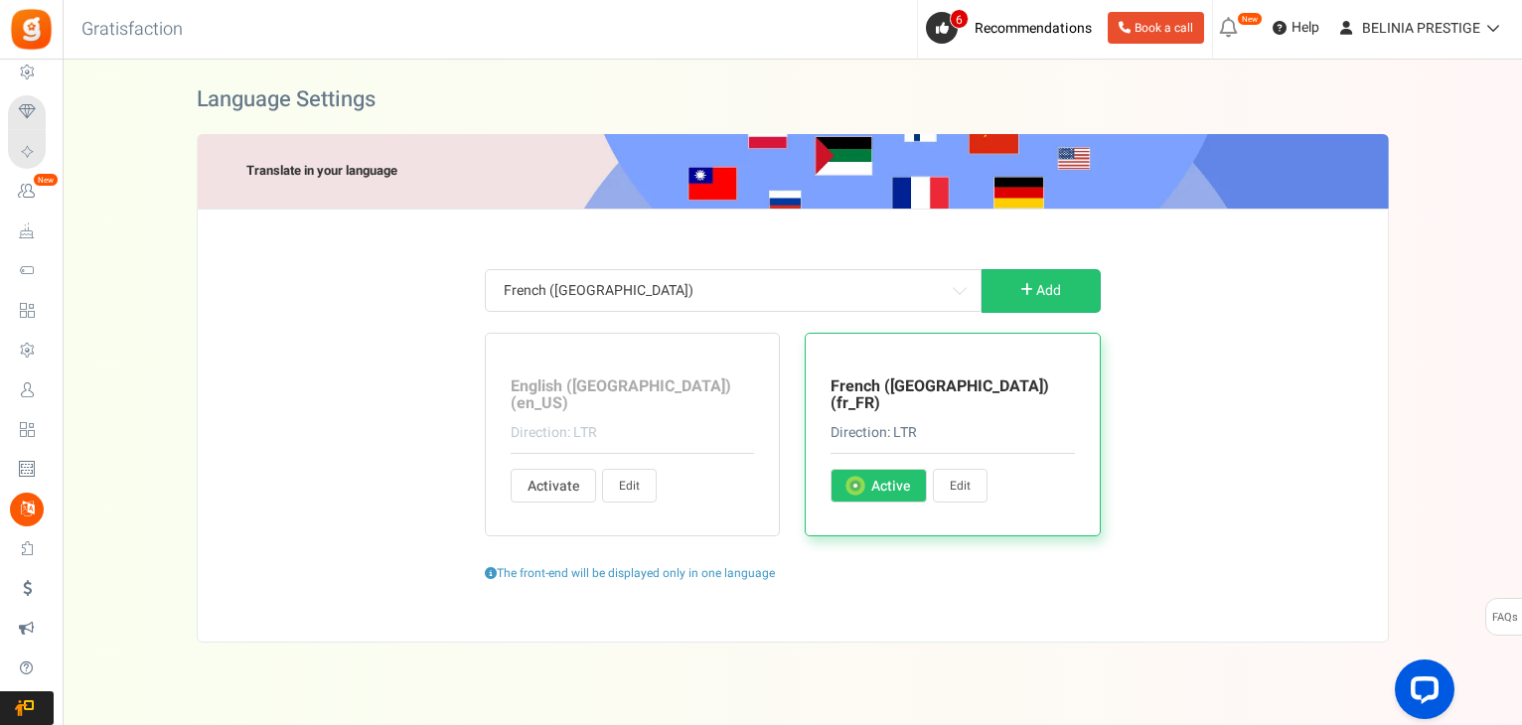
type input "Mes récompenses"
type input "Nom"
type input "Imagem de perfil"
type input "Des restrictions s'appliquent"
type input "Points échangés"
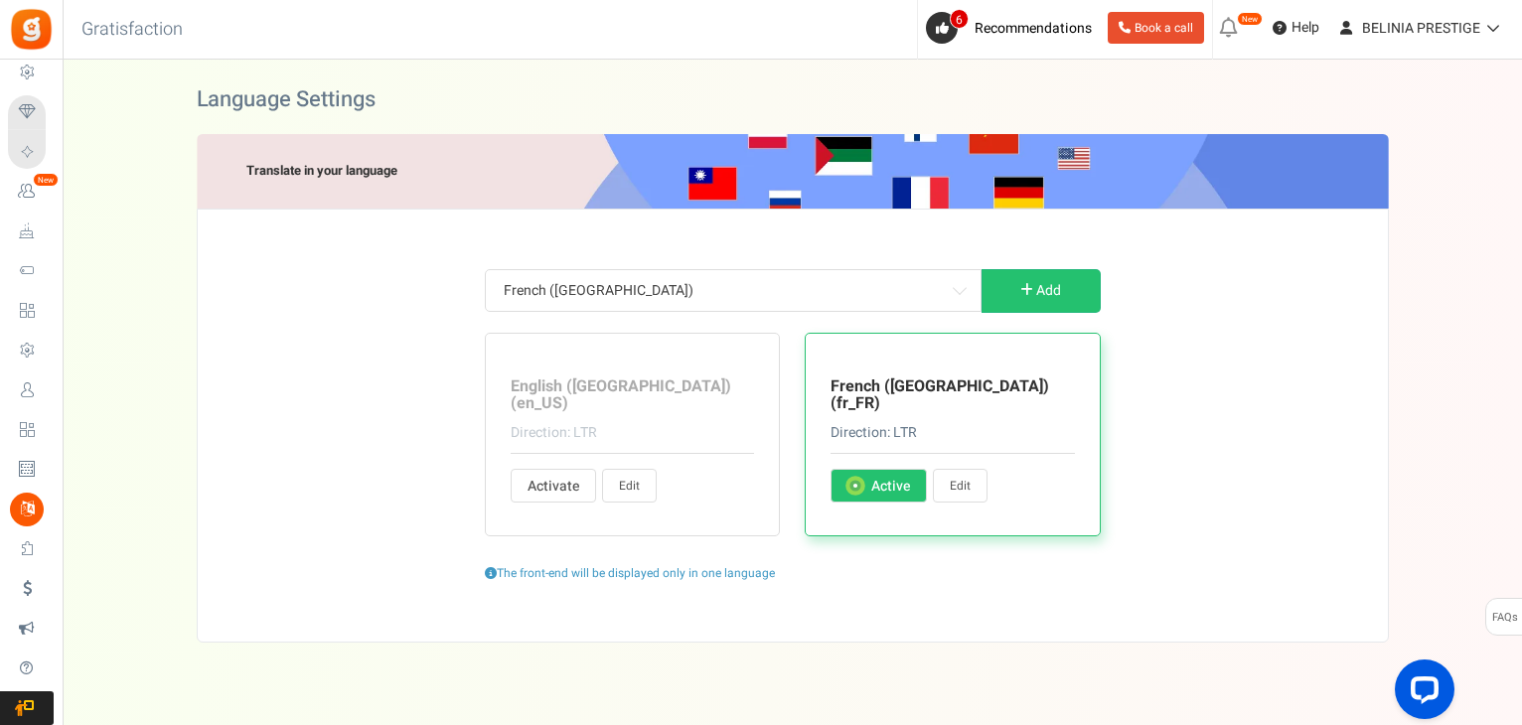
type input "Statut de la relation"
type input "Partager un lien"
type input "Obtenez des points en créant un compte"
type input "et une récompense instantanée aussi!"
type input "Faites glisser pour sélectionner les points"
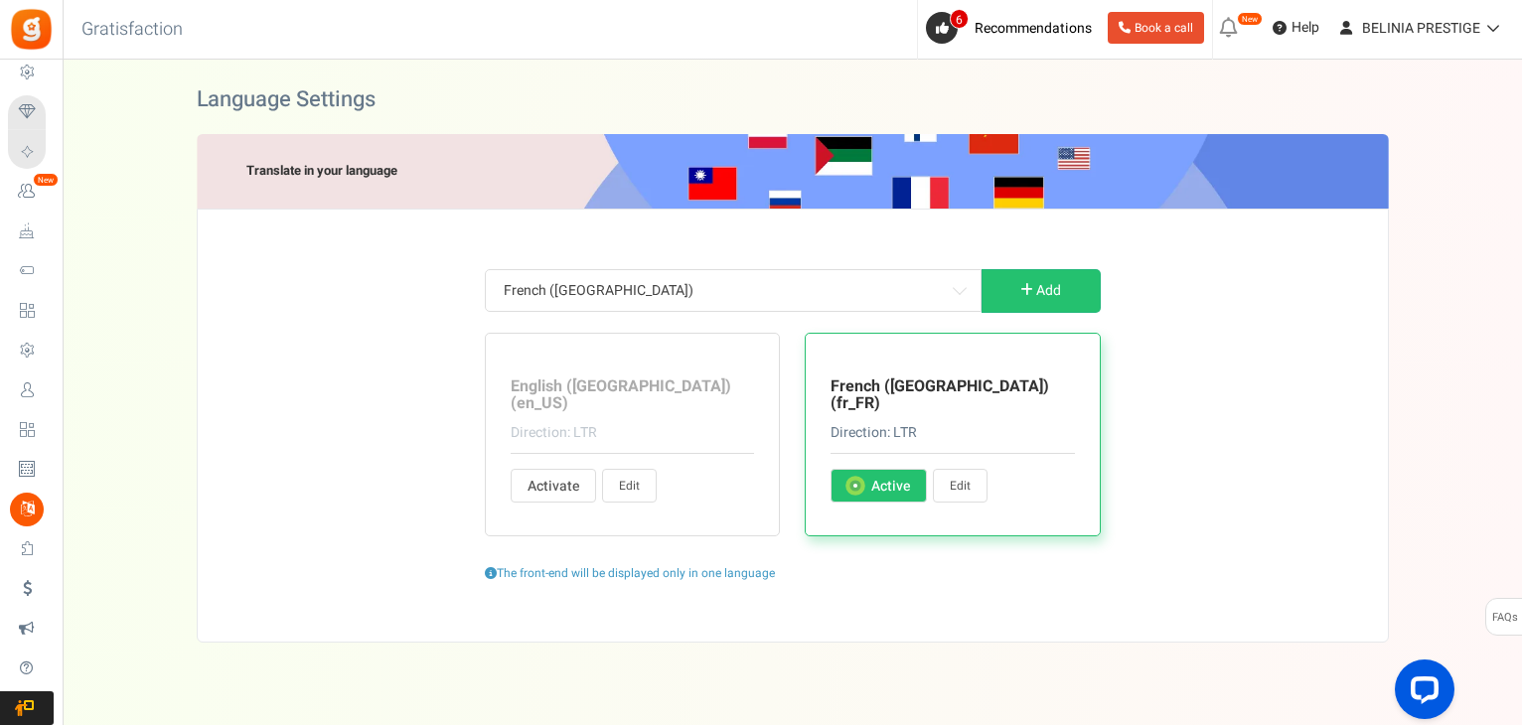
type input "Sujet :"
type input "À :"
type input "Points disponibles"
type input "Regarder l'historique de transactions"
type input "Site web"
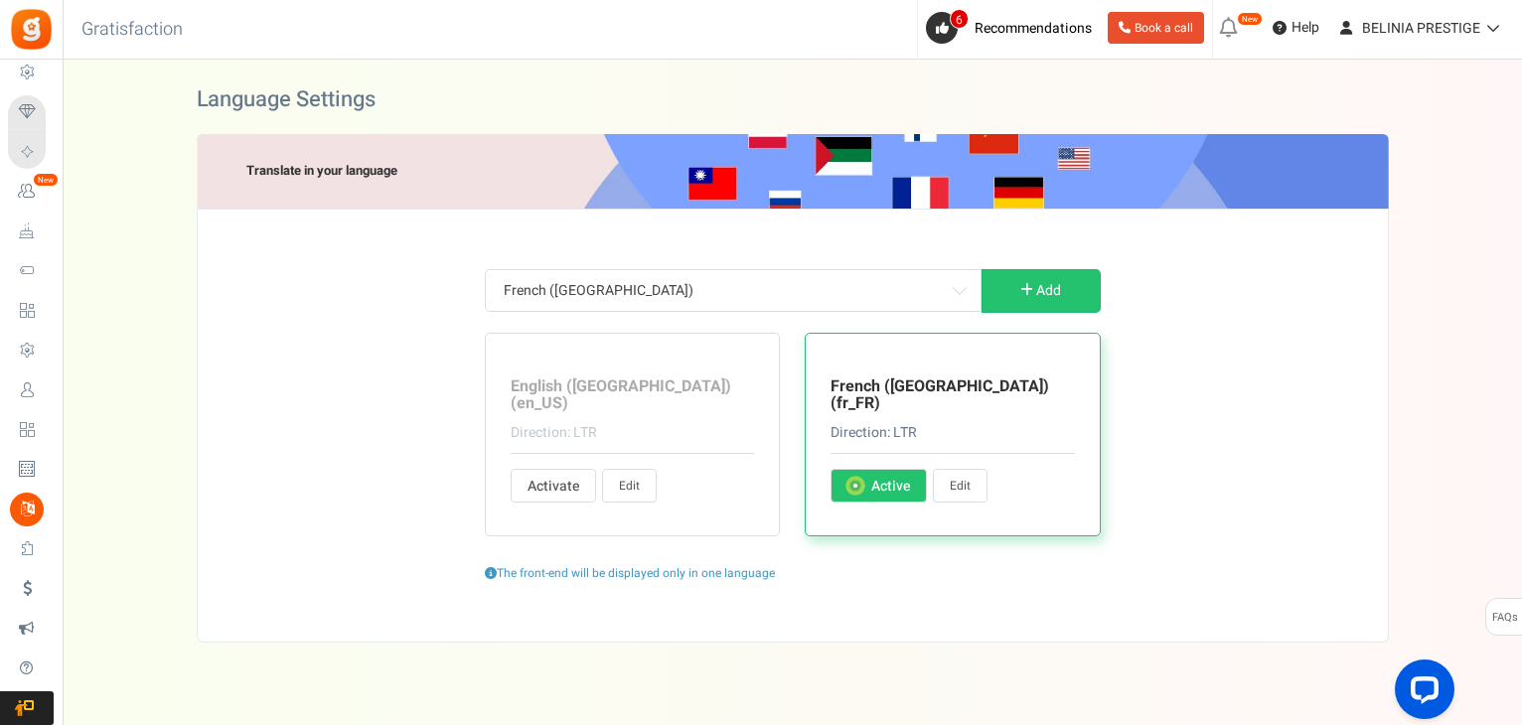
type input "Téléphone du bureau"
type input "Tu as"
type input "Votre nom"
type input "Votre mot de passe"
type input "Code postal"
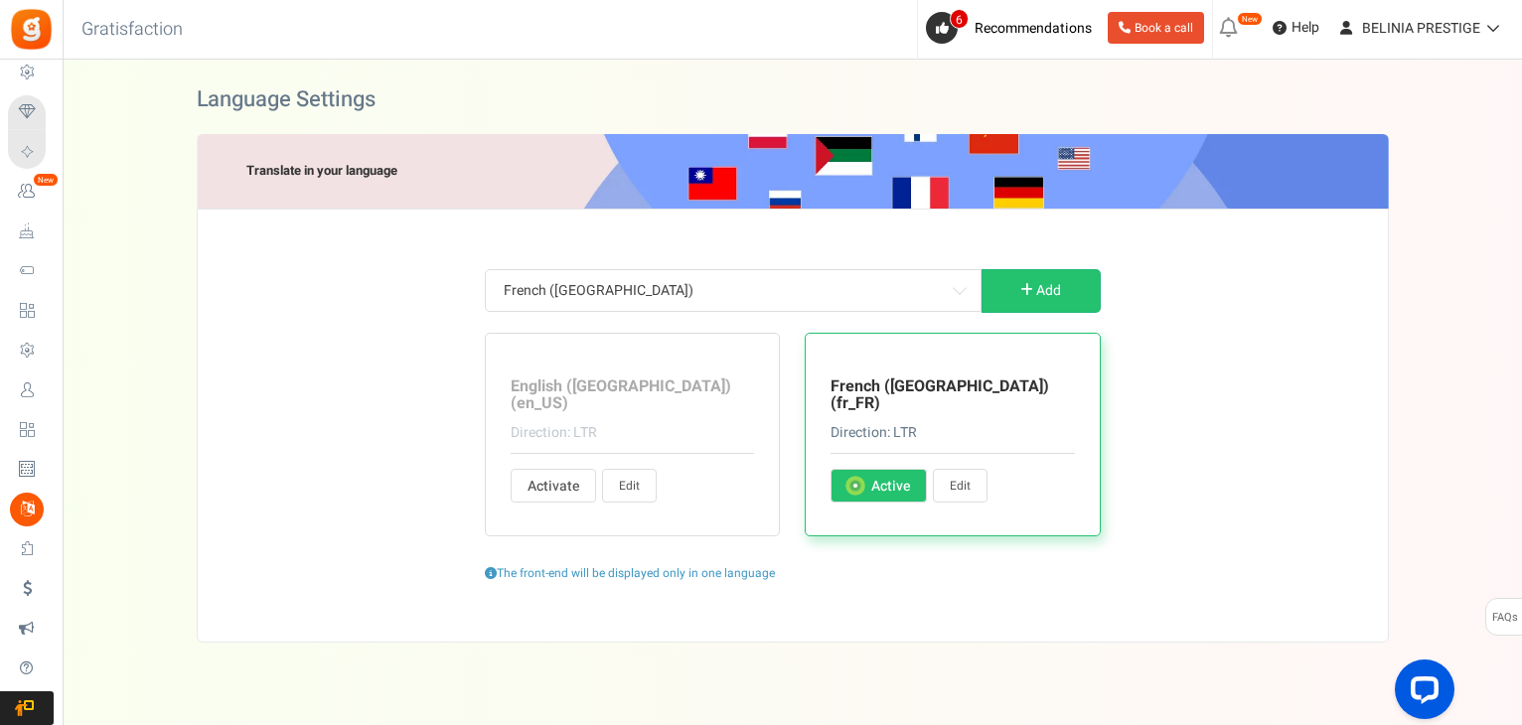
type input "Derniers points de la période d'exclusion"
type input "Aimer"
type input "Chargement..."
type input "Se connecter"
type input "Bonjour"
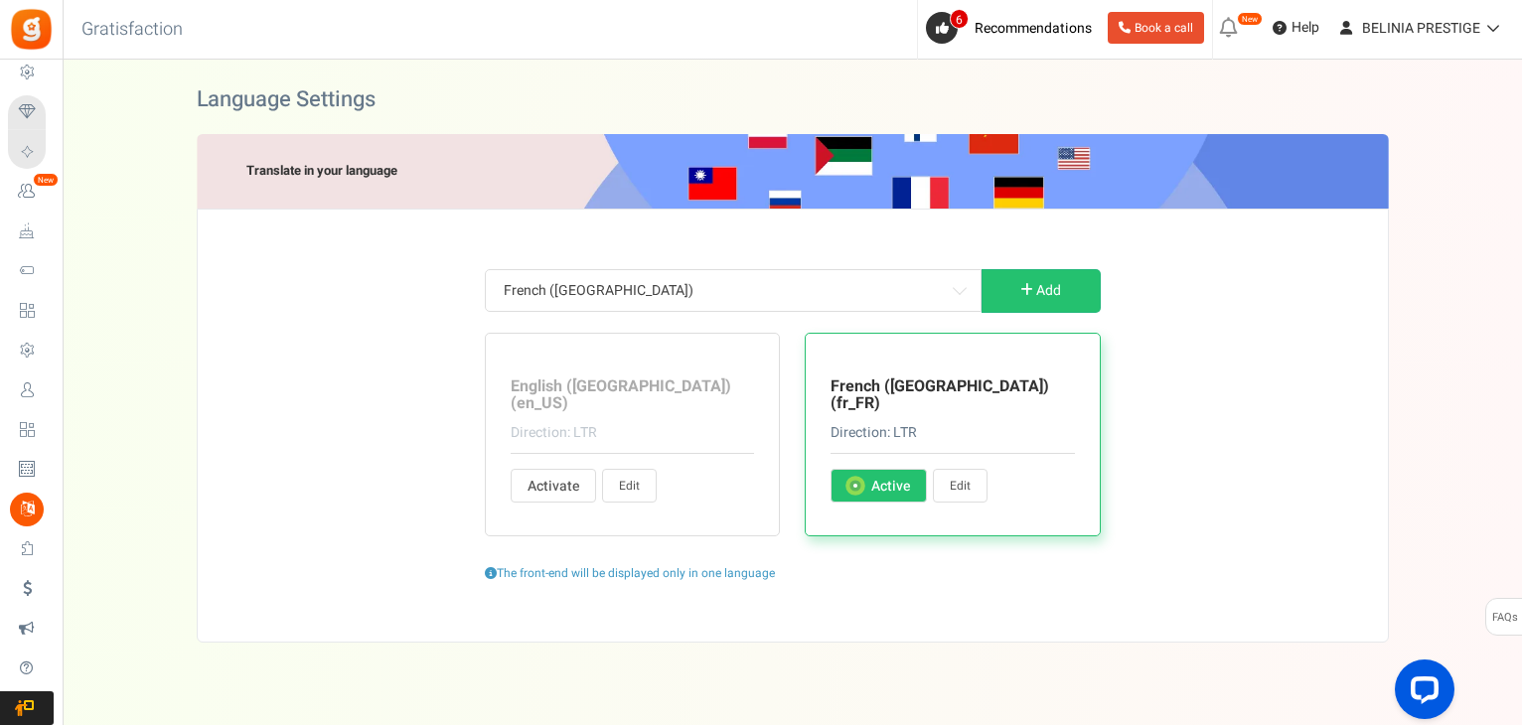
type input "pour vérifier votre solde ou échanger des points."
type input "Veuillez vous connecter avec vos informations d'identification enregistrées ou …"
type input "Connectez-vous à YouTube"
type input "Se déconnecter"
type input "Historique de mes points"
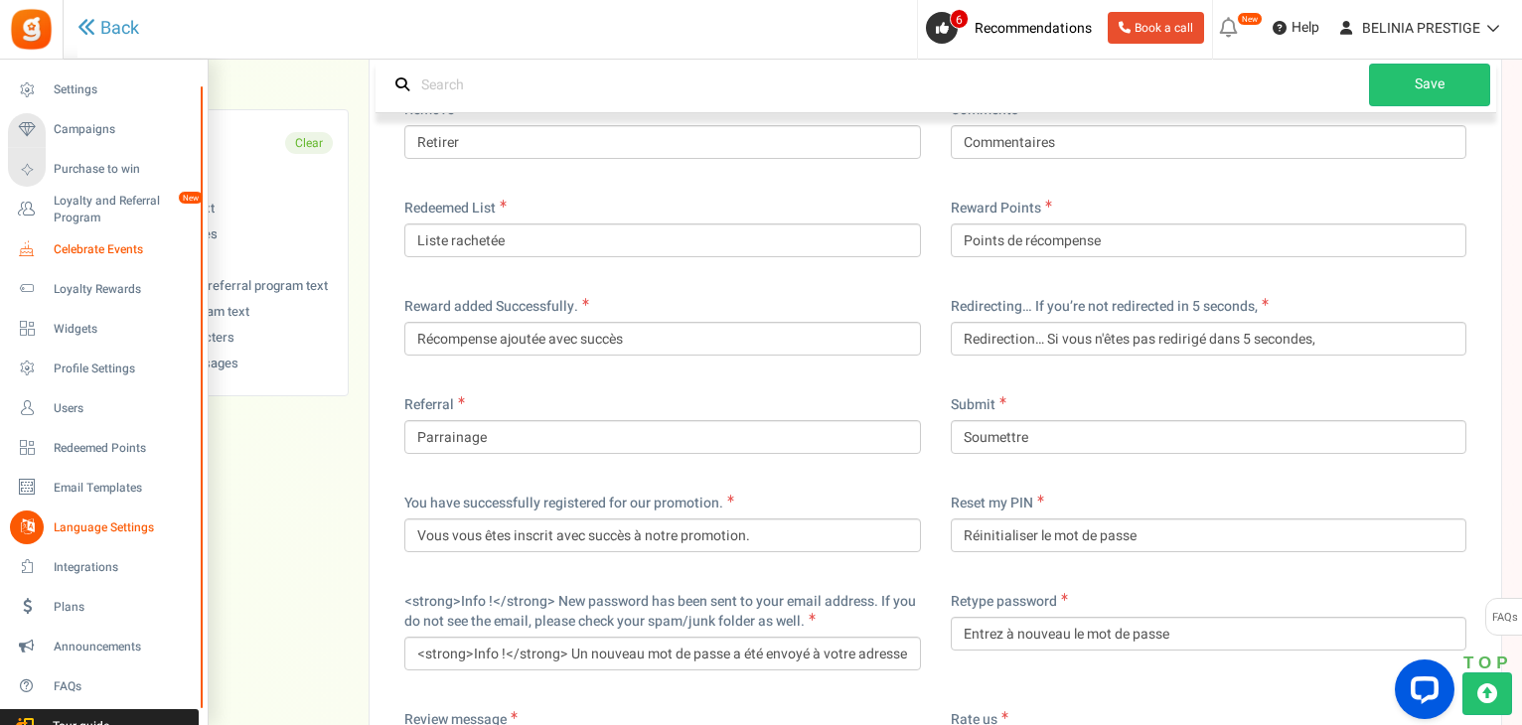
scroll to position [13191, 0]
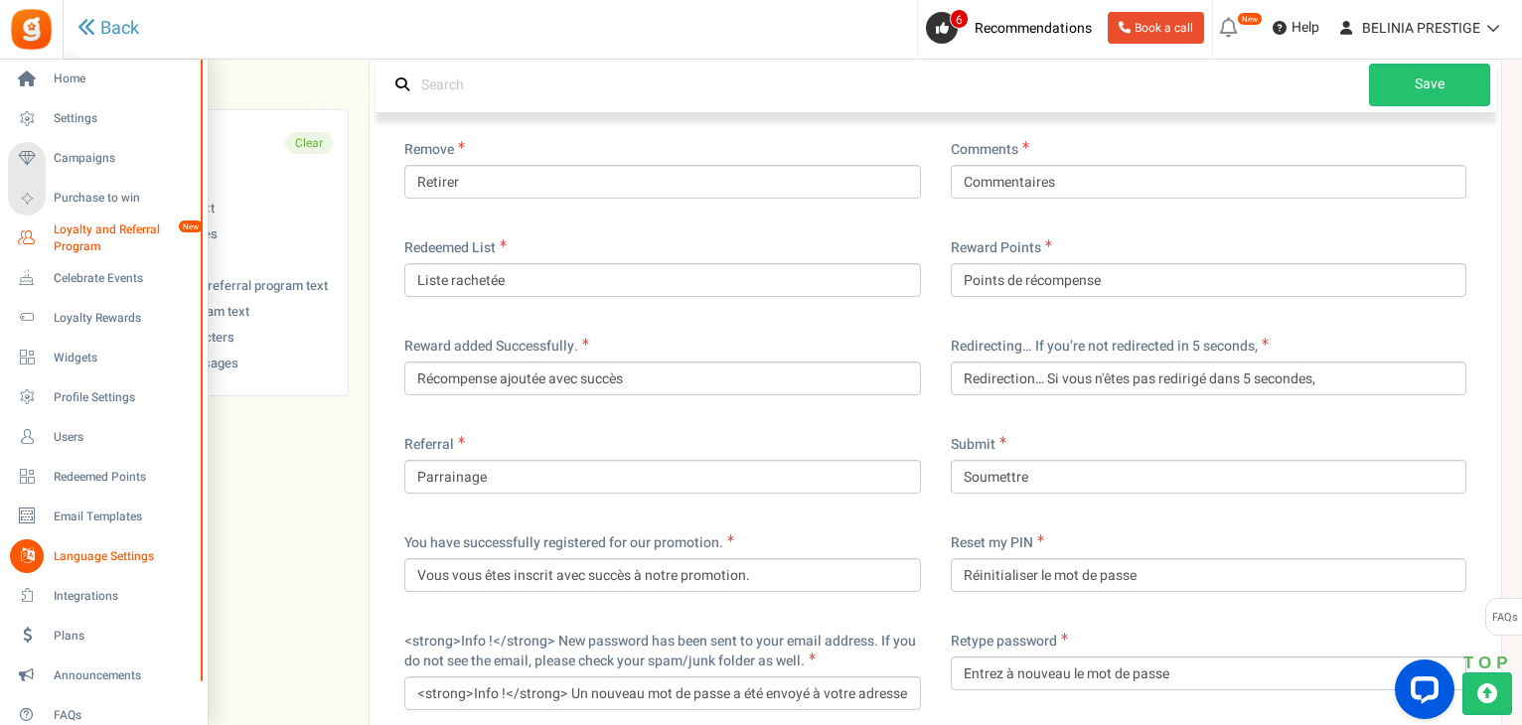
click at [85, 229] on span "Loyalty and Referral Program" at bounding box center [126, 238] width 145 height 34
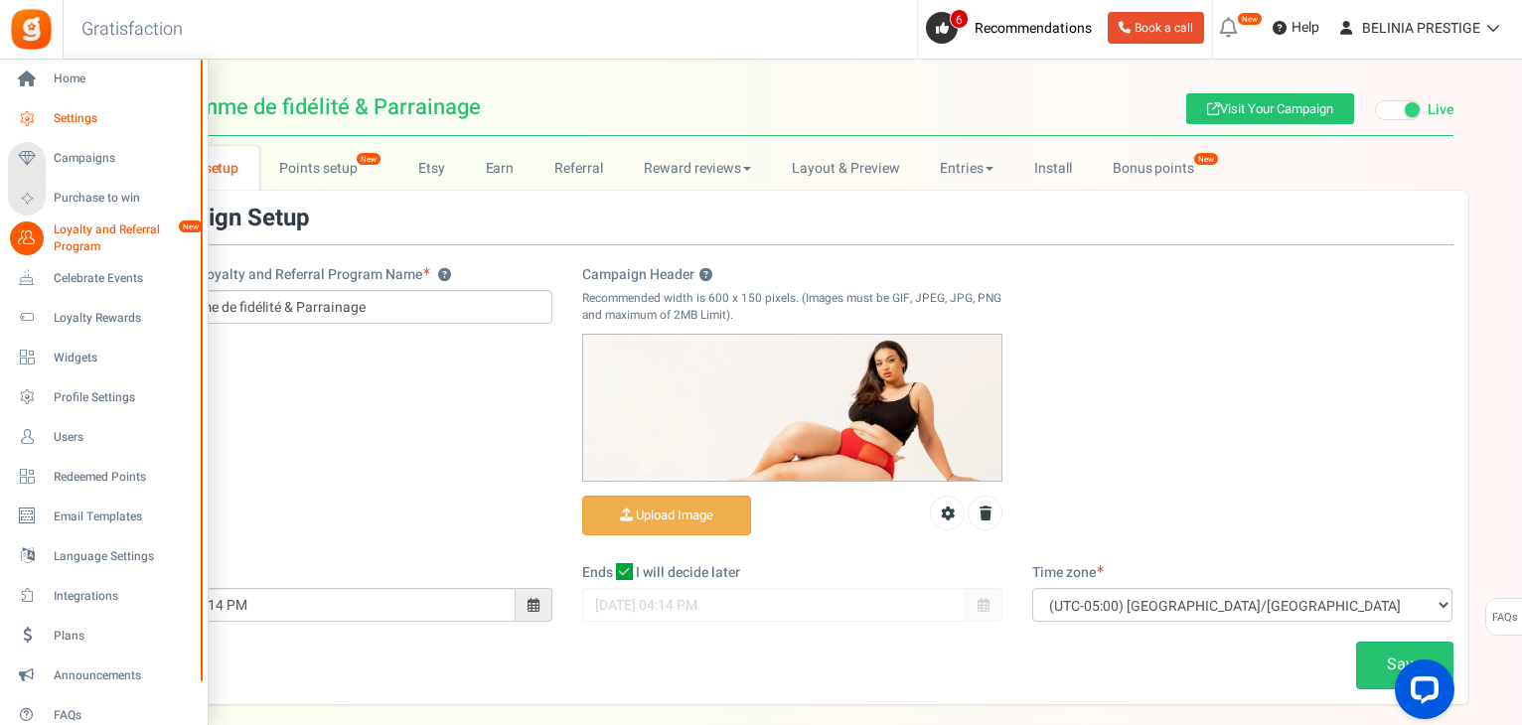
click at [72, 119] on span "Settings" at bounding box center [123, 118] width 139 height 17
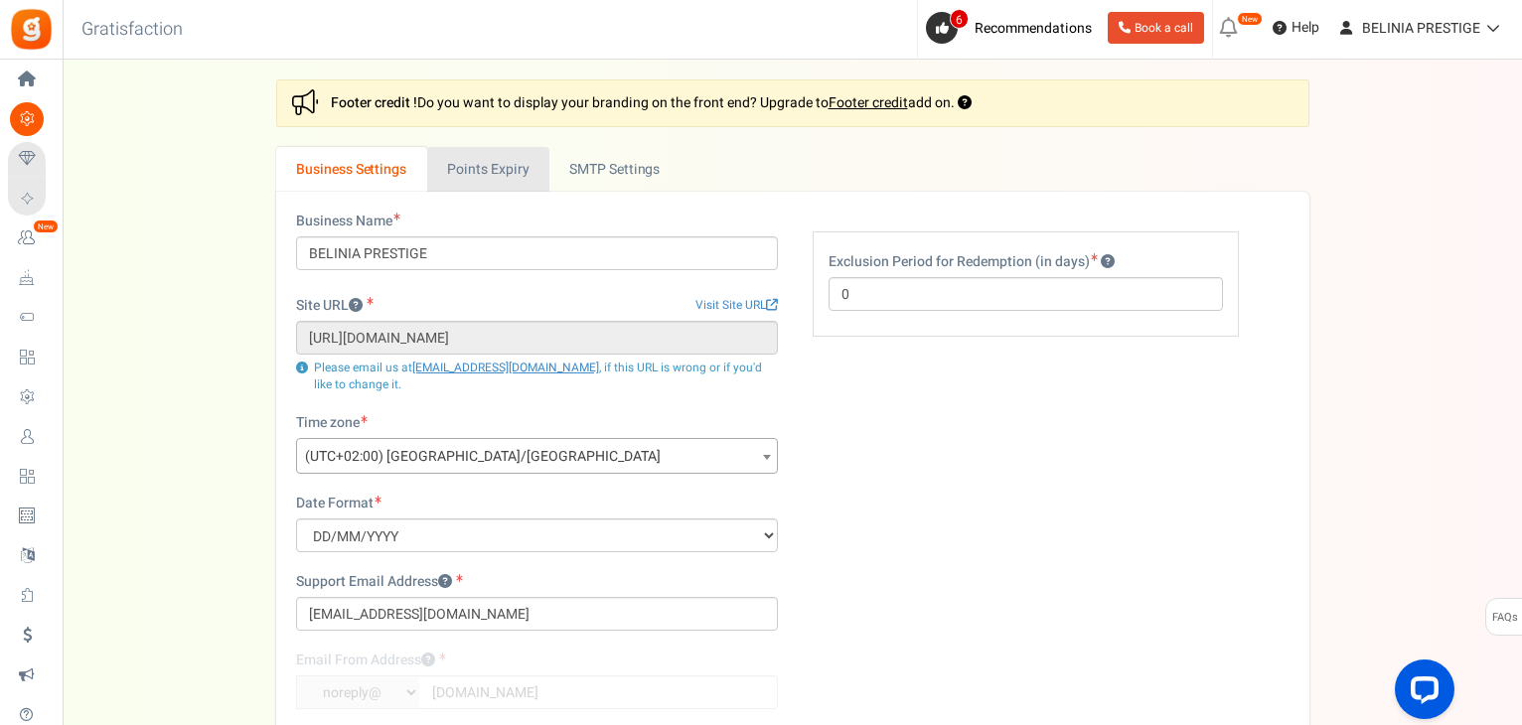
click at [489, 173] on link "Points Expiry" at bounding box center [488, 169] width 122 height 45
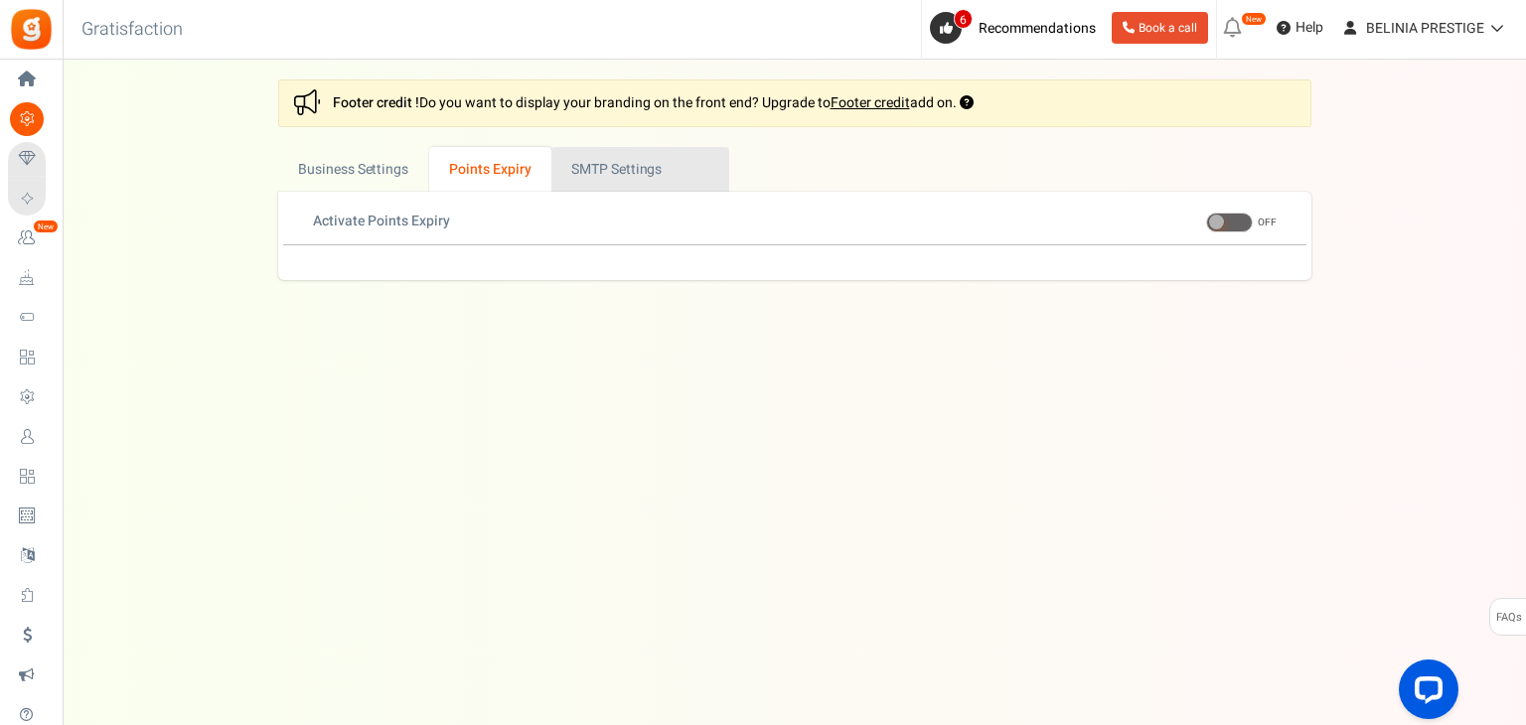
click at [613, 181] on link "Active SMTP Settings" at bounding box center [640, 169] width 178 height 45
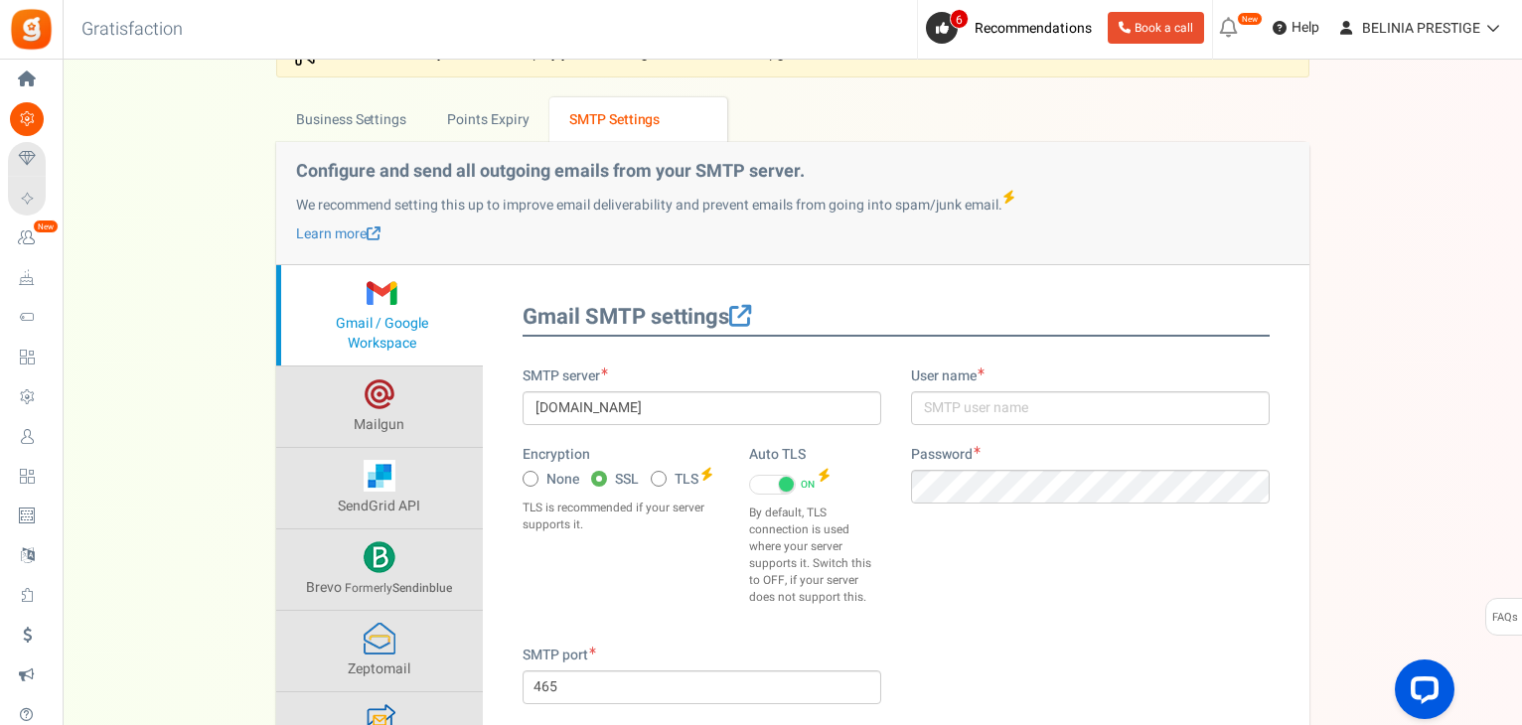
scroll to position [47, 0]
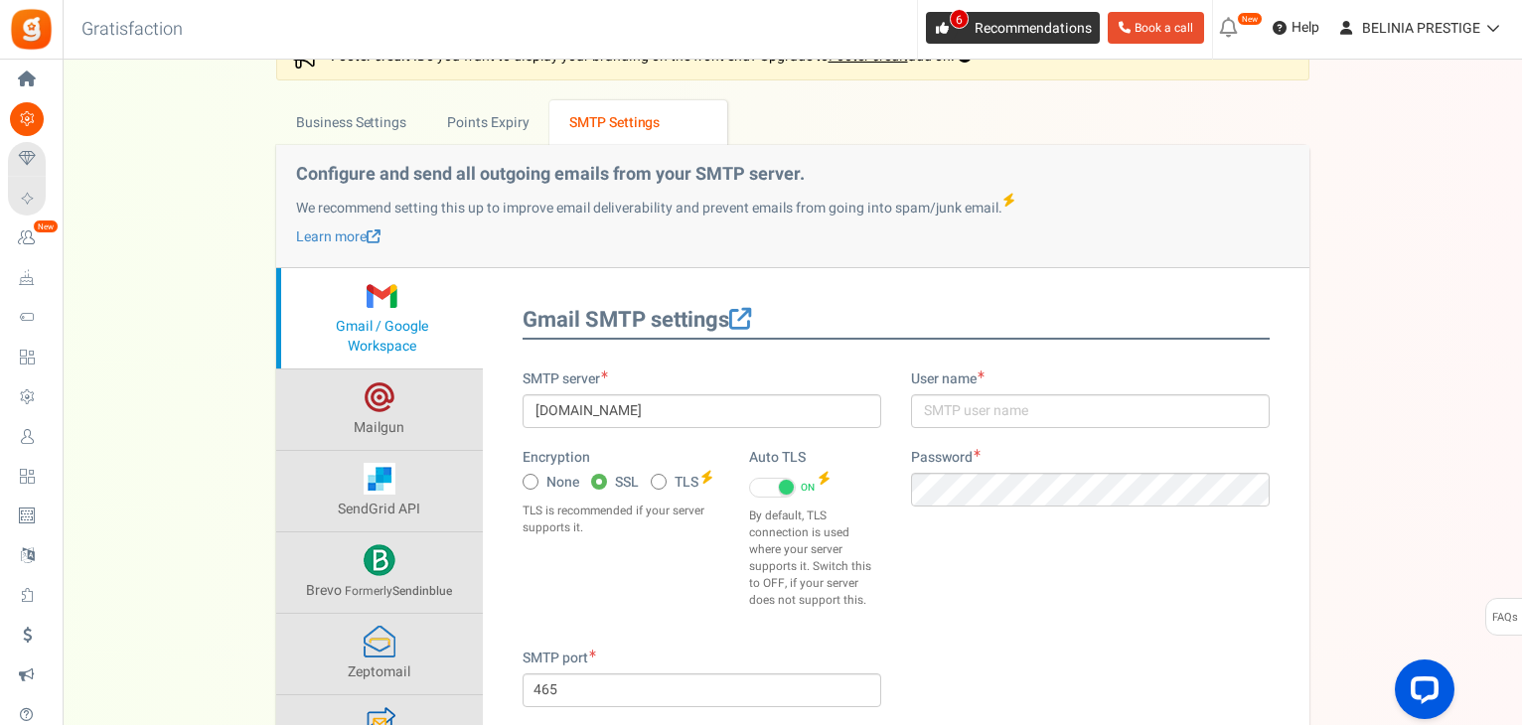
click at [1018, 29] on span "Recommendations" at bounding box center [1032, 28] width 117 height 21
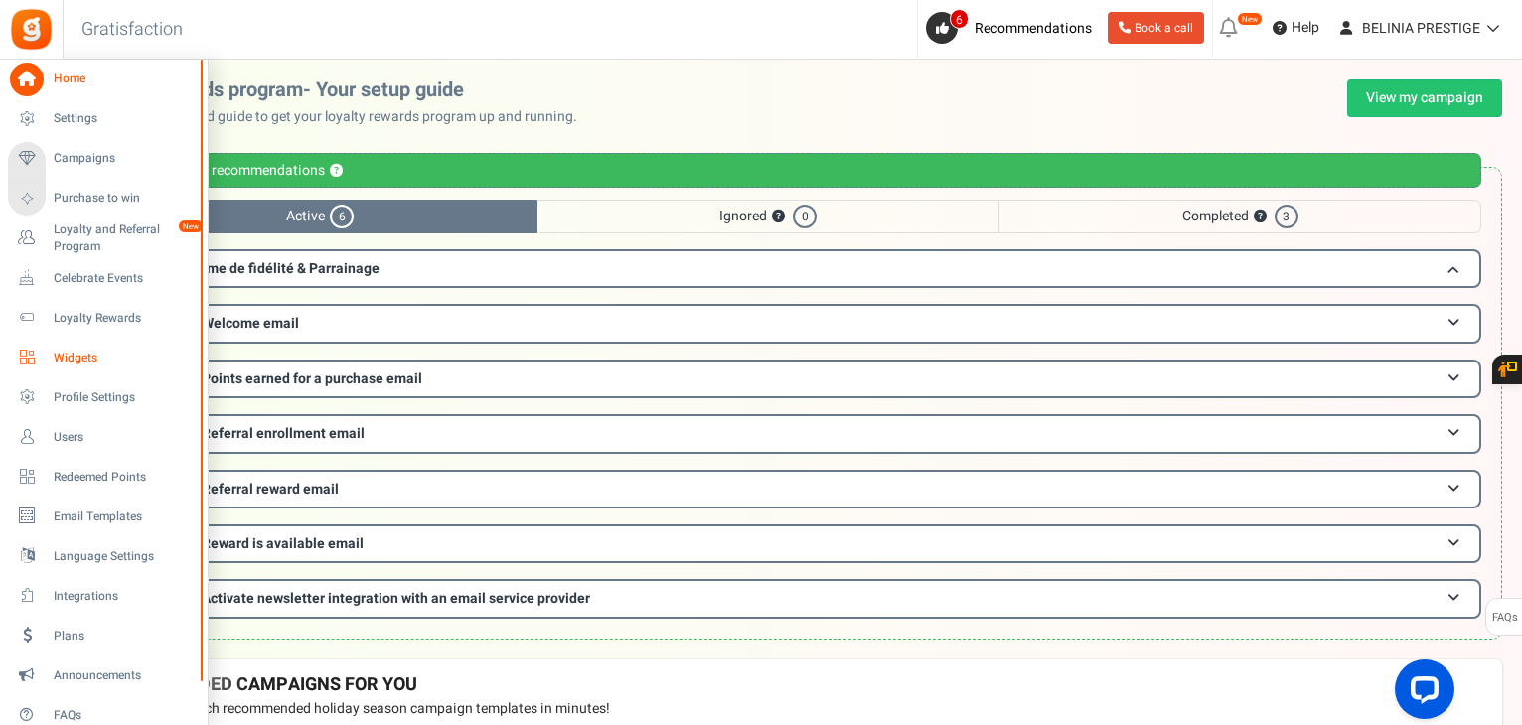
click at [73, 363] on span "Widgets" at bounding box center [123, 358] width 139 height 17
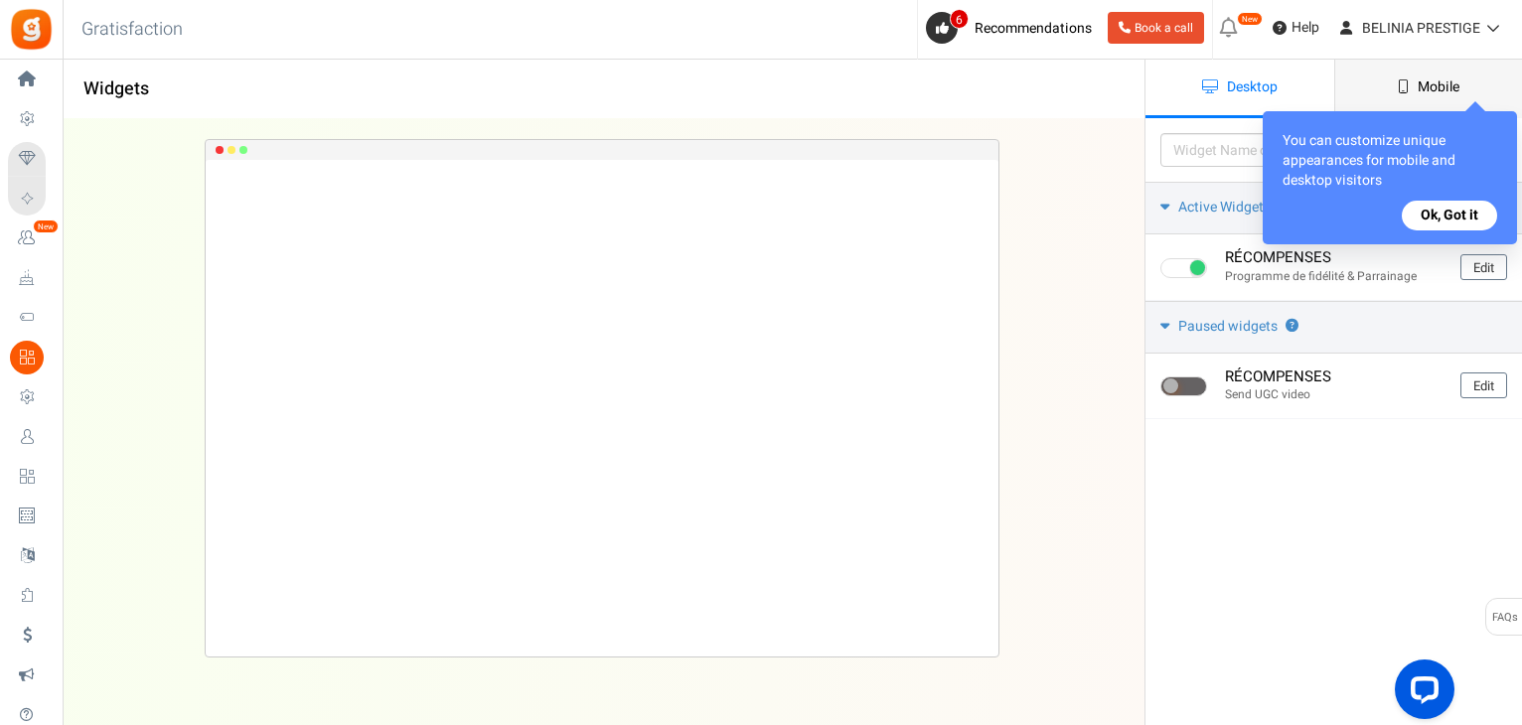
click at [1417, 80] on span "Mobile" at bounding box center [1438, 86] width 42 height 21
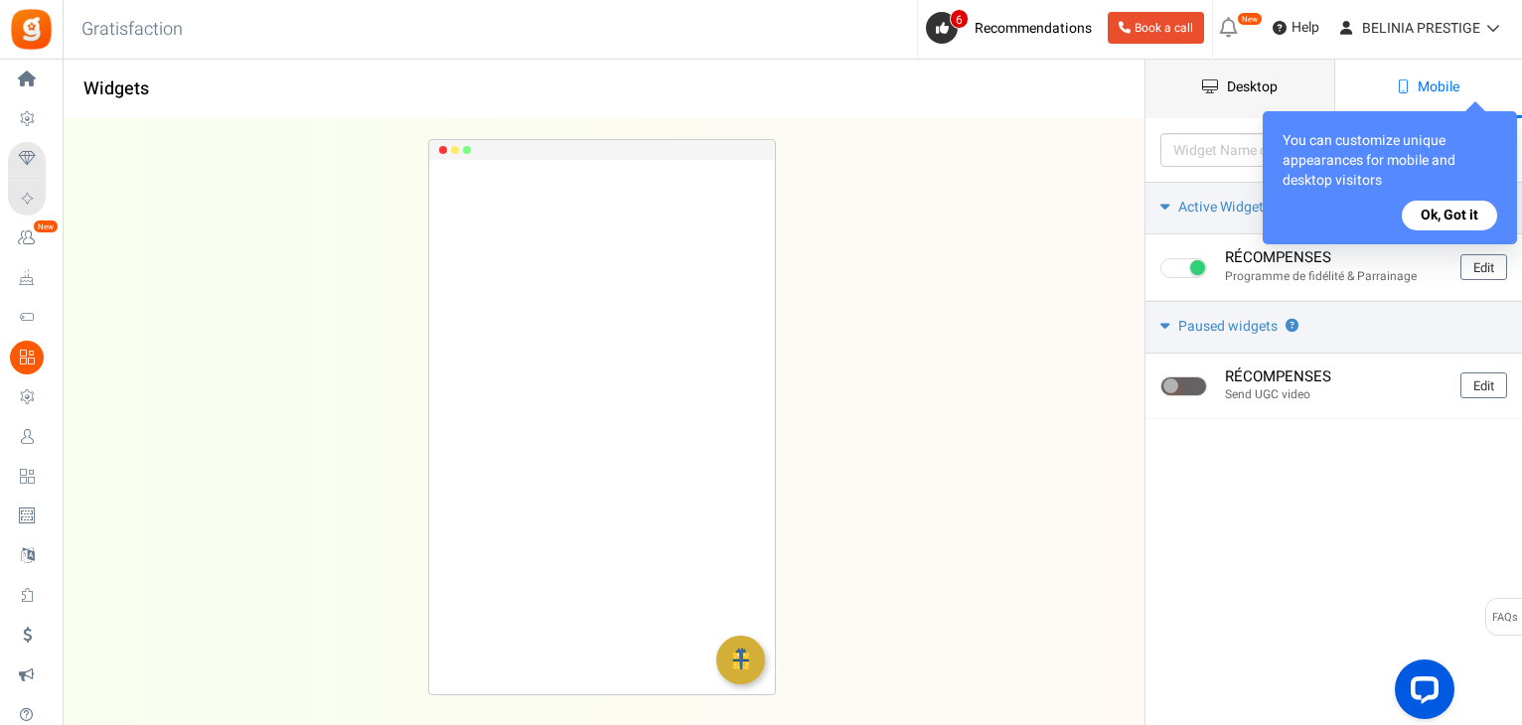
click at [1291, 100] on link "Desktop" at bounding box center [1239, 89] width 189 height 59
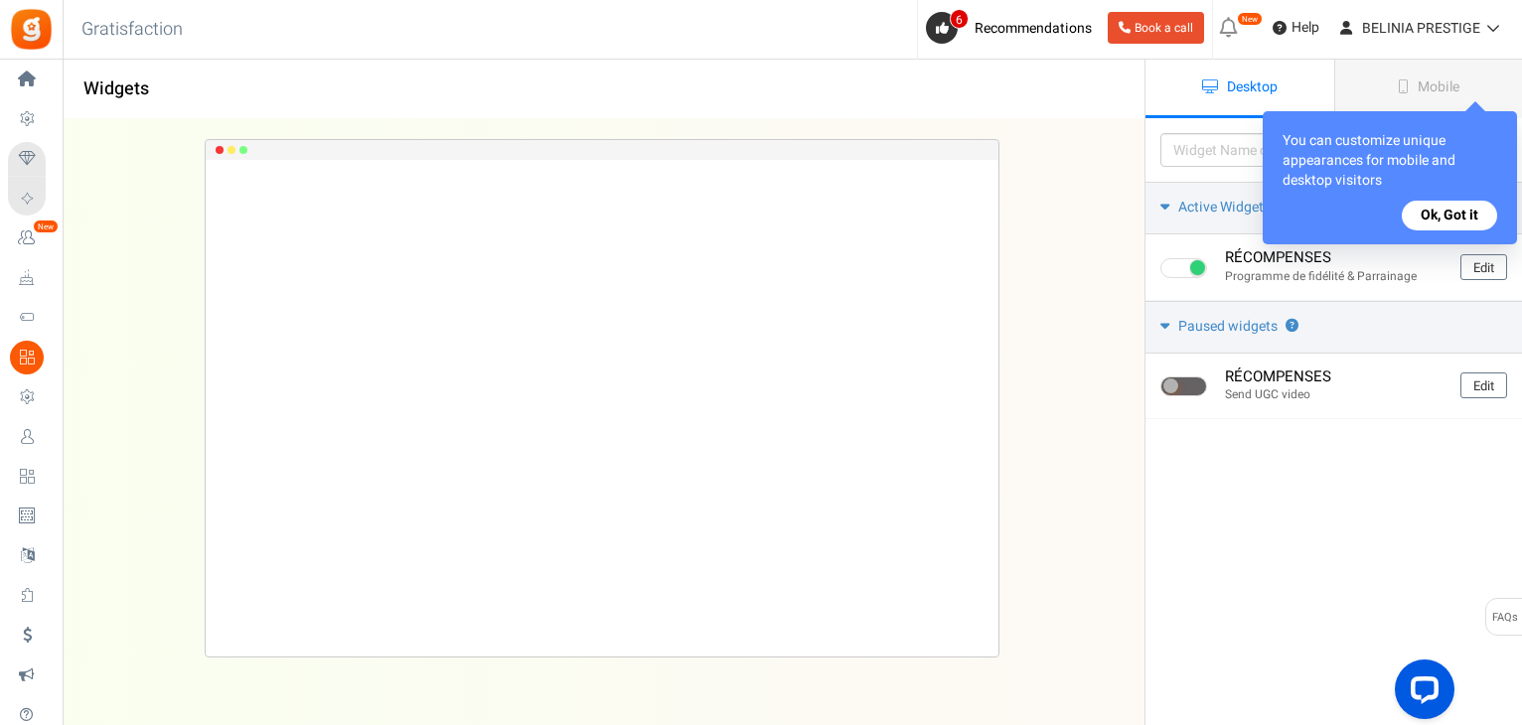
click at [1456, 212] on button "Ok, Got it" at bounding box center [1449, 216] width 95 height 30
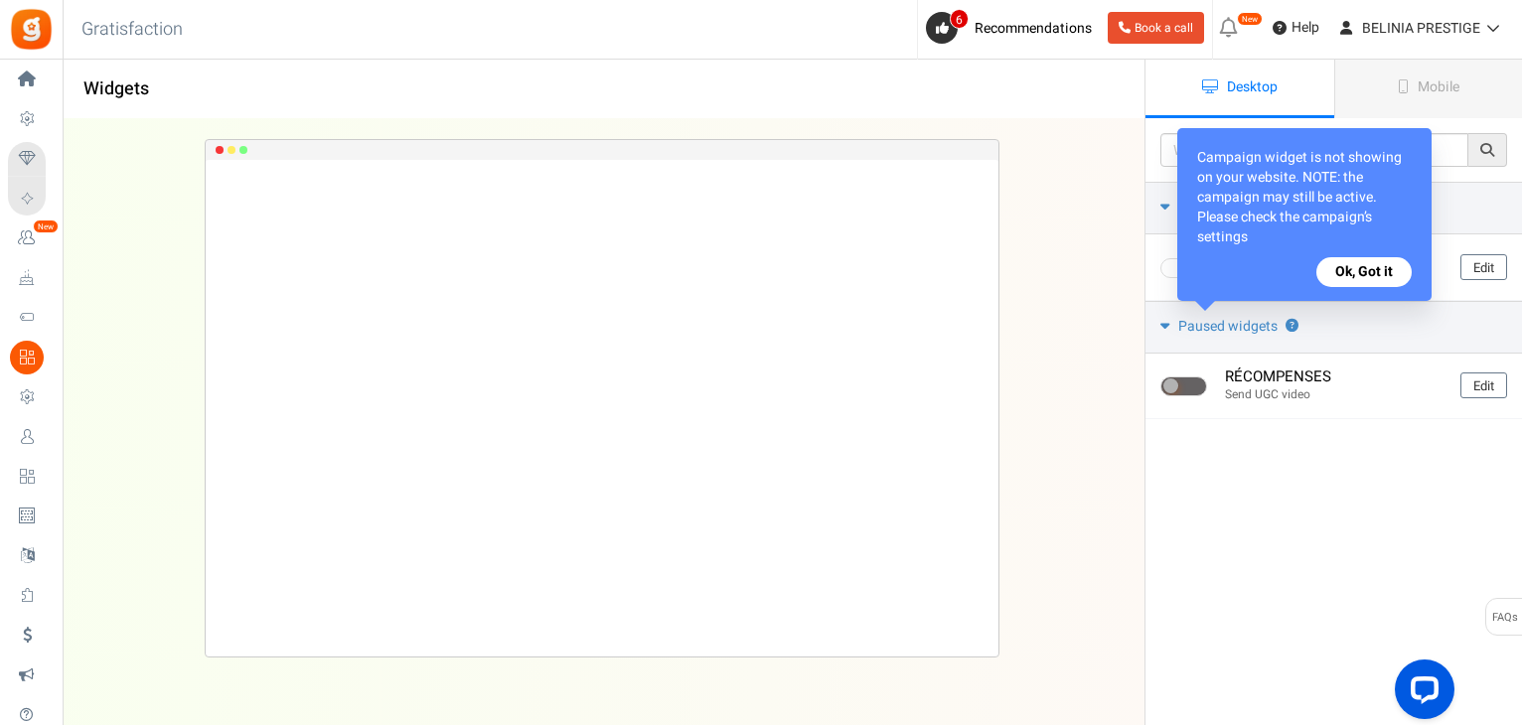
click at [1374, 275] on button "Ok, Got it" at bounding box center [1363, 272] width 95 height 30
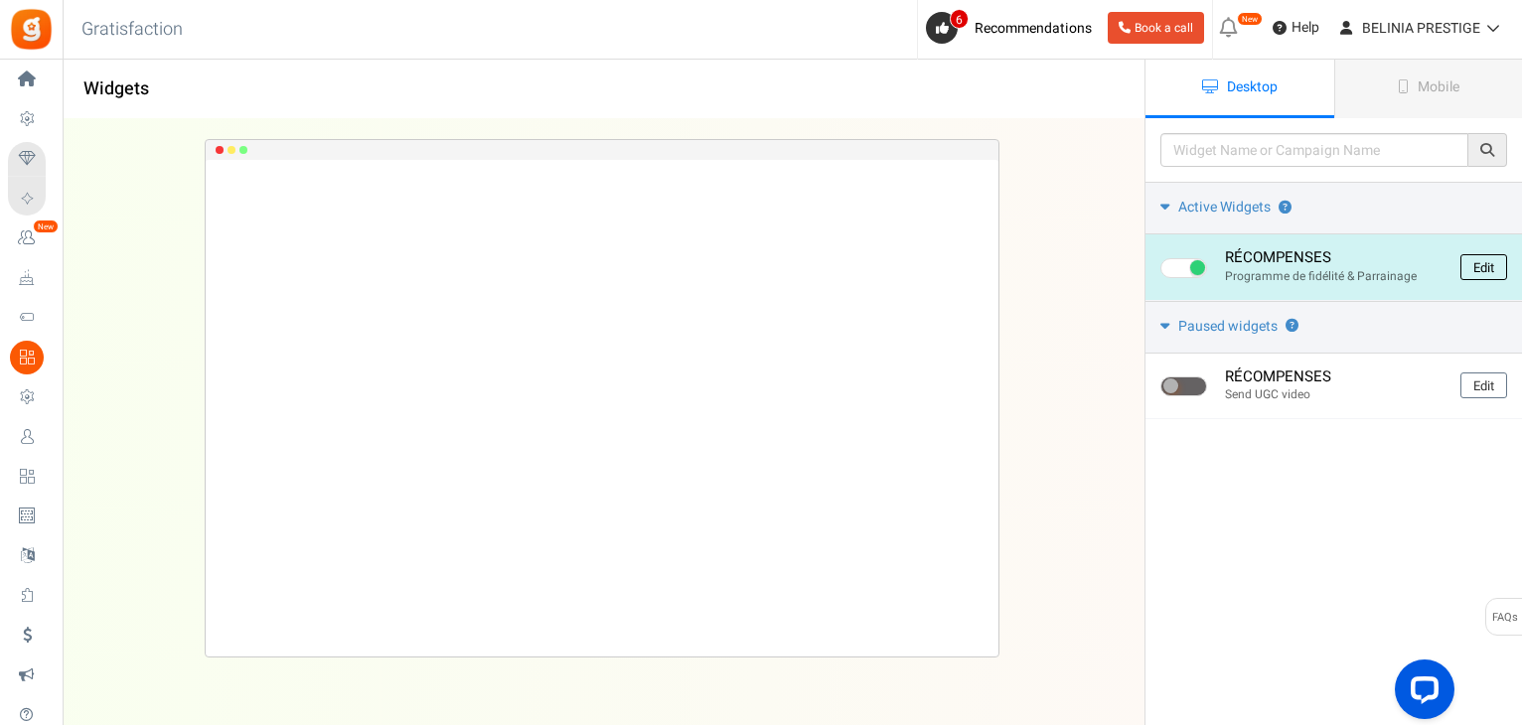
click at [1474, 271] on link "Edit" at bounding box center [1483, 267] width 47 height 26
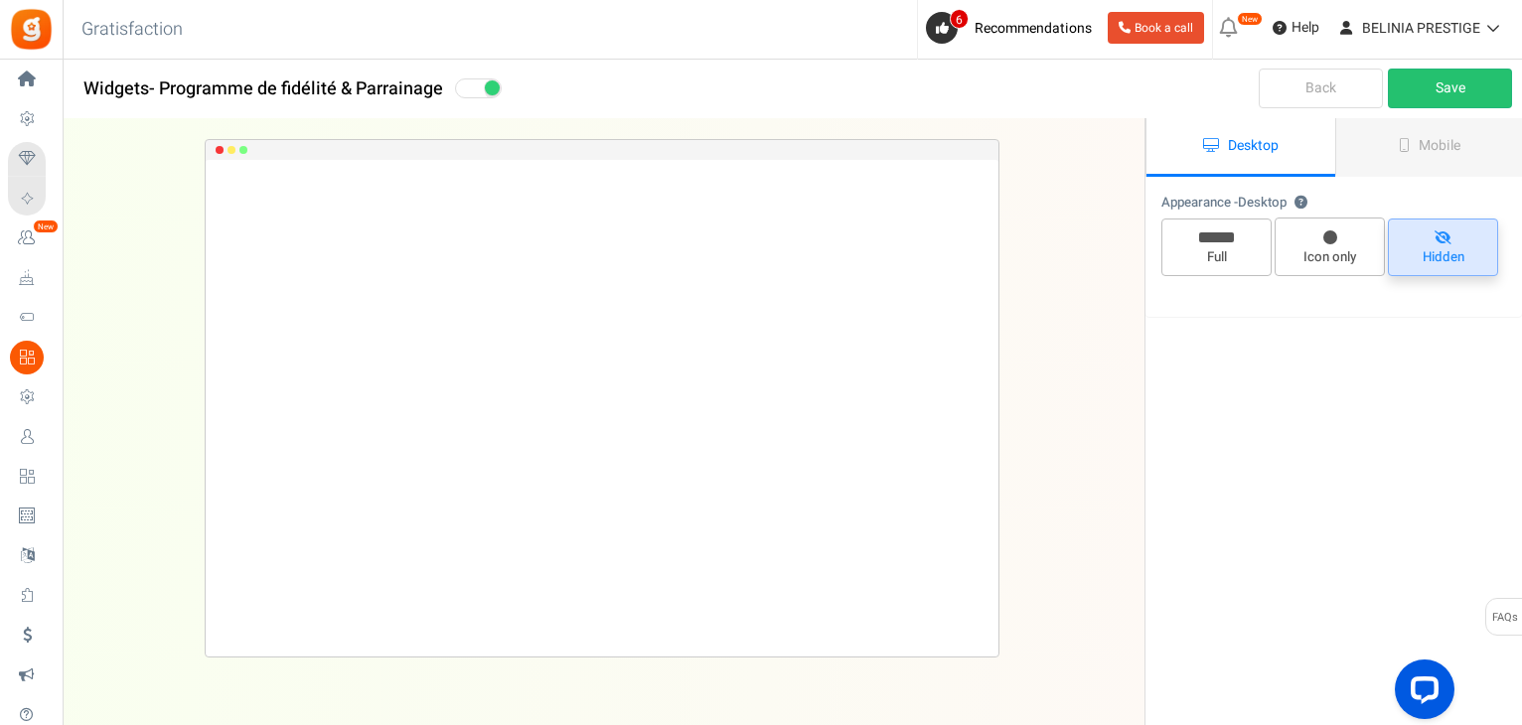
click at [1467, 227] on span "Hidden" at bounding box center [1443, 248] width 110 height 58
click at [1456, 227] on input "Hidden" at bounding box center [1449, 228] width 13 height 13
click at [1403, 139] on icon at bounding box center [1404, 145] width 11 height 14
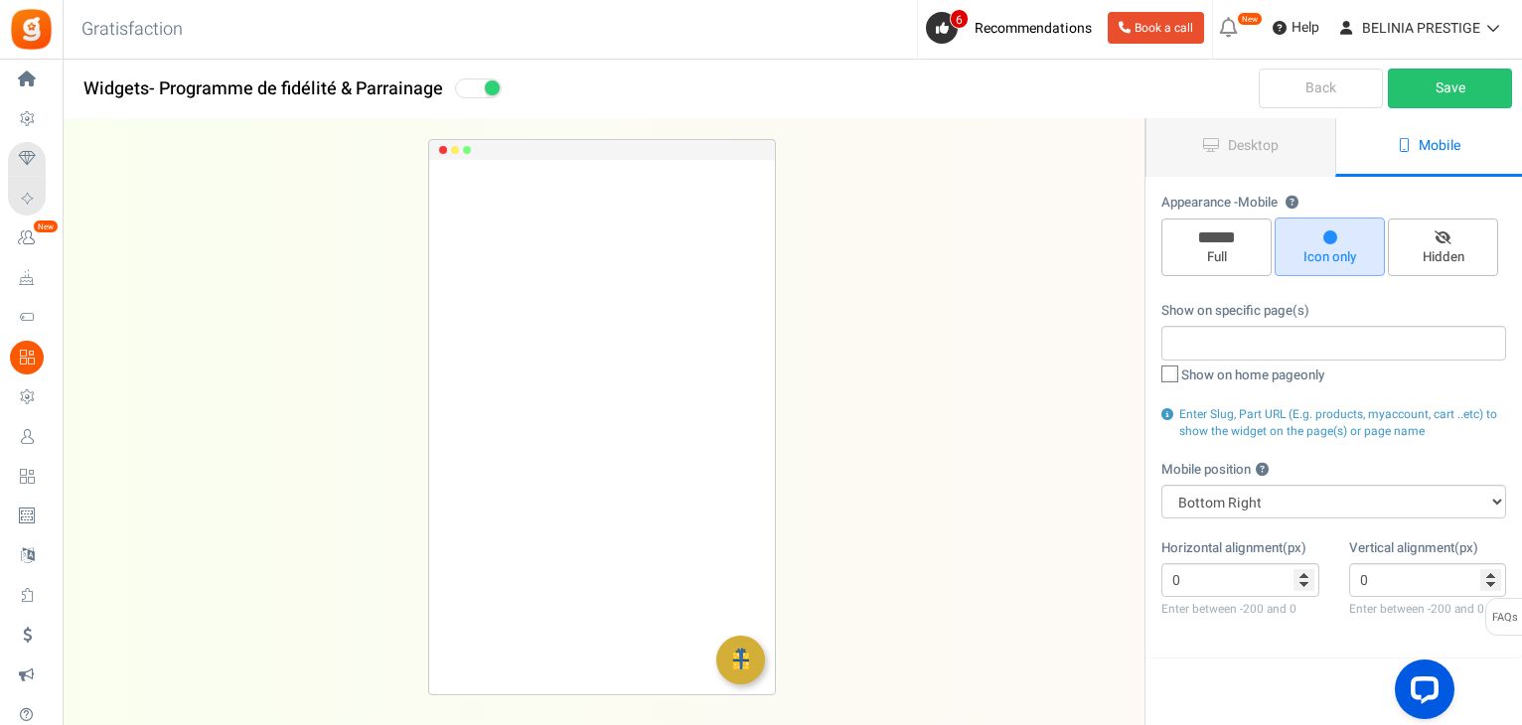
click at [1331, 70] on link "Back" at bounding box center [1320, 89] width 124 height 40
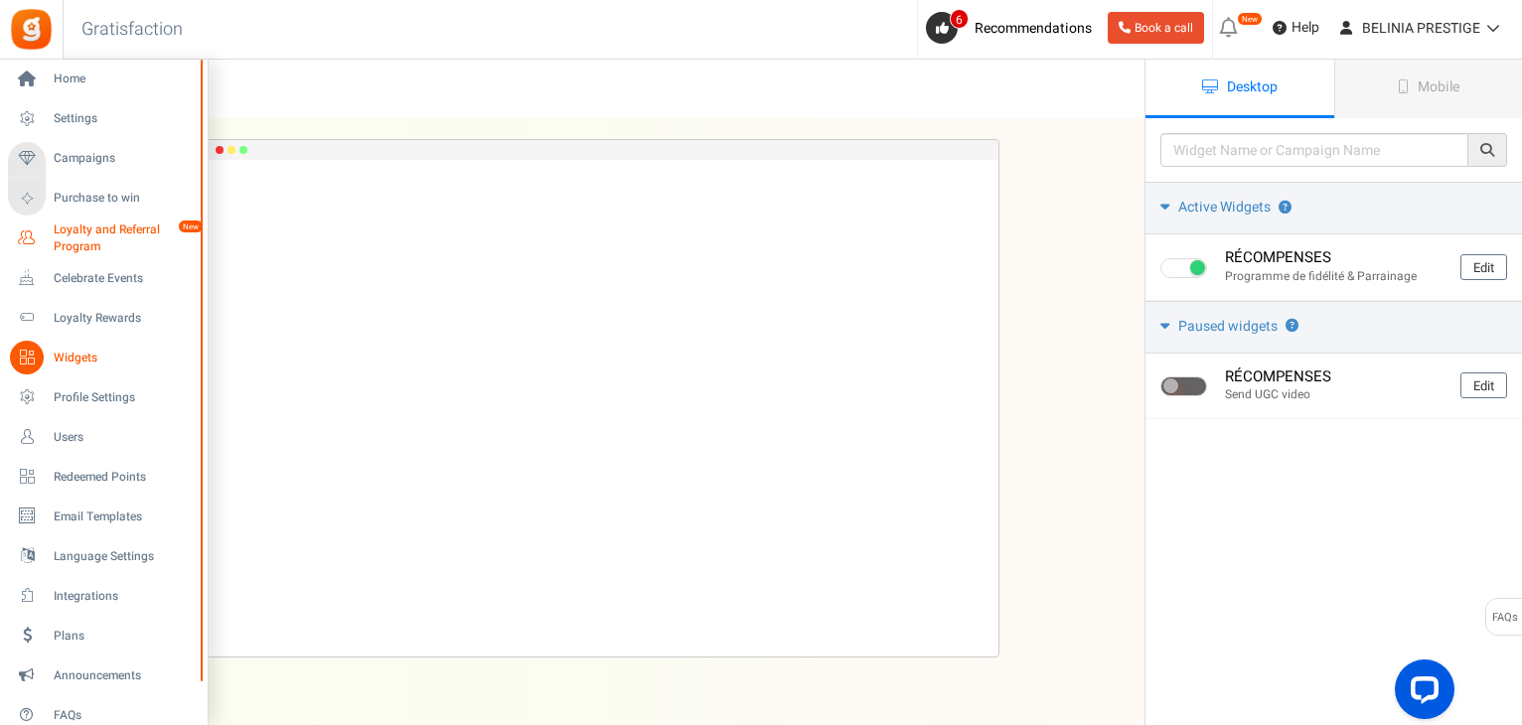
click at [54, 238] on span "Loyalty and Referral Program" at bounding box center [126, 238] width 145 height 34
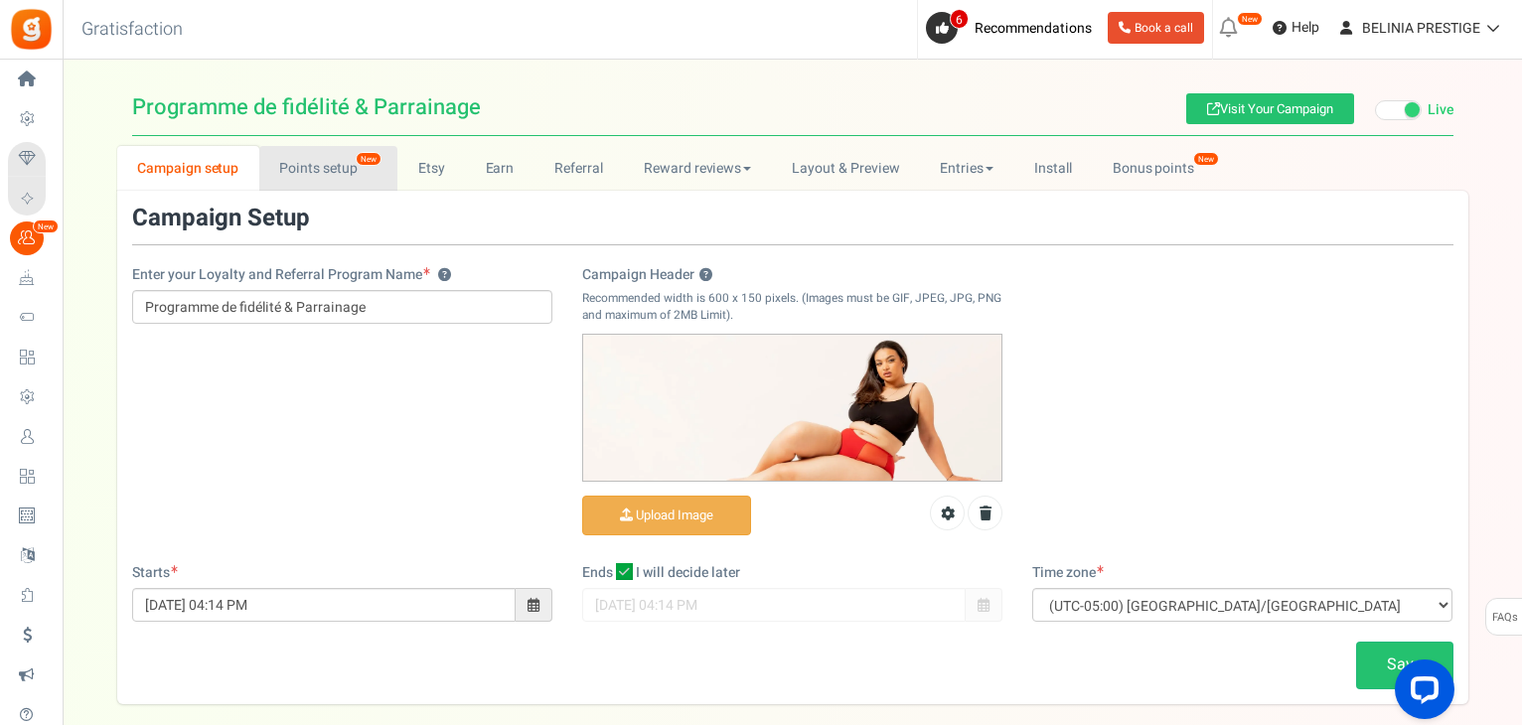
click at [345, 161] on link "Points setup New" at bounding box center [328, 168] width 138 height 45
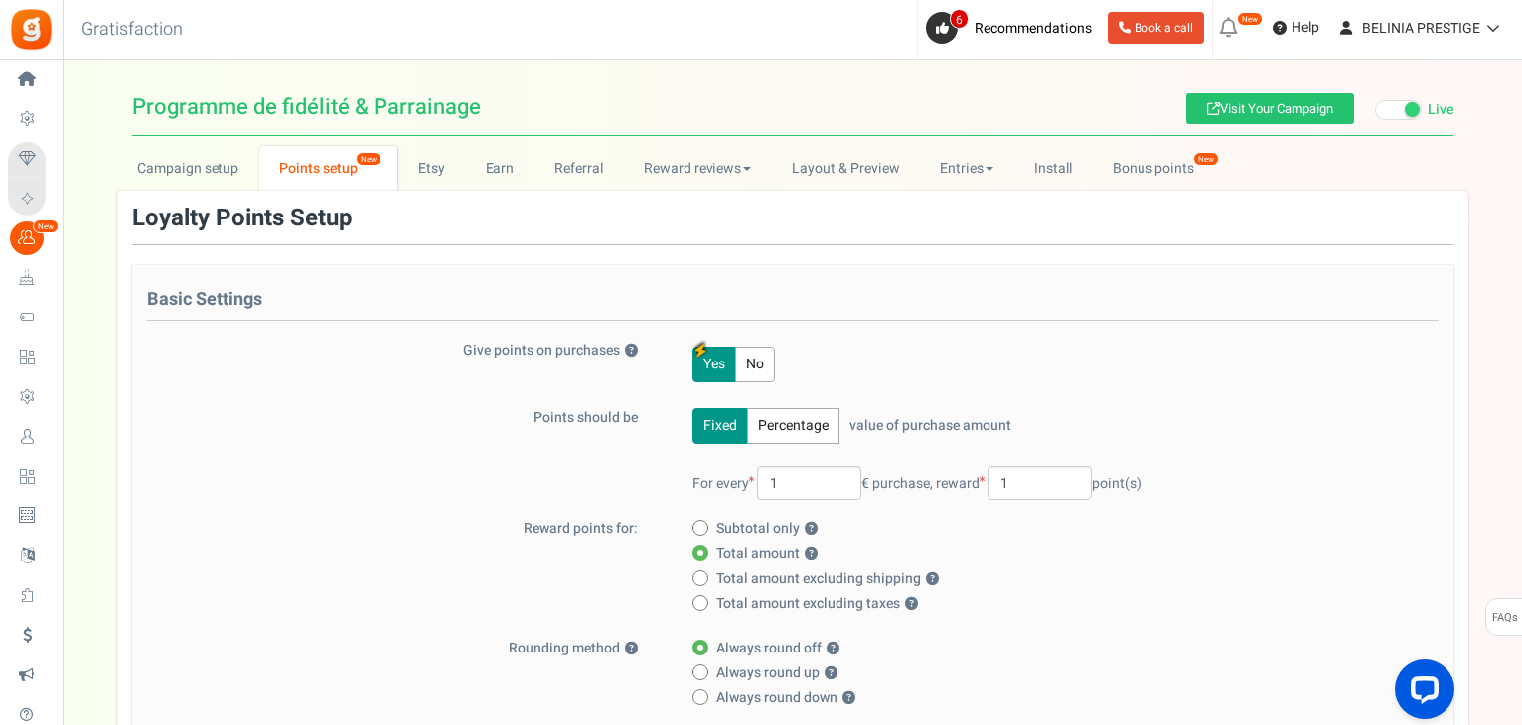
click at [767, 367] on button "No" at bounding box center [755, 365] width 40 height 36
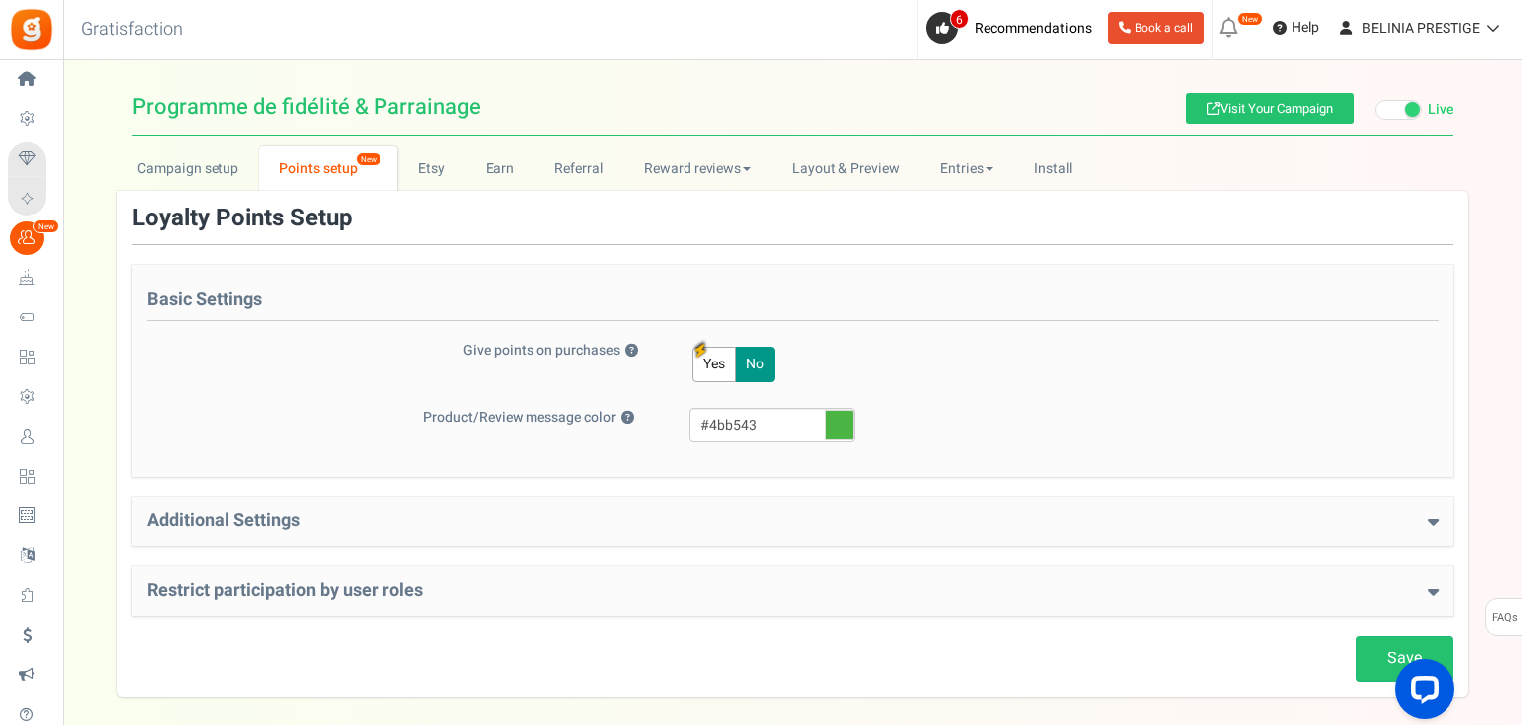
click at [707, 363] on button "Yes" at bounding box center [714, 365] width 44 height 36
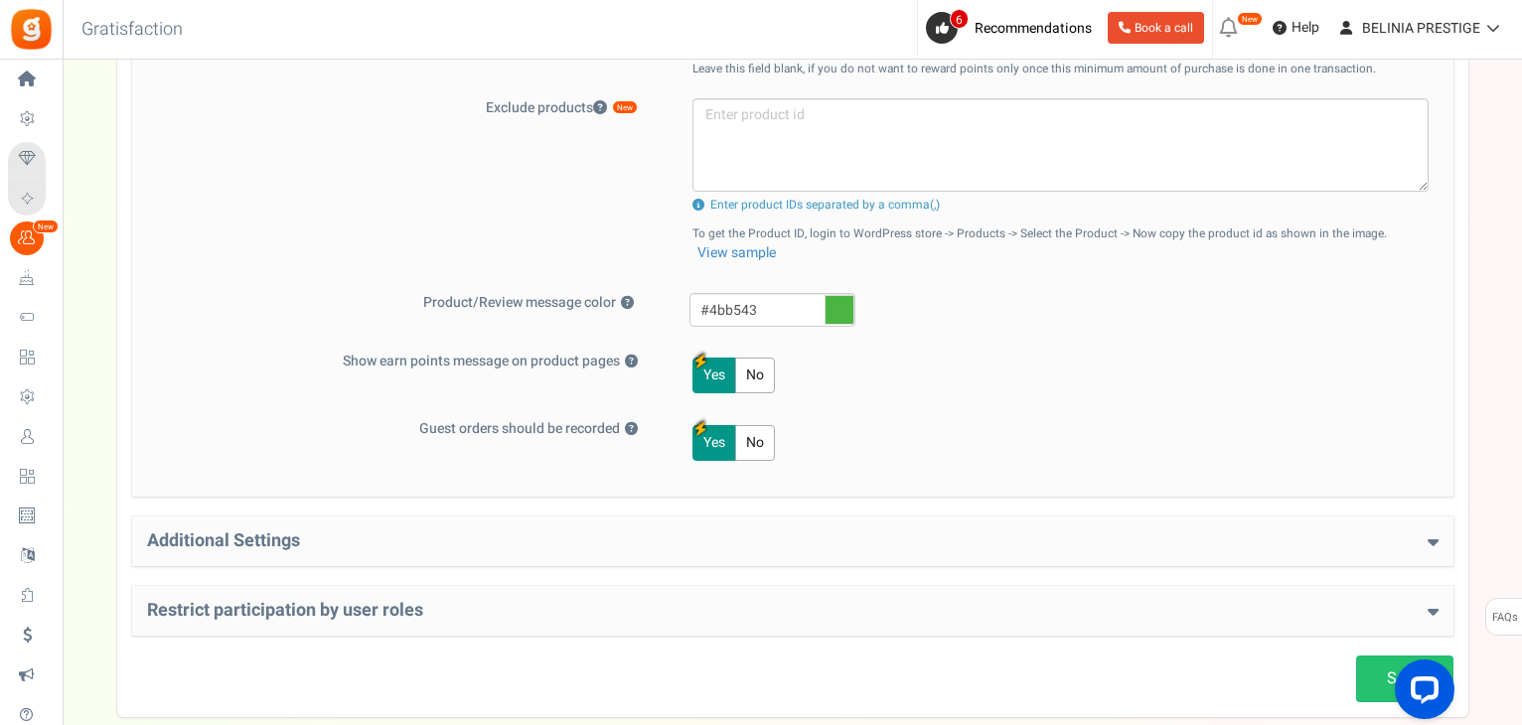
scroll to position [898, 0]
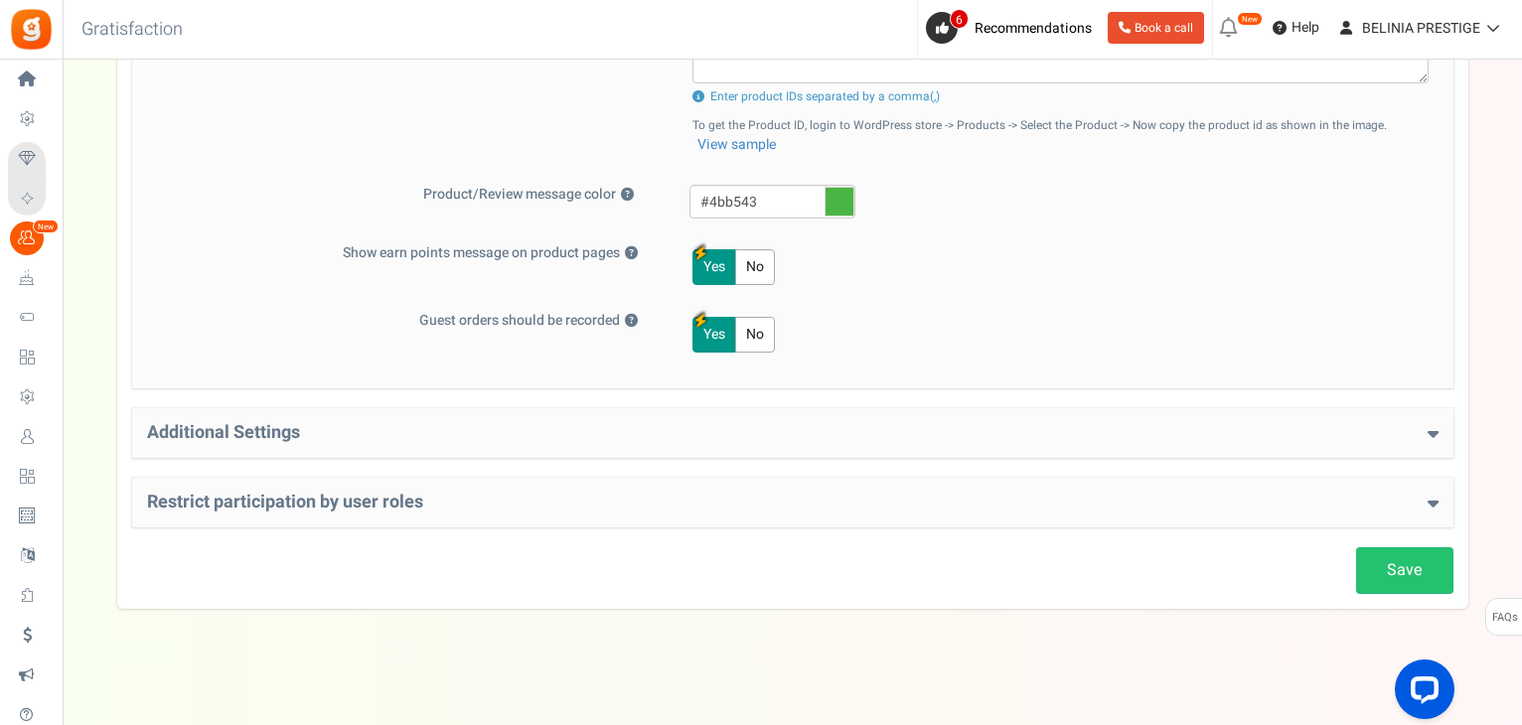
click at [591, 423] on h4 "Additional Settings" at bounding box center [792, 433] width 1291 height 20
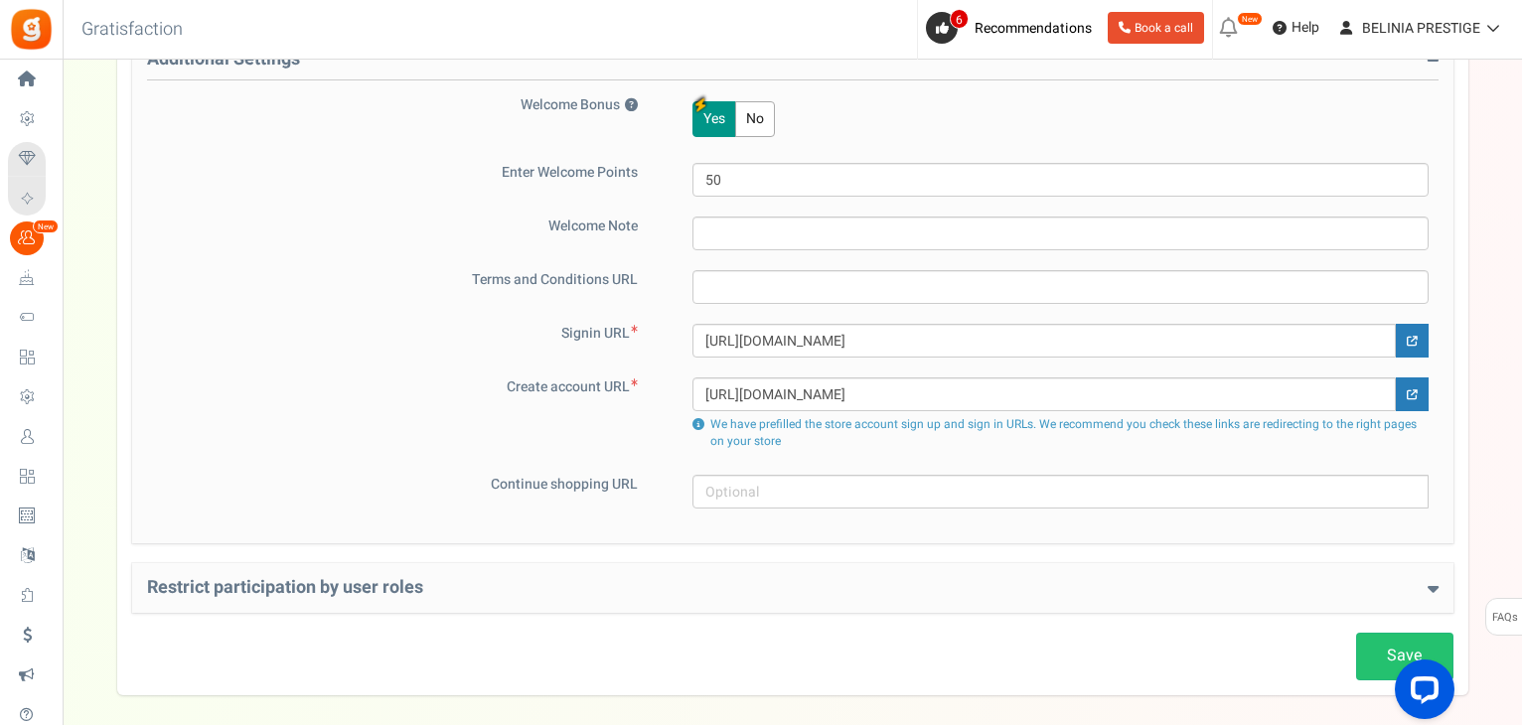
scroll to position [1357, 0]
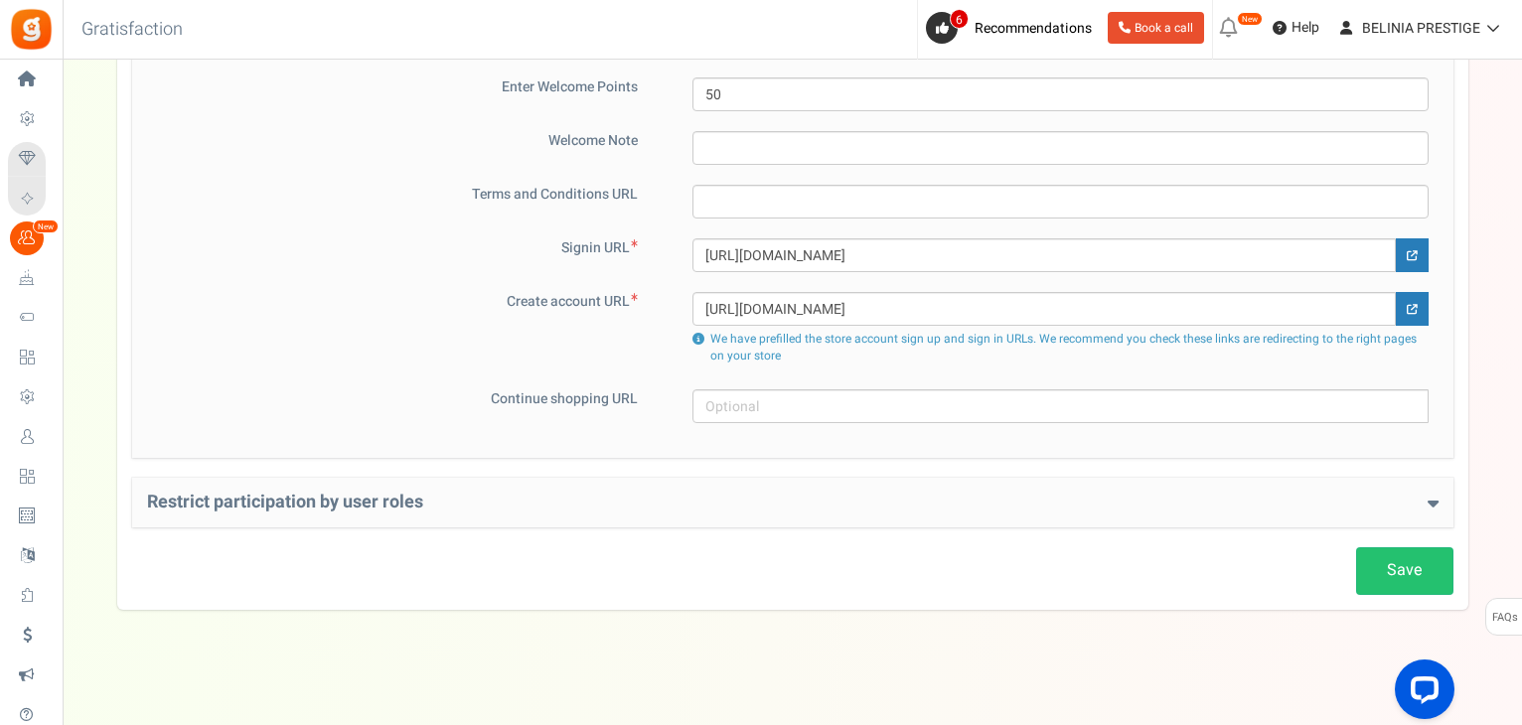
click at [478, 485] on div "Restrict participation by user roles Restrict user roles from participating in …" at bounding box center [792, 503] width 1321 height 50
click at [377, 493] on h4 "Restrict participation by user roles" at bounding box center [792, 503] width 1291 height 20
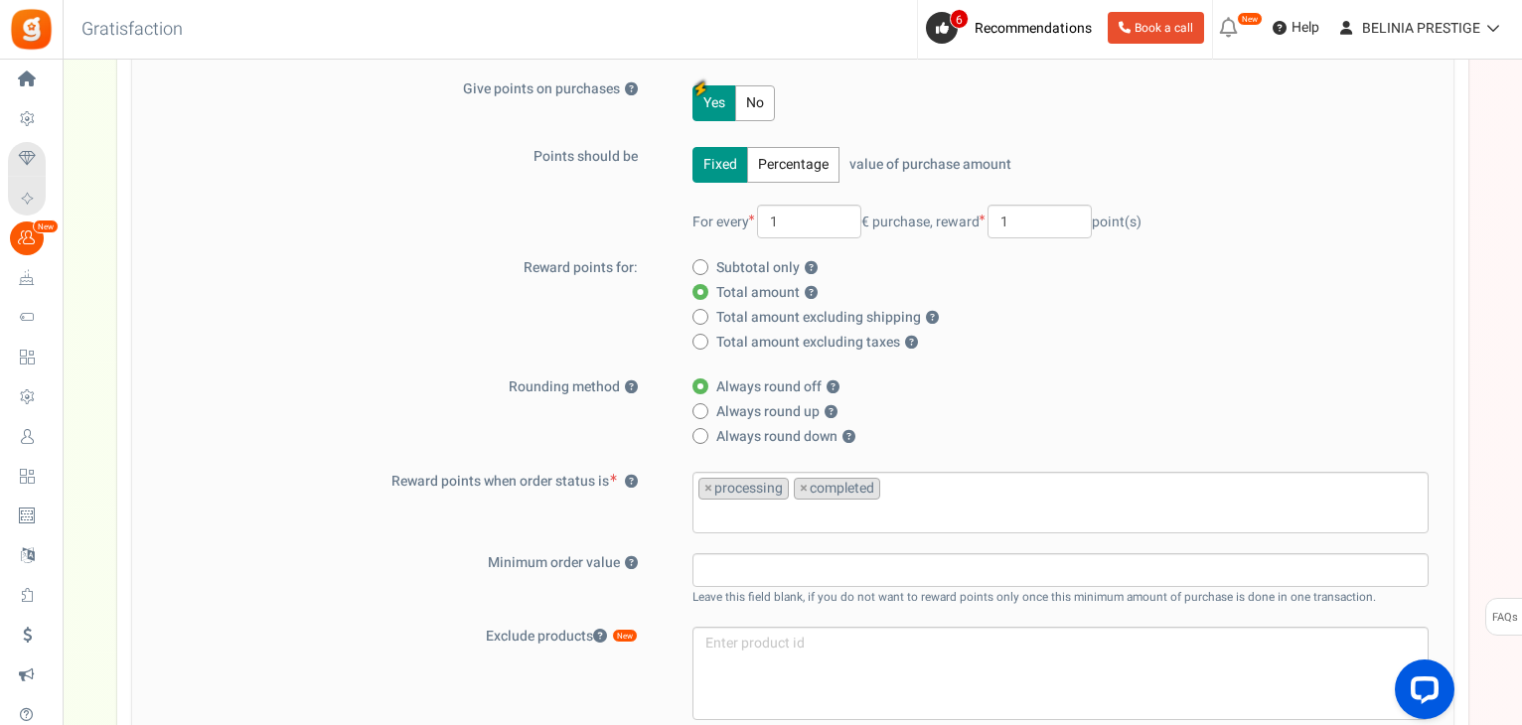
scroll to position [0, 0]
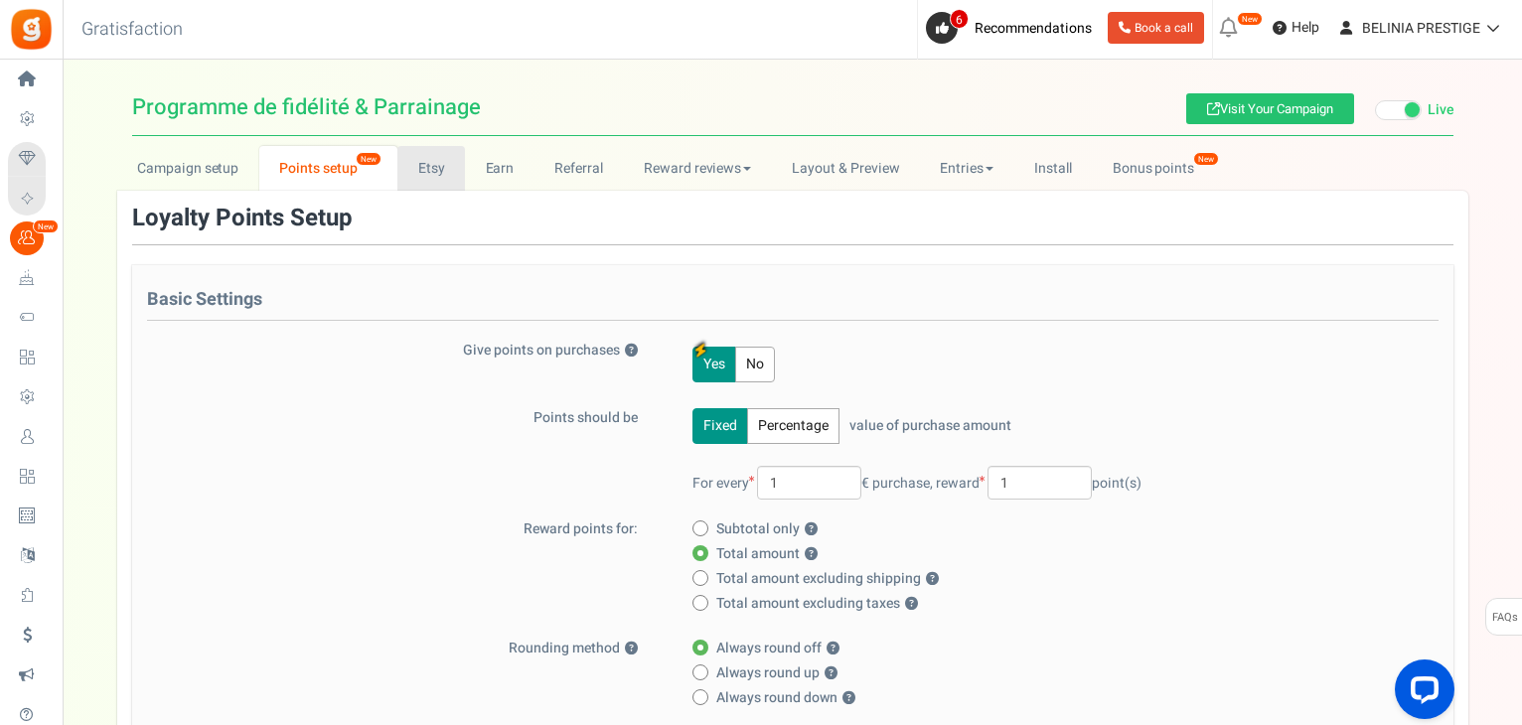
click at [446, 156] on link "Etsy" at bounding box center [431, 168] width 68 height 45
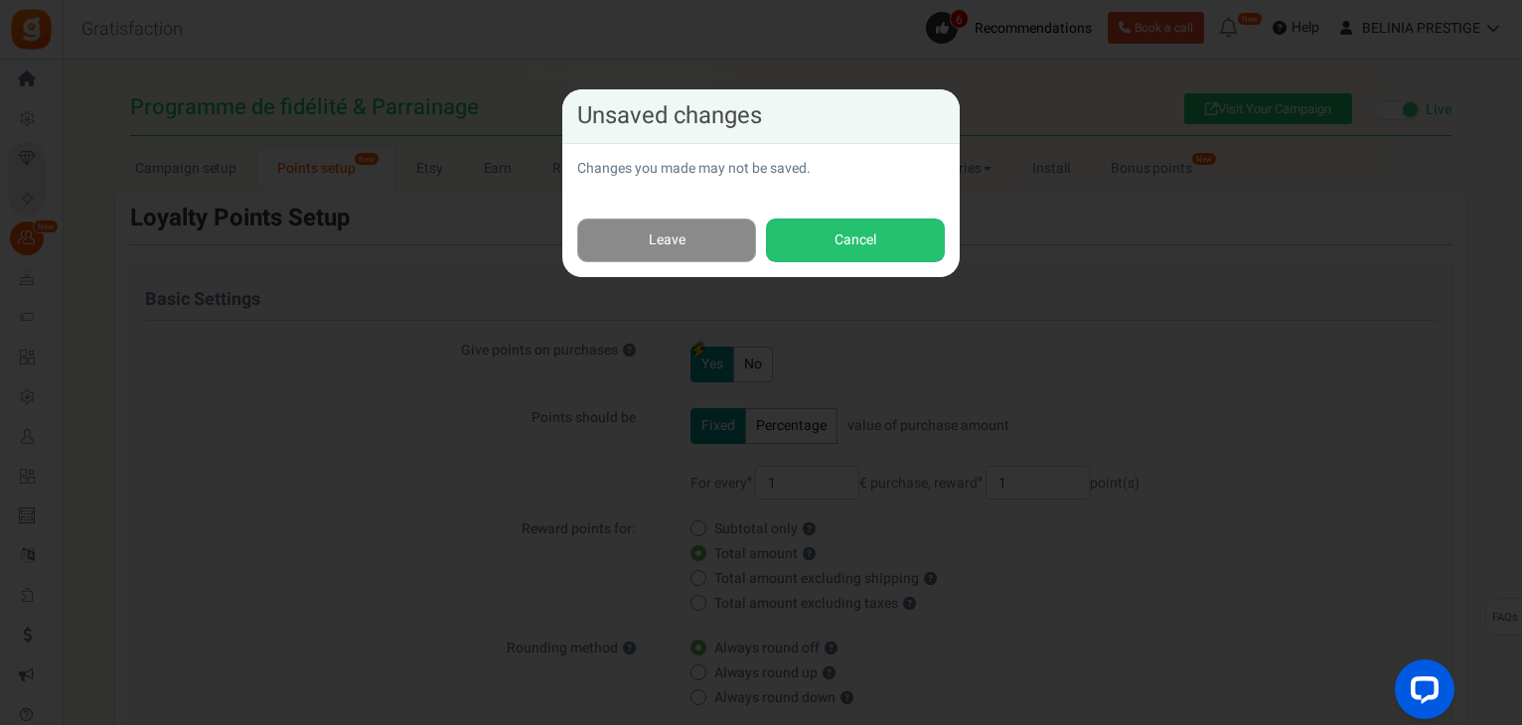
click at [719, 223] on link "Leave" at bounding box center [666, 241] width 179 height 45
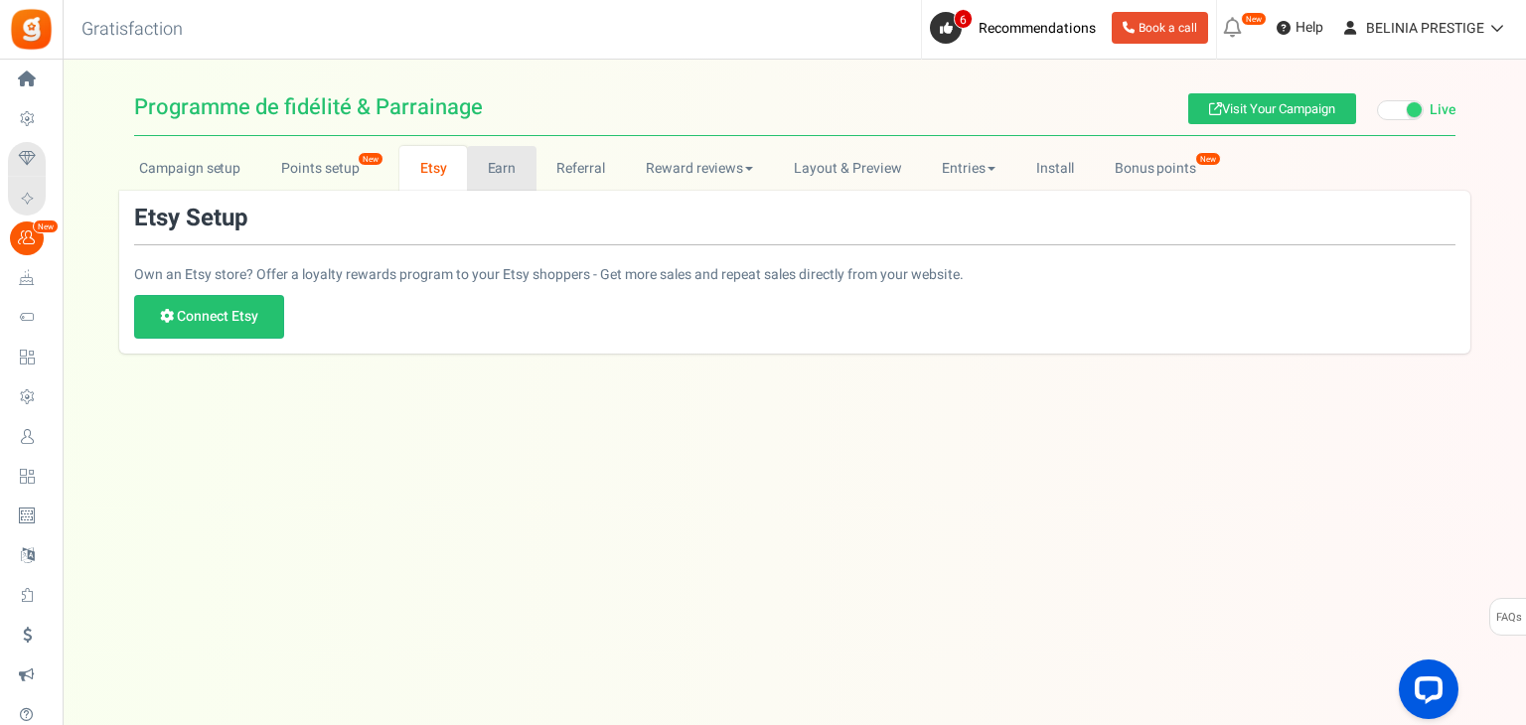
click at [491, 167] on link "Earn" at bounding box center [502, 168] width 70 height 45
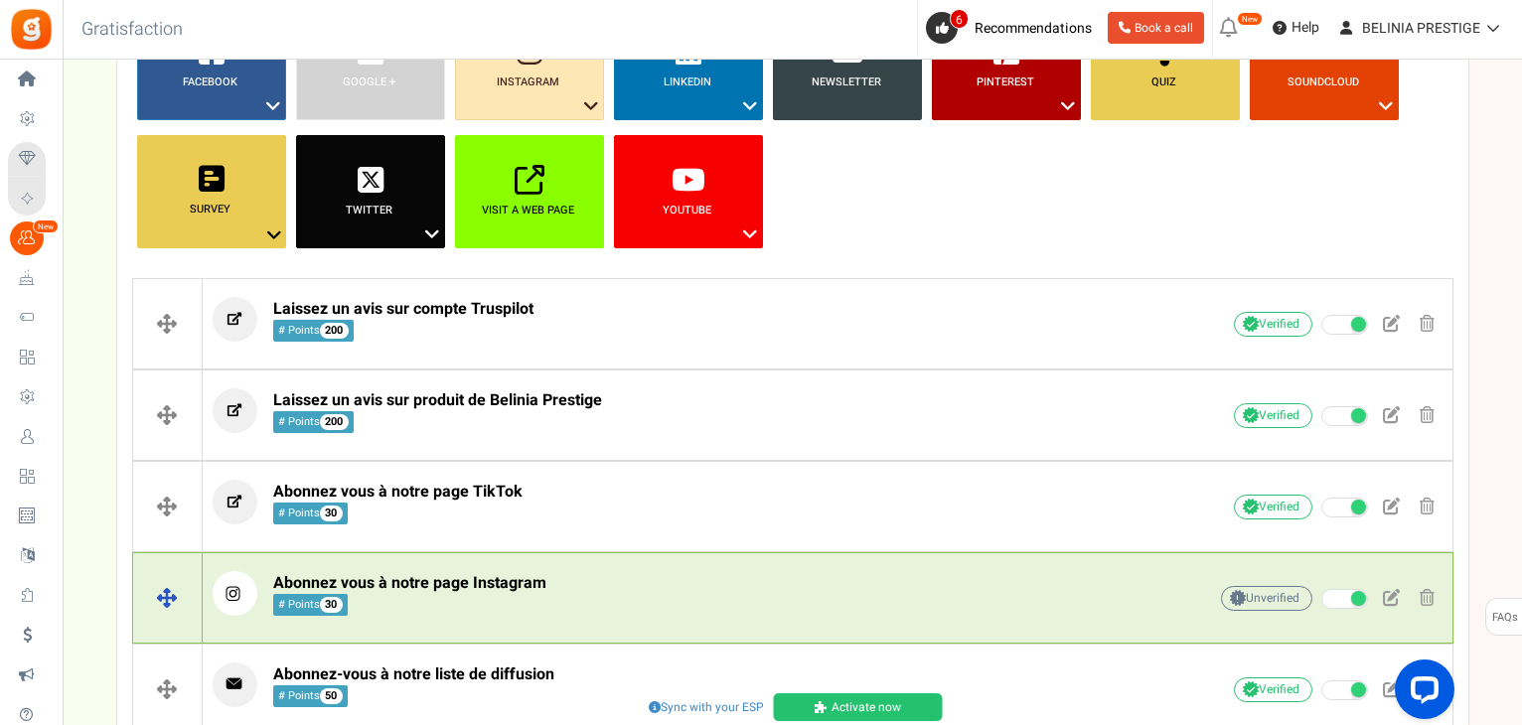
scroll to position [217, 0]
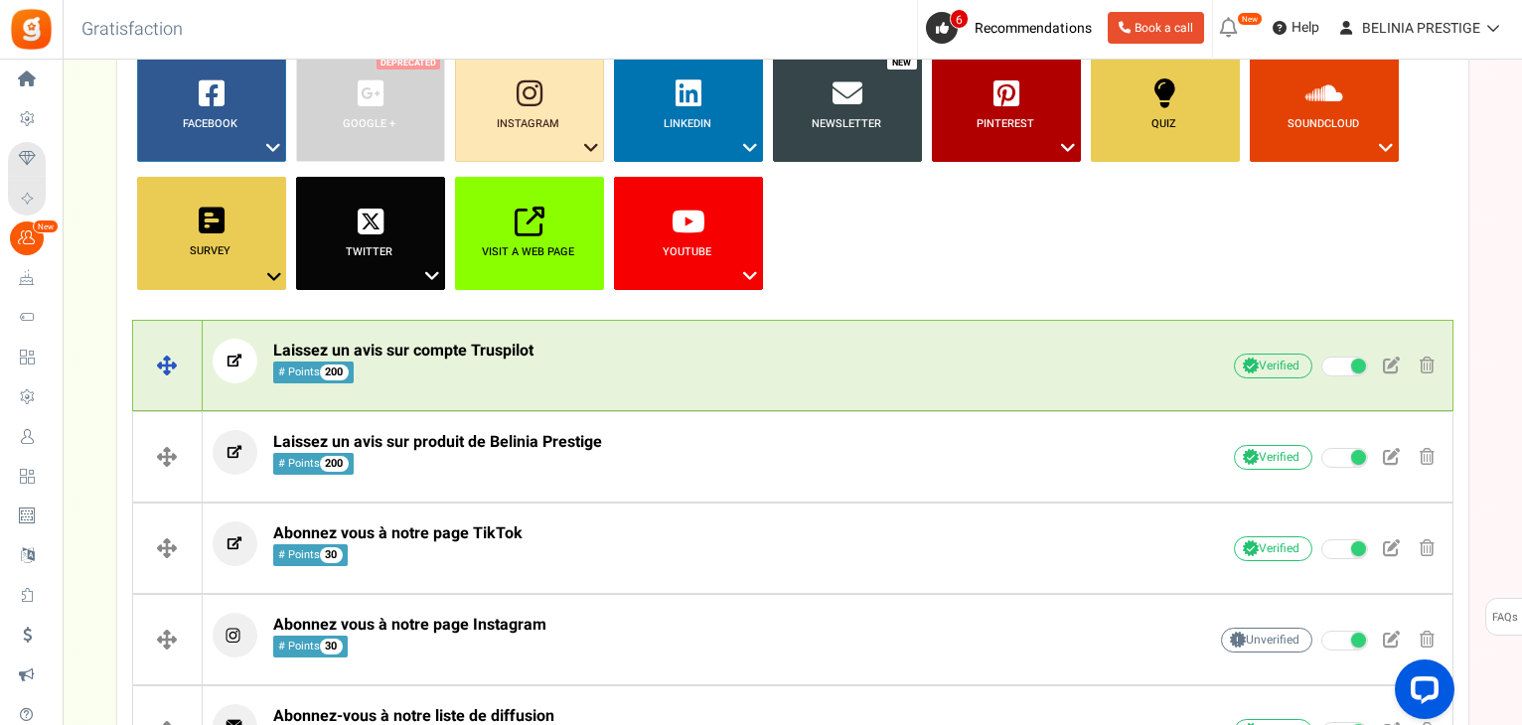
click at [469, 368] on span "Laissez un avis sur compte Truspilot # Points 200" at bounding box center [403, 362] width 260 height 43
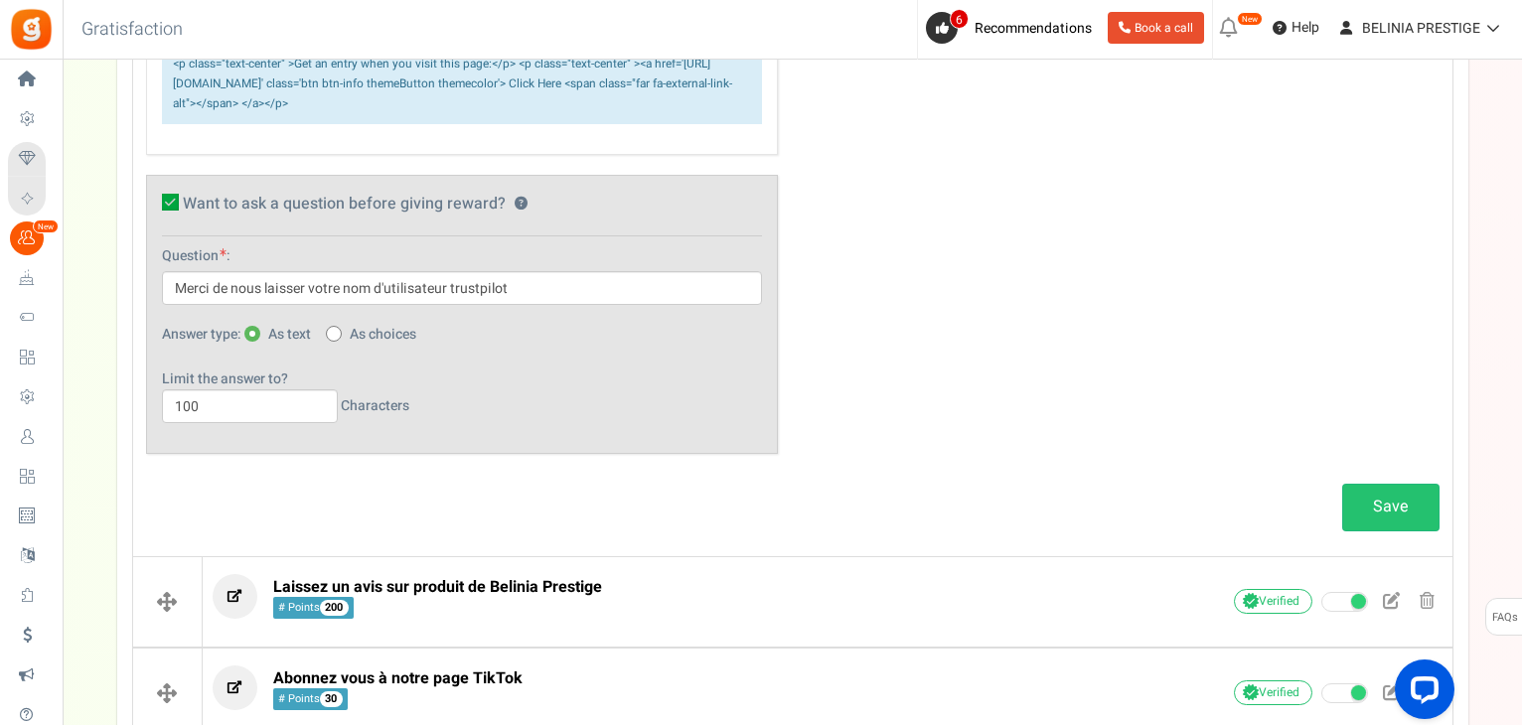
scroll to position [958, 0]
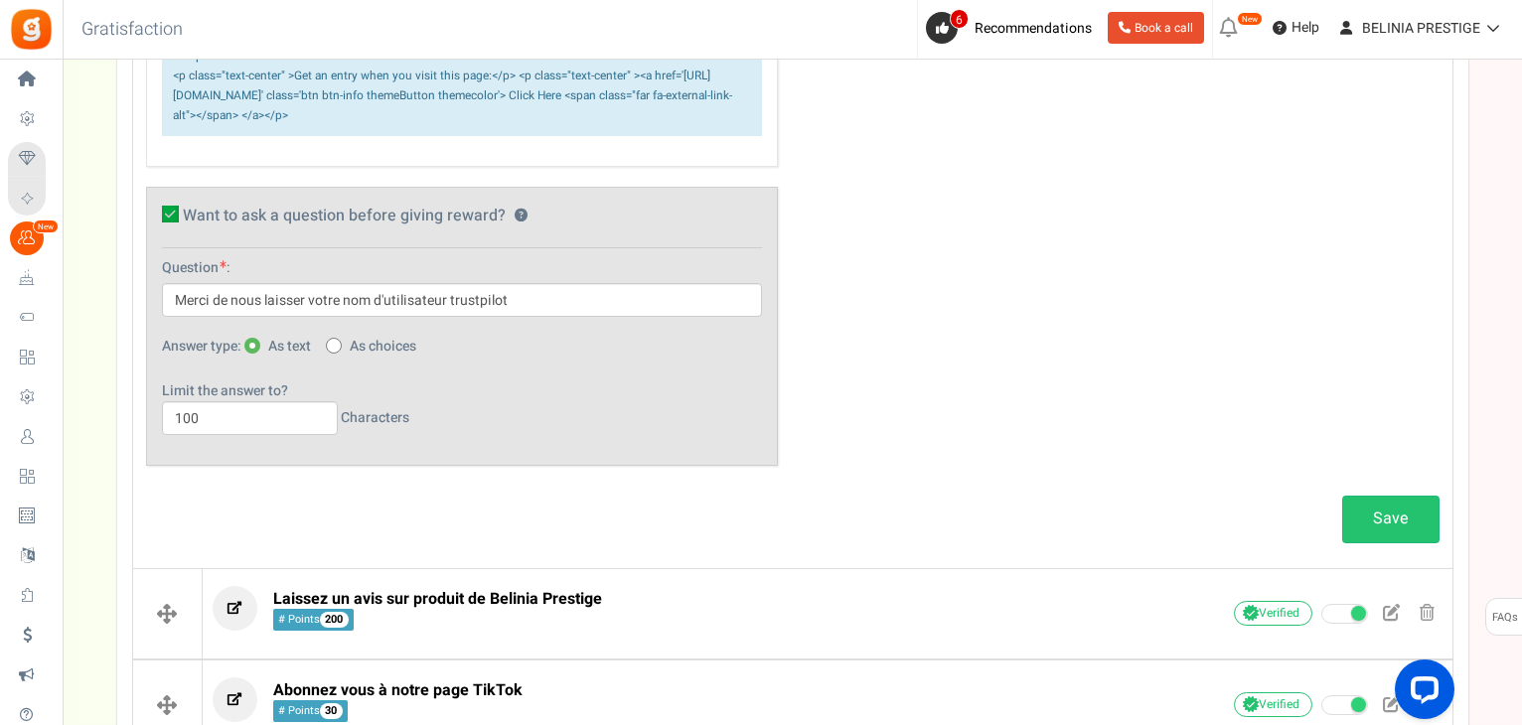
click at [175, 222] on icon at bounding box center [170, 214] width 17 height 17
click at [155, 224] on input "Want to ask a question before giving reward? ?" at bounding box center [148, 218] width 13 height 13
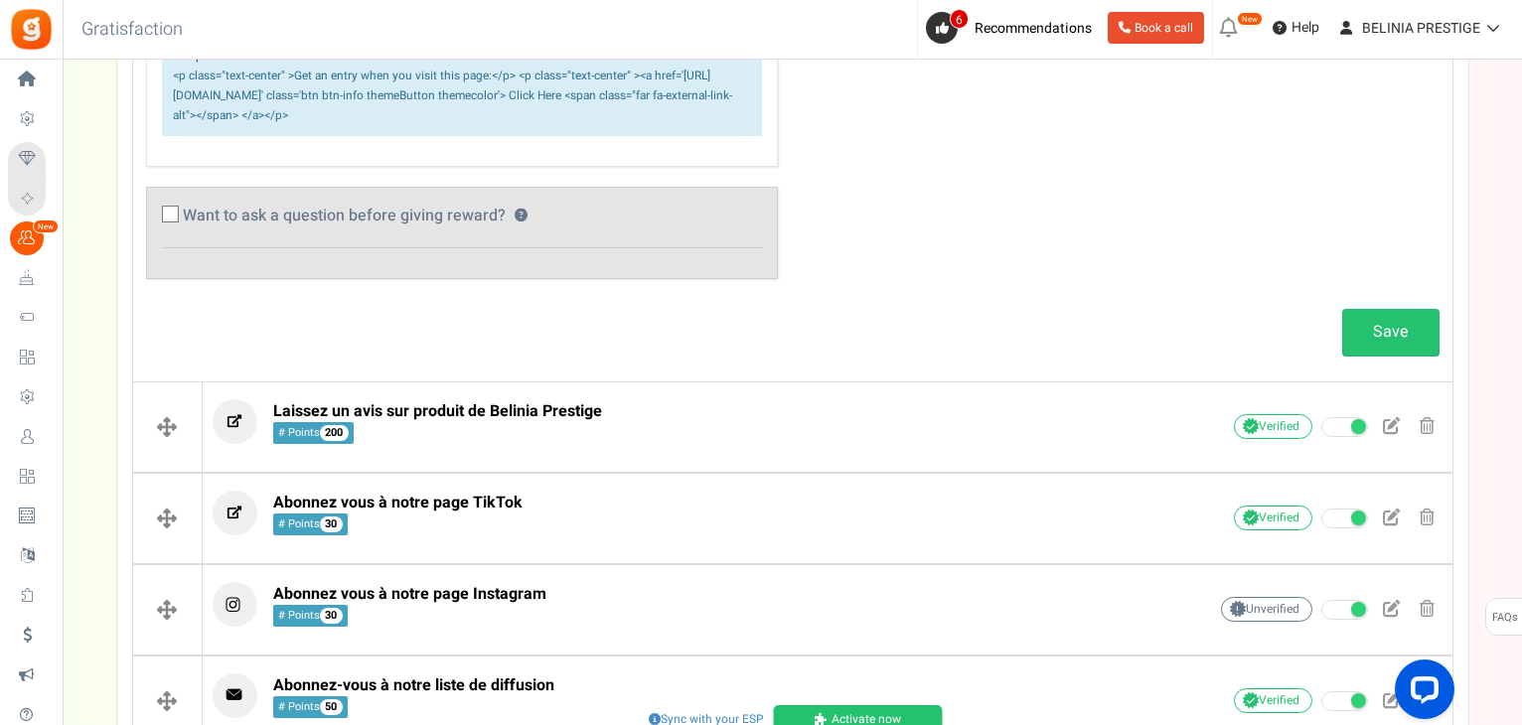
click at [175, 222] on icon at bounding box center [171, 216] width 13 height 13
click at [155, 224] on input "Want to ask a question before giving reward? ?" at bounding box center [148, 218] width 13 height 13
checkbox input "true"
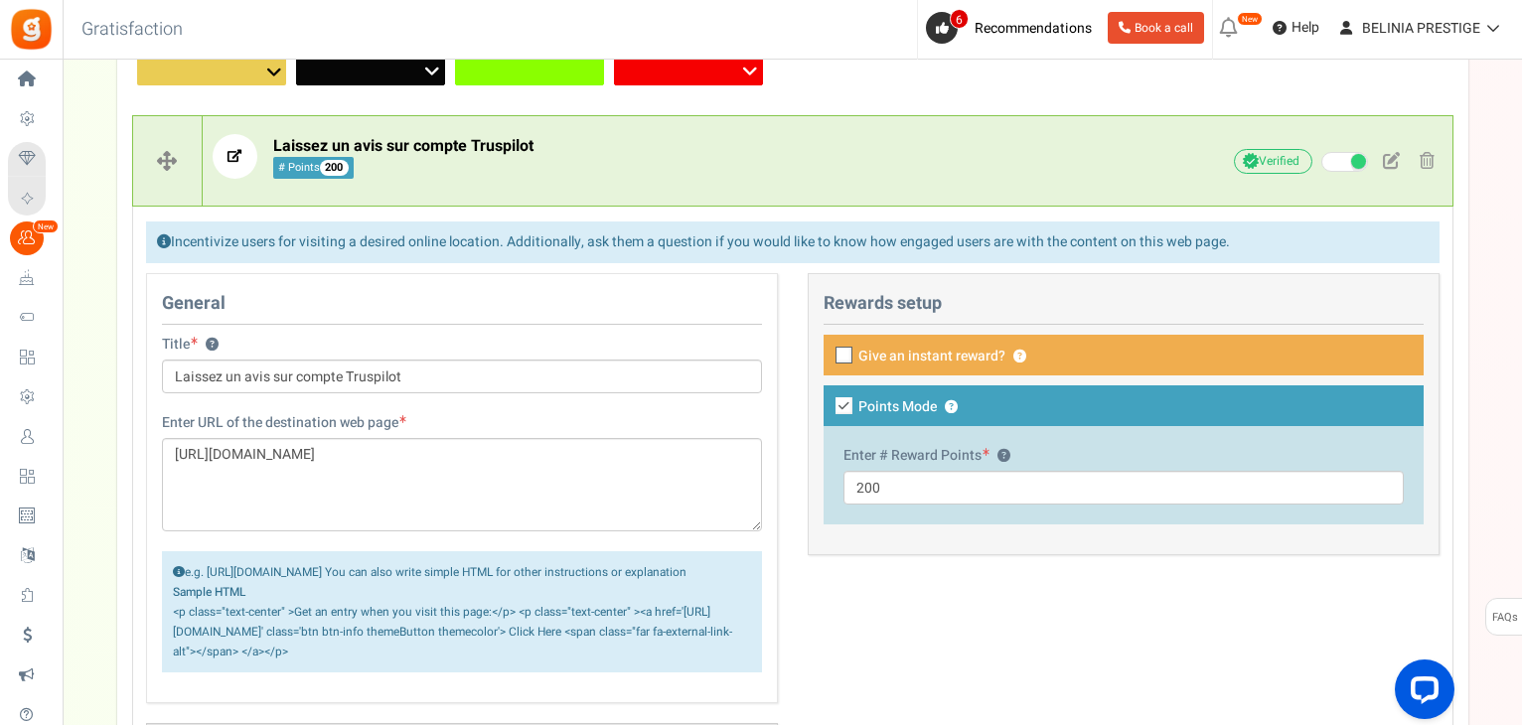
scroll to position [417, 0]
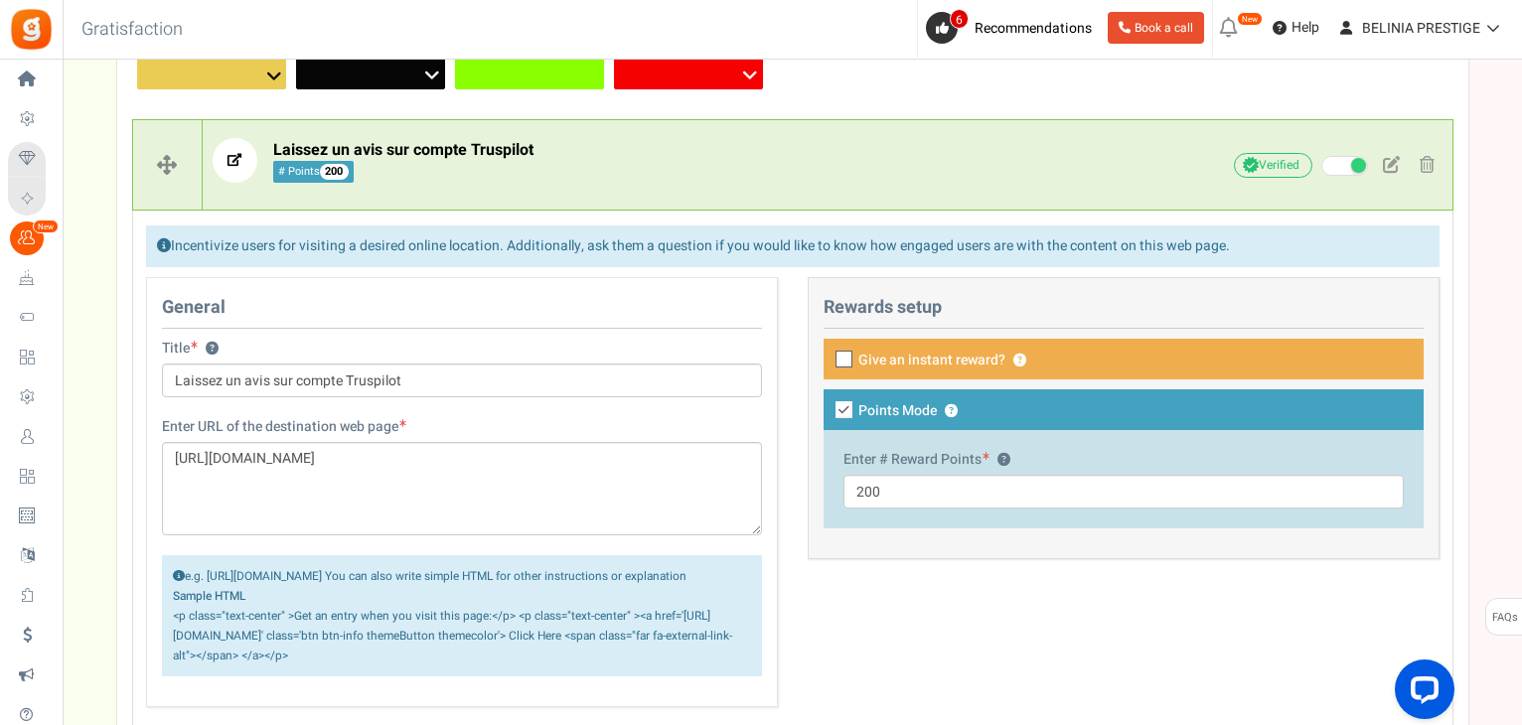
click at [842, 354] on icon at bounding box center [844, 360] width 13 height 13
click at [828, 355] on input "Give an instant reward? ?" at bounding box center [821, 361] width 13 height 13
checkbox input "true"
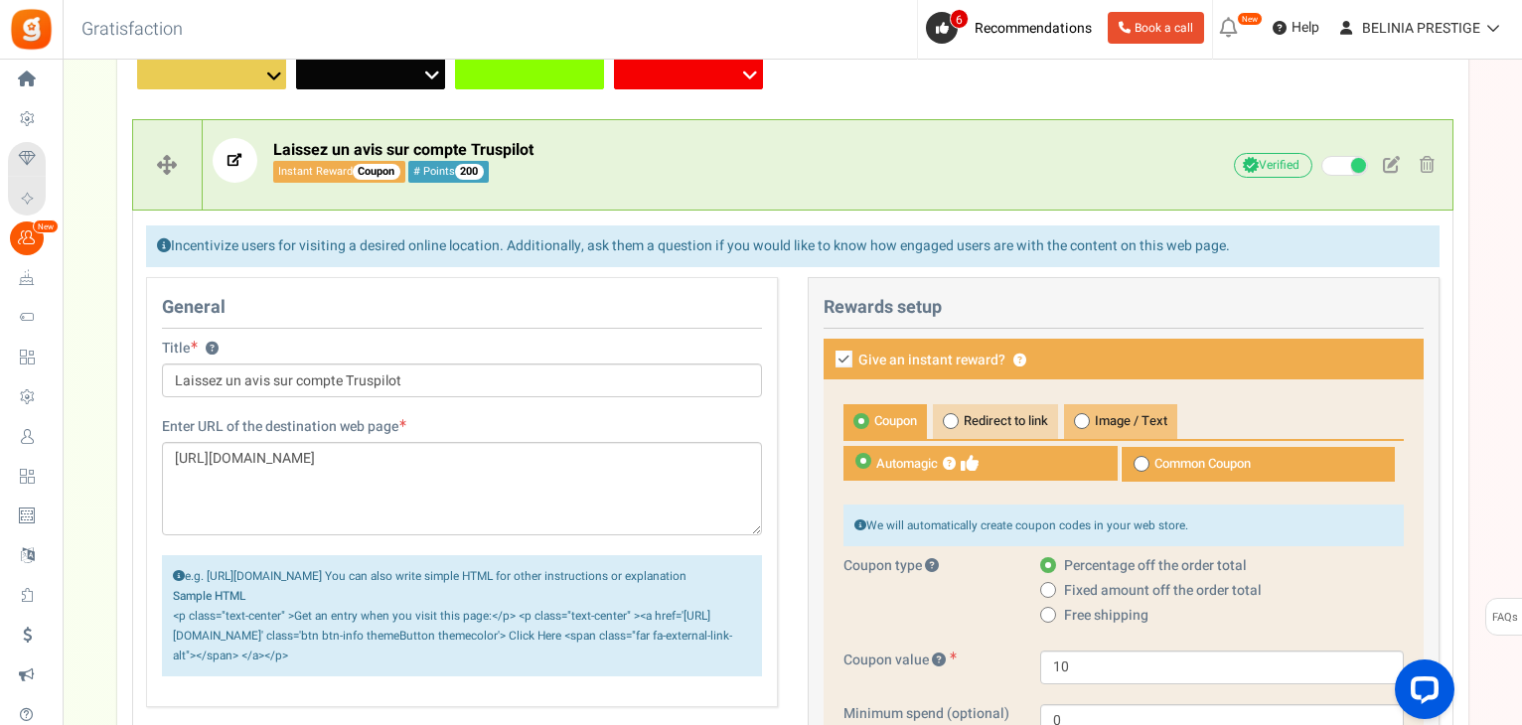
click at [1119, 421] on span "Image / Text" at bounding box center [1120, 421] width 113 height 35
click at [1077, 421] on input "Image / Text" at bounding box center [1070, 414] width 13 height 13
radio input "true"
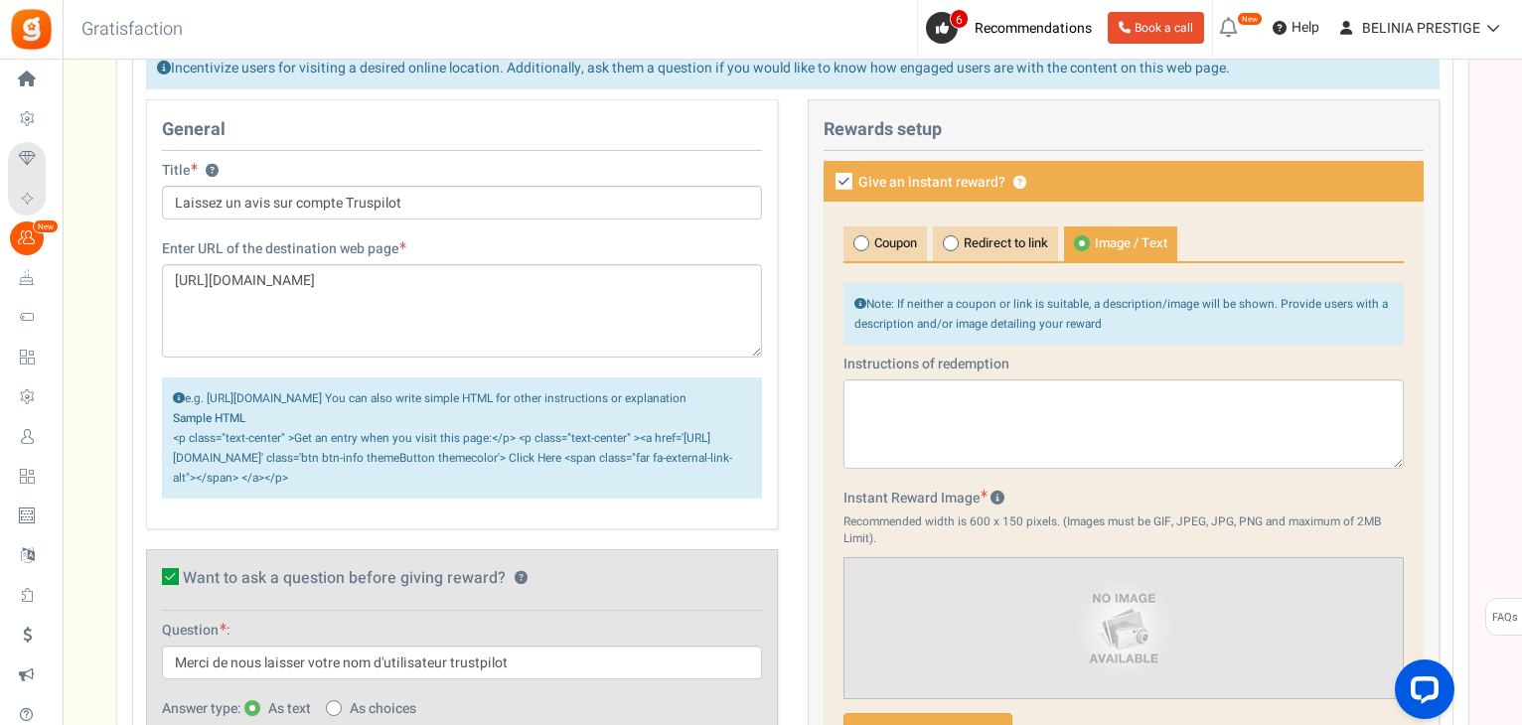
scroll to position [594, 0]
click at [1028, 246] on span "Redirect to link" at bounding box center [995, 244] width 125 height 35
click at [946, 244] on input "Redirect to link" at bounding box center [939, 237] width 13 height 13
radio input "true"
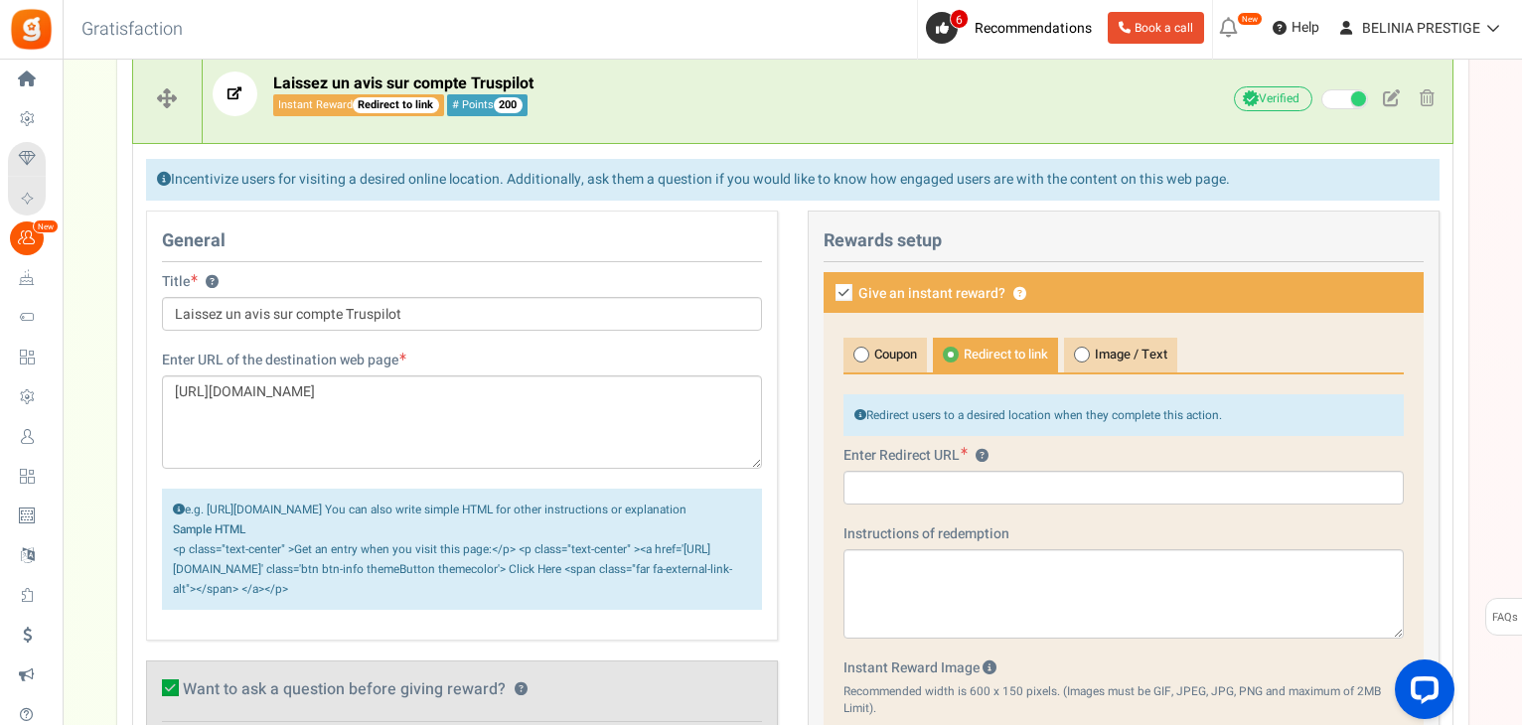
scroll to position [481, 0]
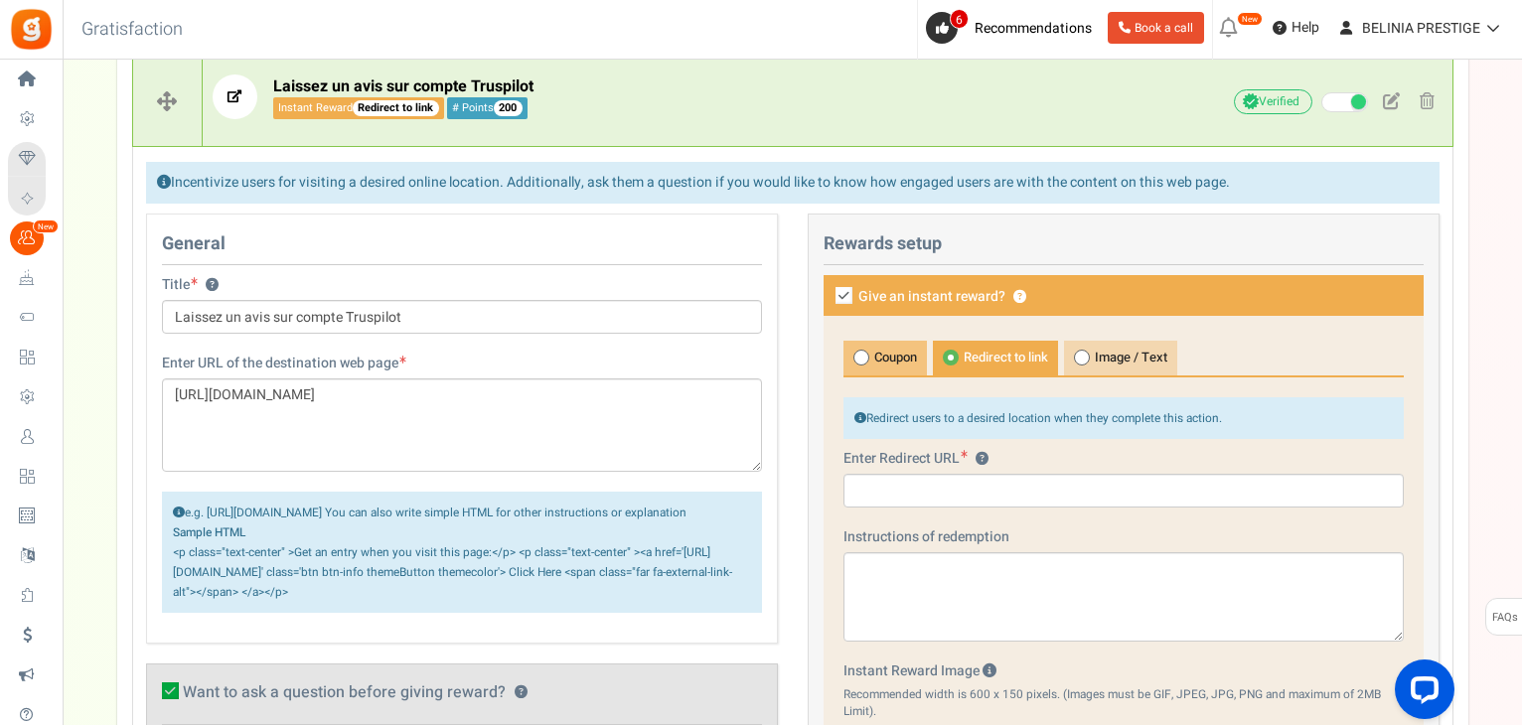
click at [908, 355] on span "Coupon" at bounding box center [884, 358] width 83 height 35
click at [856, 355] on input "Coupon" at bounding box center [849, 351] width 13 height 13
radio input "true"
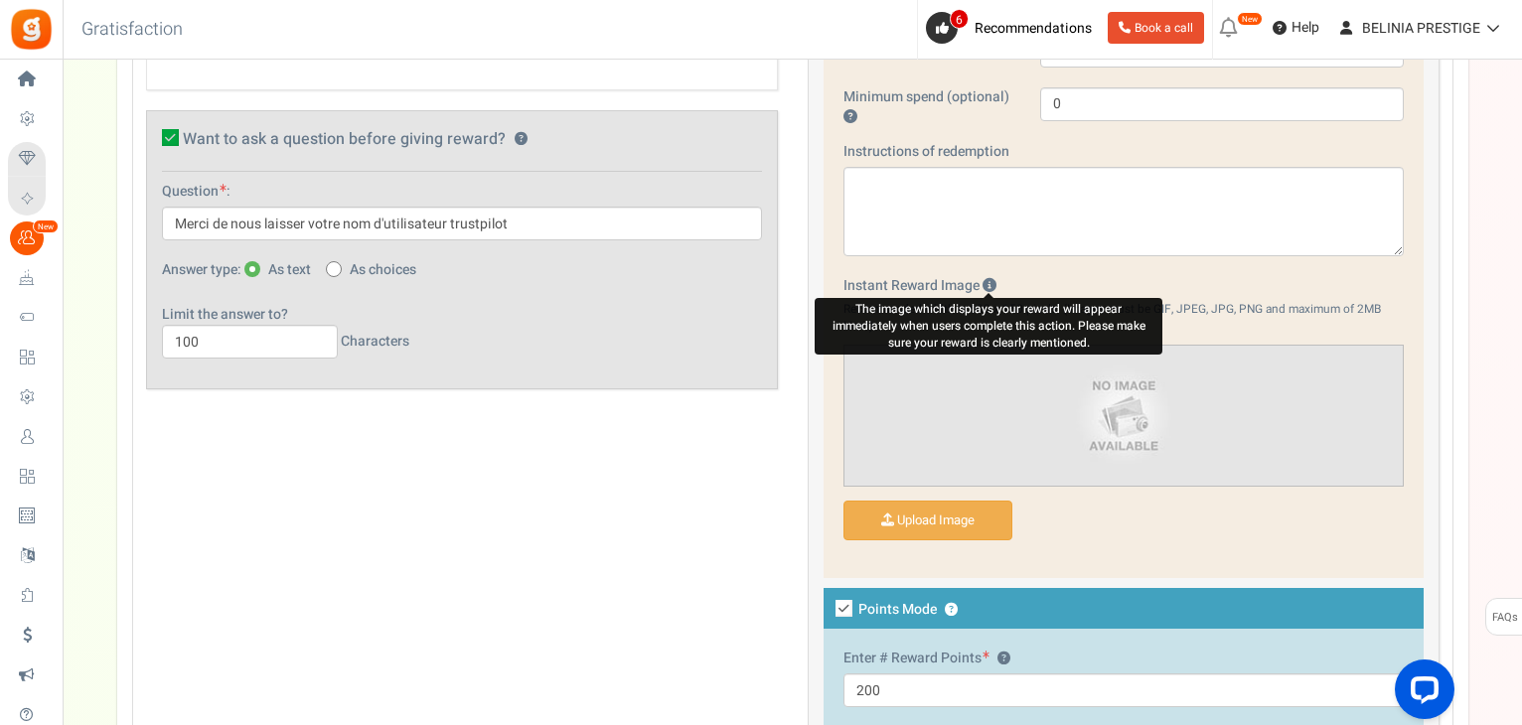
scroll to position [1049, 0]
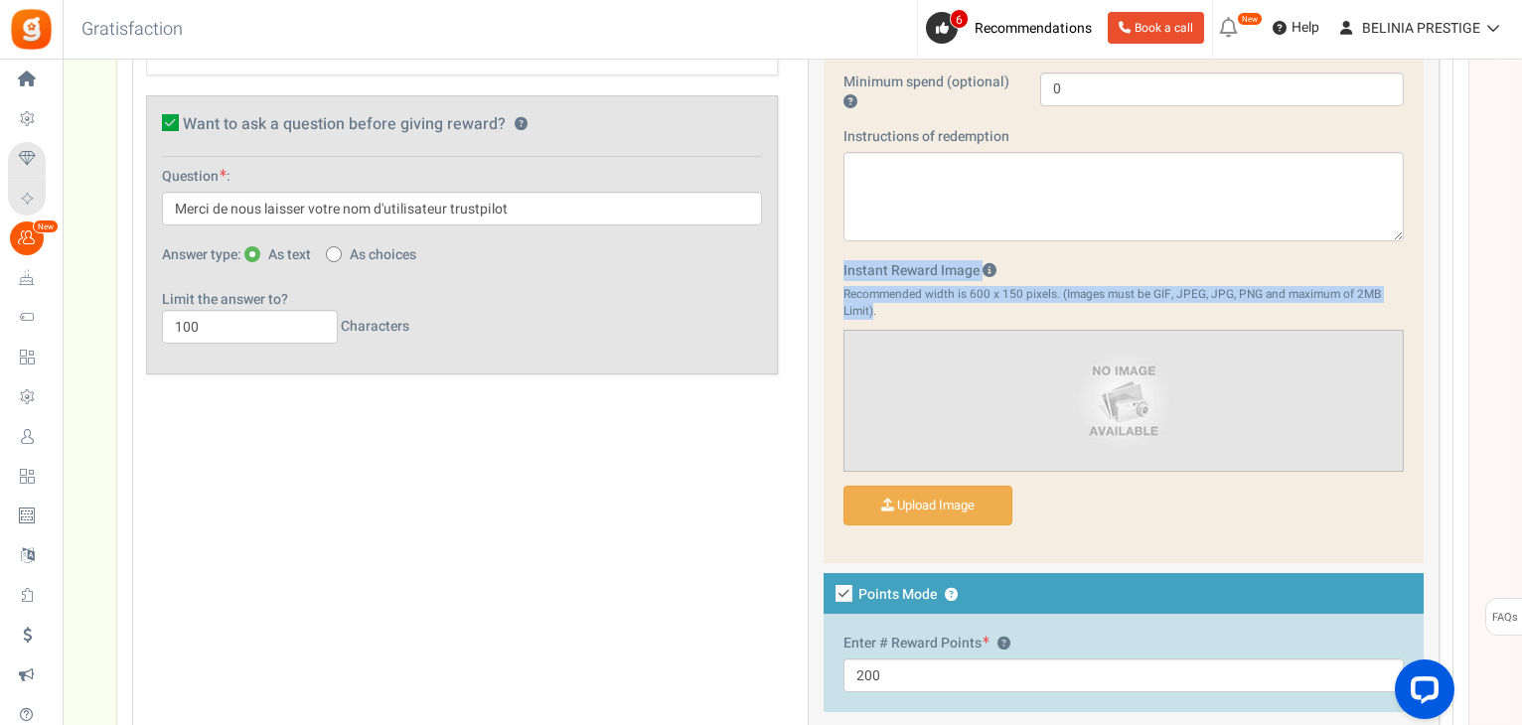
drag, startPoint x: 872, startPoint y: 313, endPoint x: 843, endPoint y: 270, distance: 51.5
click at [843, 270] on div "Instant Reward Image Recommended width is 600 x 150 pixels. (Images must be GIF…" at bounding box center [1123, 397] width 560 height 273
click at [843, 270] on label "Instant Reward Image" at bounding box center [919, 271] width 153 height 20
click at [844, 487] on input "Instant Reward Image" at bounding box center [927, 506] width 167 height 39
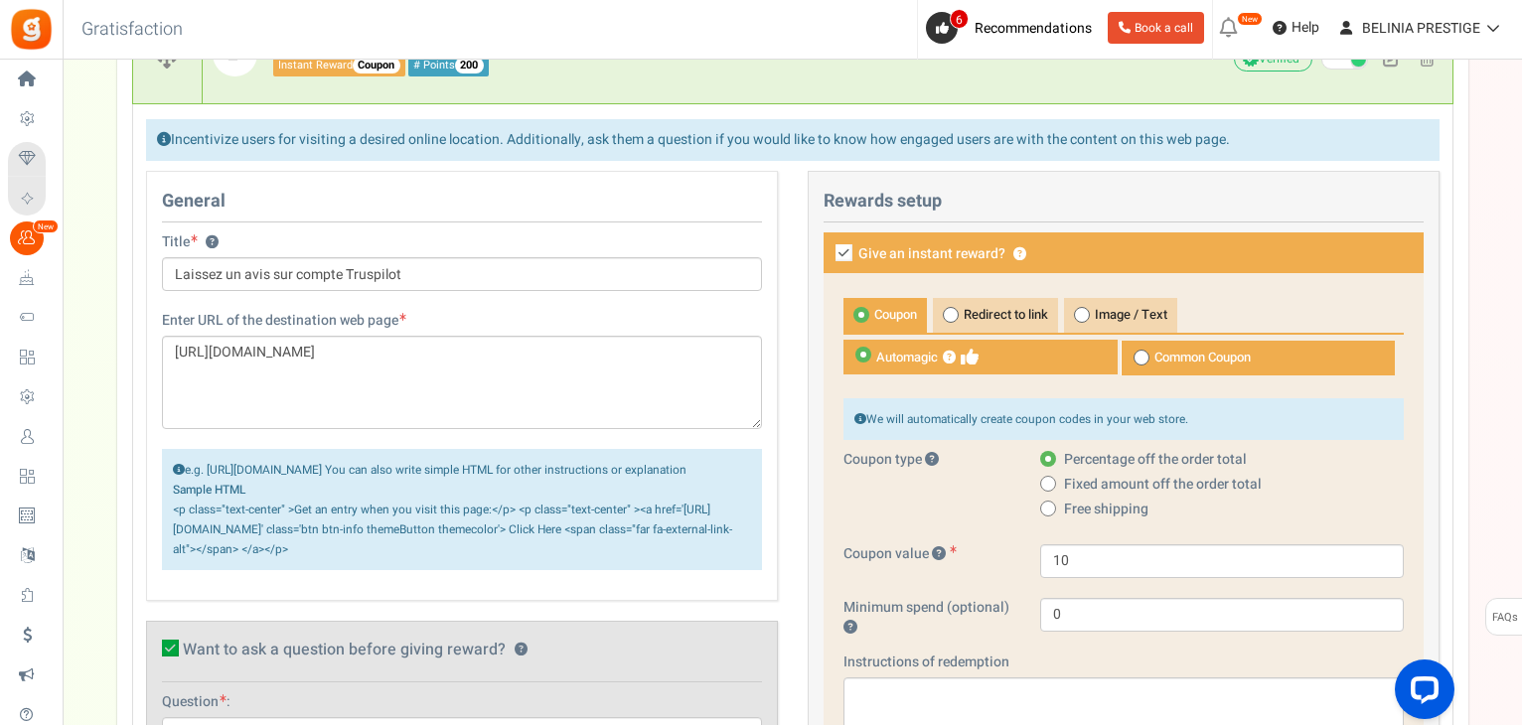
scroll to position [522, 0]
click at [839, 253] on icon at bounding box center [843, 253] width 17 height 17
click at [828, 253] on input "Give an instant reward? ?" at bounding box center [821, 255] width 13 height 13
checkbox input "false"
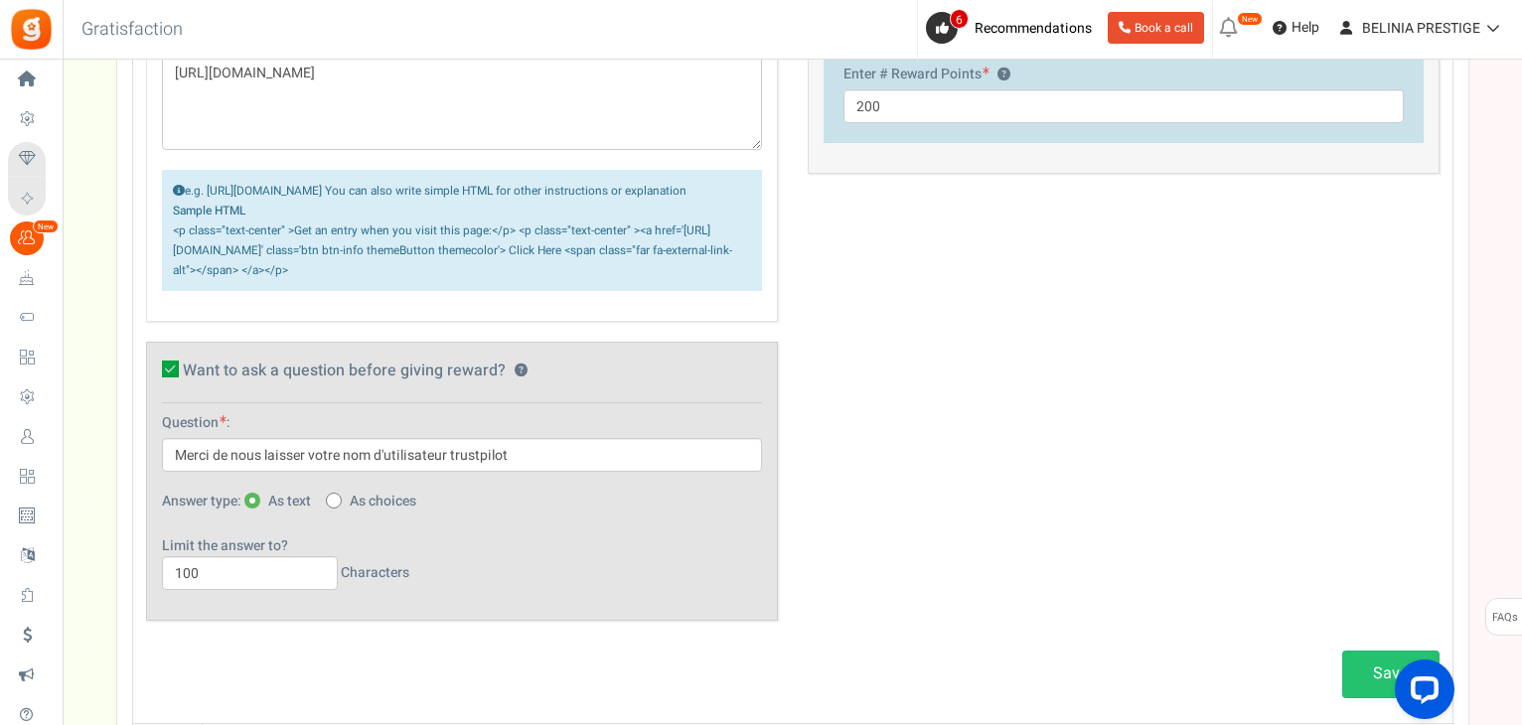
scroll to position [800, 0]
drag, startPoint x: 369, startPoint y: 288, endPoint x: 179, endPoint y: 188, distance: 215.5
click at [179, 188] on div "e.g. https://appsmav.com/gratisfaction.php You can also write simple HTML for o…" at bounding box center [462, 233] width 600 height 121
click at [179, 188] on span at bounding box center [179, 194] width 12 height 12
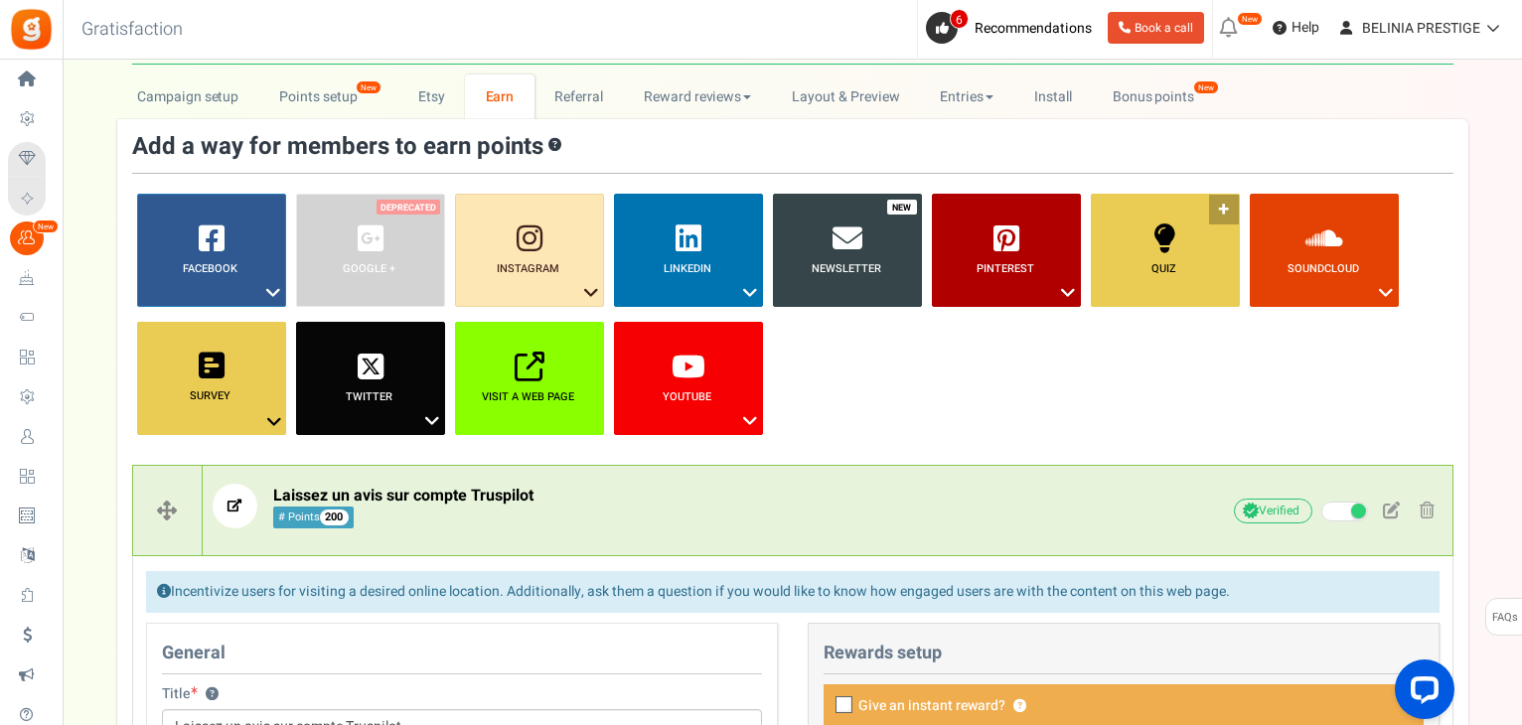
scroll to position [71, 0]
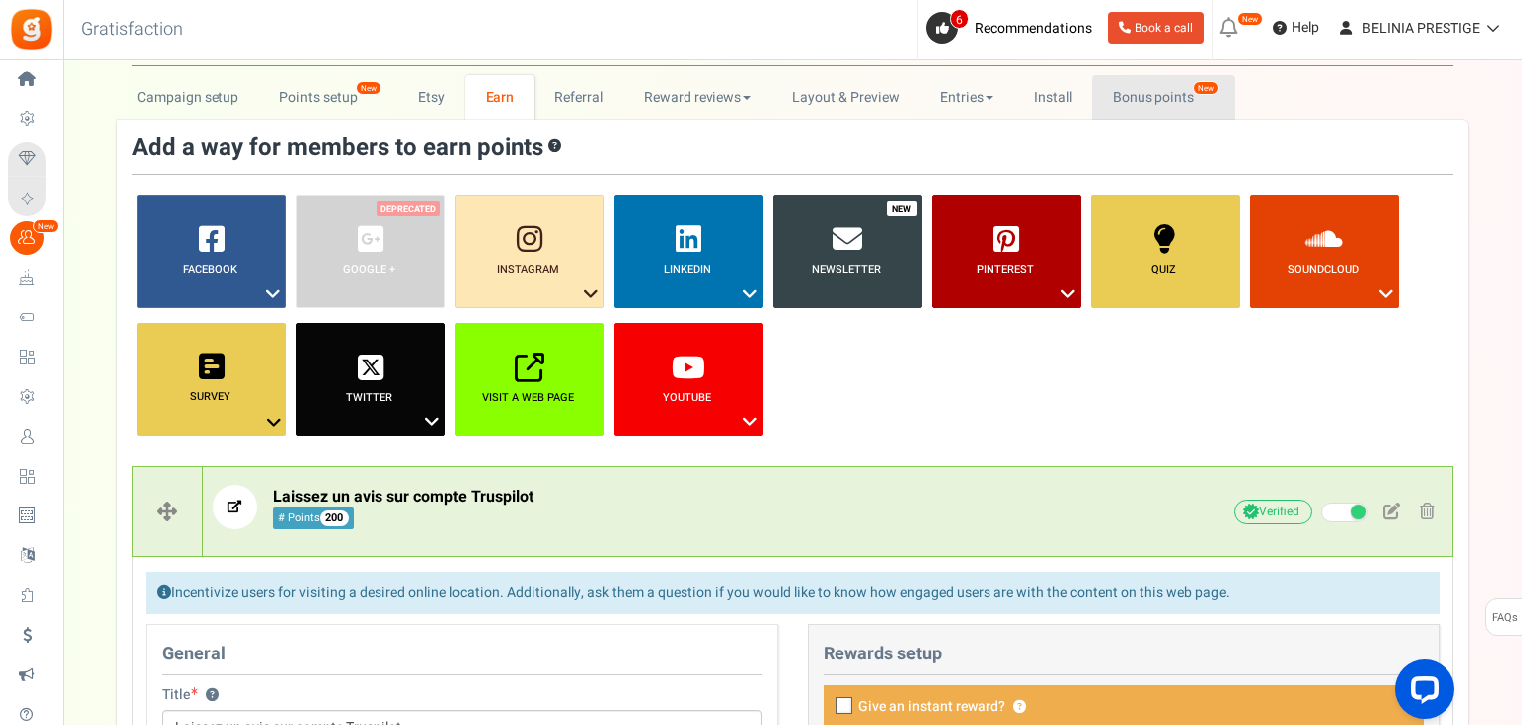
click at [1165, 100] on link "Bonus points New" at bounding box center [1163, 97] width 142 height 45
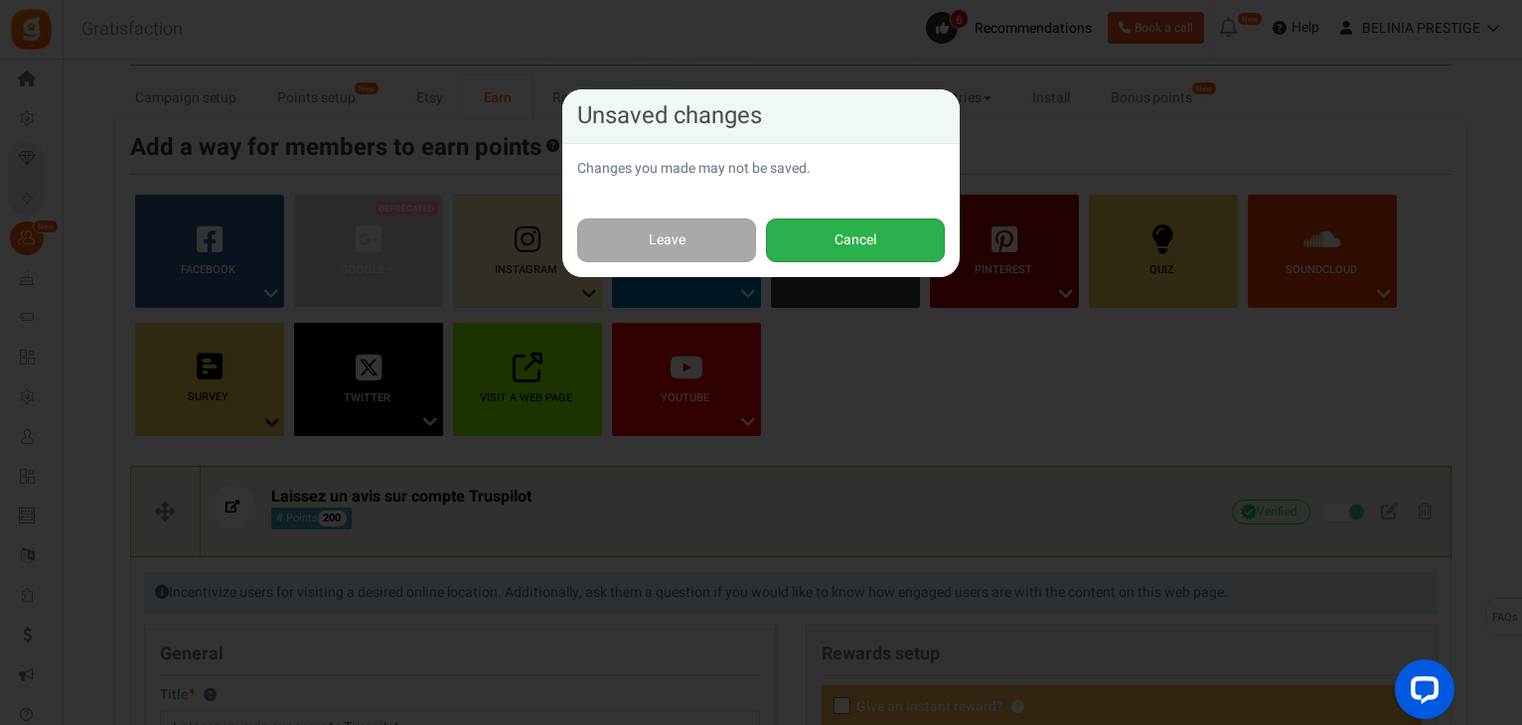
click at [800, 235] on button "Cancel" at bounding box center [855, 241] width 179 height 45
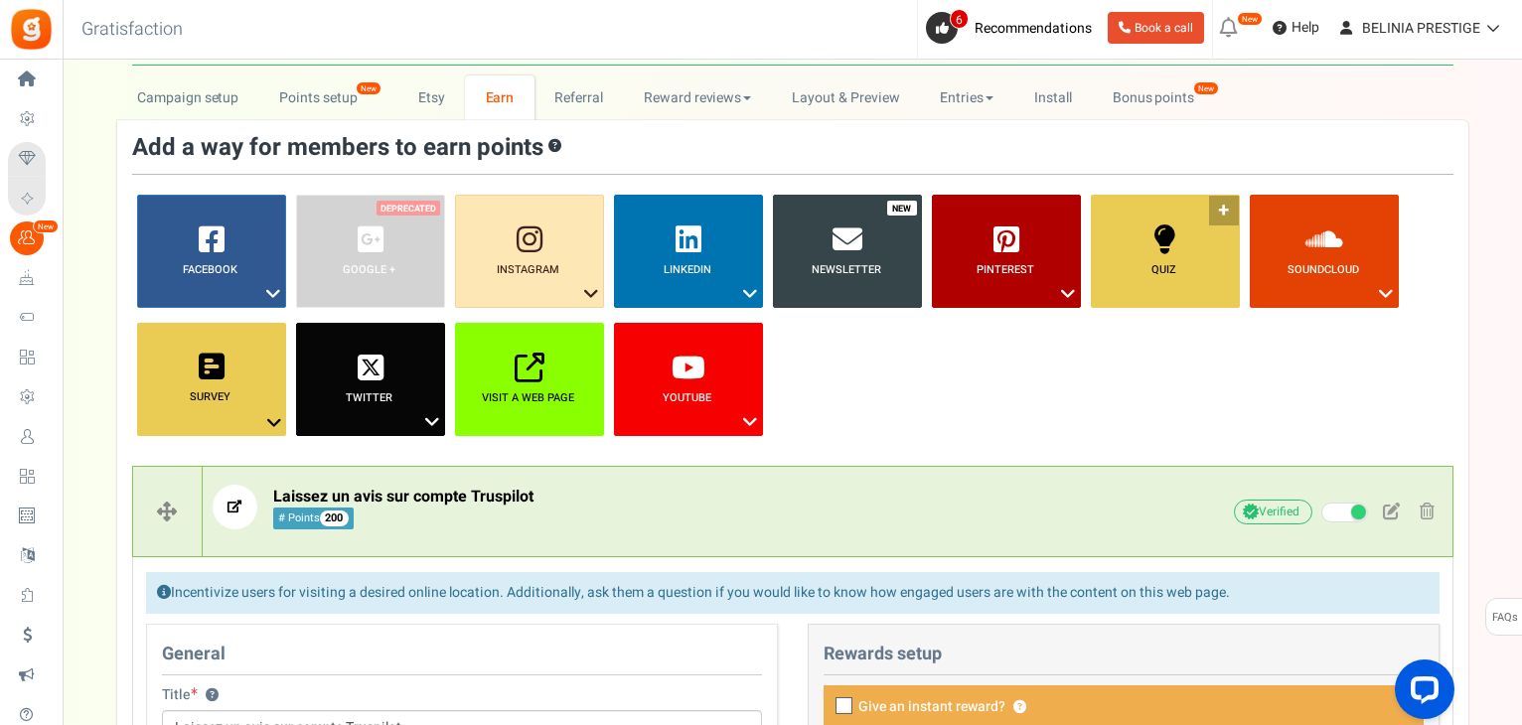
click at [1128, 236] on link "Quiz ?" at bounding box center [1165, 251] width 149 height 113
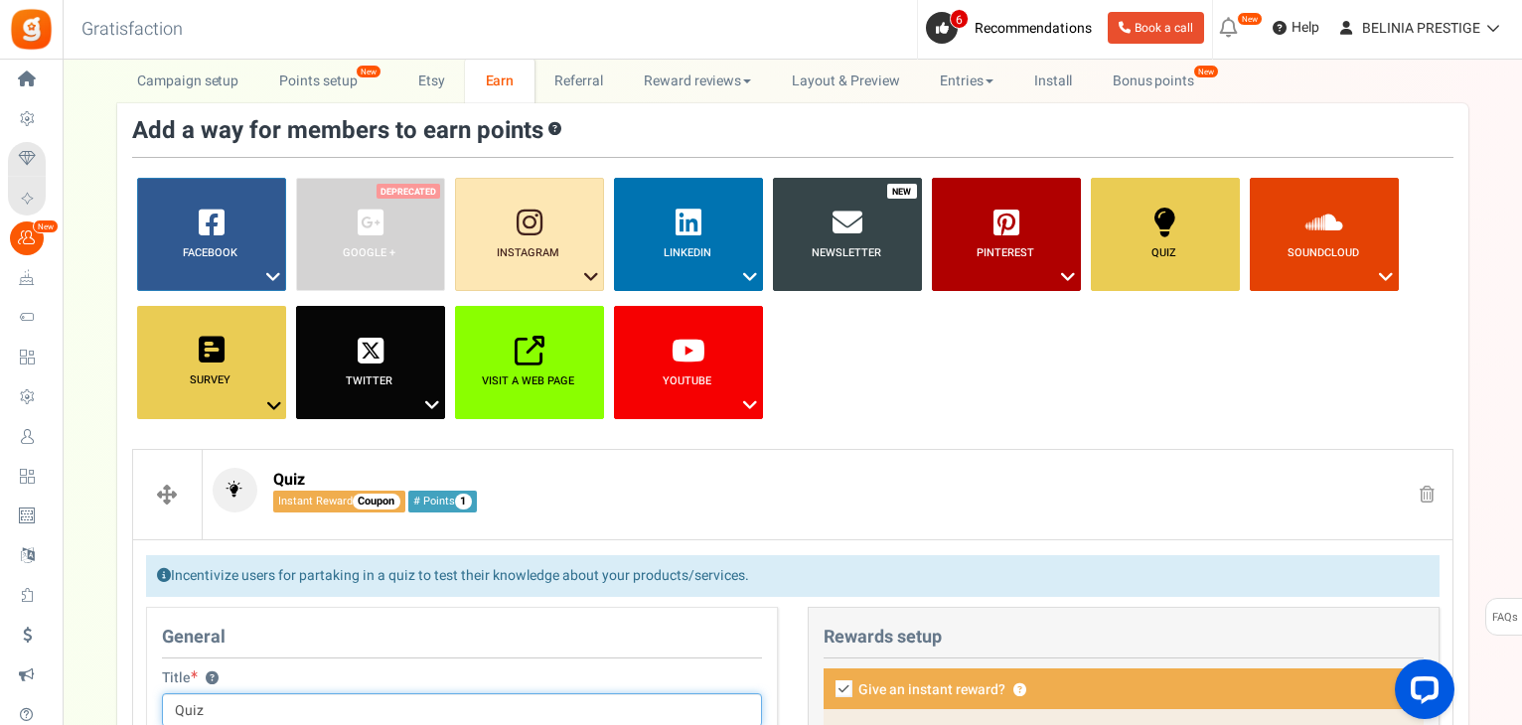
scroll to position [429, 0]
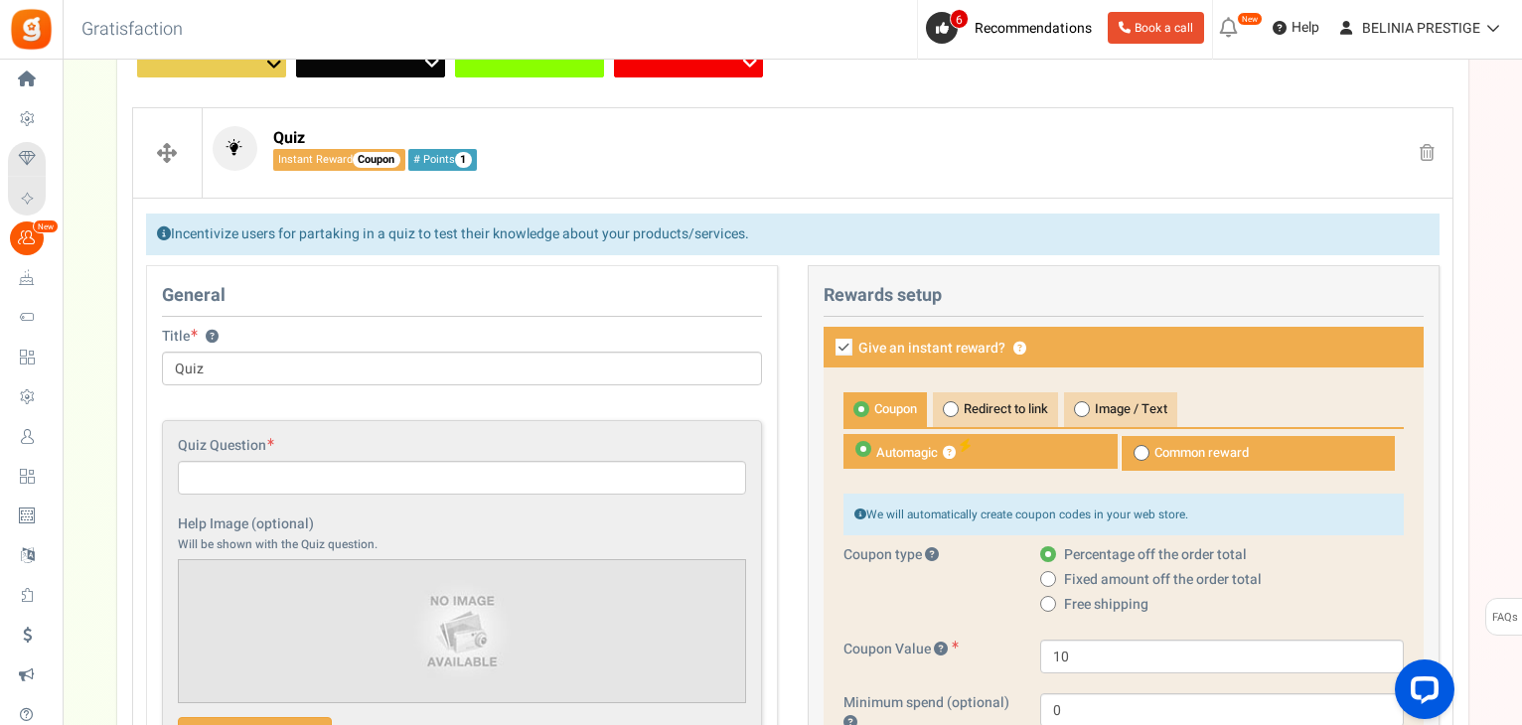
click at [838, 339] on icon at bounding box center [843, 347] width 17 height 17
click at [828, 343] on input "Give an instant reward? ?" at bounding box center [821, 349] width 13 height 13
checkbox input "false"
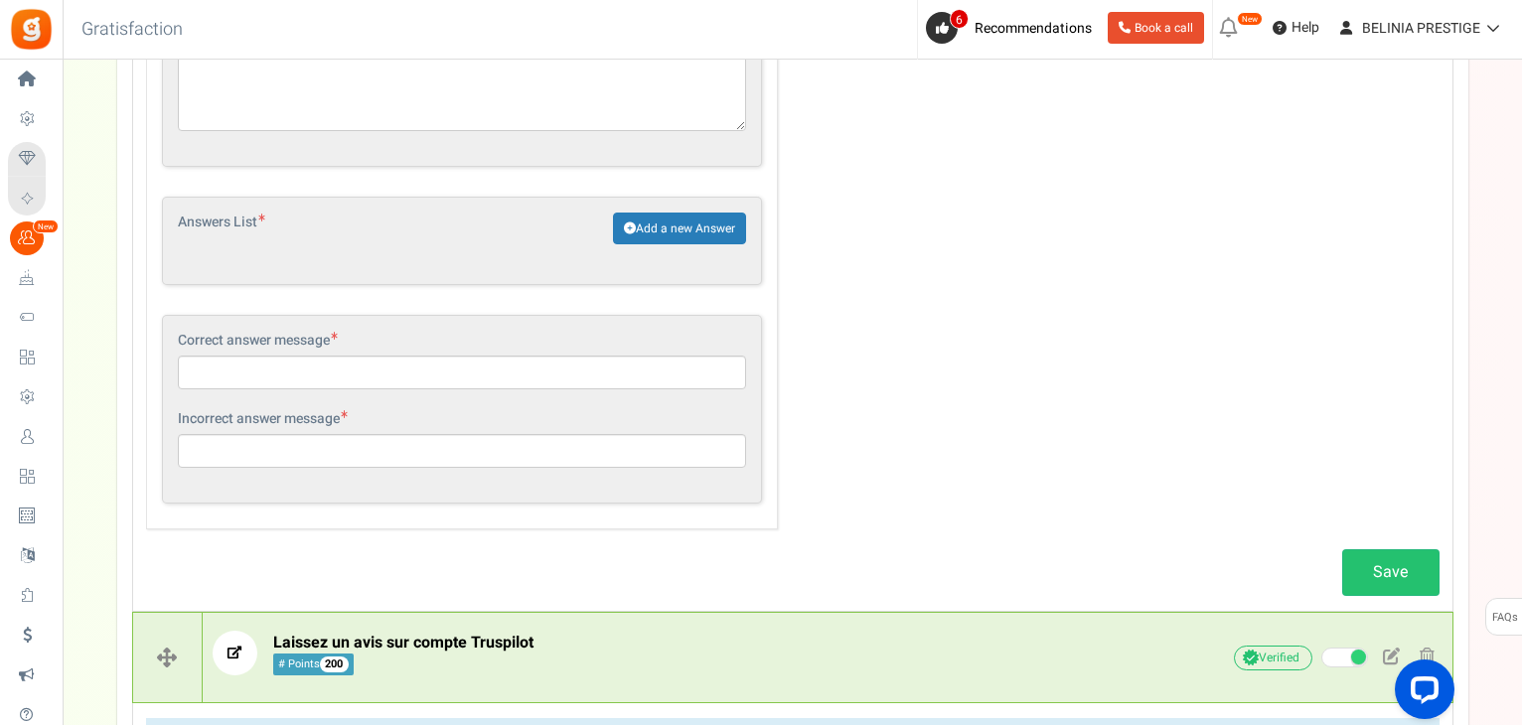
scroll to position [1249, 0]
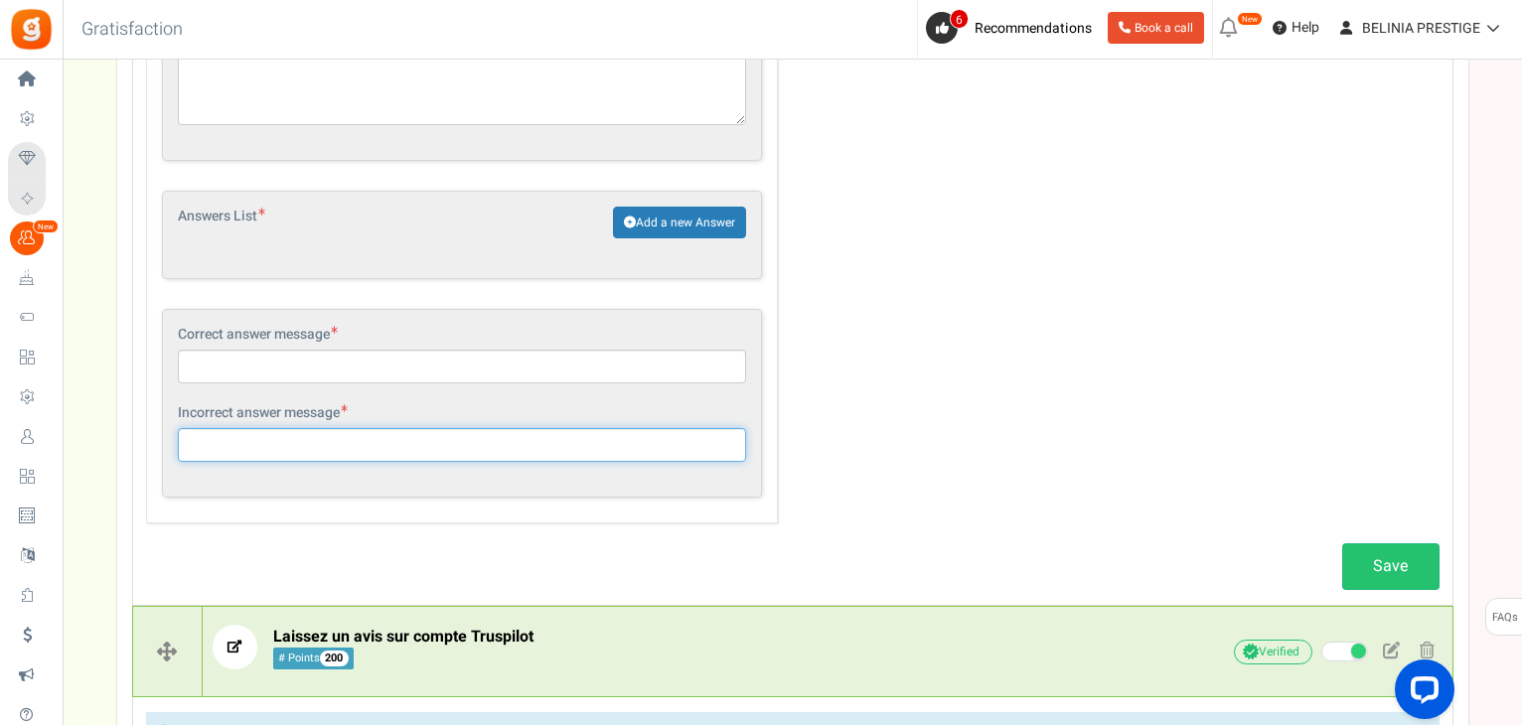
click at [303, 446] on input "text" at bounding box center [462, 445] width 568 height 34
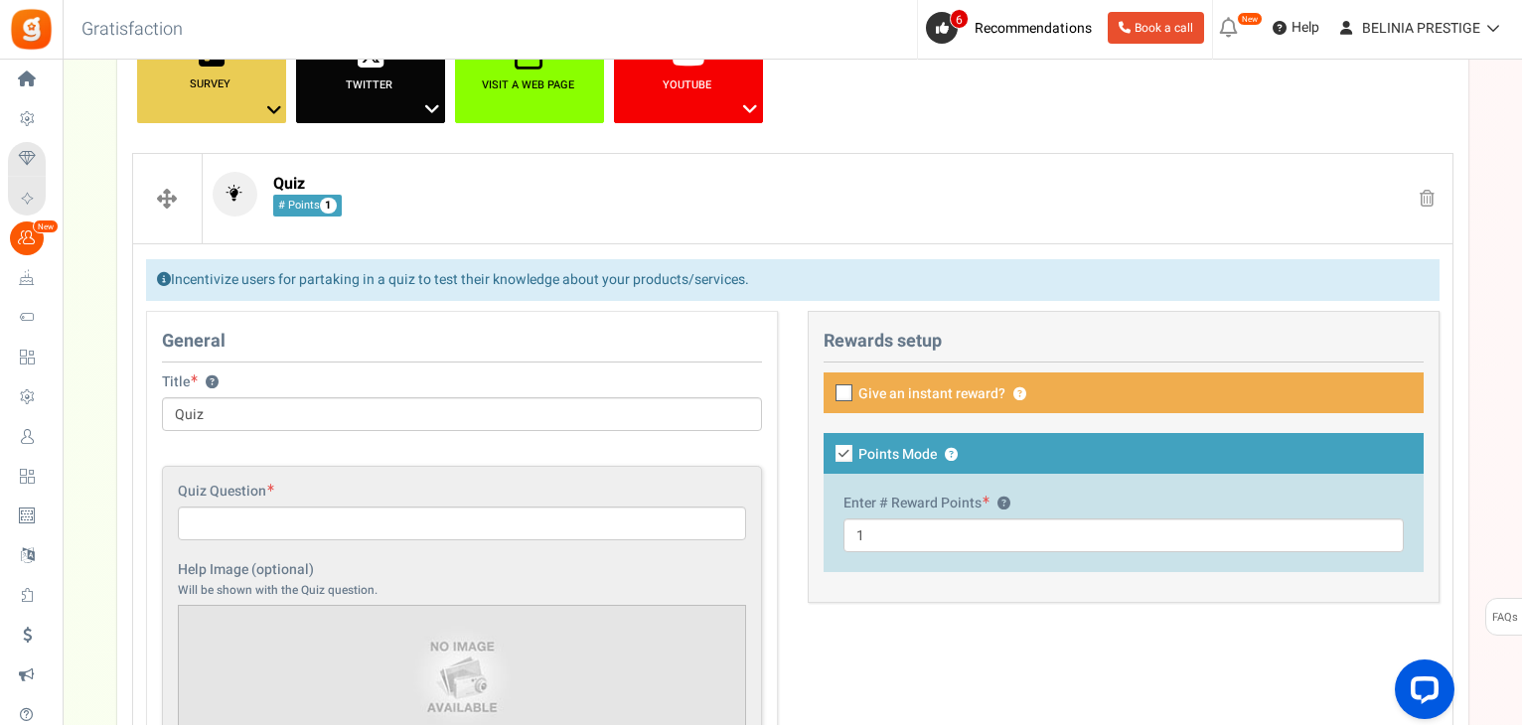
scroll to position [377, 0]
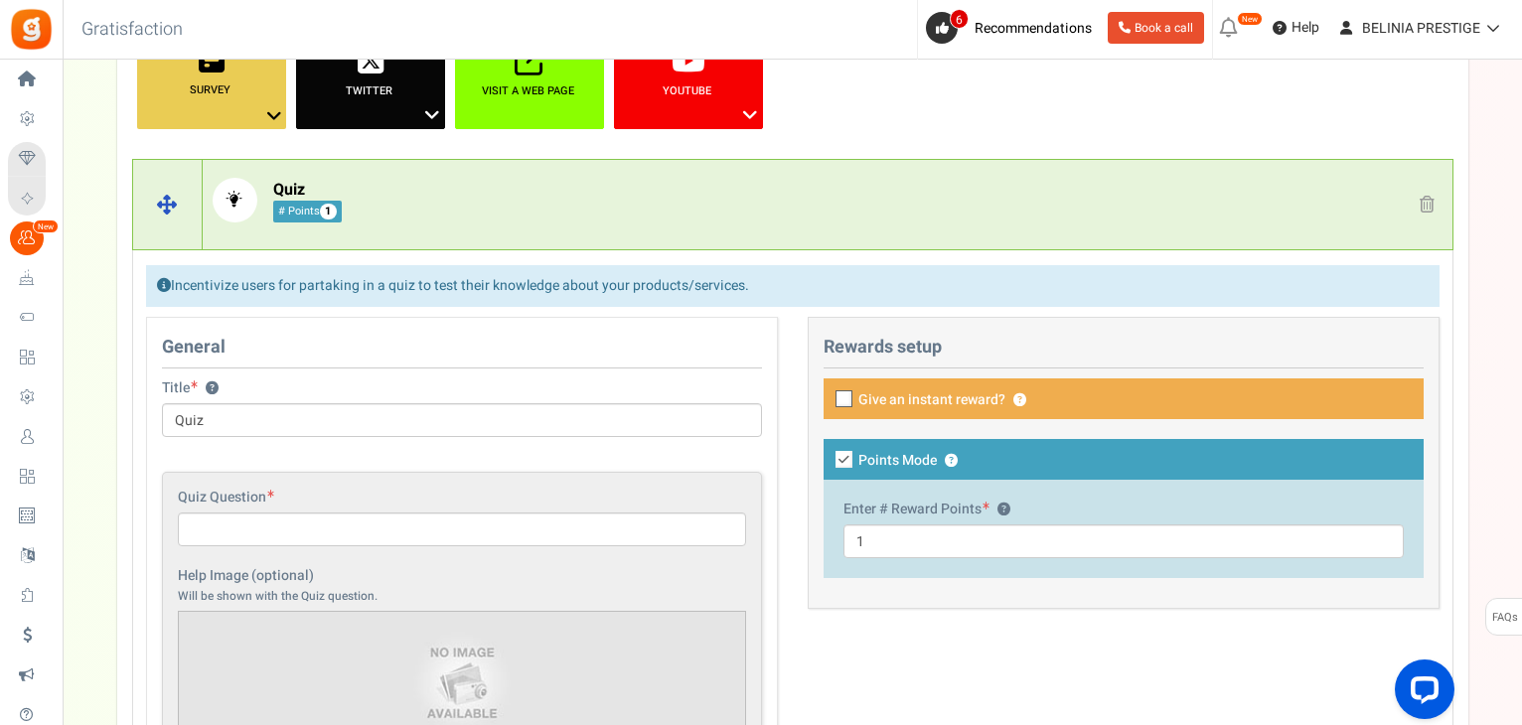
click at [1429, 204] on span at bounding box center [1426, 204] width 15 height 17
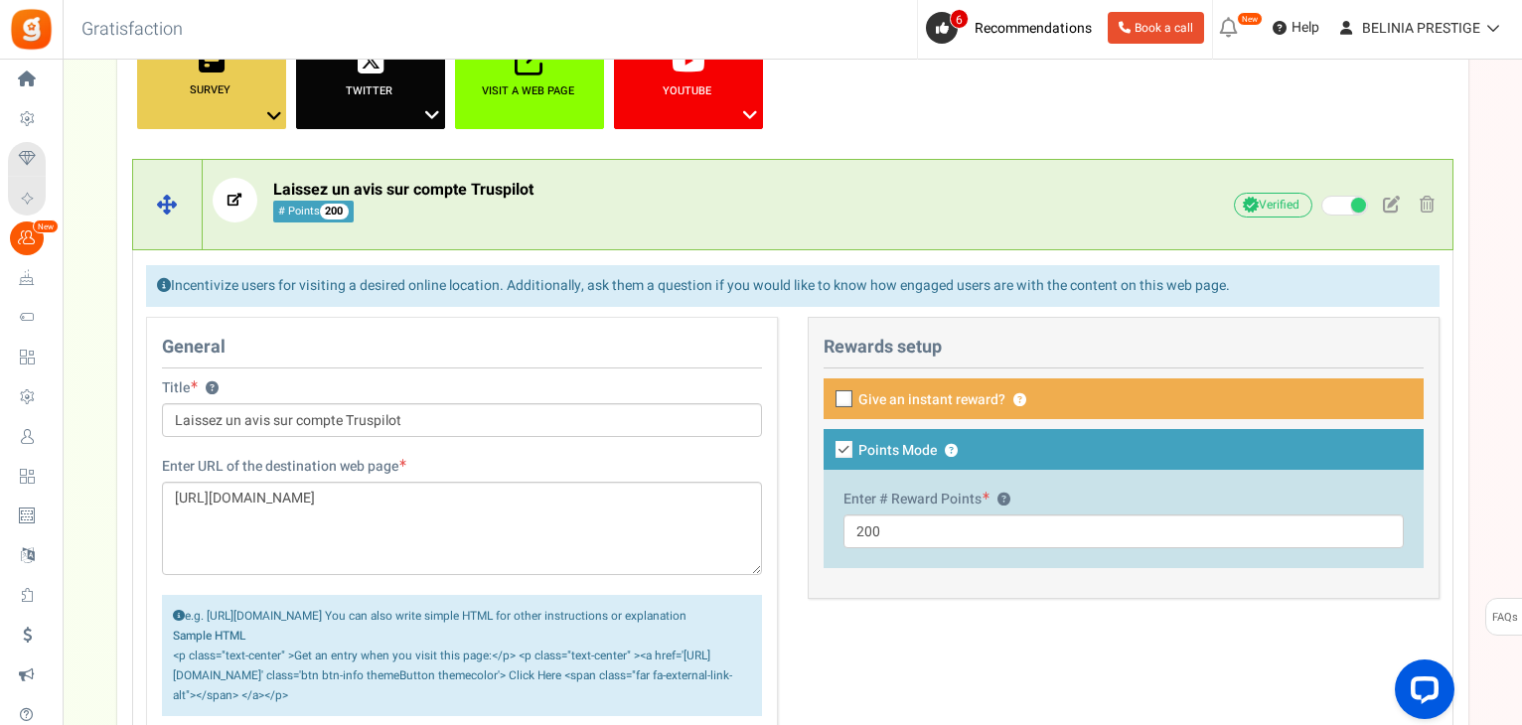
click at [572, 171] on div "Laissez un avis sur compte Truspilot # Points 200 Unverified Due to platform po…" at bounding box center [828, 205] width 1250 height 74
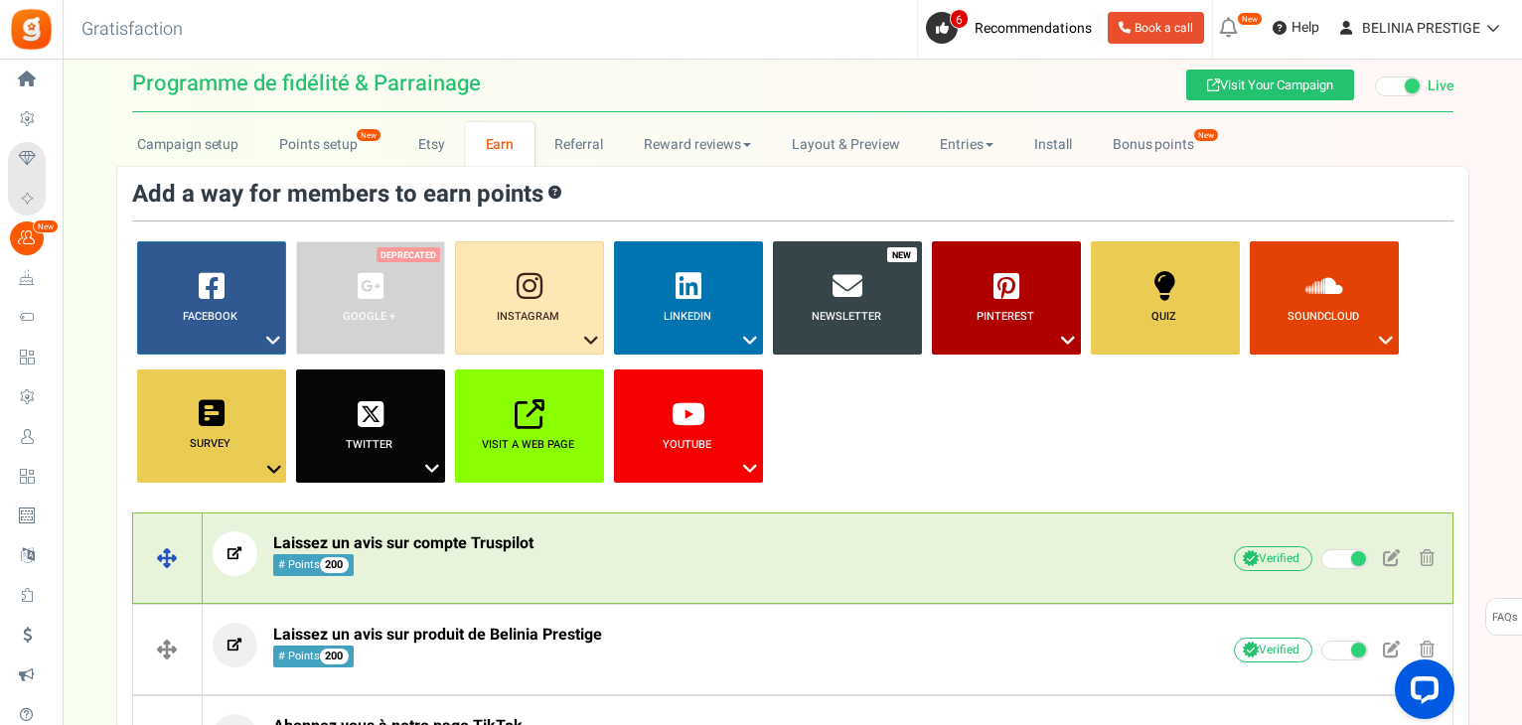
scroll to position [0, 0]
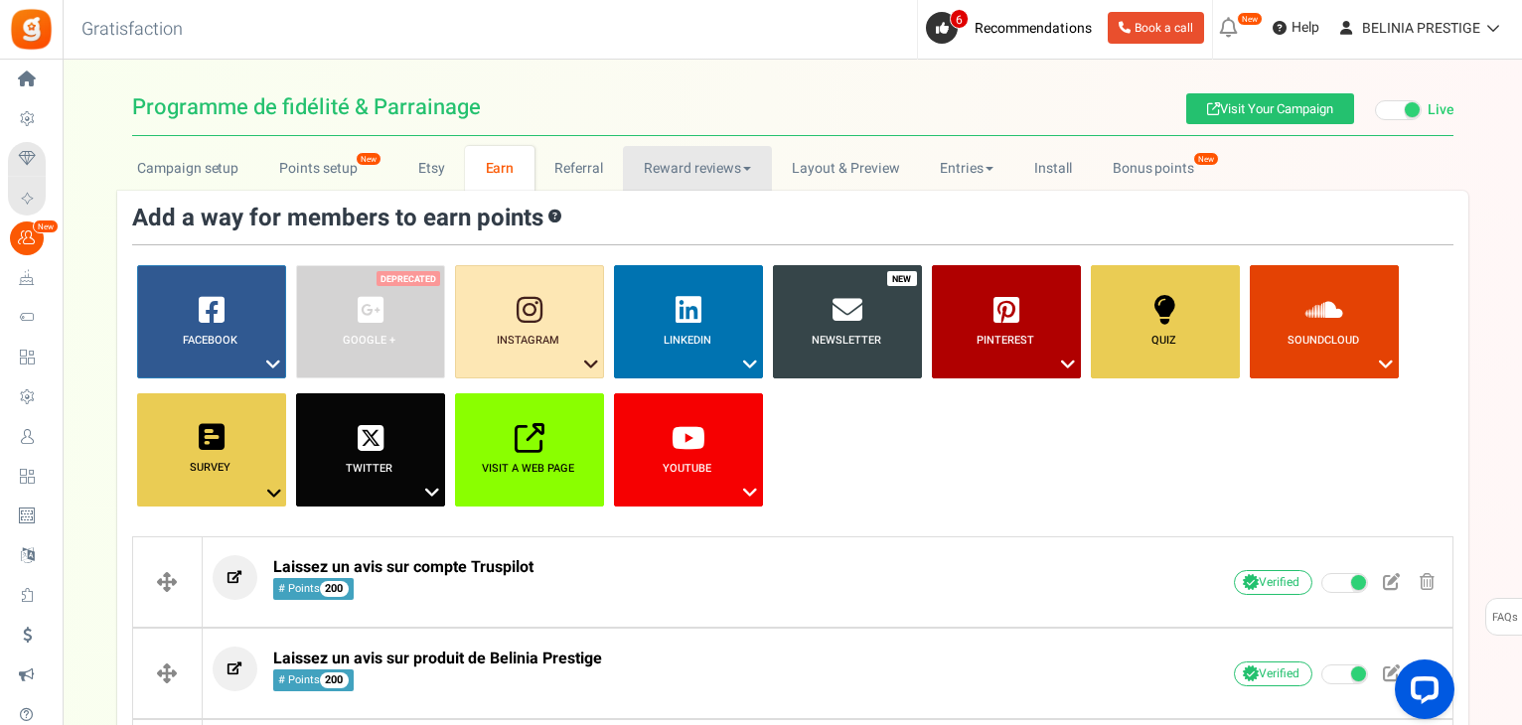
click at [703, 175] on link "Reward reviews" at bounding box center [697, 168] width 148 height 45
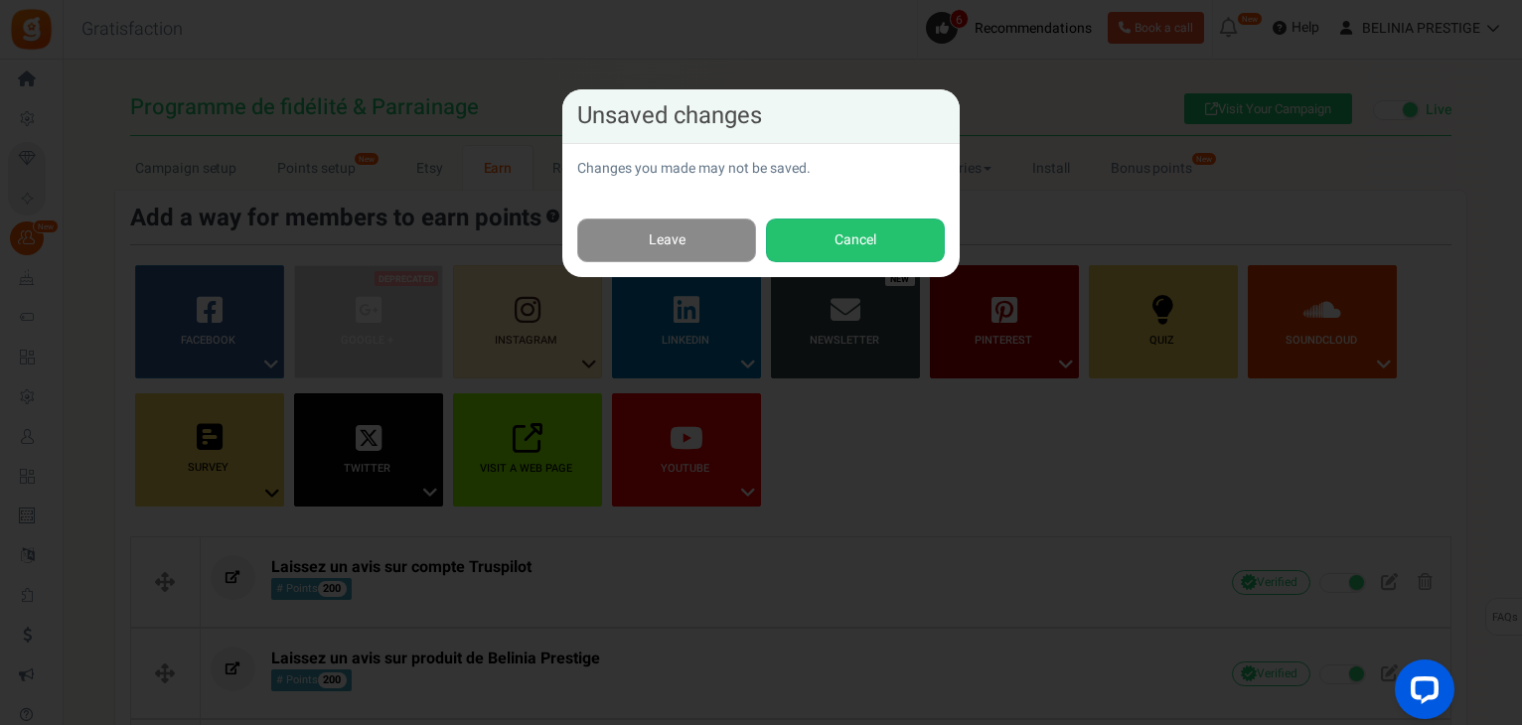
click at [703, 236] on link "Leave" at bounding box center [666, 241] width 179 height 45
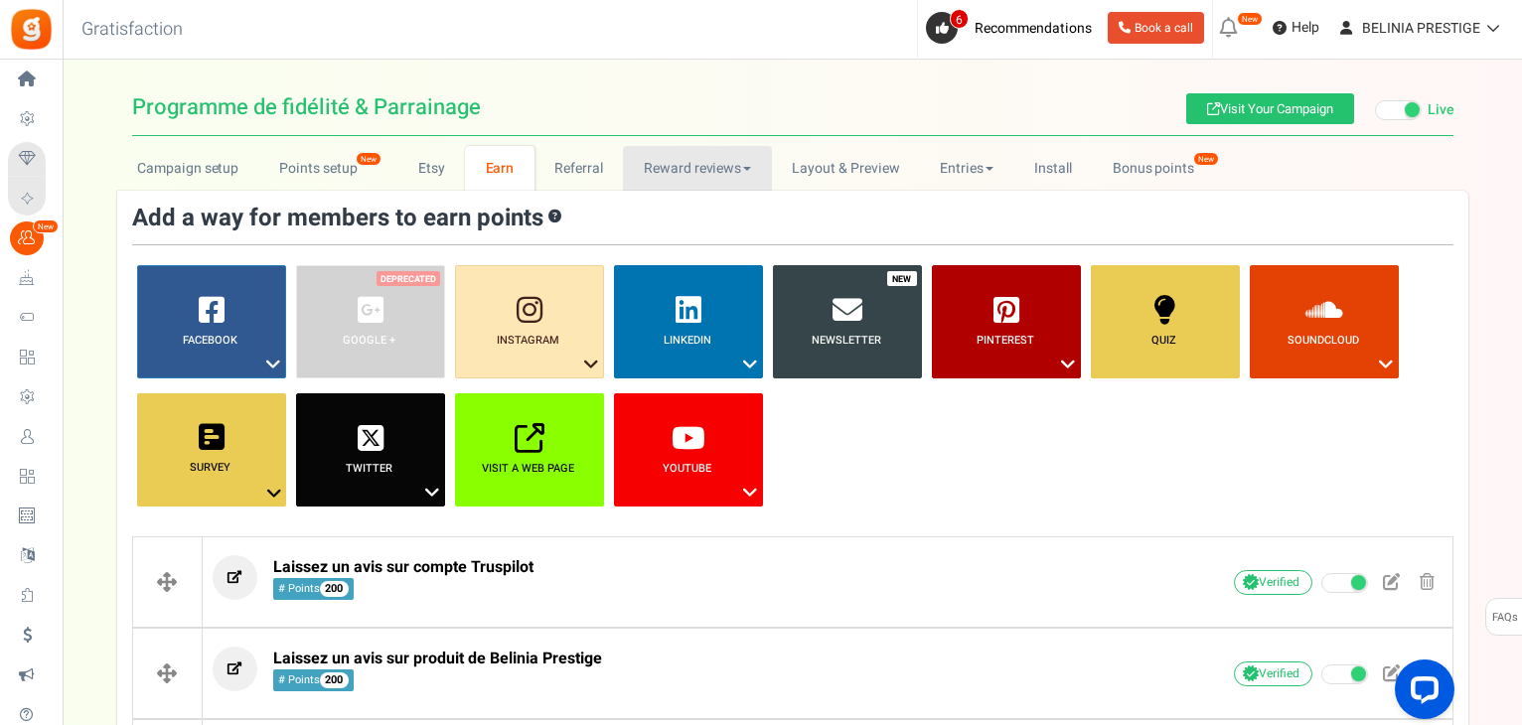
click at [704, 160] on link "Reward reviews" at bounding box center [697, 168] width 148 height 45
click at [683, 212] on link "WOO" at bounding box center [702, 212] width 159 height 29
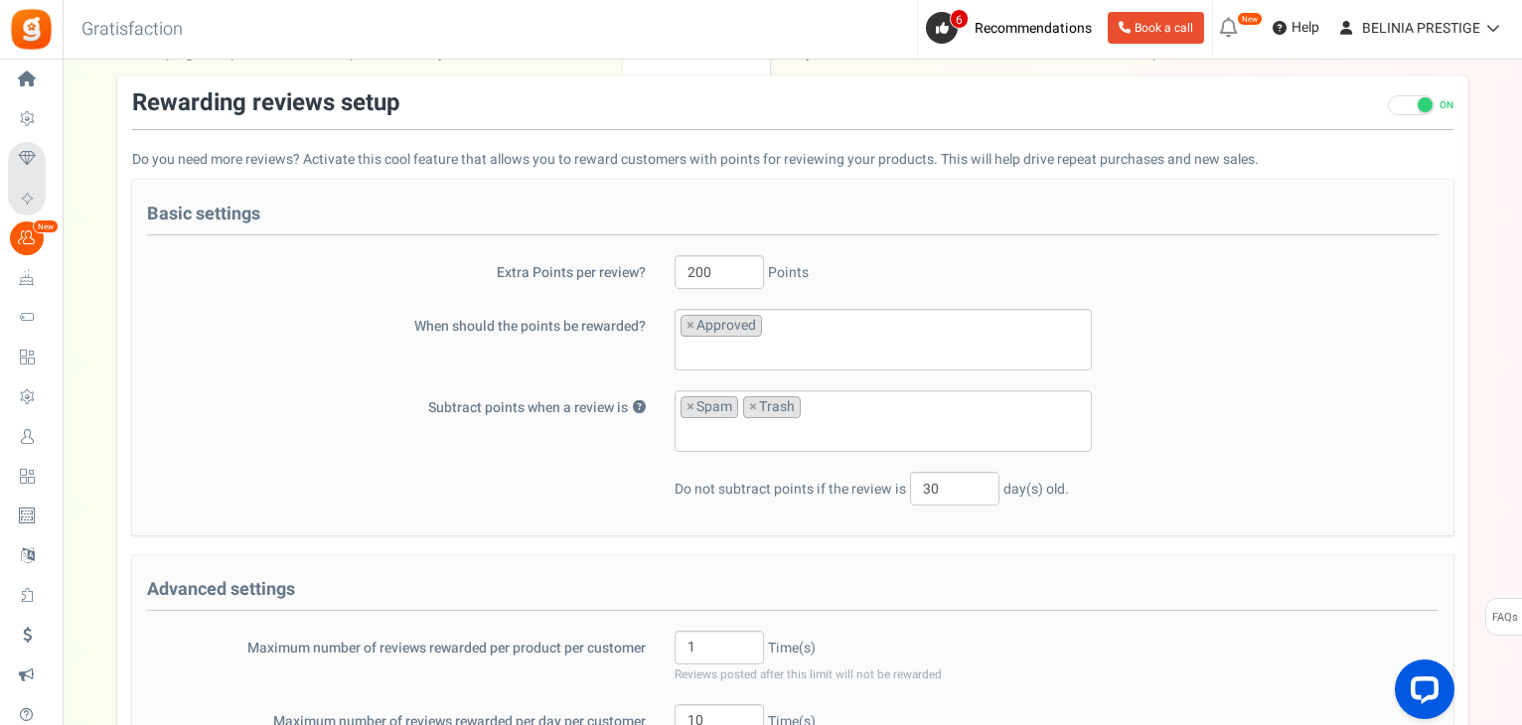
scroll to position [115, 0]
click at [810, 423] on input "search" at bounding box center [882, 434] width 405 height 22
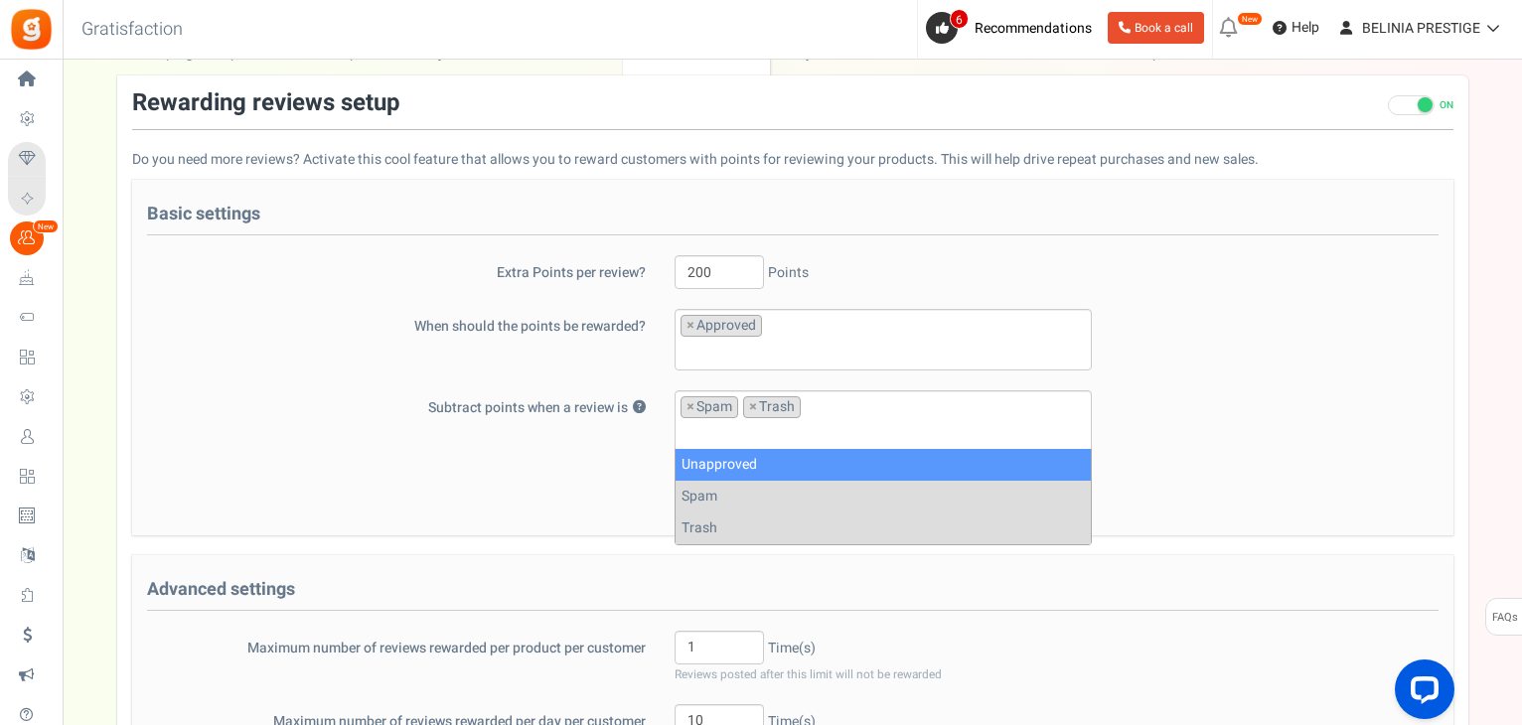
select select "unapproved"
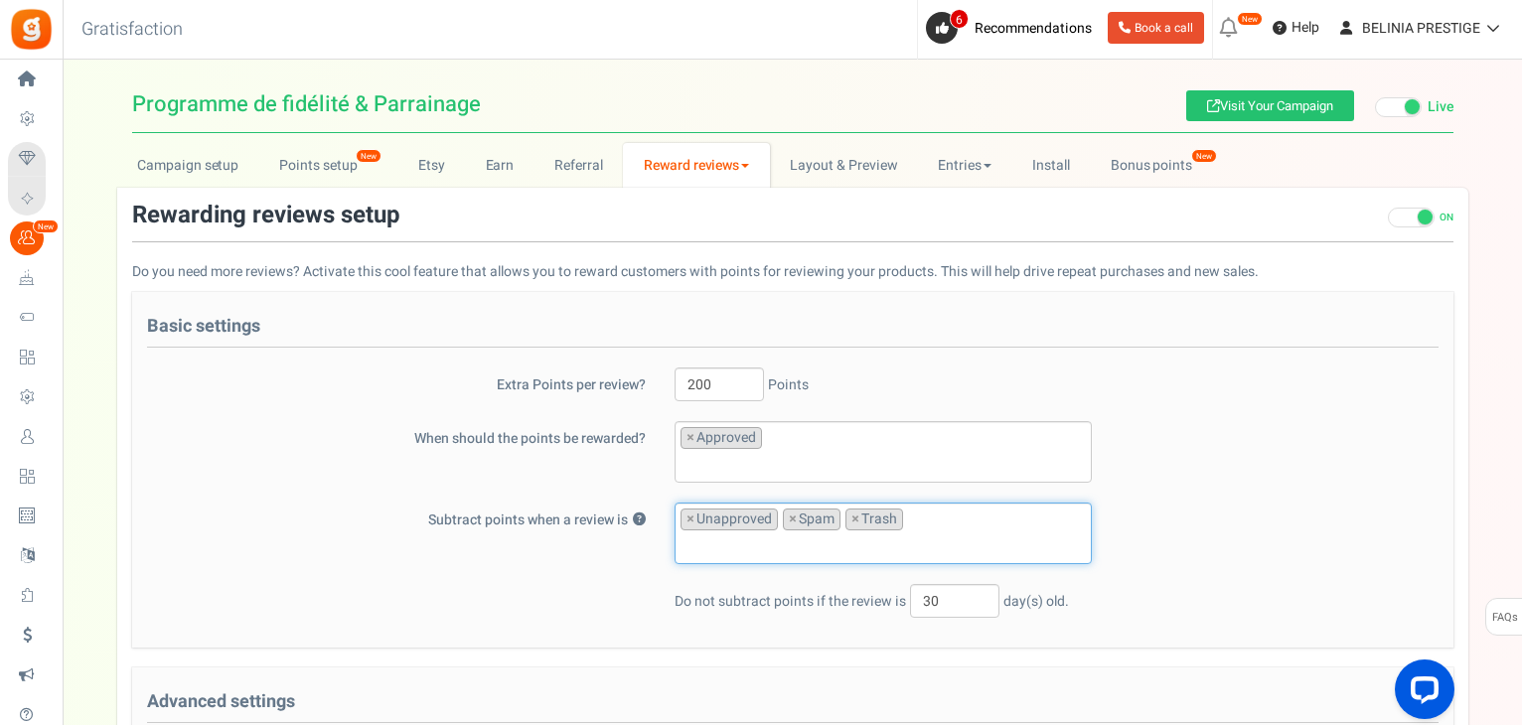
scroll to position [0, 0]
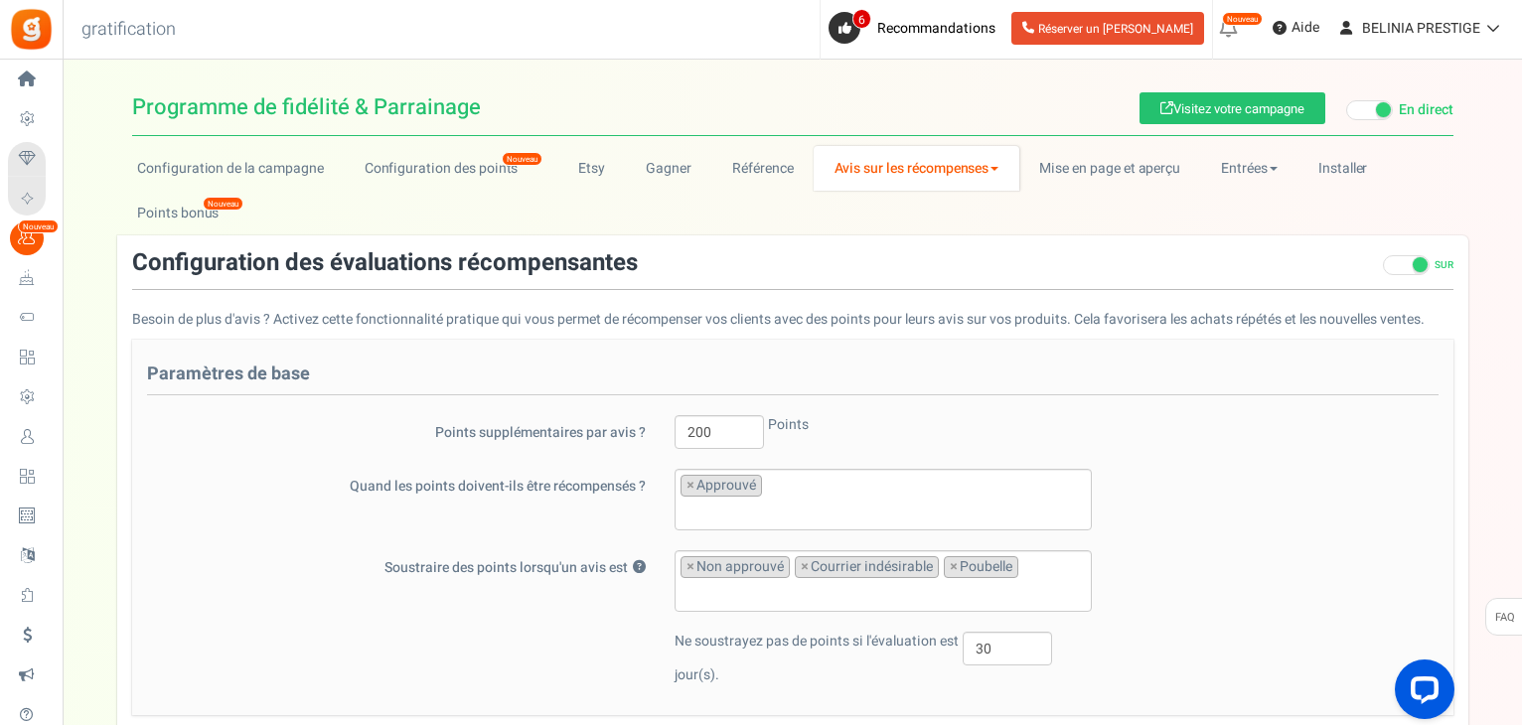
click at [524, 403] on div "Paramètres de base Points supplémentaires par avis ? 200 Points Quand les point…" at bounding box center [792, 527] width 1321 height 375
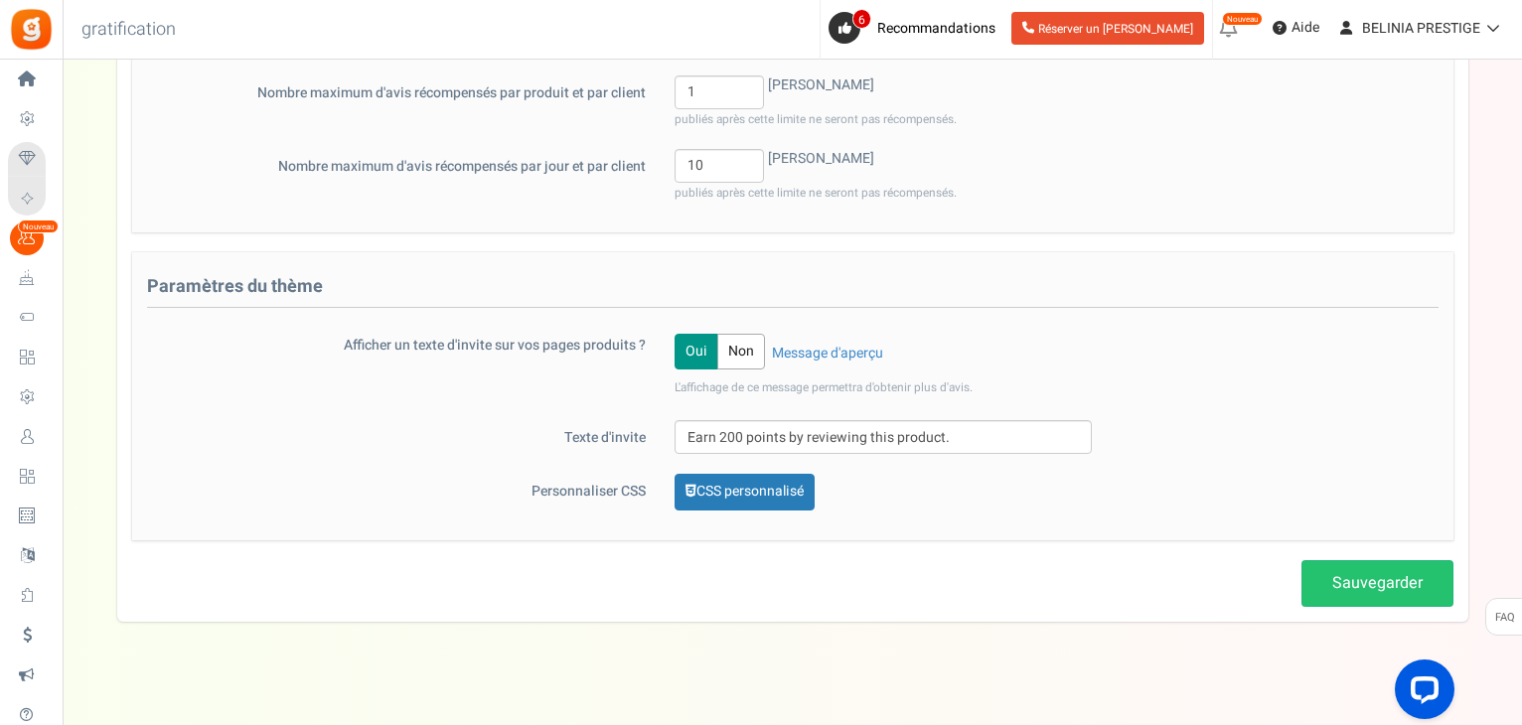
scroll to position [749, 0]
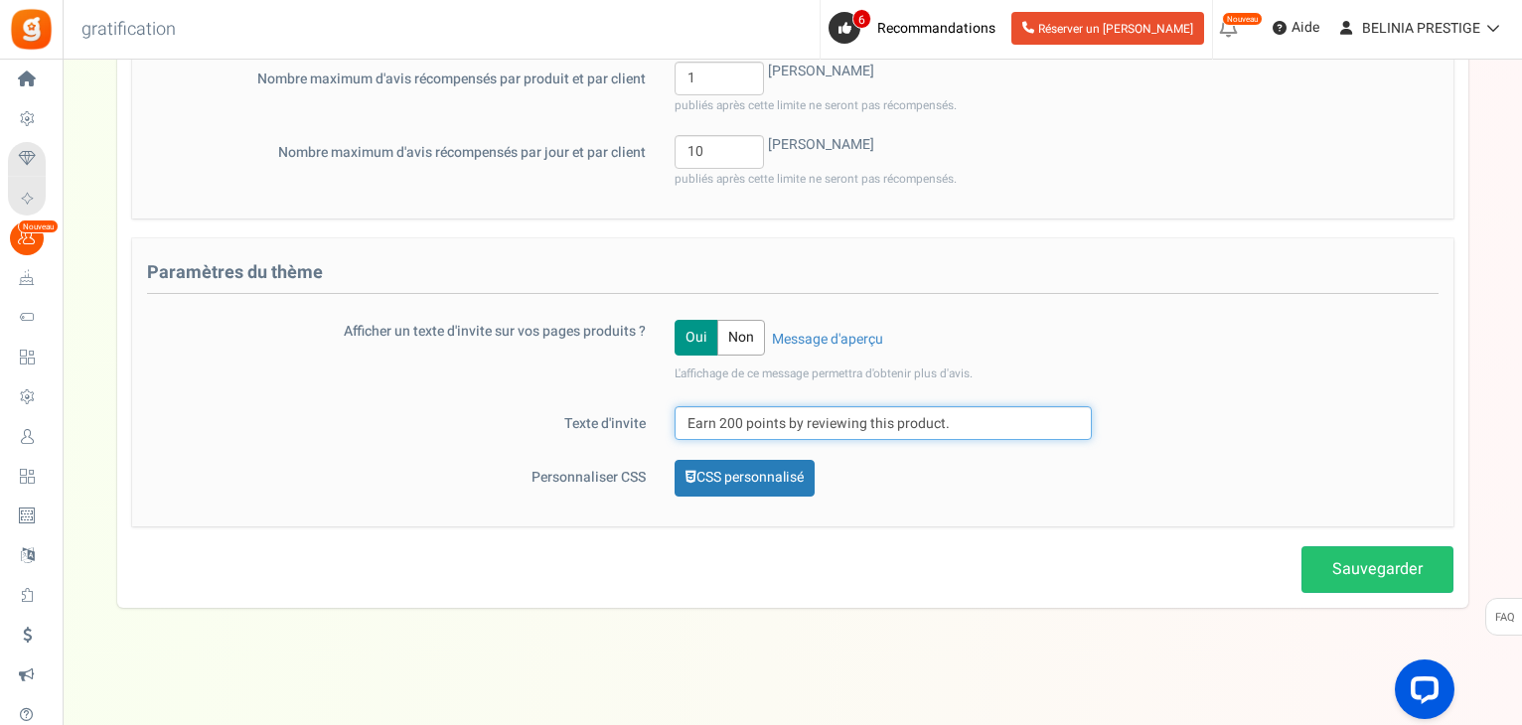
drag, startPoint x: 976, startPoint y: 426, endPoint x: 666, endPoint y: 458, distance: 311.5
click at [666, 458] on div "Paramètres du thème Afficher un texte d'invite sur vos pages produits ? Oui Non…" at bounding box center [792, 382] width 1321 height 288
type input "Earn 200 points by reviewing this product."
paste input "Gagnez 200 points en évaluant ce produit."
type input "Gagnez 200 points en évaluant ce produit."
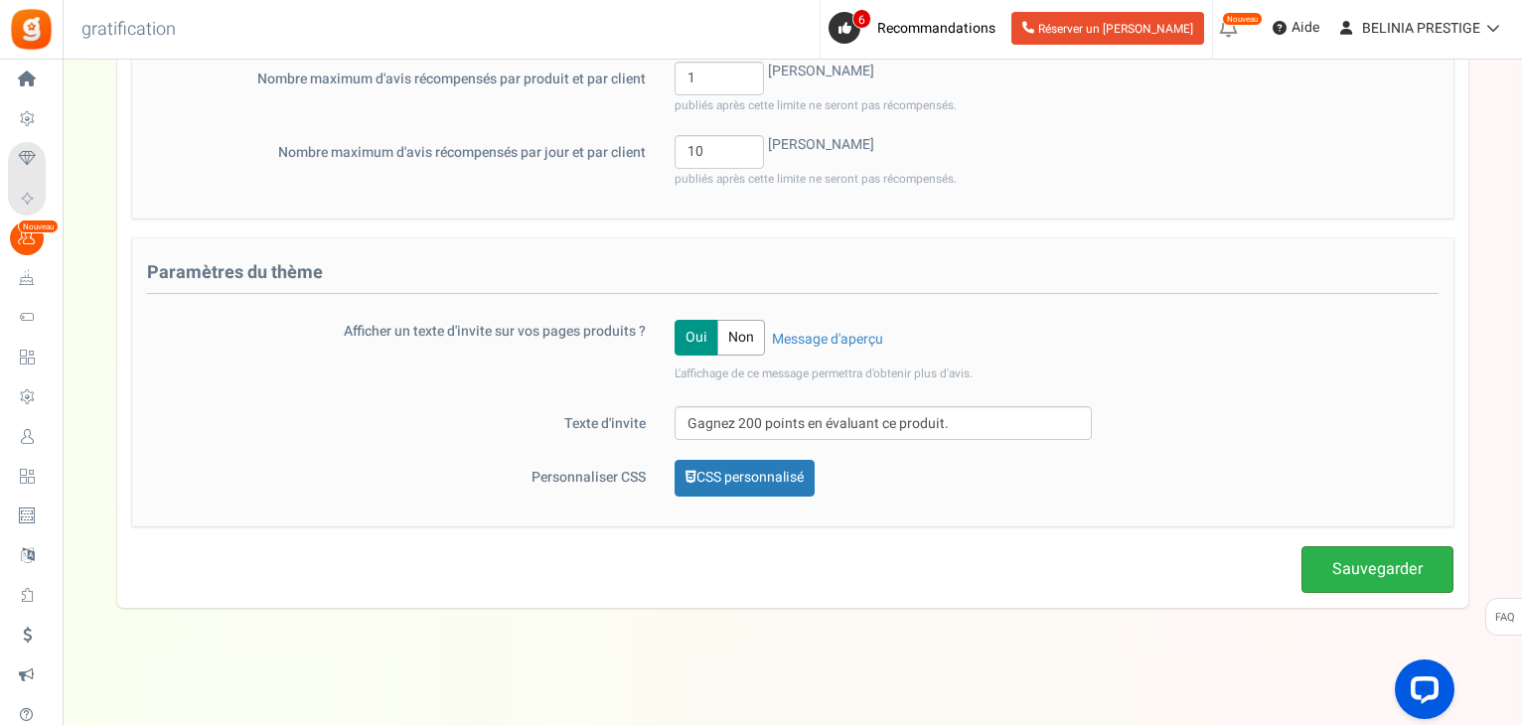
click at [1375, 563] on font "Sauvegarder" at bounding box center [1377, 569] width 90 height 24
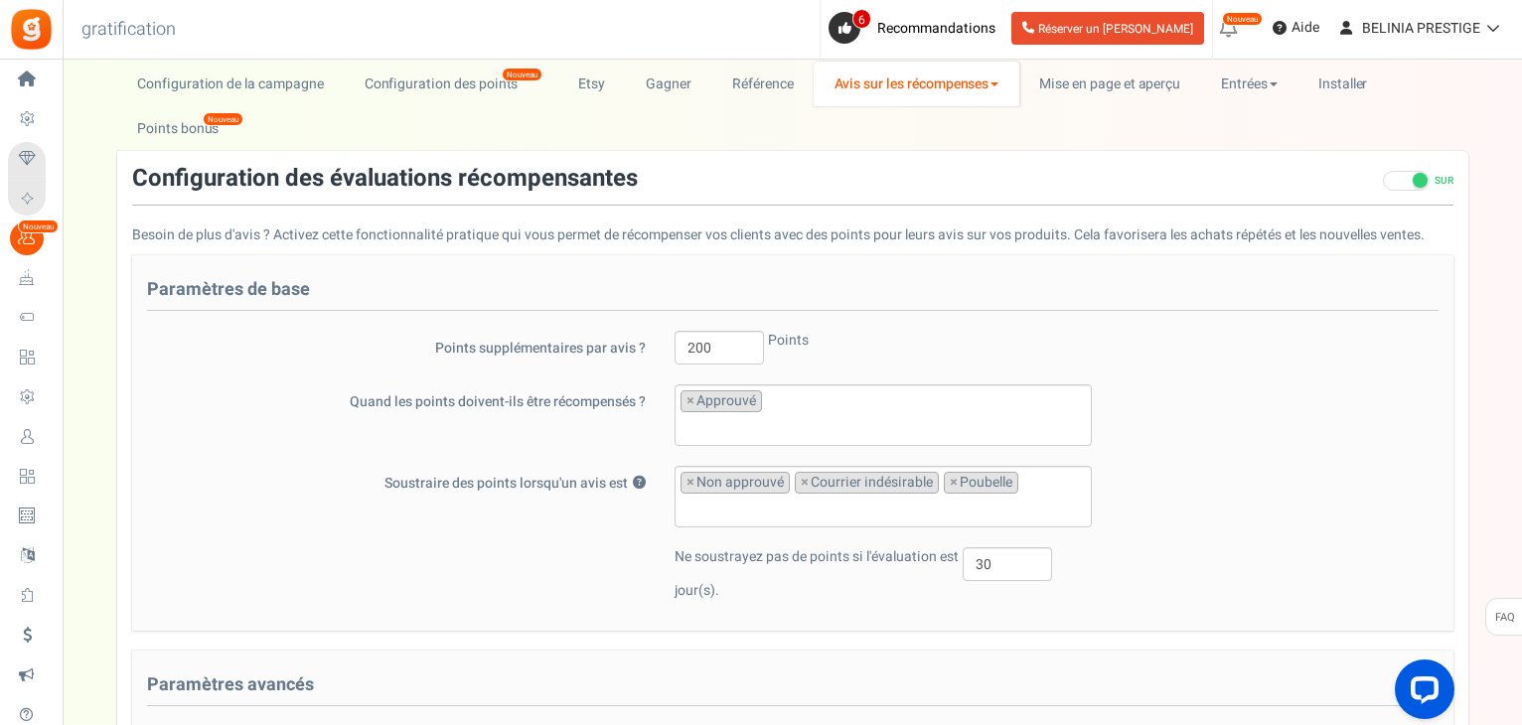
scroll to position [0, 0]
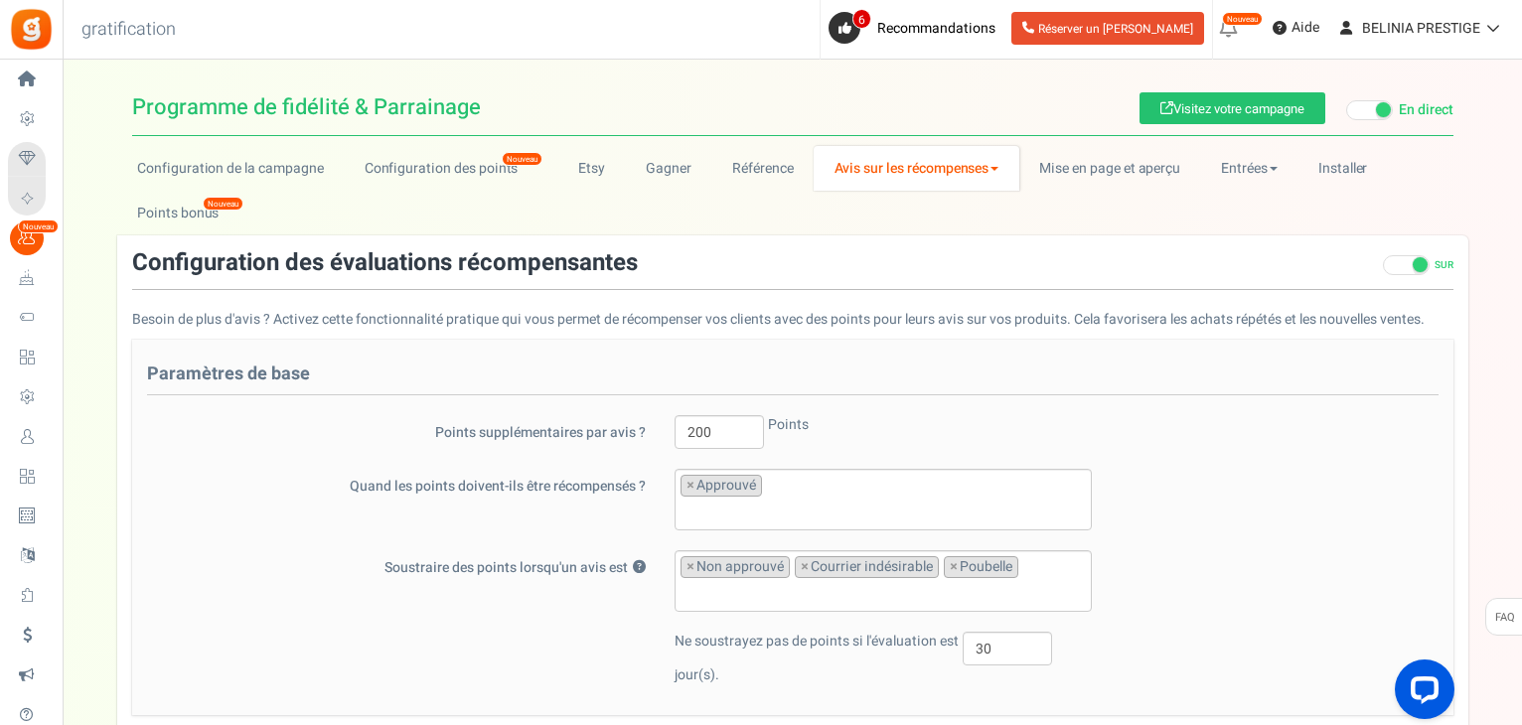
click at [908, 164] on font "Avis sur les récompenses" at bounding box center [911, 168] width 155 height 21
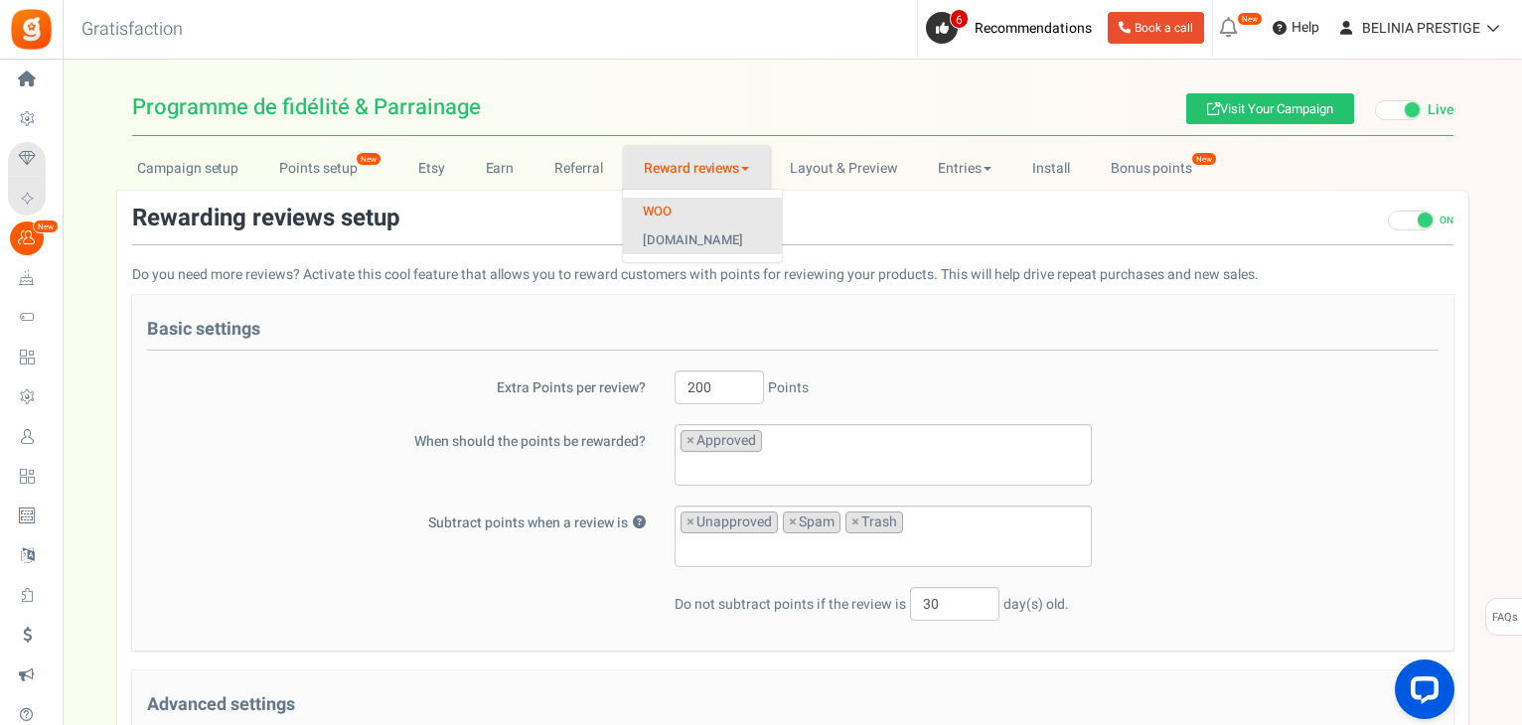
click at [709, 236] on link "[DOMAIN_NAME]" at bounding box center [702, 240] width 159 height 29
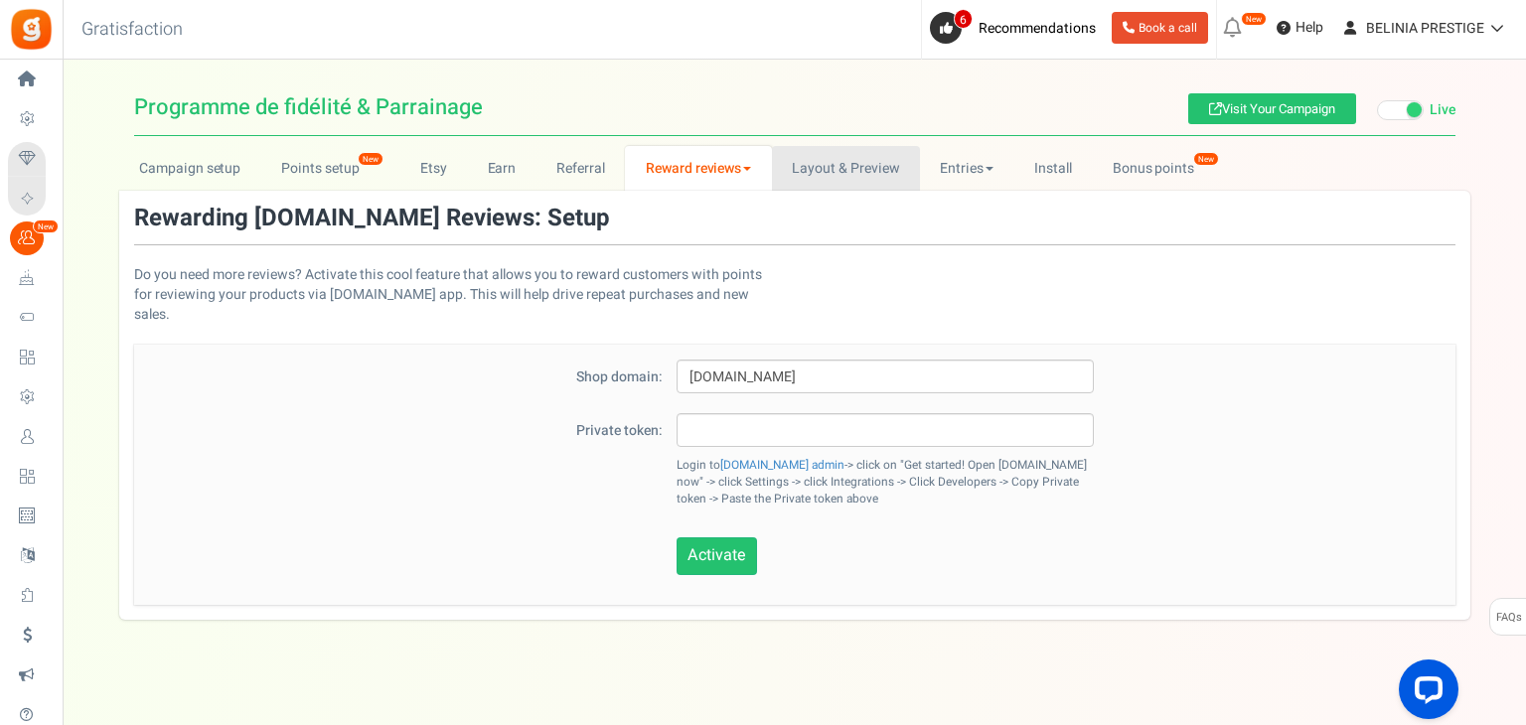
click at [829, 187] on link "Layout & Preview" at bounding box center [846, 168] width 148 height 45
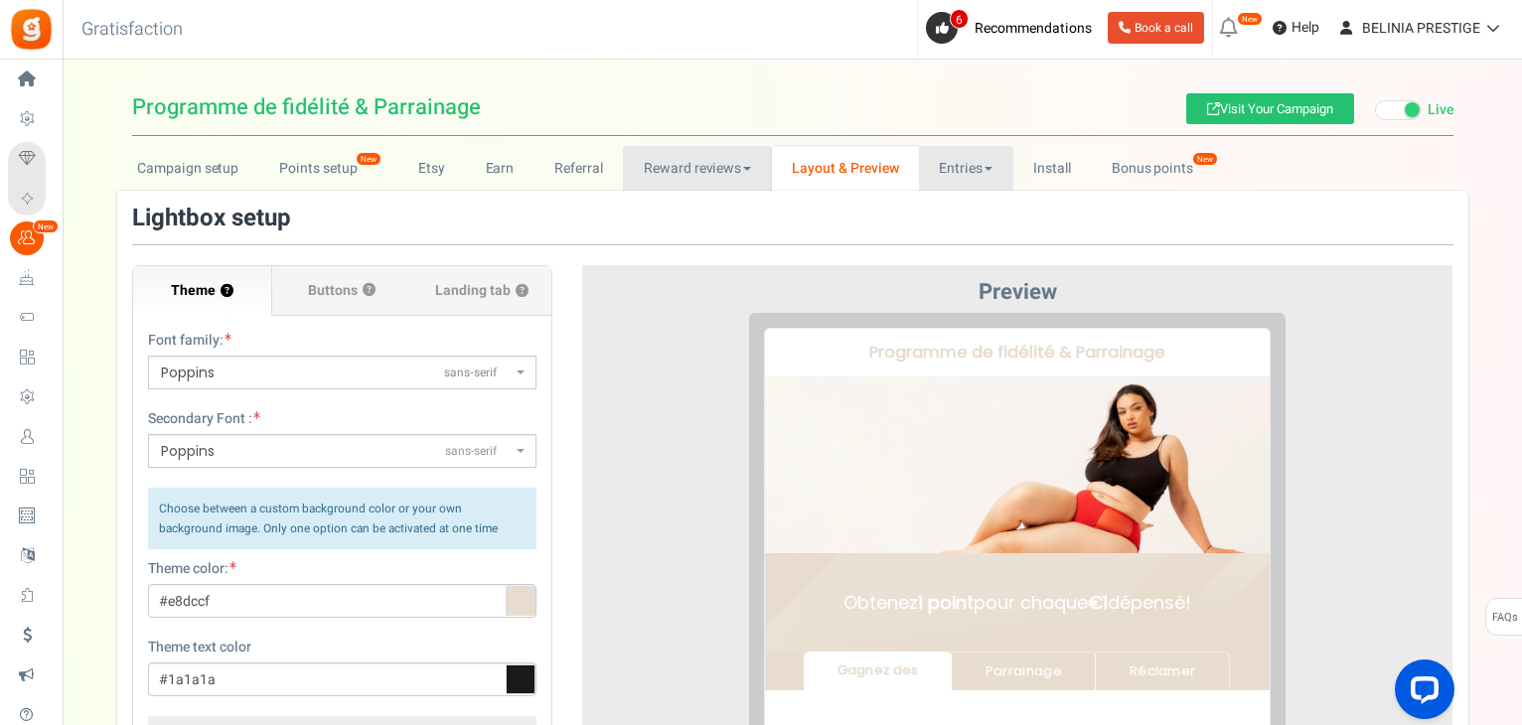
click at [988, 164] on link "Entries" at bounding box center [966, 168] width 94 height 45
click at [735, 171] on link "Reward reviews" at bounding box center [697, 168] width 148 height 45
click at [679, 212] on link "WOO" at bounding box center [702, 212] width 159 height 29
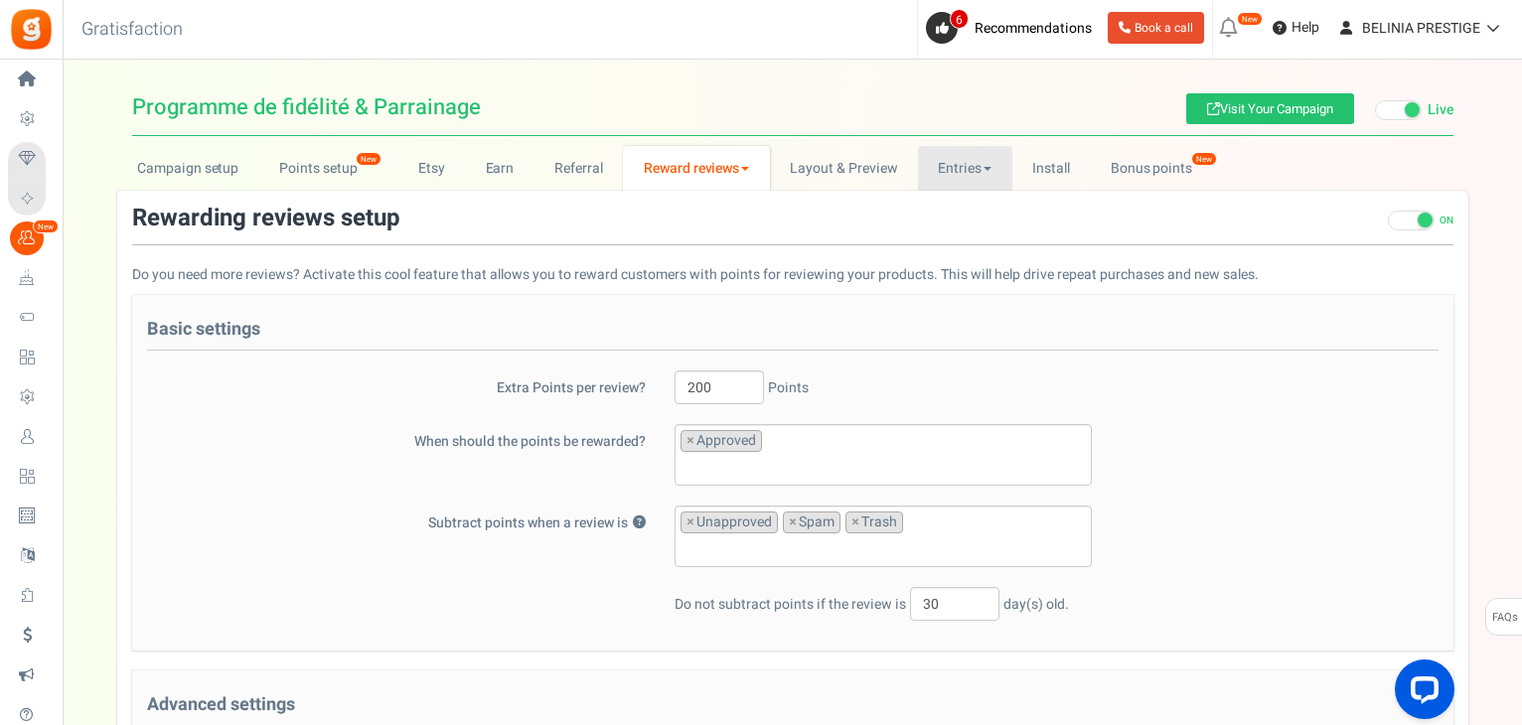
click at [961, 156] on link "Entries" at bounding box center [965, 168] width 94 height 45
click at [958, 198] on link "Entries" at bounding box center [997, 212] width 159 height 29
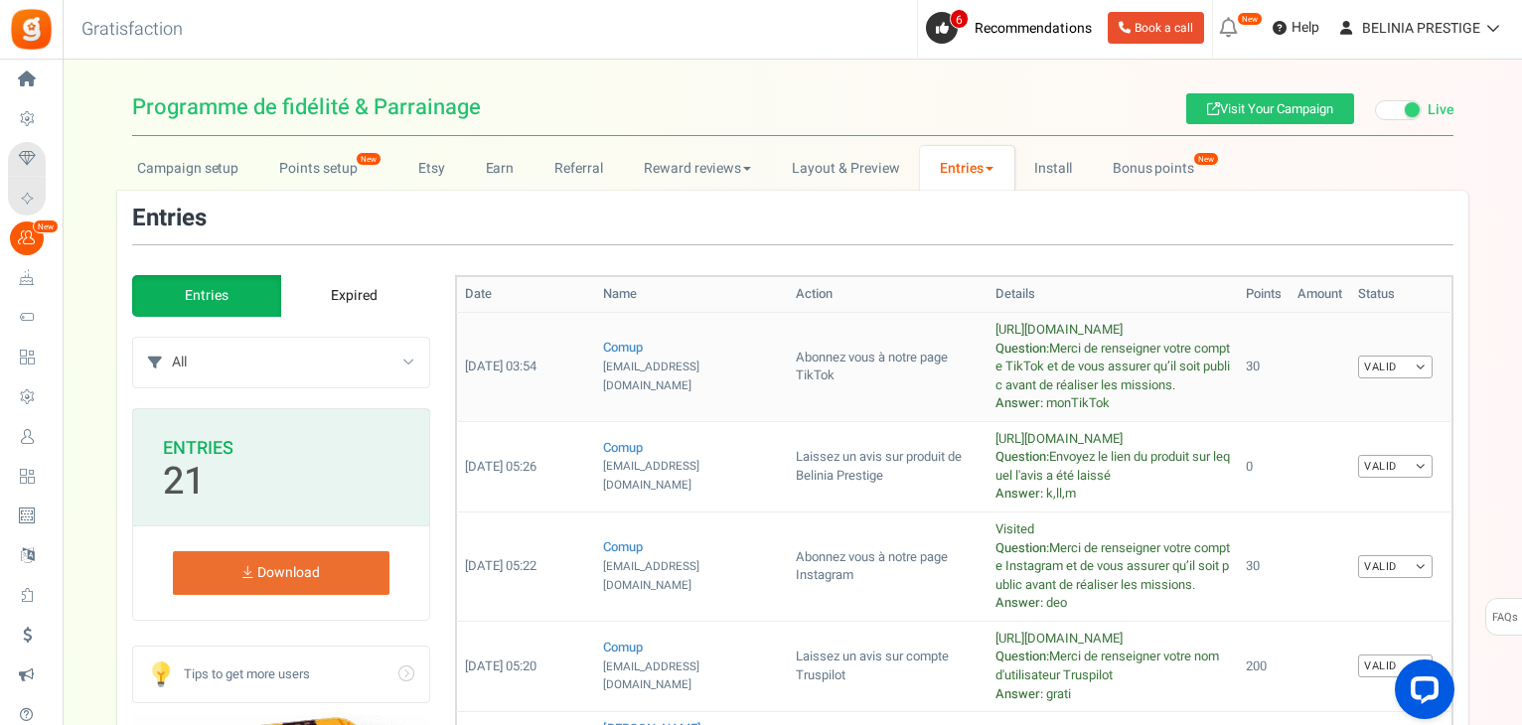
click at [1410, 359] on link "Valid" at bounding box center [1395, 367] width 74 height 23
click at [1347, 434] on link "Invalid" at bounding box center [1352, 430] width 159 height 29
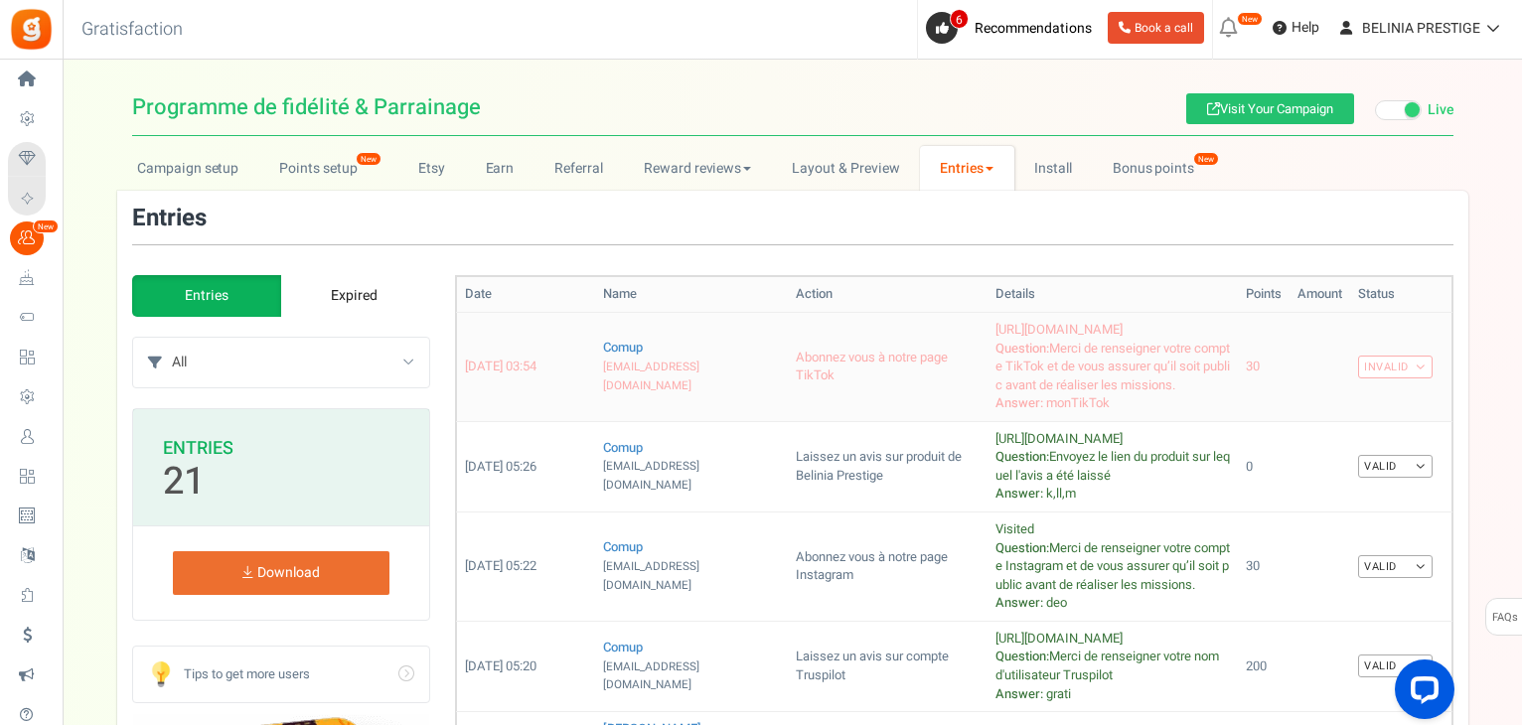
click at [1393, 363] on link "Invalid" at bounding box center [1395, 367] width 74 height 23
click at [347, 324] on div "Entries Expired All Manual entry Laissez un avis sur compte Truspilot Partagez …" at bounding box center [281, 341] width 298 height 133
click at [350, 312] on link "Expired" at bounding box center [354, 296] width 149 height 42
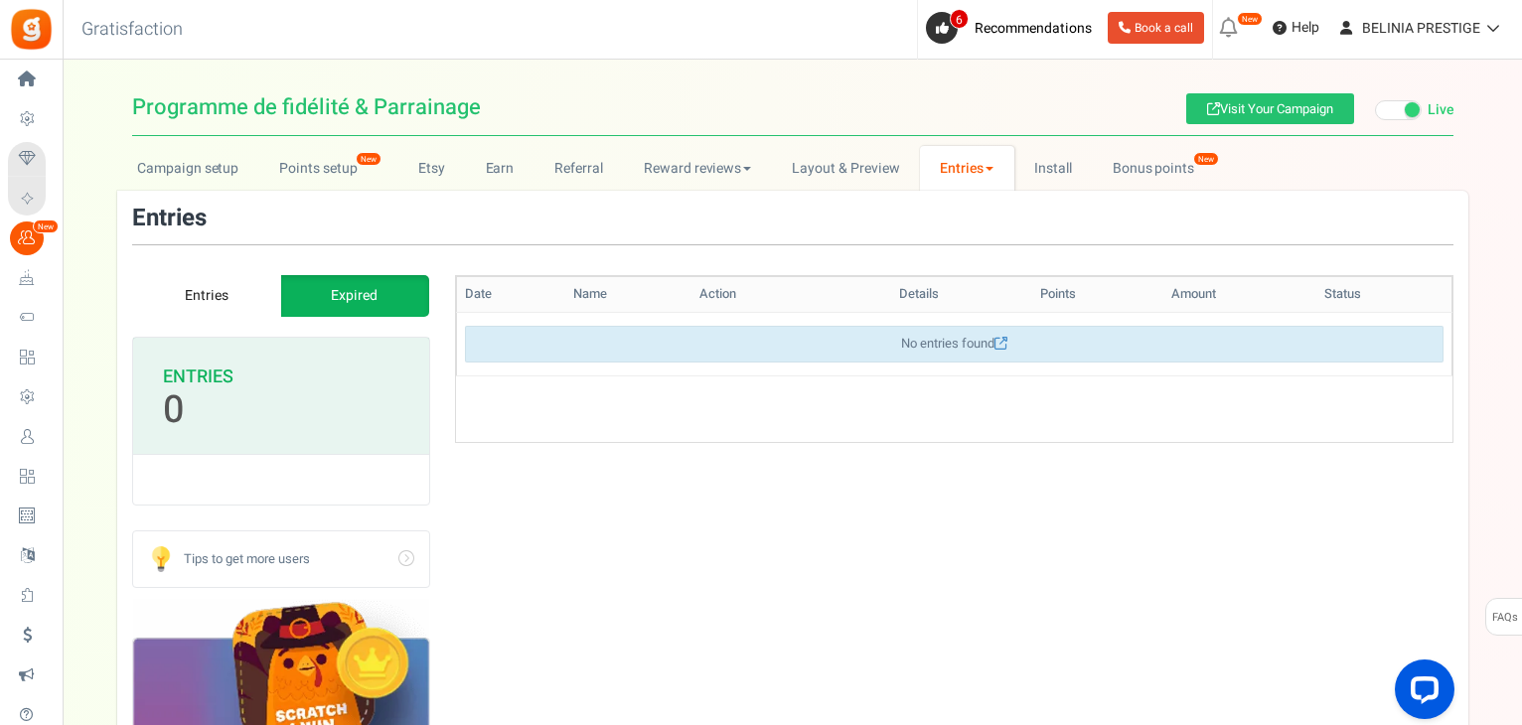
click at [192, 283] on link "Entries" at bounding box center [206, 296] width 149 height 42
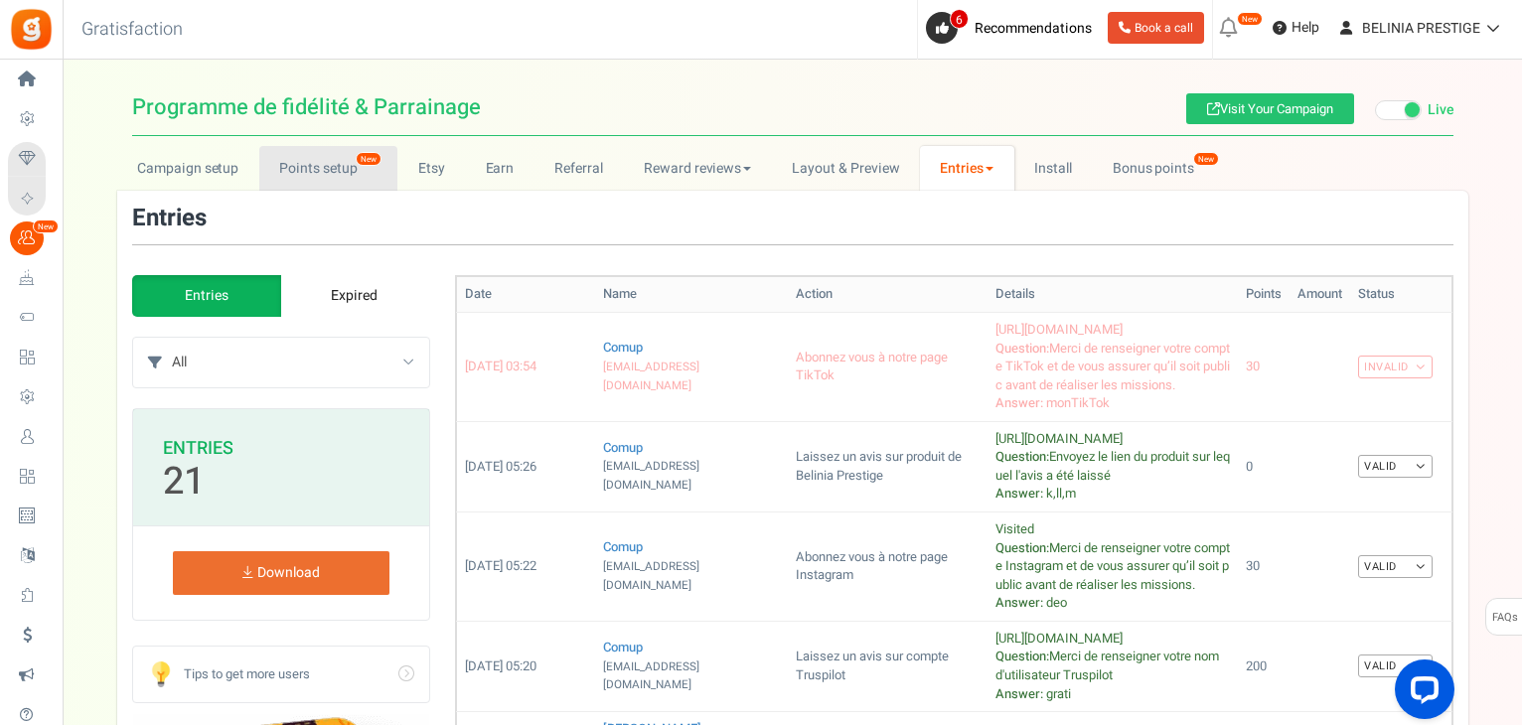
click at [353, 151] on link "Points setup New" at bounding box center [328, 168] width 138 height 45
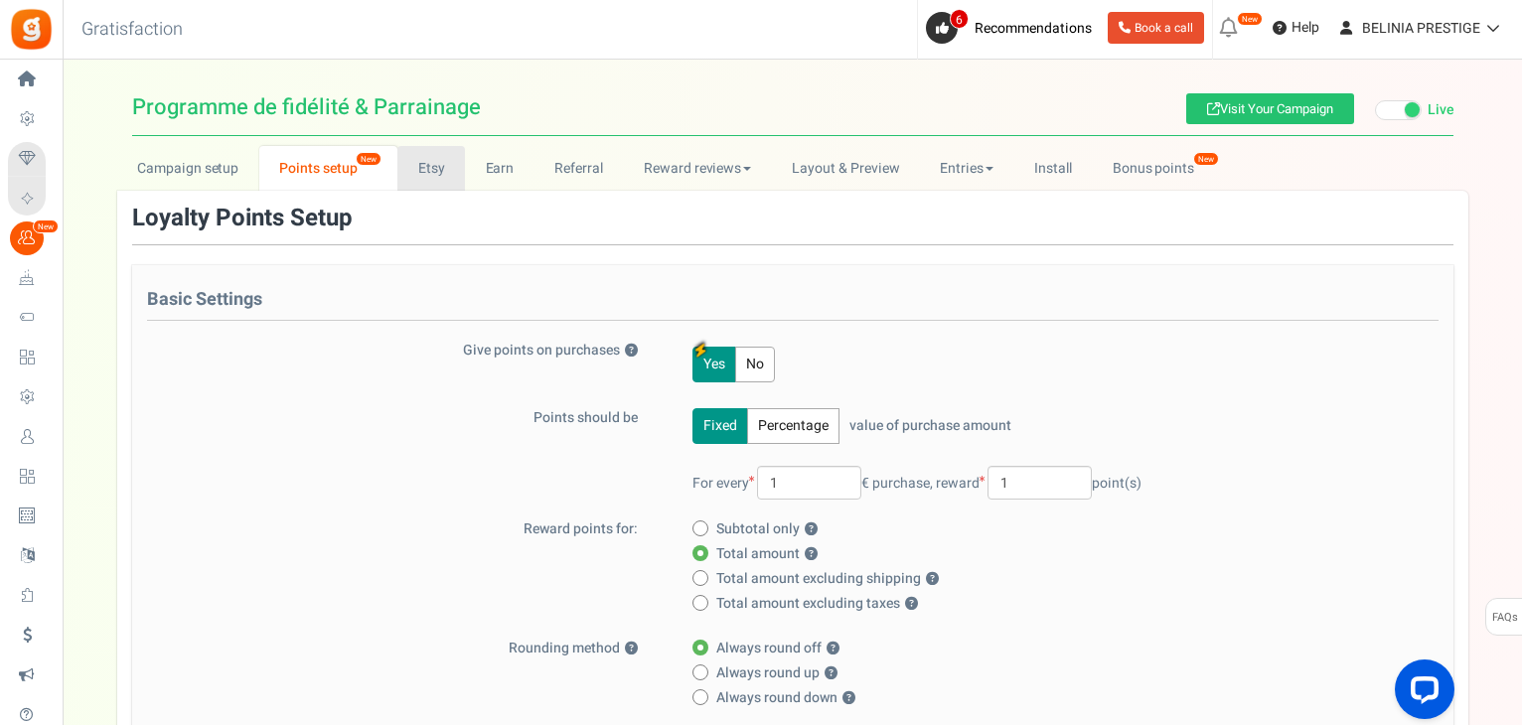
click at [437, 168] on link "Etsy" at bounding box center [431, 168] width 68 height 45
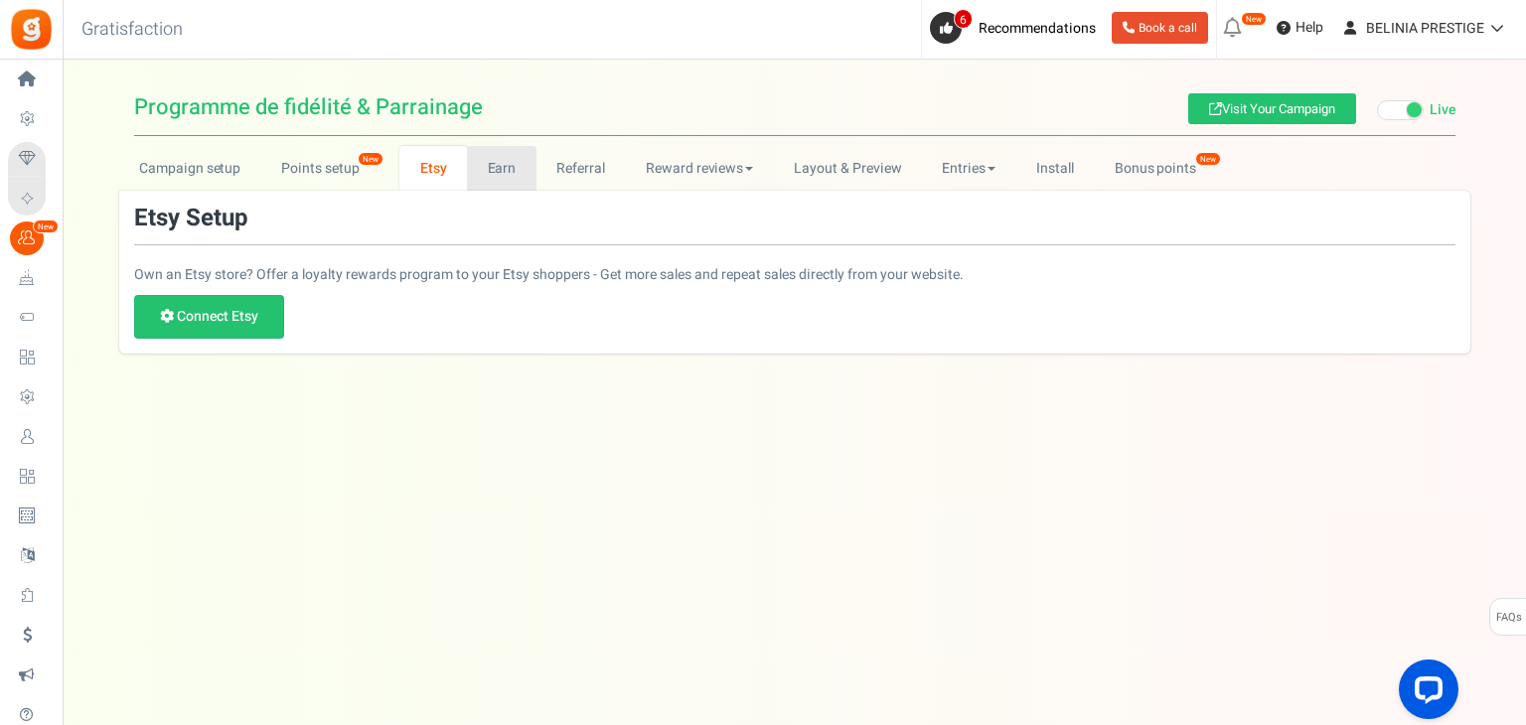
click at [492, 168] on link "Earn" at bounding box center [502, 168] width 70 height 45
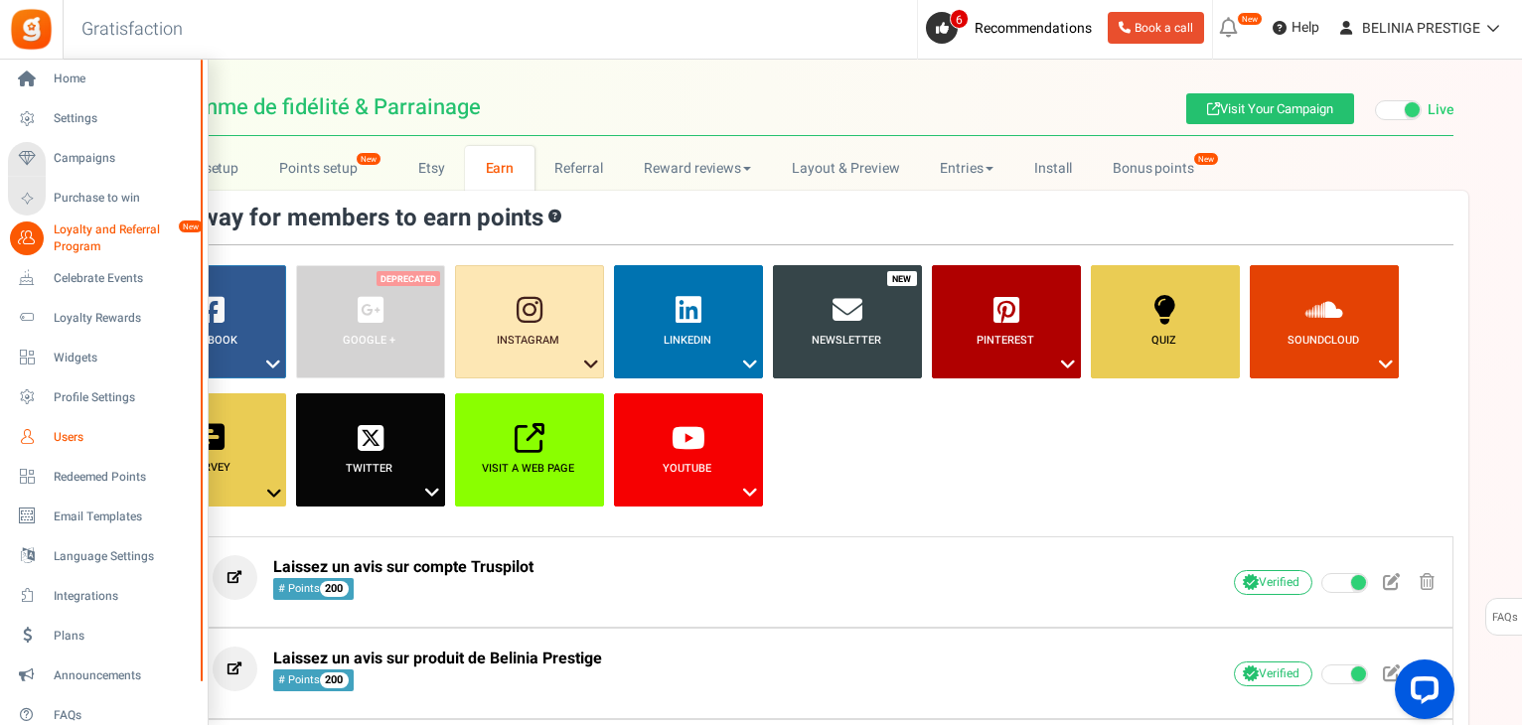
click at [81, 432] on span "Users" at bounding box center [123, 437] width 139 height 17
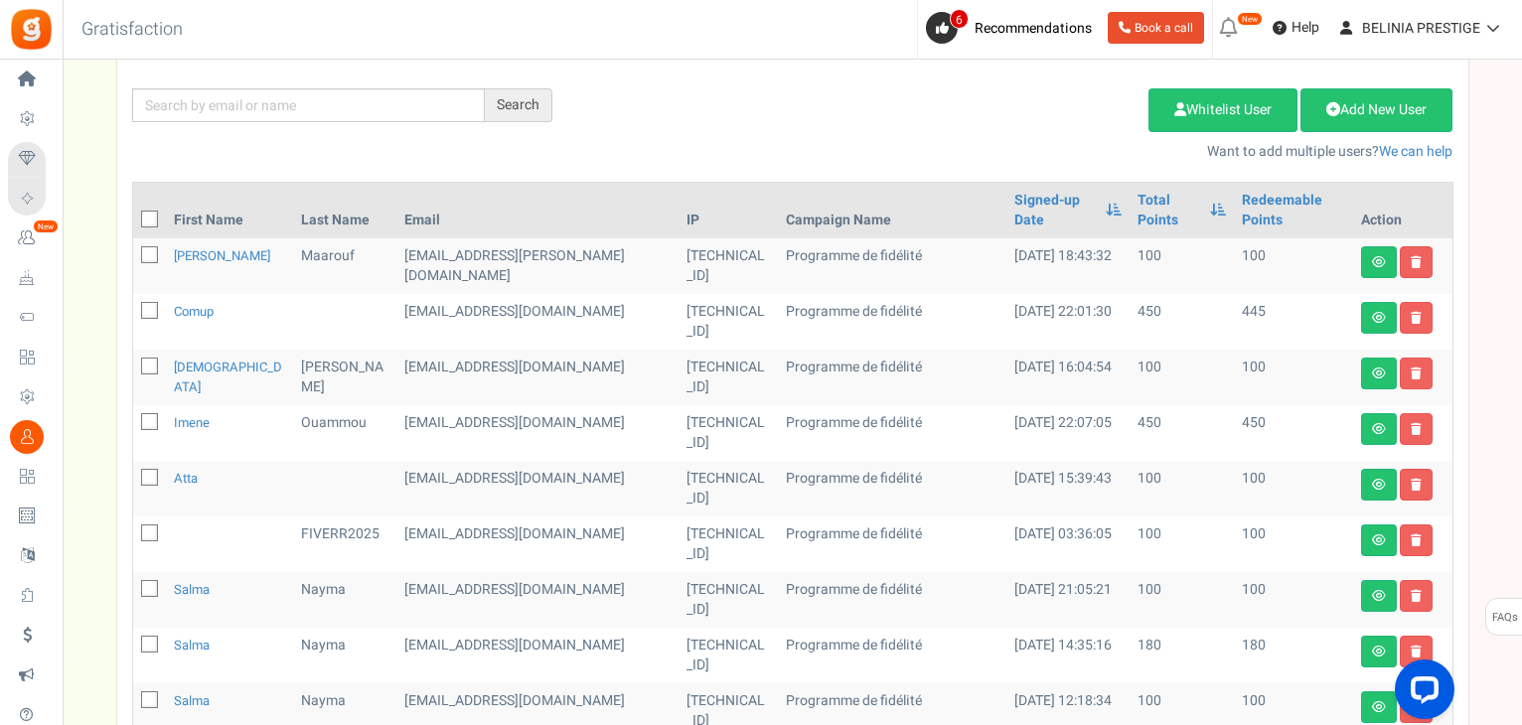
scroll to position [236, 0]
click at [193, 303] on link "comup" at bounding box center [194, 312] width 40 height 19
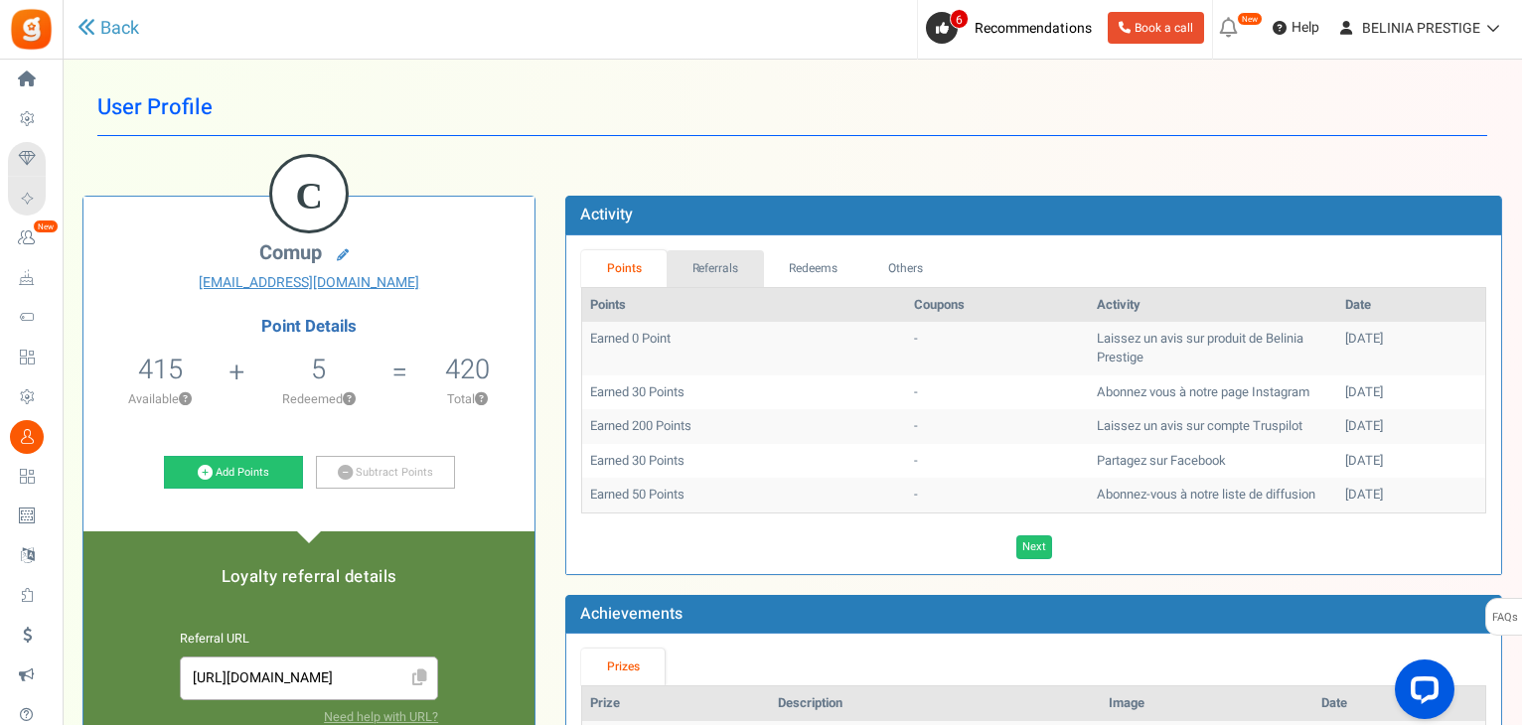
click at [743, 255] on link "Referrals" at bounding box center [714, 268] width 97 height 37
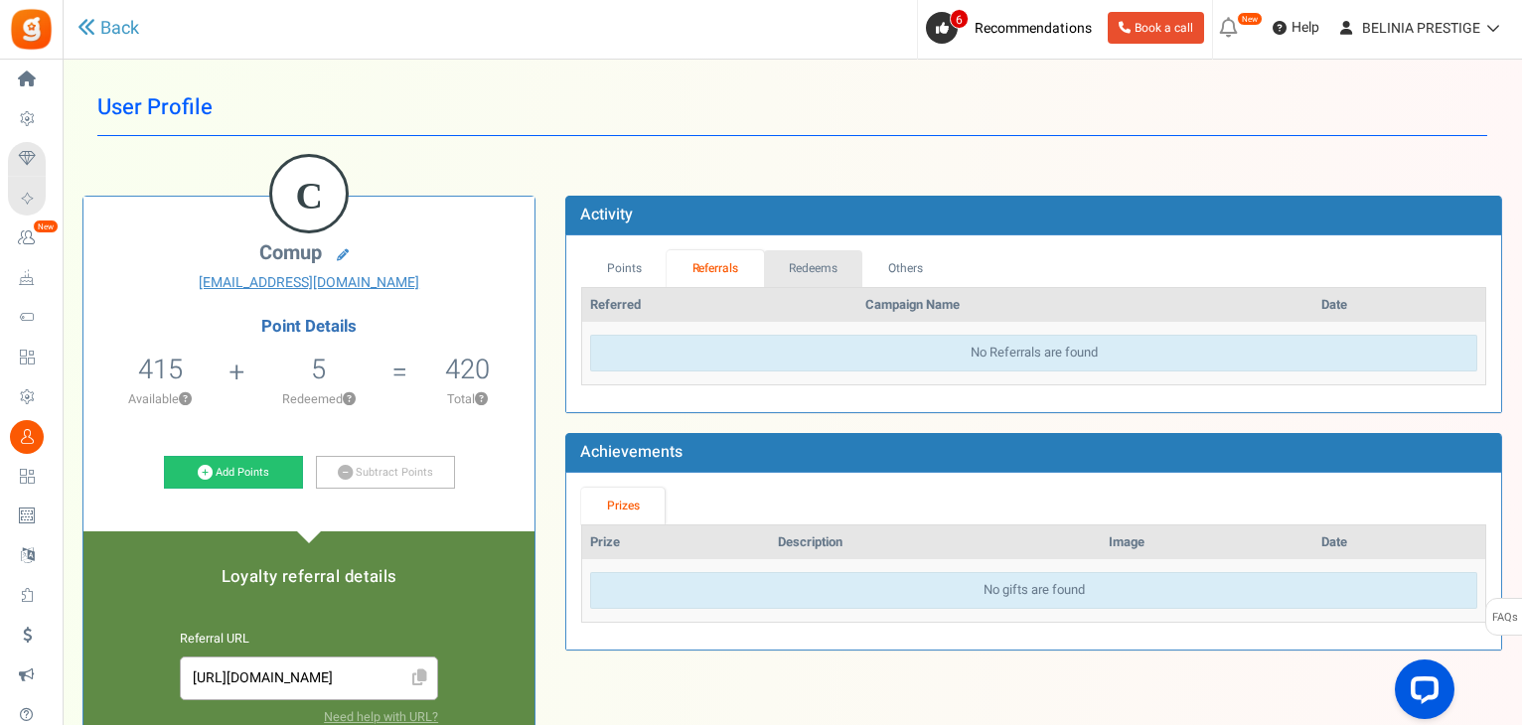
click at [805, 275] on link "Redeems" at bounding box center [813, 268] width 99 height 37
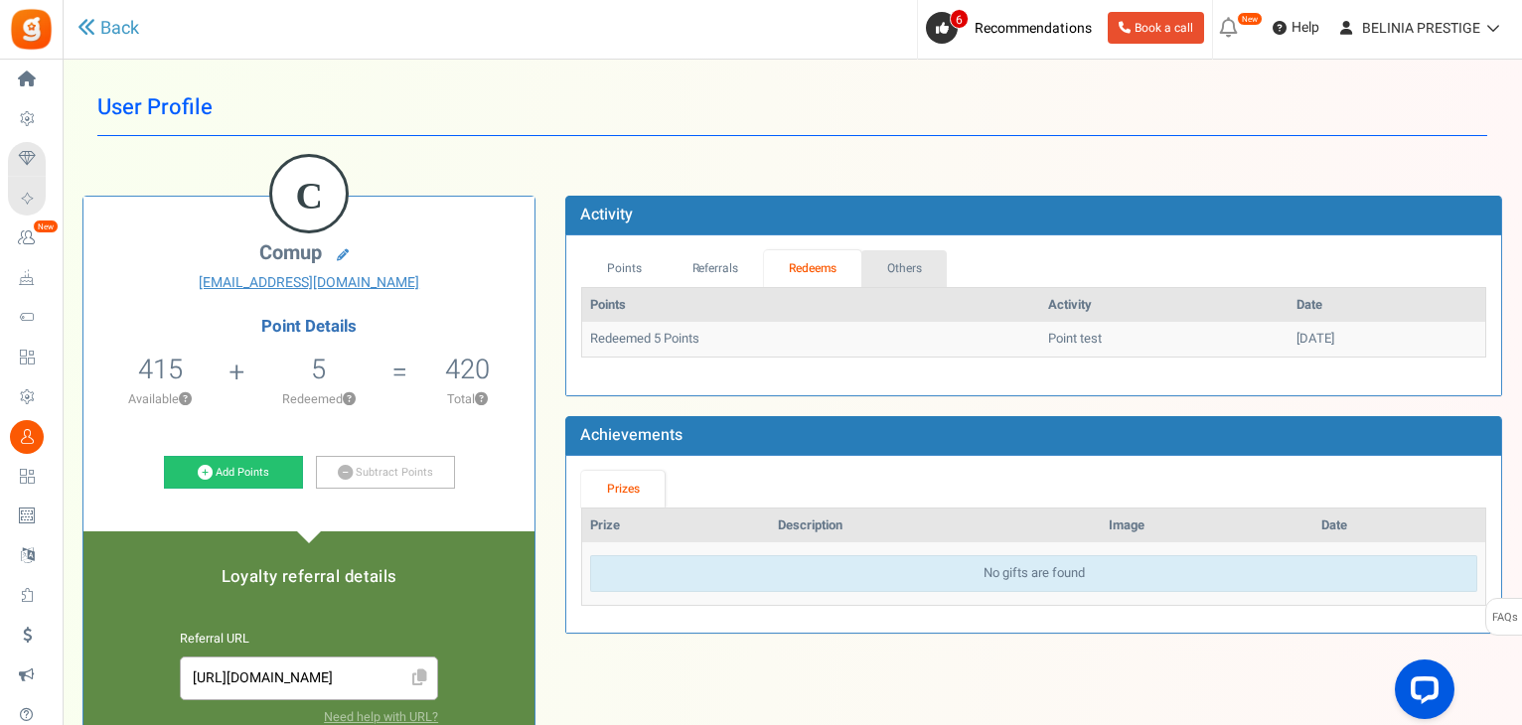
click at [912, 256] on link "Others" at bounding box center [903, 268] width 85 height 37
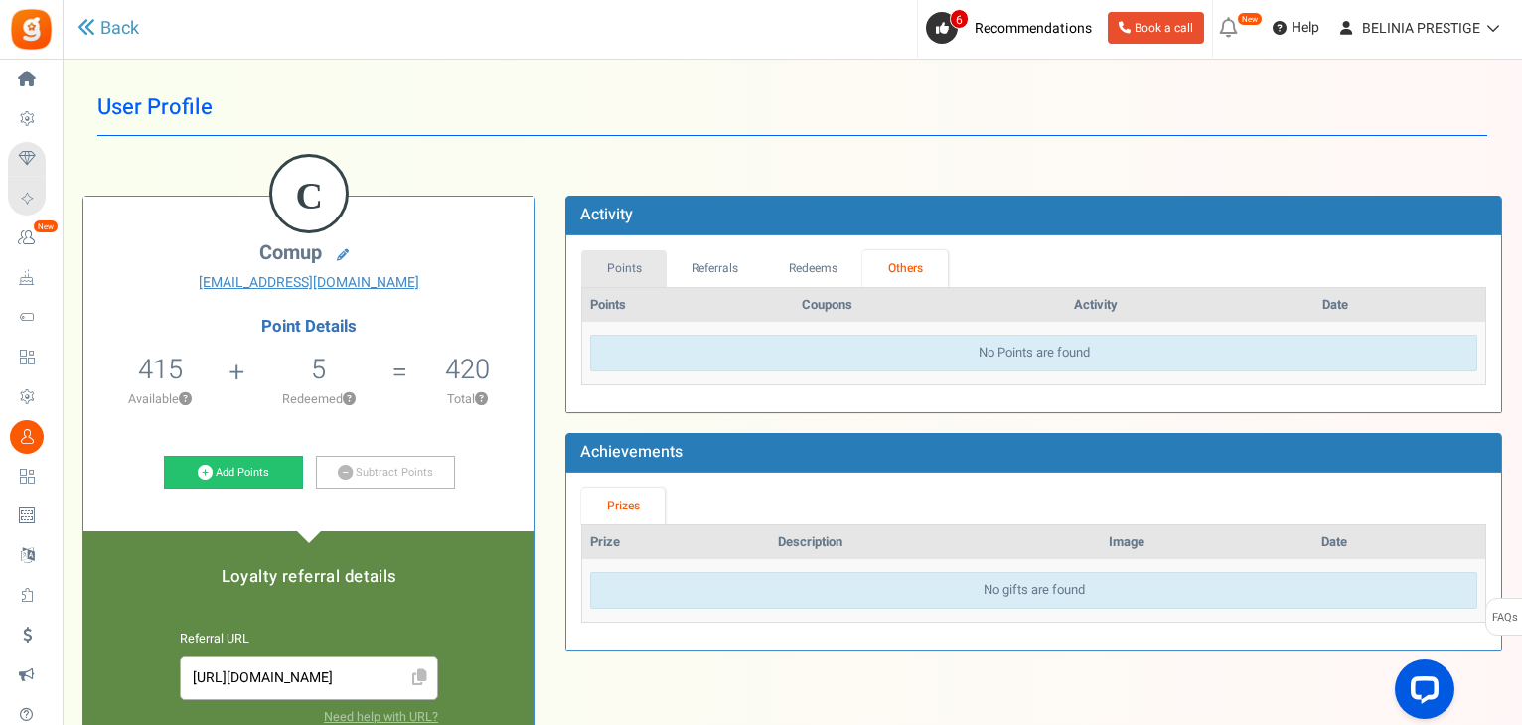
click at [642, 253] on link "Points" at bounding box center [623, 268] width 85 height 37
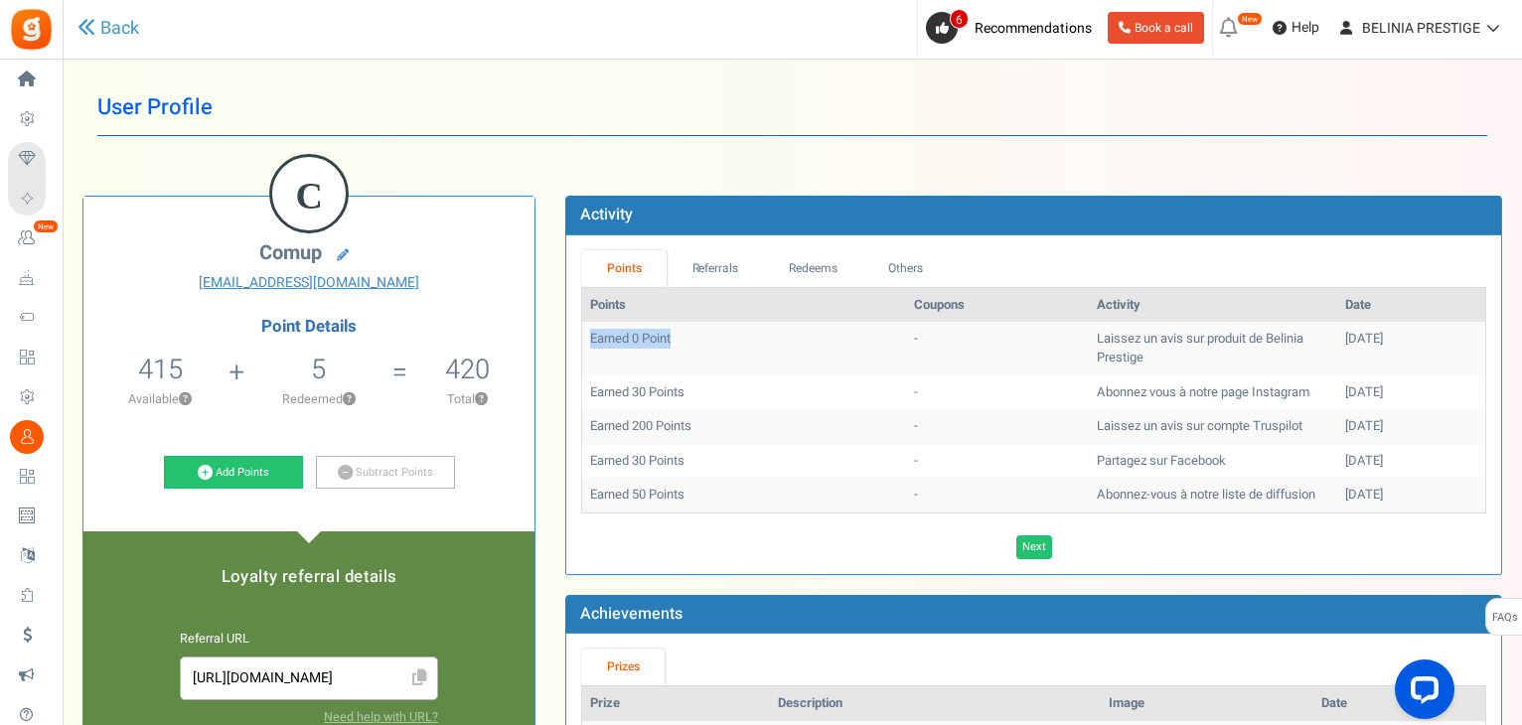
drag, startPoint x: 679, startPoint y: 345, endPoint x: 590, endPoint y: 338, distance: 89.7
click at [590, 338] on td "Earned 0 Point" at bounding box center [743, 348] width 323 height 53
drag, startPoint x: 588, startPoint y: 339, endPoint x: 701, endPoint y: 334, distance: 113.3
click at [701, 334] on td "Earned 0 Point" at bounding box center [743, 348] width 323 height 53
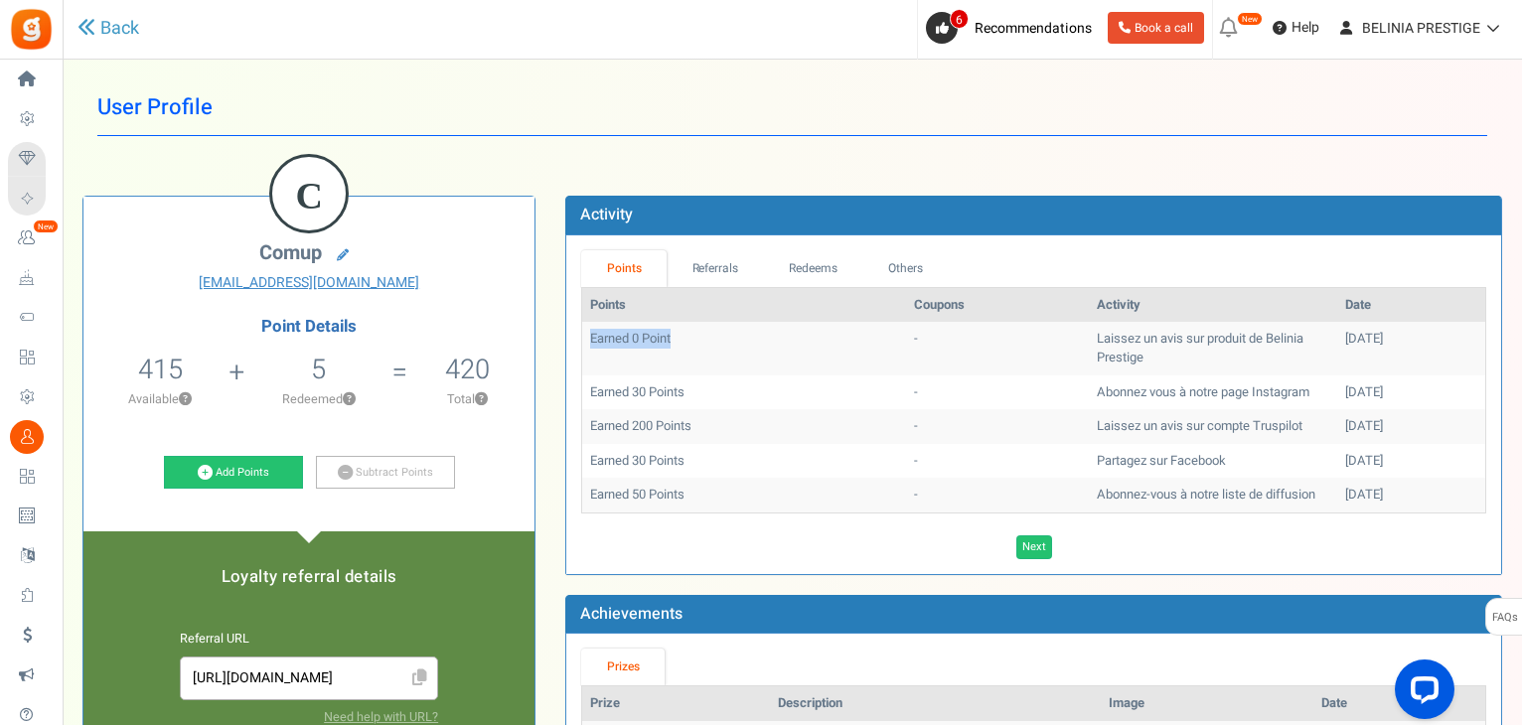
click at [701, 334] on td "Earned 0 Point" at bounding box center [743, 348] width 323 height 53
drag, startPoint x: 588, startPoint y: 339, endPoint x: 680, endPoint y: 343, distance: 92.5
click at [680, 343] on td "Earned 0 Point" at bounding box center [743, 348] width 323 height 53
drag, startPoint x: 680, startPoint y: 343, endPoint x: 608, endPoint y: 342, distance: 72.5
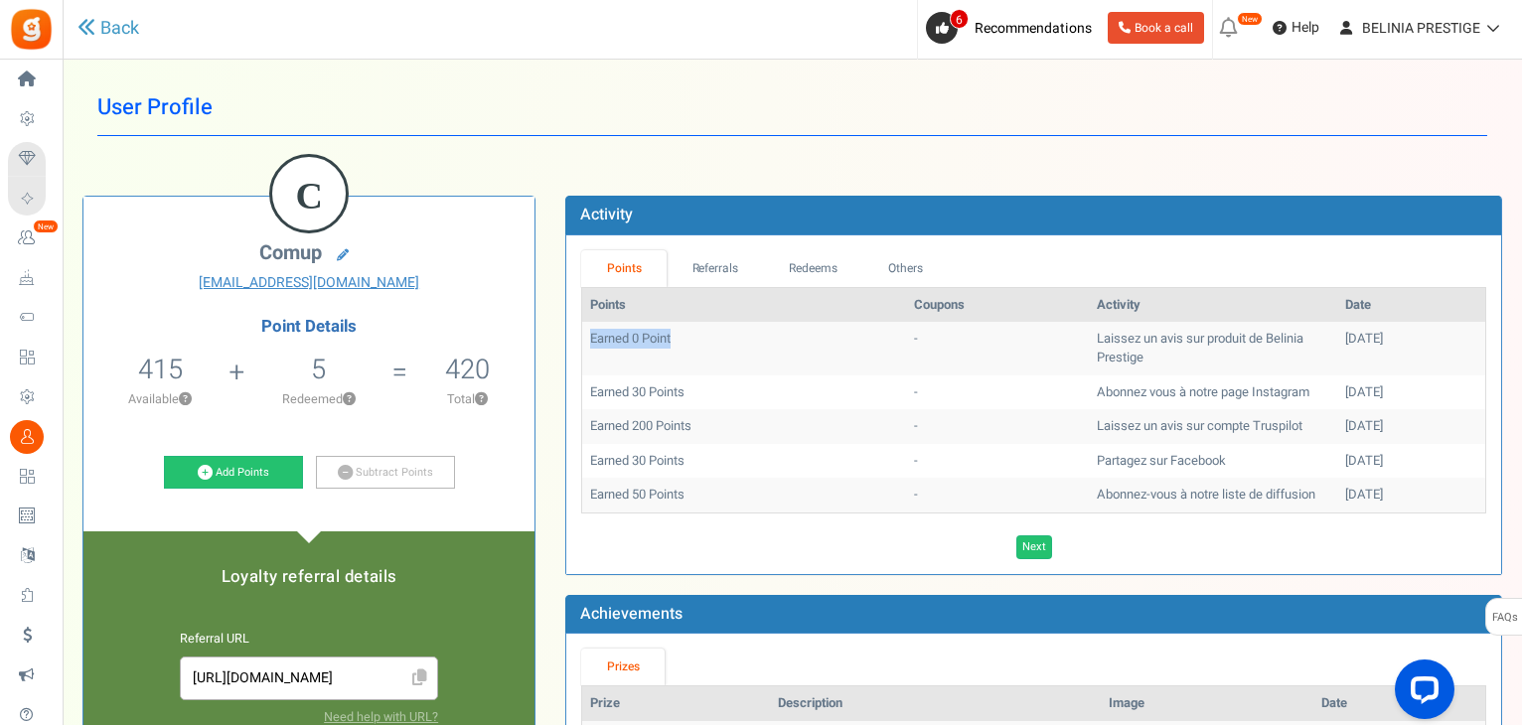
click at [608, 342] on td "Earned 0 Point" at bounding box center [743, 348] width 323 height 53
drag, startPoint x: 591, startPoint y: 339, endPoint x: 747, endPoint y: 331, distance: 156.1
click at [747, 331] on td "Earned 0 Point" at bounding box center [743, 348] width 323 height 53
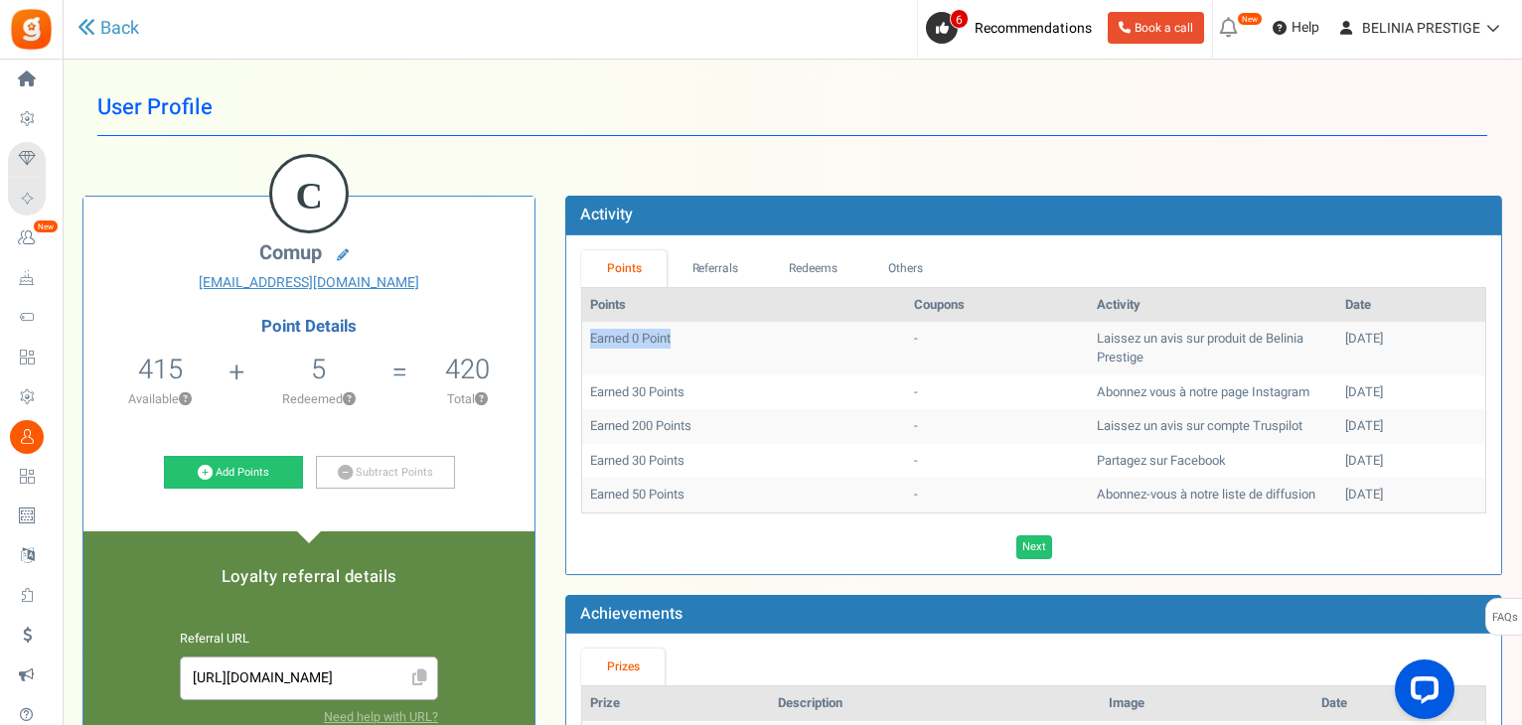
drag, startPoint x: 581, startPoint y: 341, endPoint x: 697, endPoint y: 353, distance: 116.8
click at [697, 353] on td "Earned 0 Point" at bounding box center [743, 348] width 323 height 53
drag, startPoint x: 695, startPoint y: 343, endPoint x: 584, endPoint y: 342, distance: 111.3
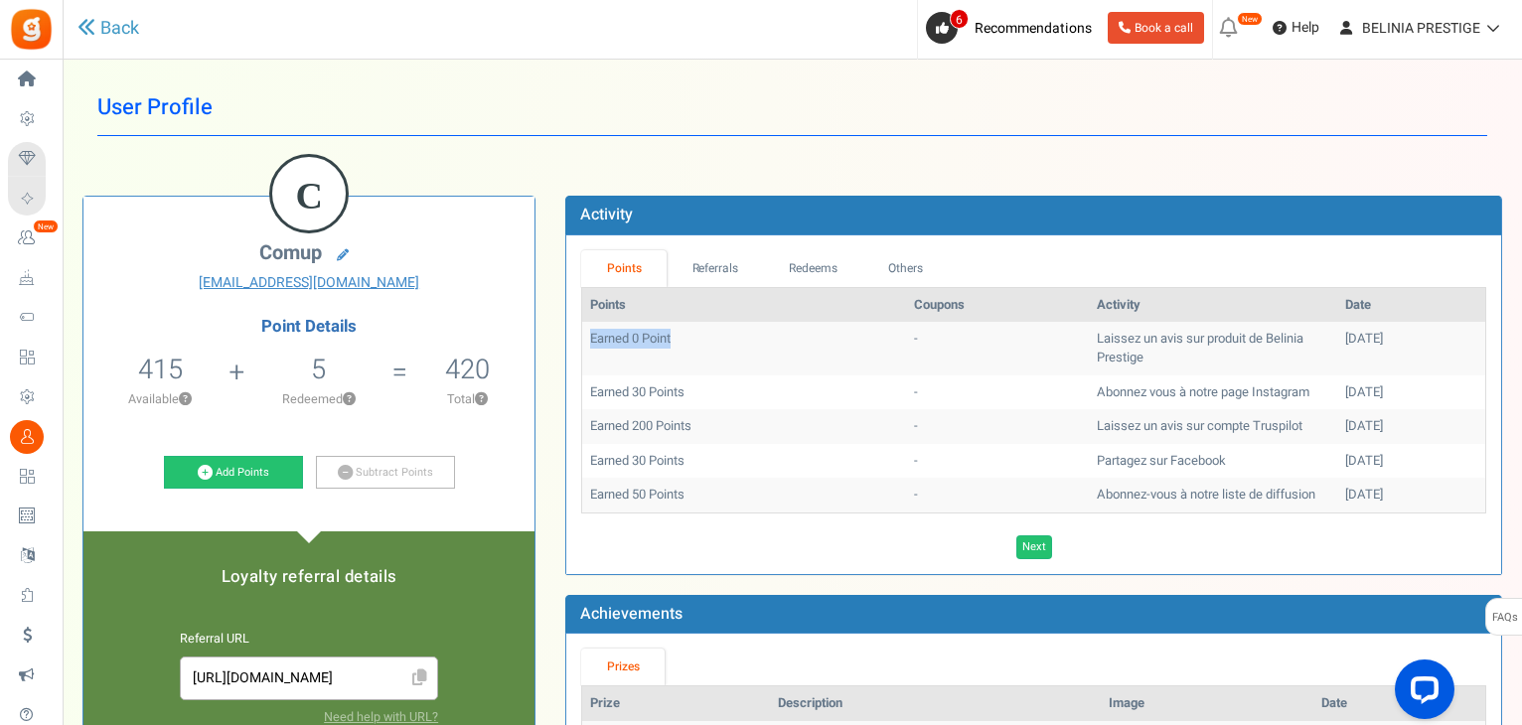
click at [584, 342] on td "Earned 0 Point" at bounding box center [743, 348] width 323 height 53
drag, startPoint x: 584, startPoint y: 342, endPoint x: 679, endPoint y: 346, distance: 95.4
click at [679, 346] on td "Earned 0 Point" at bounding box center [743, 348] width 323 height 53
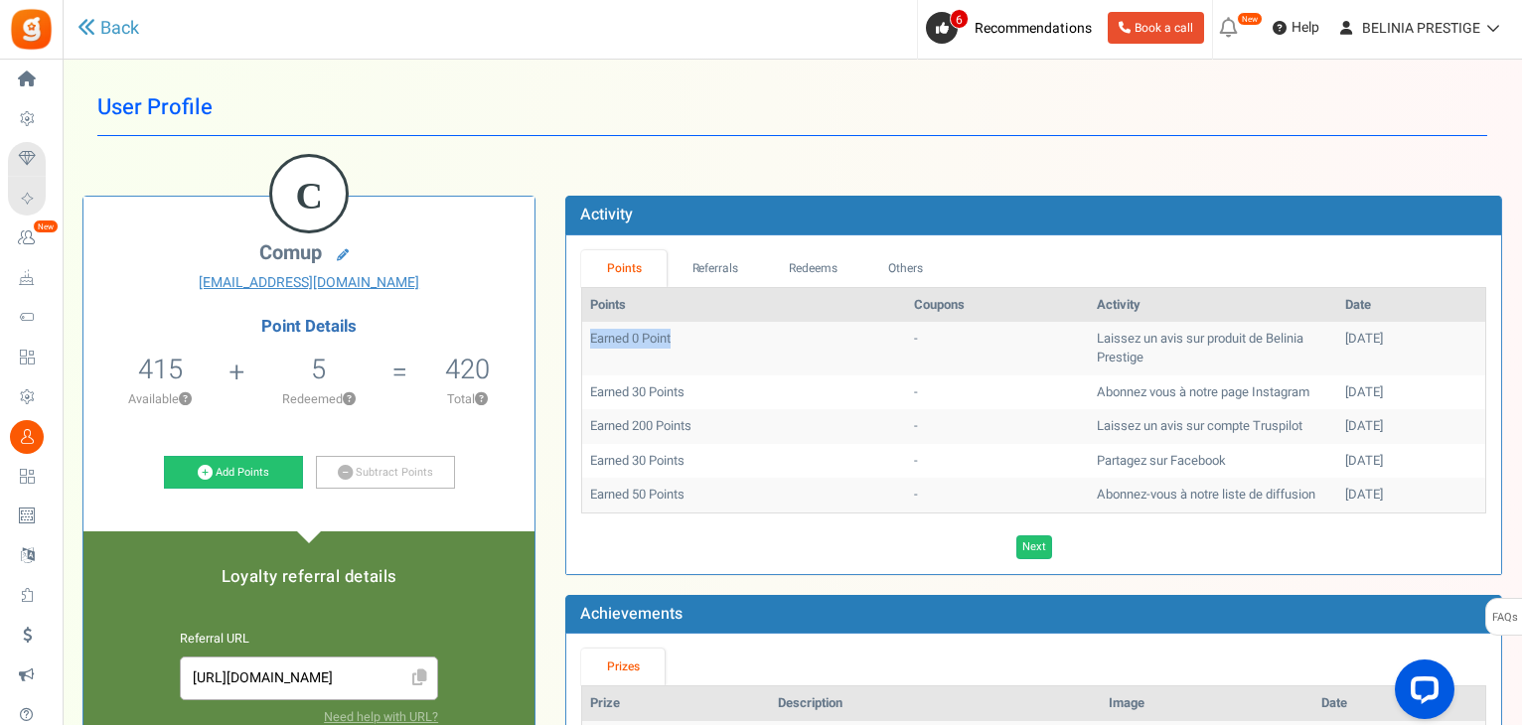
drag, startPoint x: 679, startPoint y: 346, endPoint x: 586, endPoint y: 355, distance: 93.8
click at [586, 355] on td "Earned 0 Point" at bounding box center [743, 348] width 323 height 53
drag, startPoint x: 592, startPoint y: 339, endPoint x: 716, endPoint y: 361, distance: 126.1
click at [716, 361] on td "Earned 0 Point" at bounding box center [743, 348] width 323 height 53
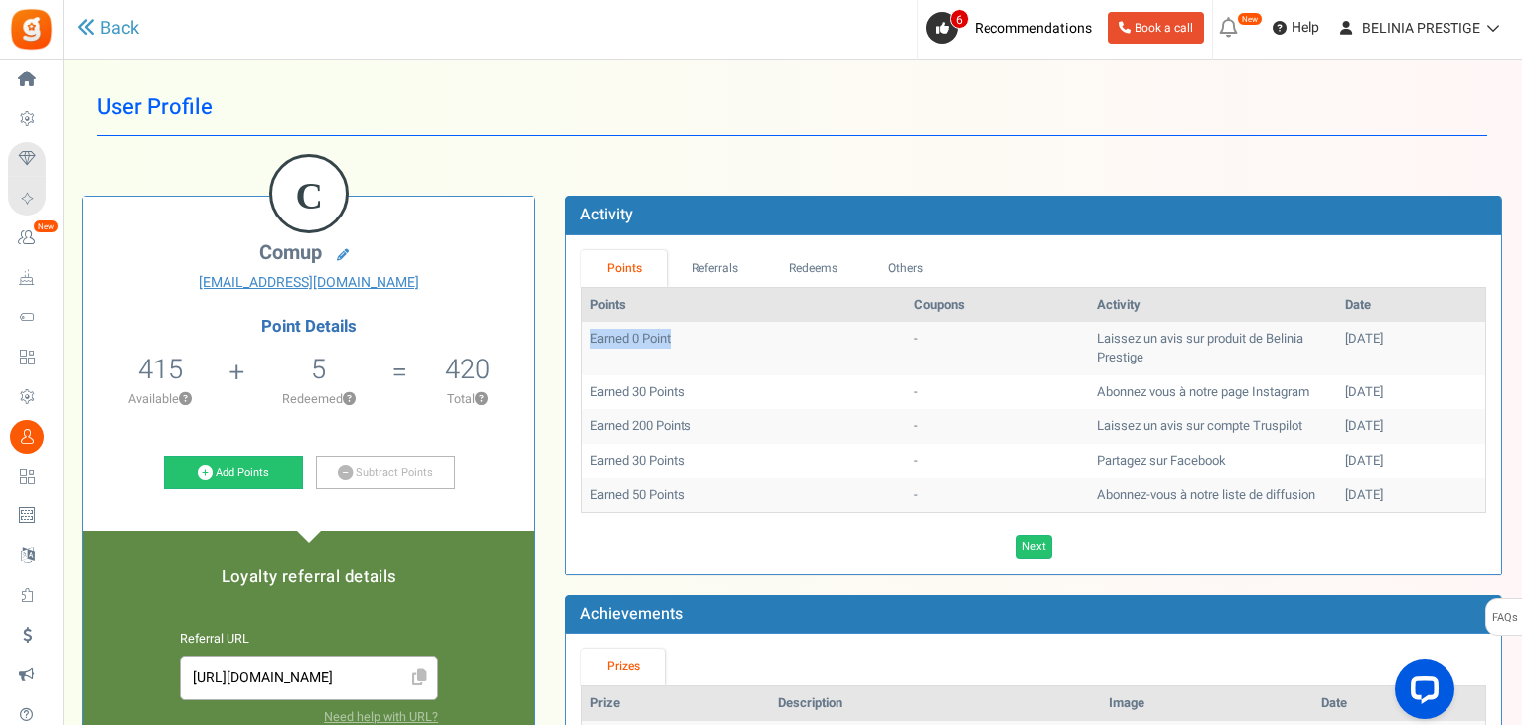
click at [716, 361] on td "Earned 0 Point" at bounding box center [743, 348] width 323 height 53
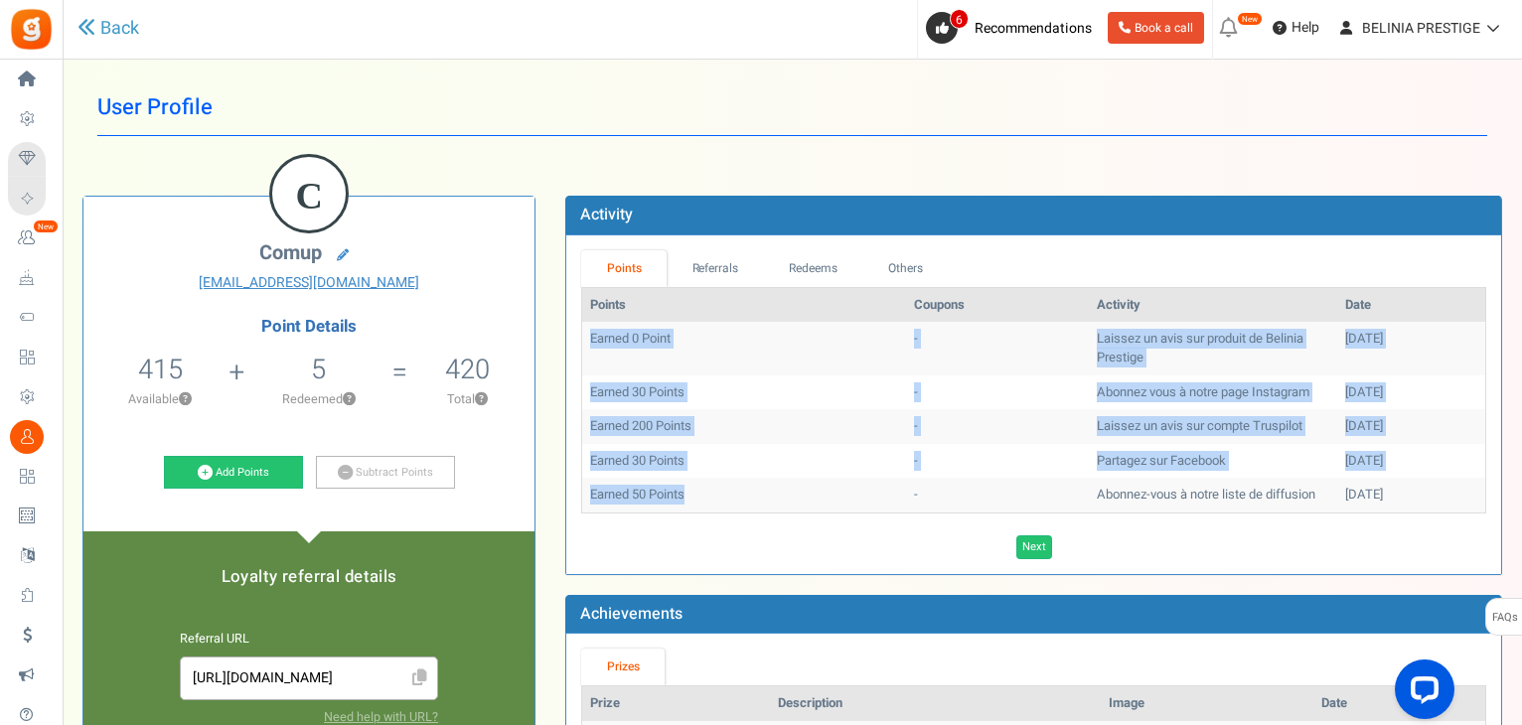
drag, startPoint x: 588, startPoint y: 343, endPoint x: 727, endPoint y: 498, distance: 208.2
click at [727, 498] on tbody "Earned 0 Point - Laissez un avis sur produit de Belinia Prestige 30/08/2025 Ear…" at bounding box center [1033, 417] width 903 height 190
click at [727, 498] on td "Earned 50 Points" at bounding box center [743, 495] width 323 height 35
drag, startPoint x: 588, startPoint y: 303, endPoint x: 1369, endPoint y: 500, distance: 805.1
click at [1369, 500] on table "Points Coupons Activity Date Earned 0 Point - Laissez un avis sur produit de Be…" at bounding box center [1033, 400] width 905 height 226
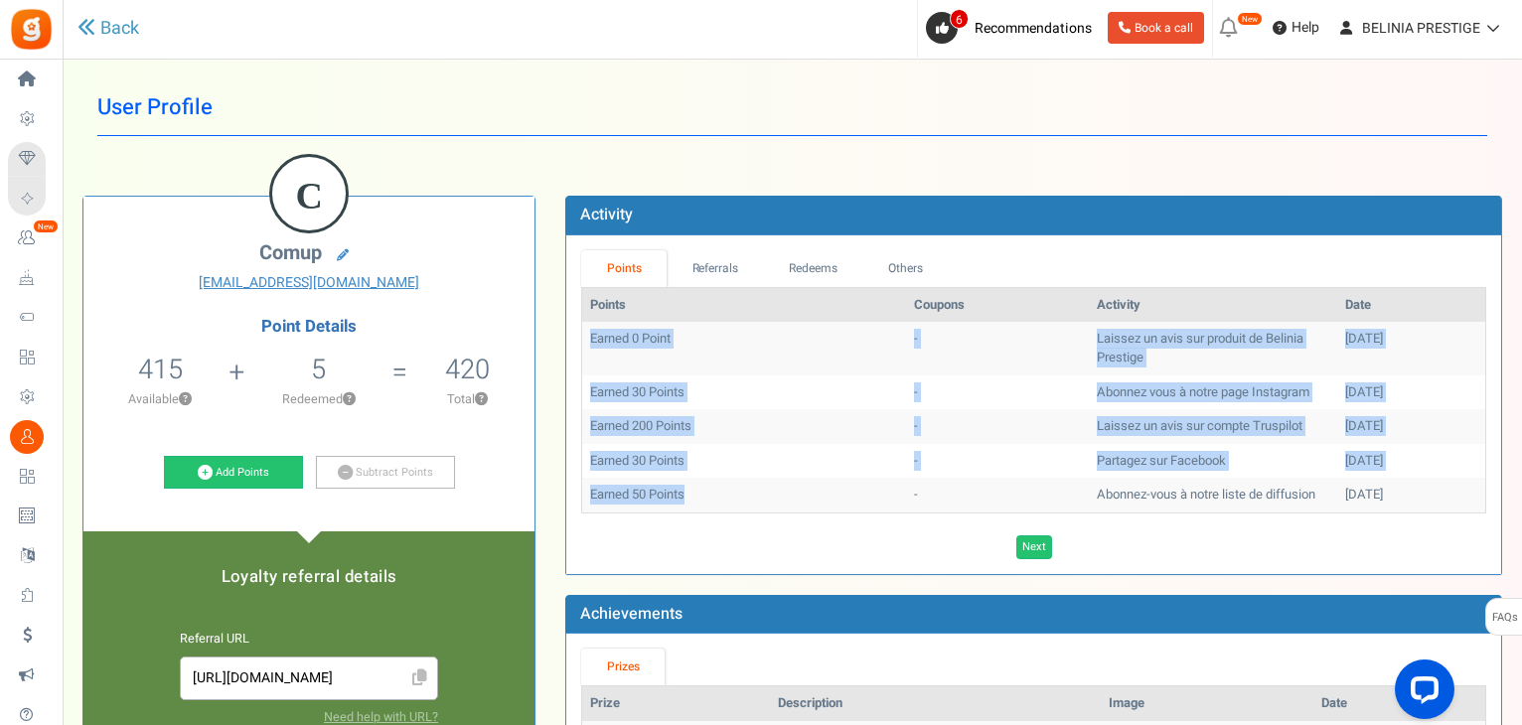
click at [1369, 500] on div "28/08/2025" at bounding box center [1411, 495] width 132 height 19
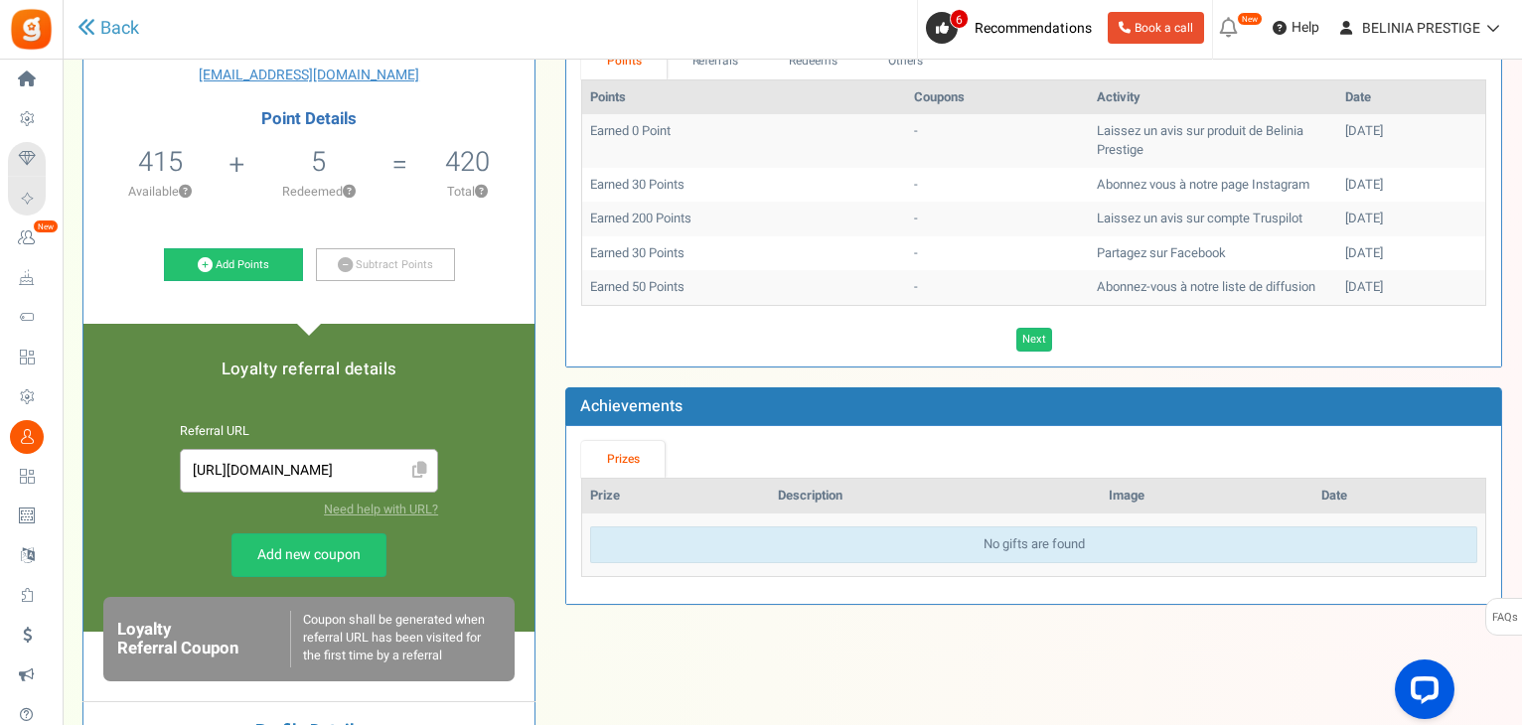
scroll to position [206, 0]
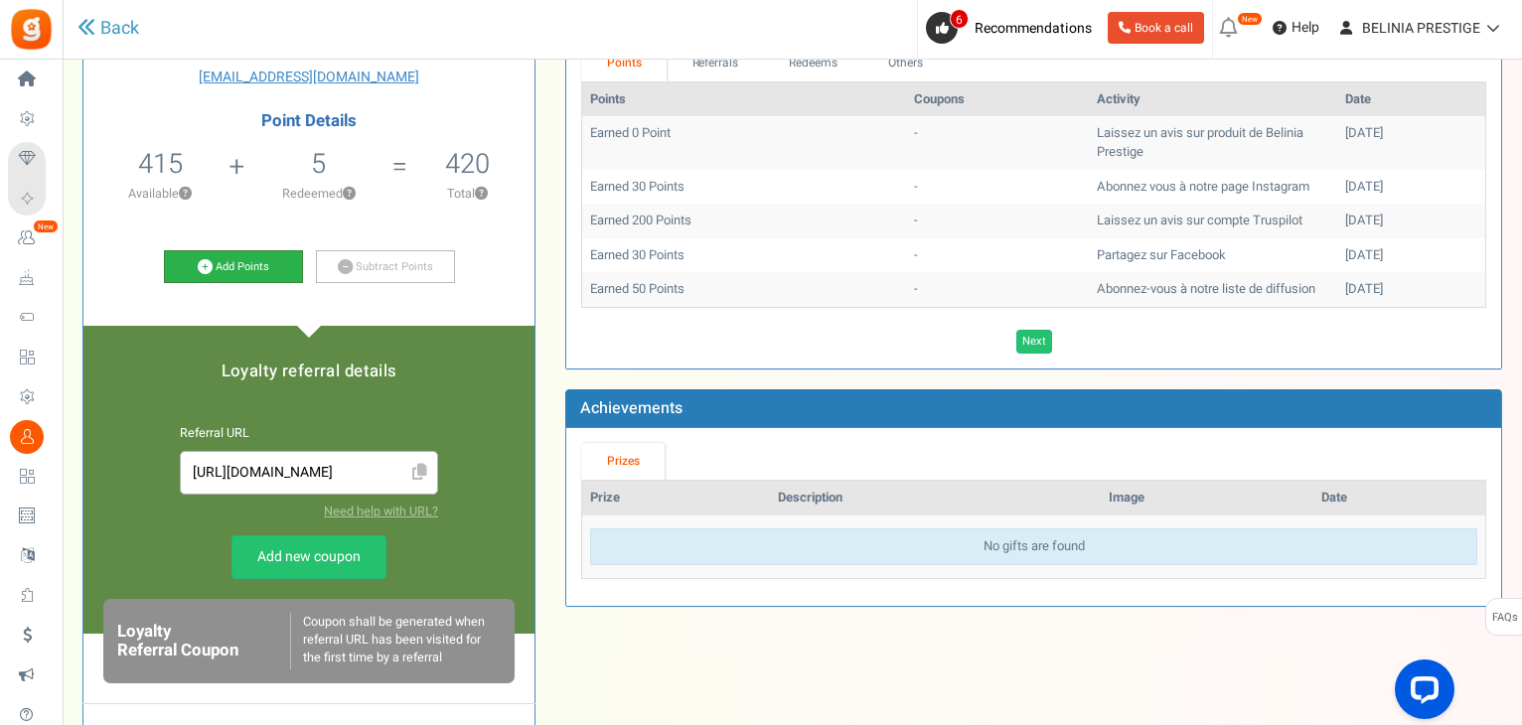
click at [216, 263] on link "Add Points" at bounding box center [233, 267] width 139 height 34
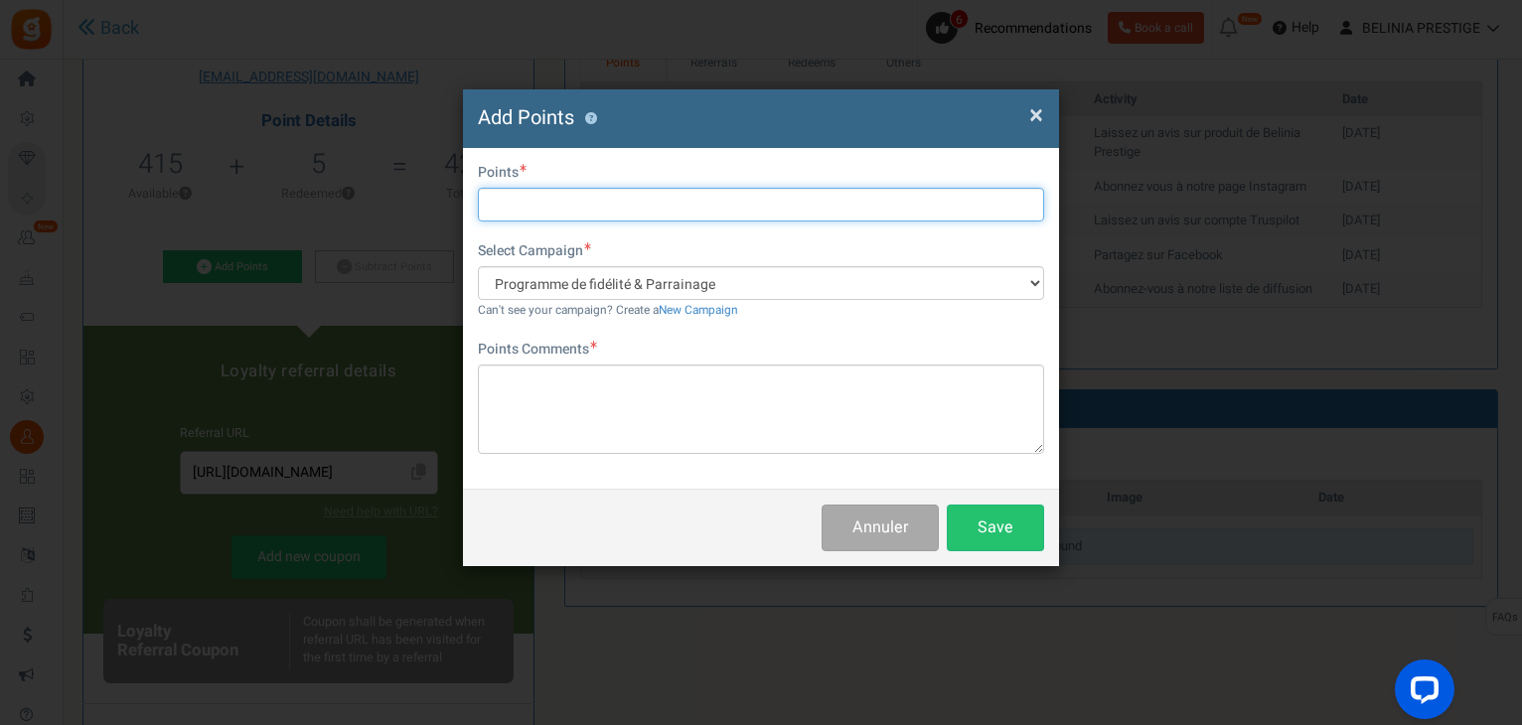
click at [562, 203] on input "text" at bounding box center [761, 205] width 566 height 34
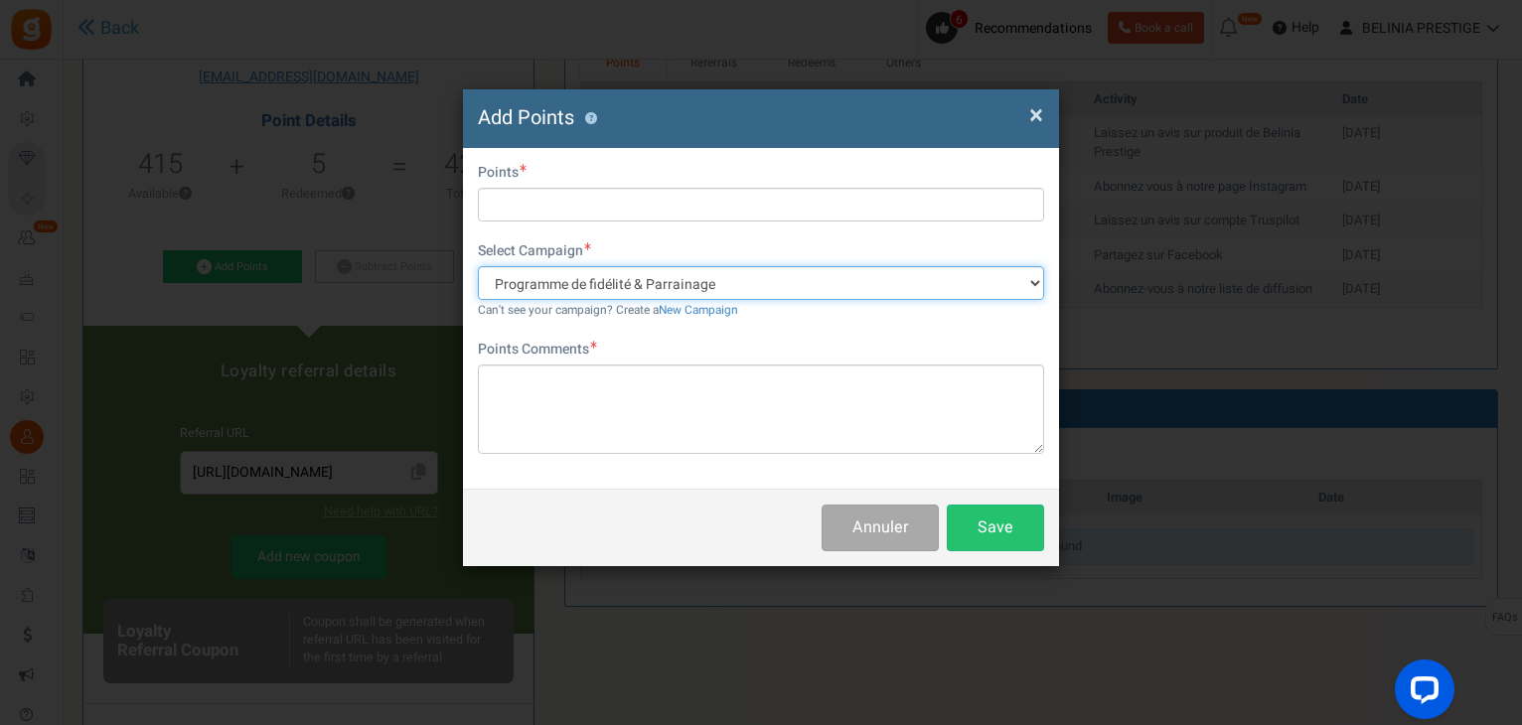
click at [588, 277] on select "Programme de fidélité & Parrainage" at bounding box center [761, 283] width 566 height 34
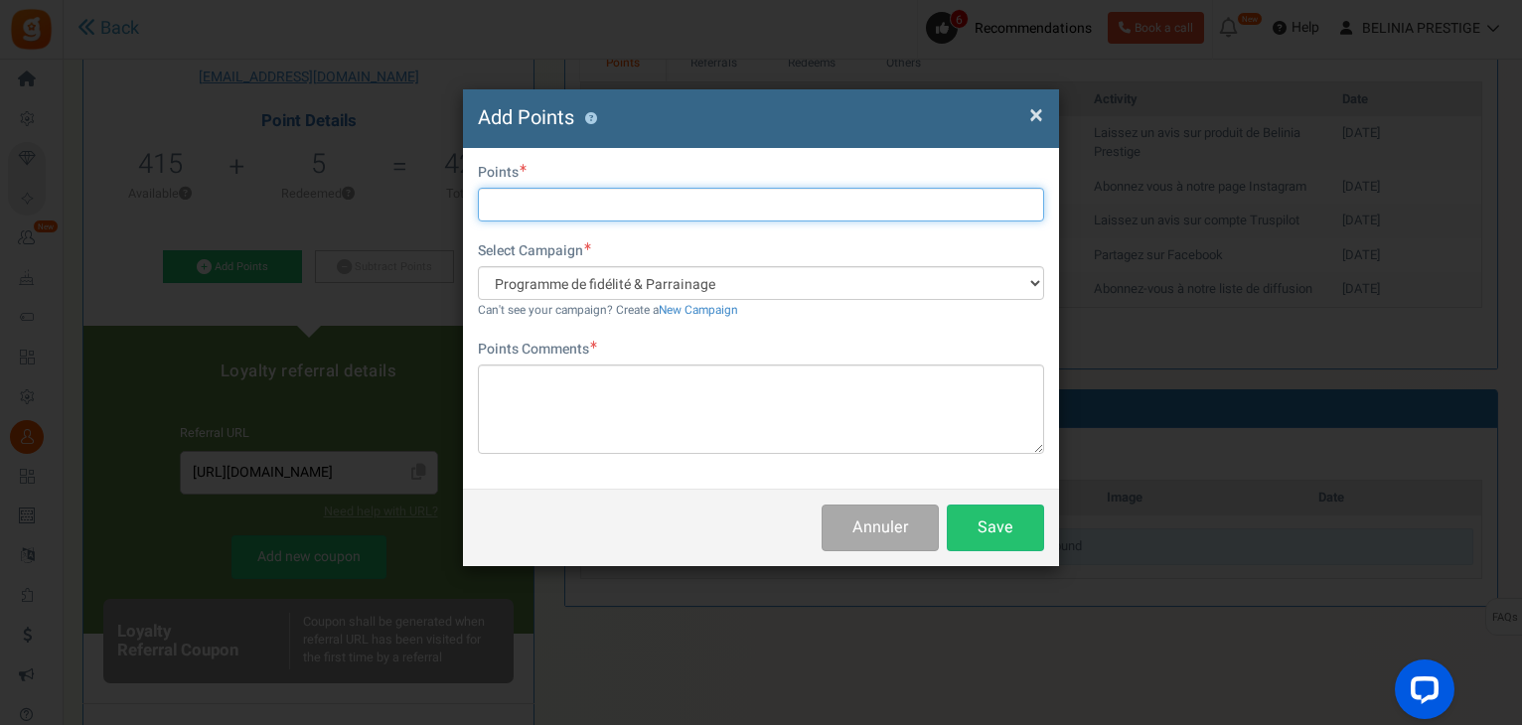
click at [562, 196] on input "text" at bounding box center [761, 205] width 566 height 34
type input "5"
type input "55"
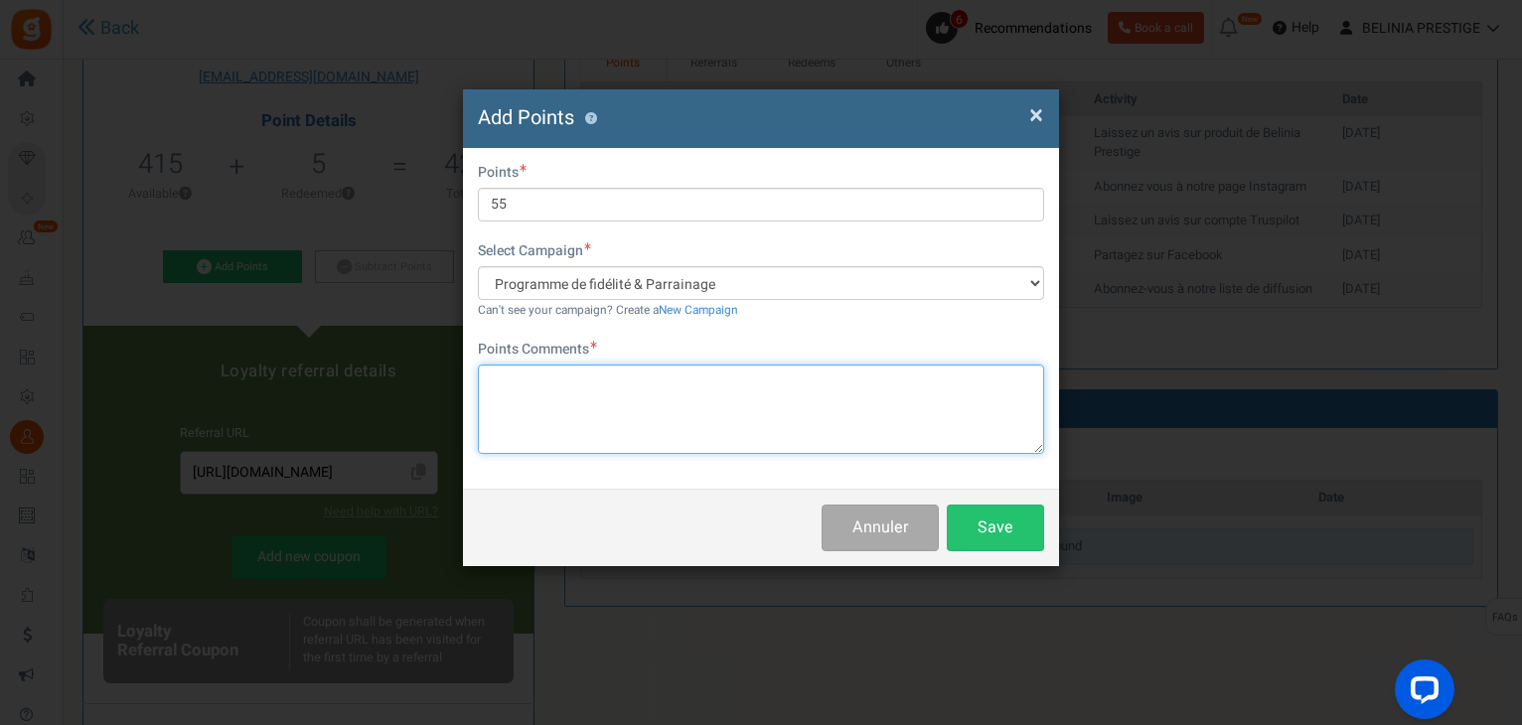
click at [628, 414] on textarea at bounding box center [761, 409] width 566 height 89
type textarea "Ajout de point test"
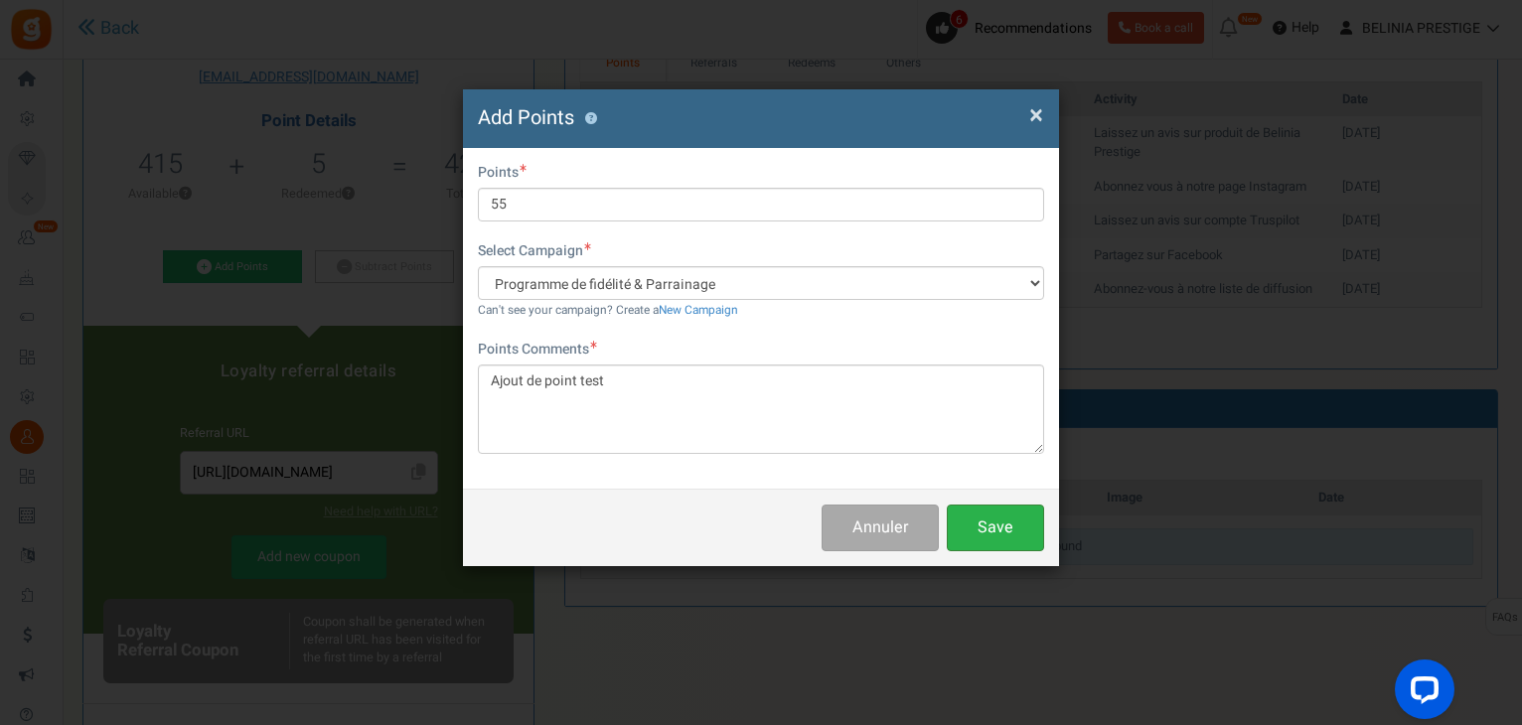
click at [985, 531] on button "Save" at bounding box center [995, 528] width 97 height 47
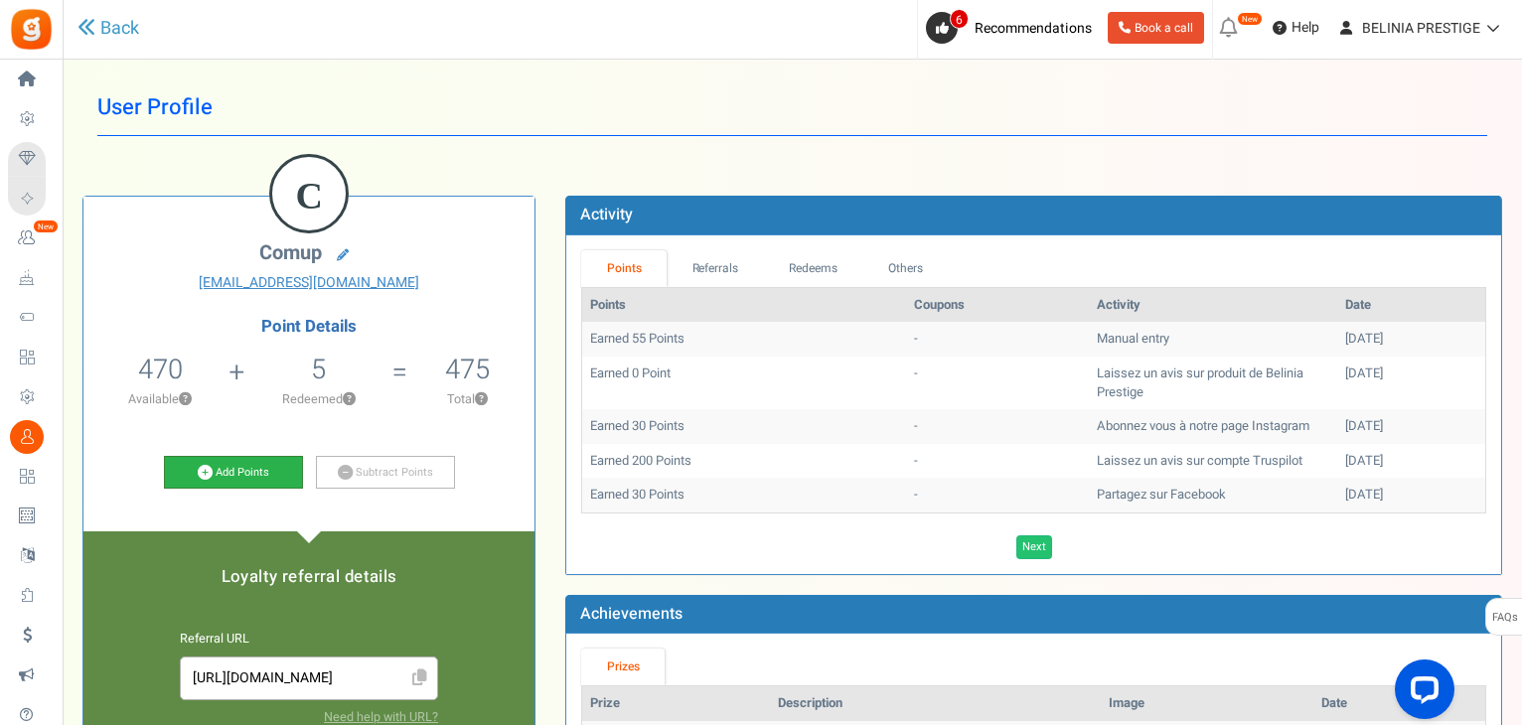
click at [226, 478] on link "Add Points" at bounding box center [233, 473] width 139 height 34
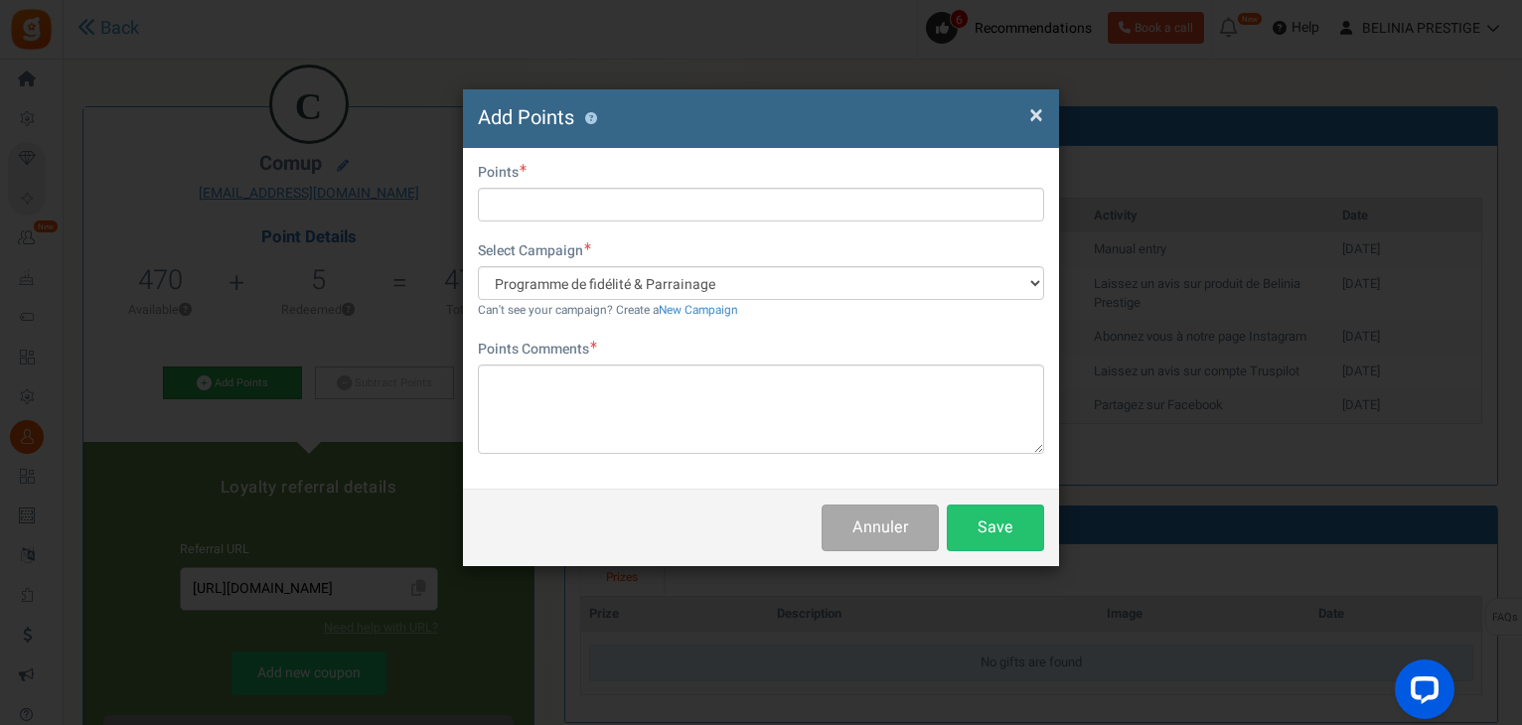
scroll to position [99, 0]
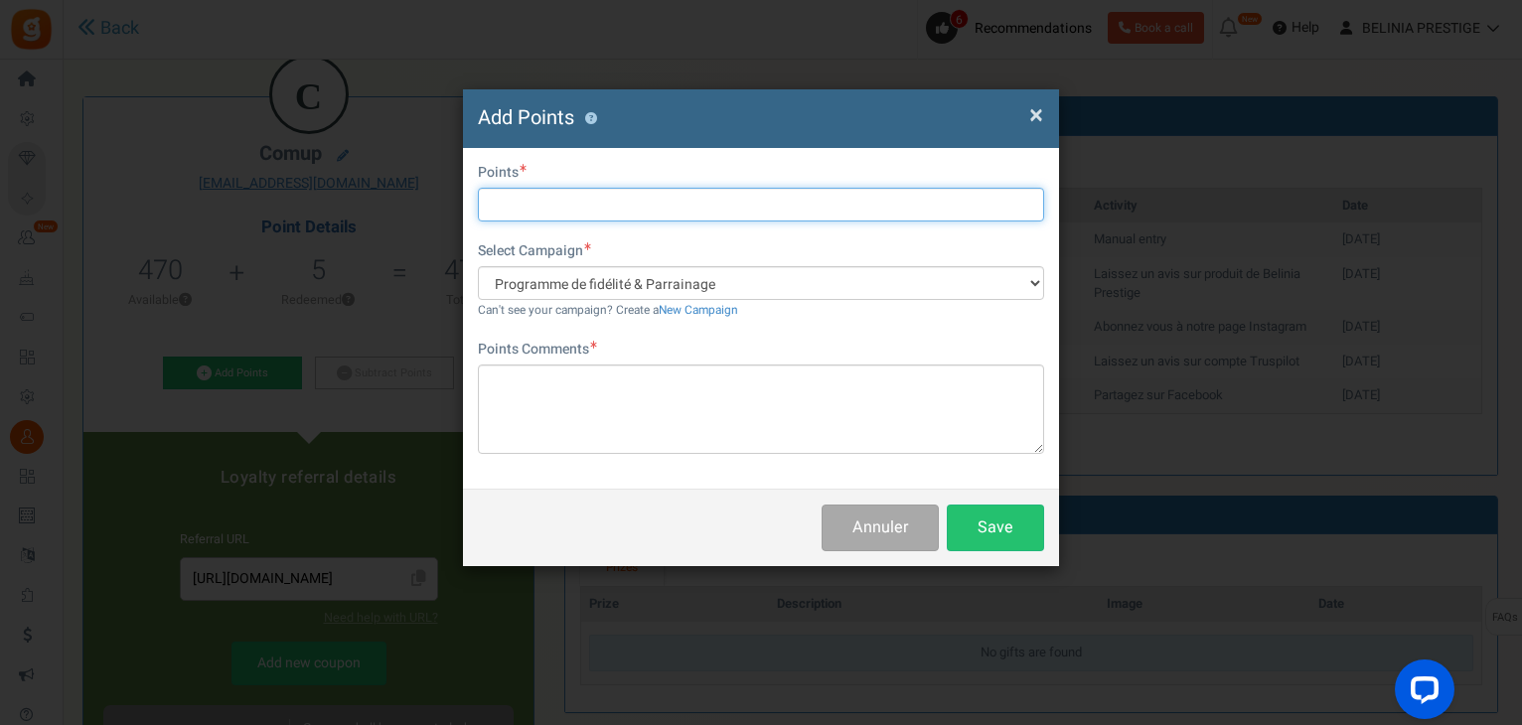
click at [556, 204] on input "text" at bounding box center [761, 205] width 566 height 34
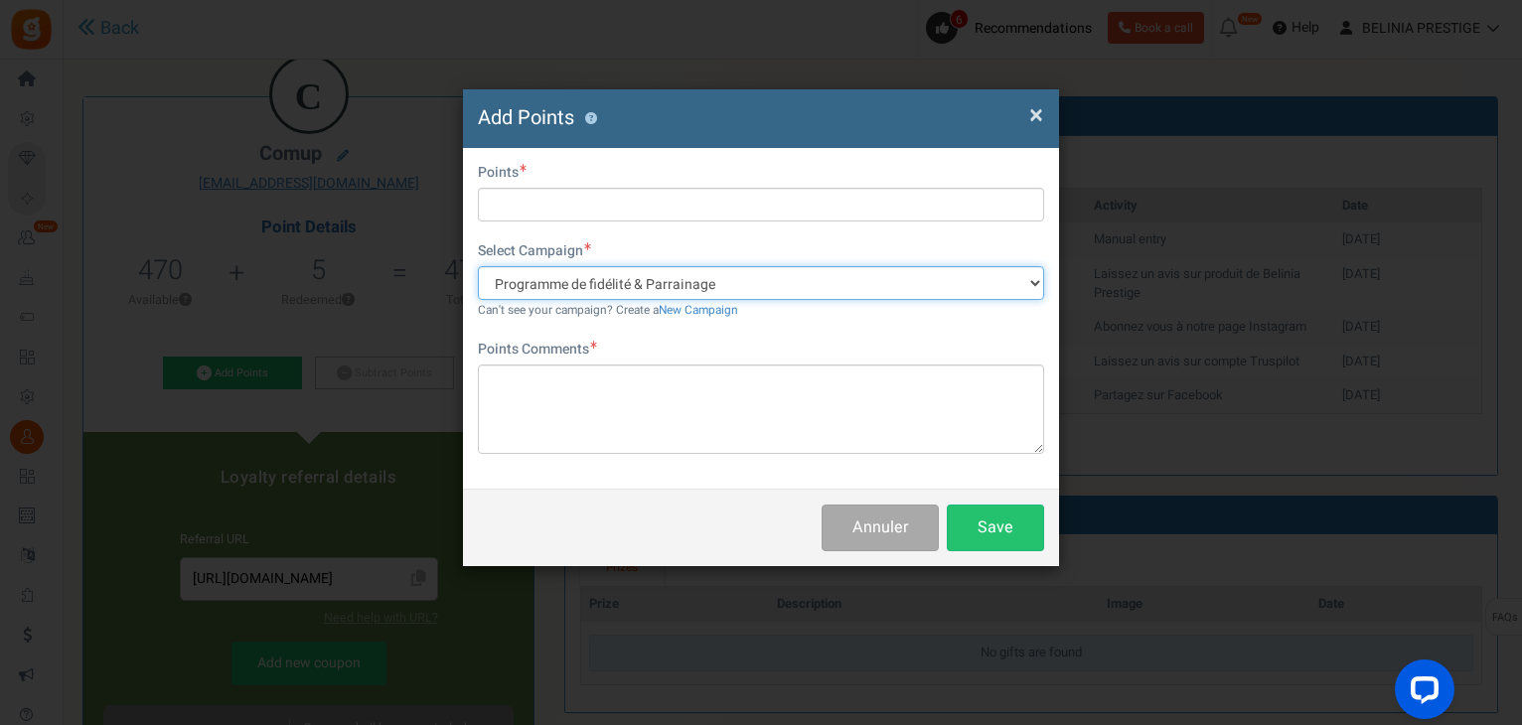
click at [573, 290] on select "Programme de fidélité & Parrainage" at bounding box center [761, 283] width 566 height 34
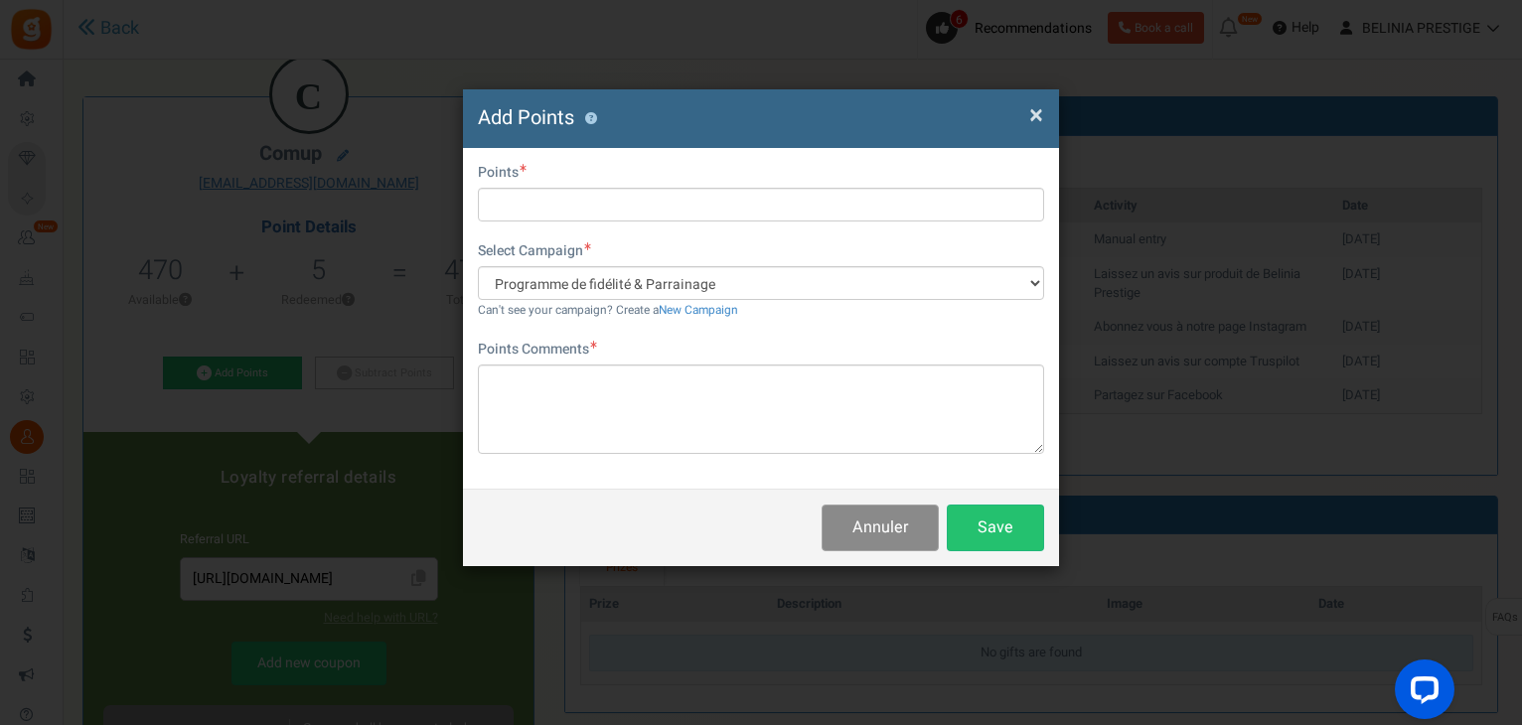
click at [929, 517] on button "Annuler" at bounding box center [879, 528] width 117 height 47
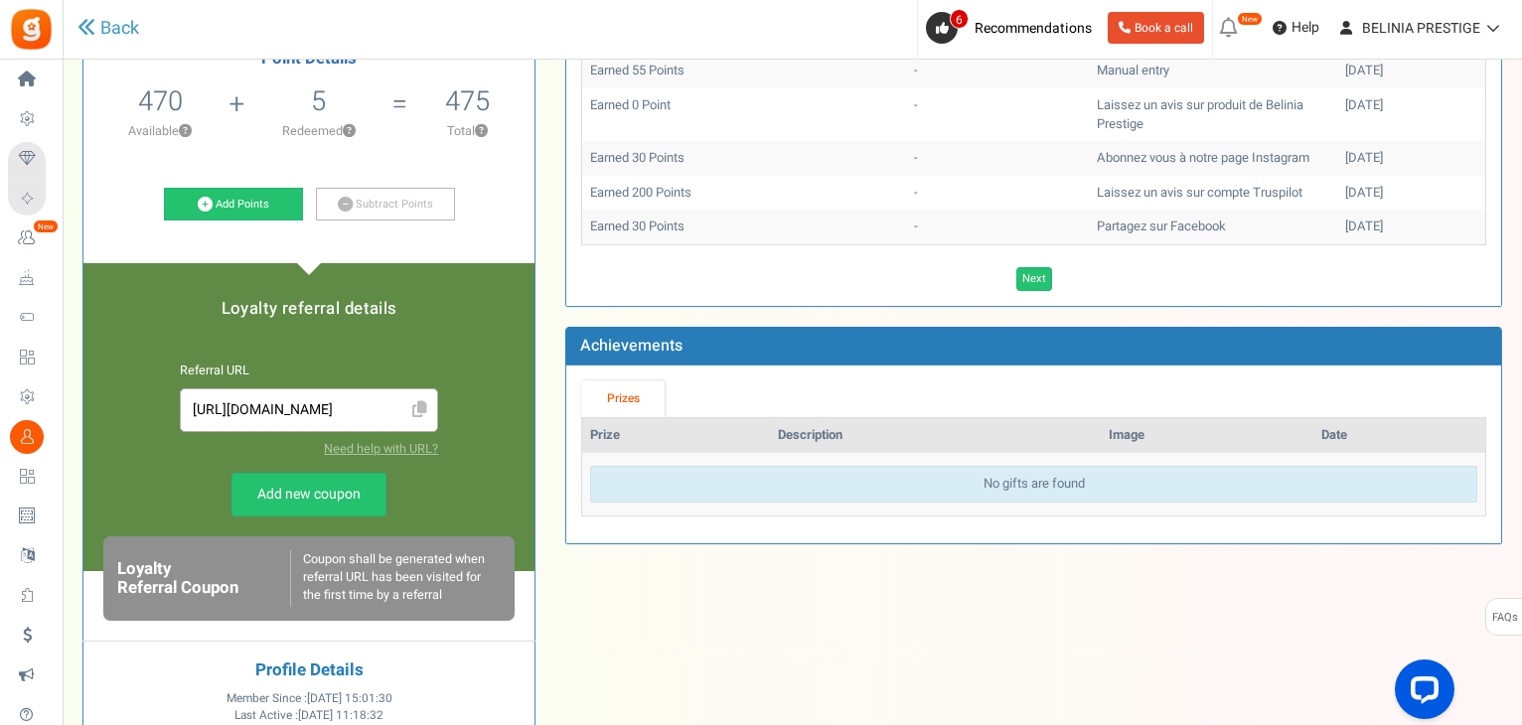
scroll to position [0, 0]
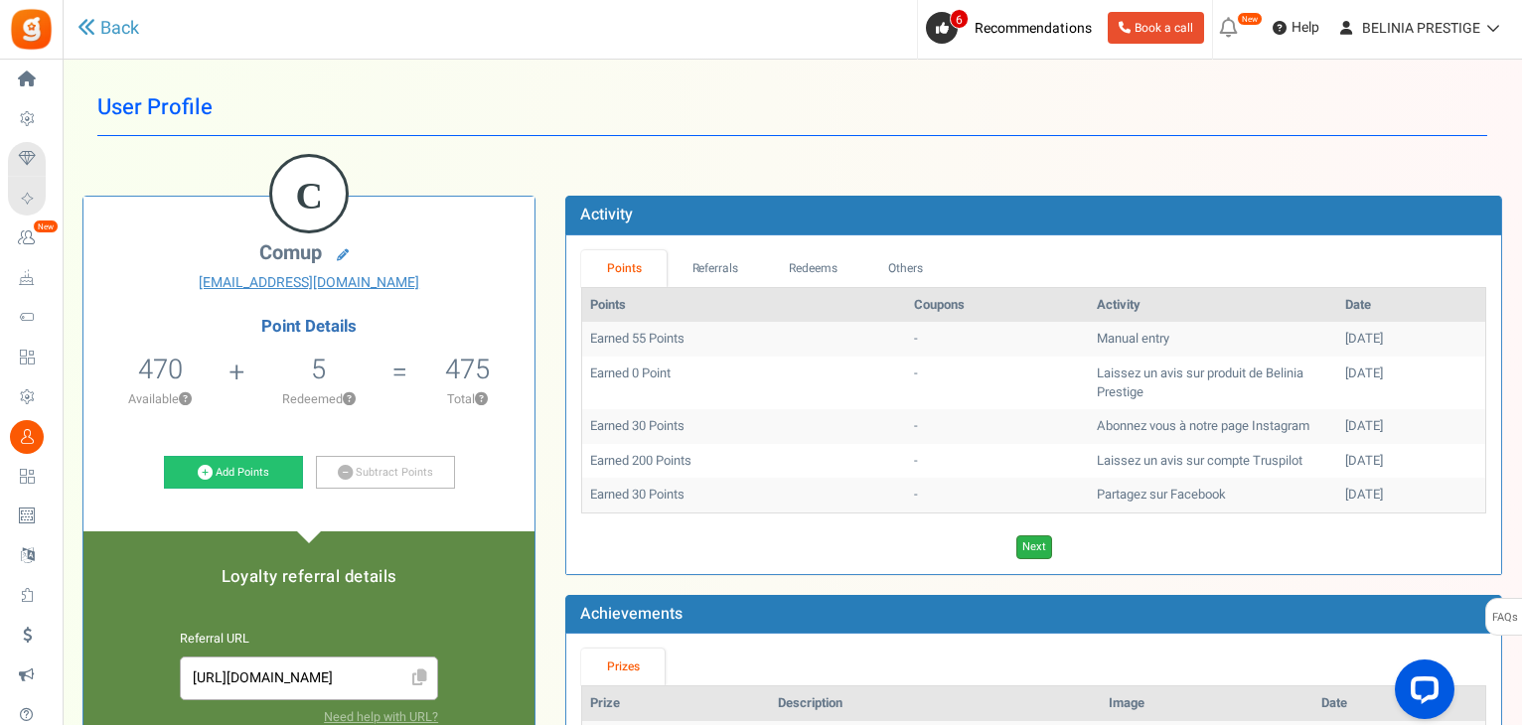
click at [1034, 539] on link "Next" at bounding box center [1034, 547] width 36 height 24
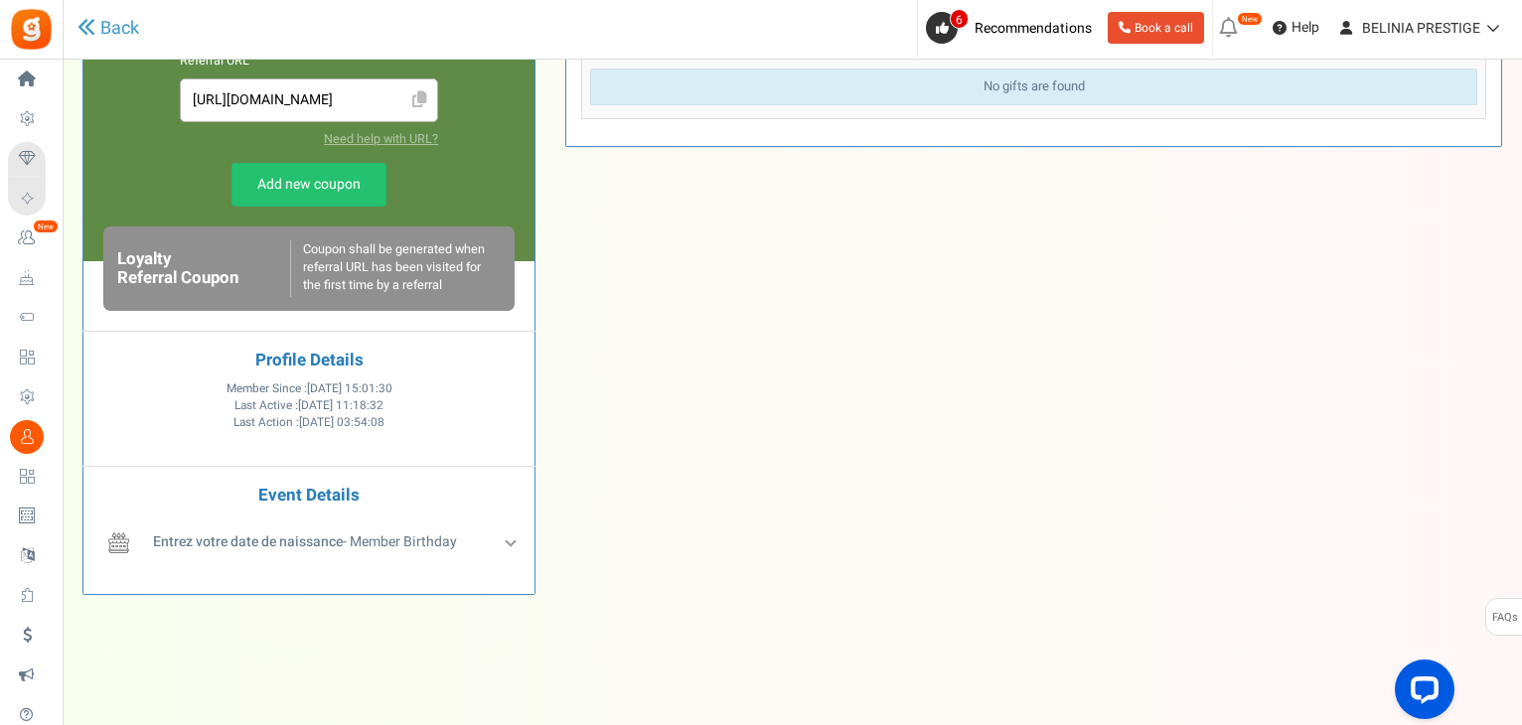
scroll to position [586, 0]
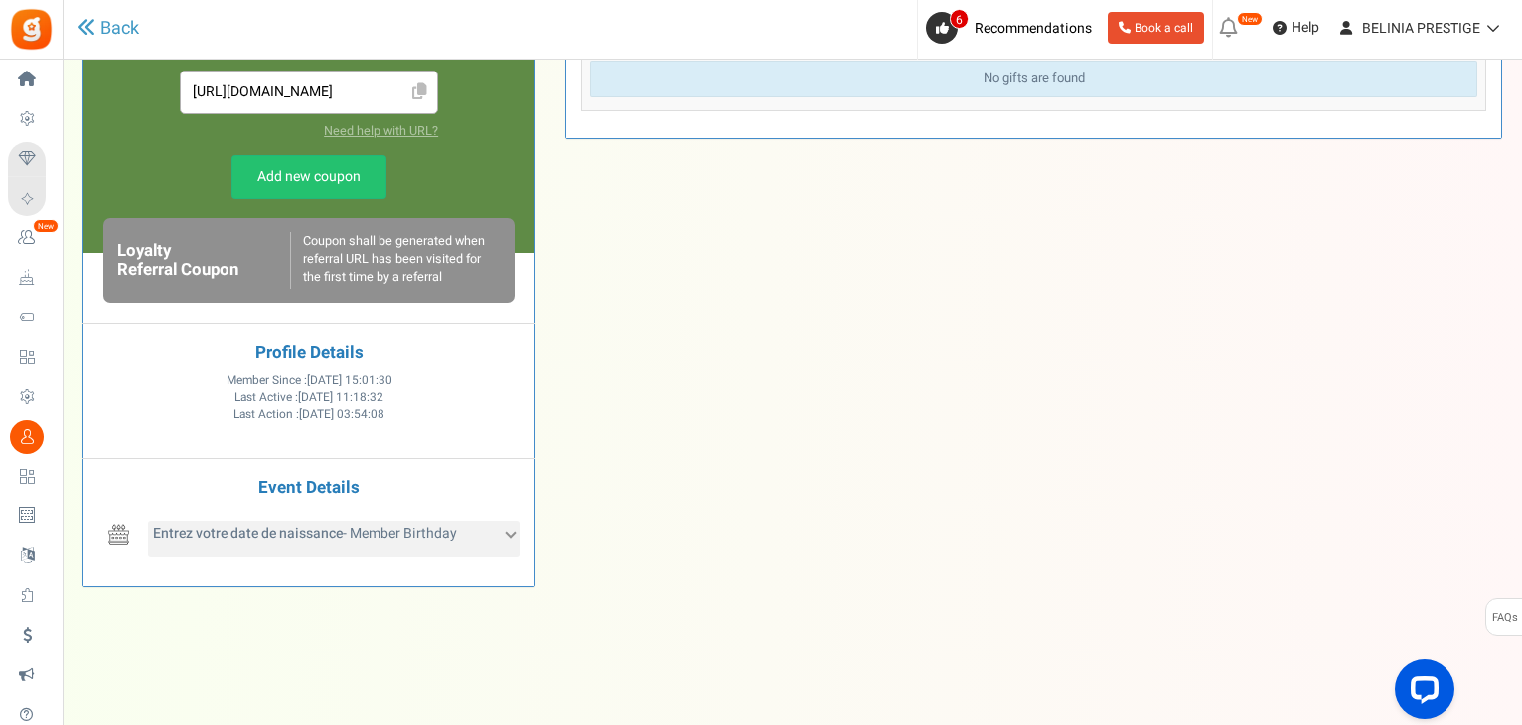
click at [430, 525] on span "Entrez votre date de naissance - Member Birthday" at bounding box center [305, 533] width 304 height 21
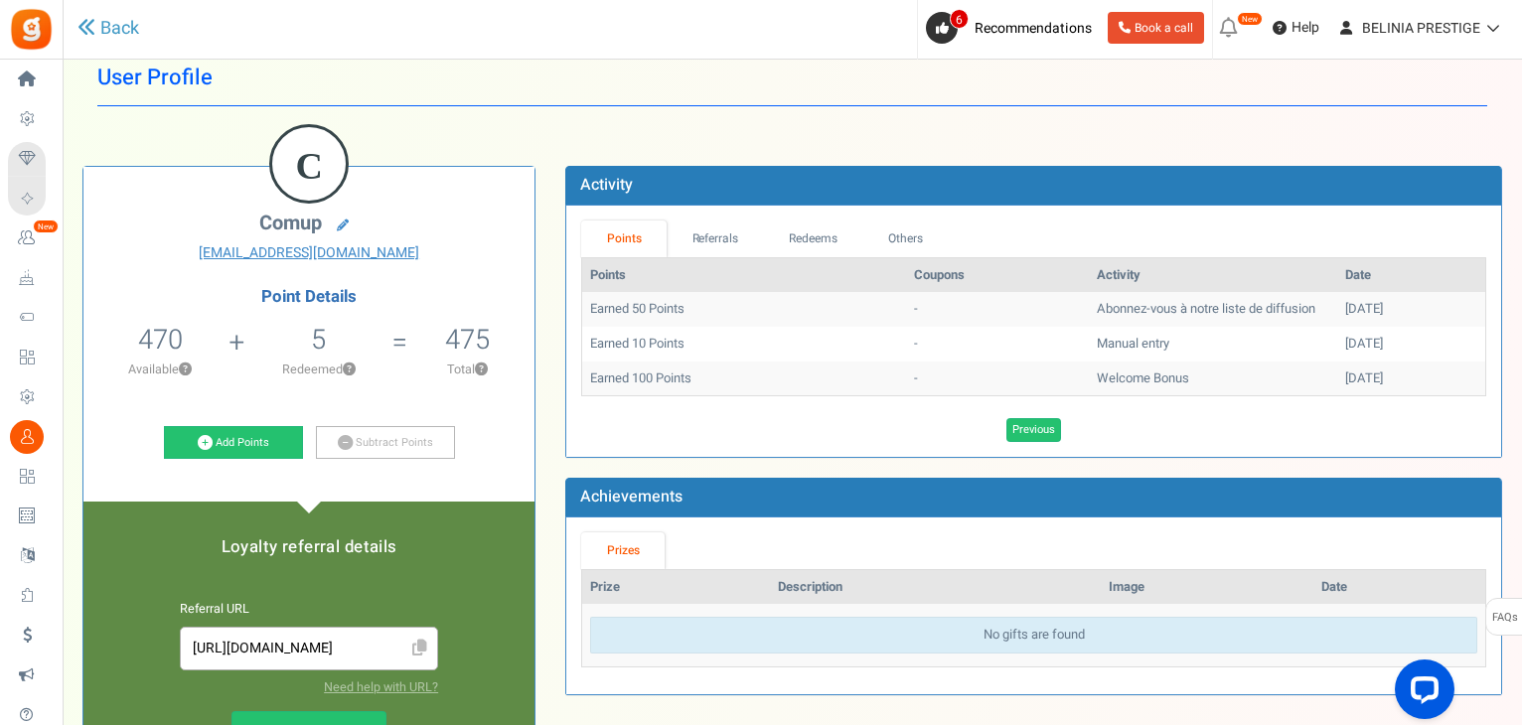
scroll to position [29, 0]
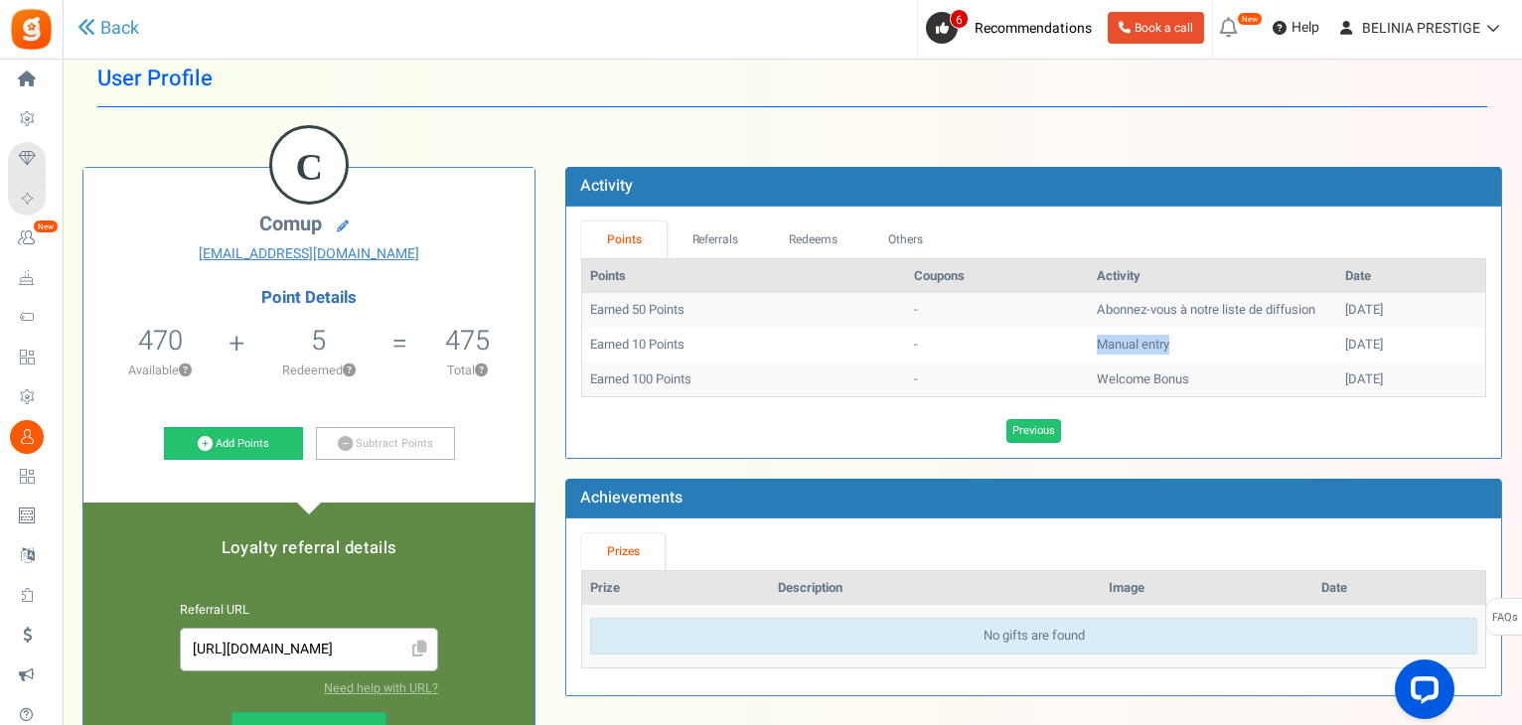
drag, startPoint x: 1041, startPoint y: 347, endPoint x: 1136, endPoint y: 328, distance: 97.2
click at [1136, 328] on td "Manual entry" at bounding box center [1213, 345] width 248 height 35
drag, startPoint x: 1041, startPoint y: 338, endPoint x: 1128, endPoint y: 332, distance: 87.6
click at [1128, 332] on td "Manual entry Point test" at bounding box center [1213, 345] width 248 height 35
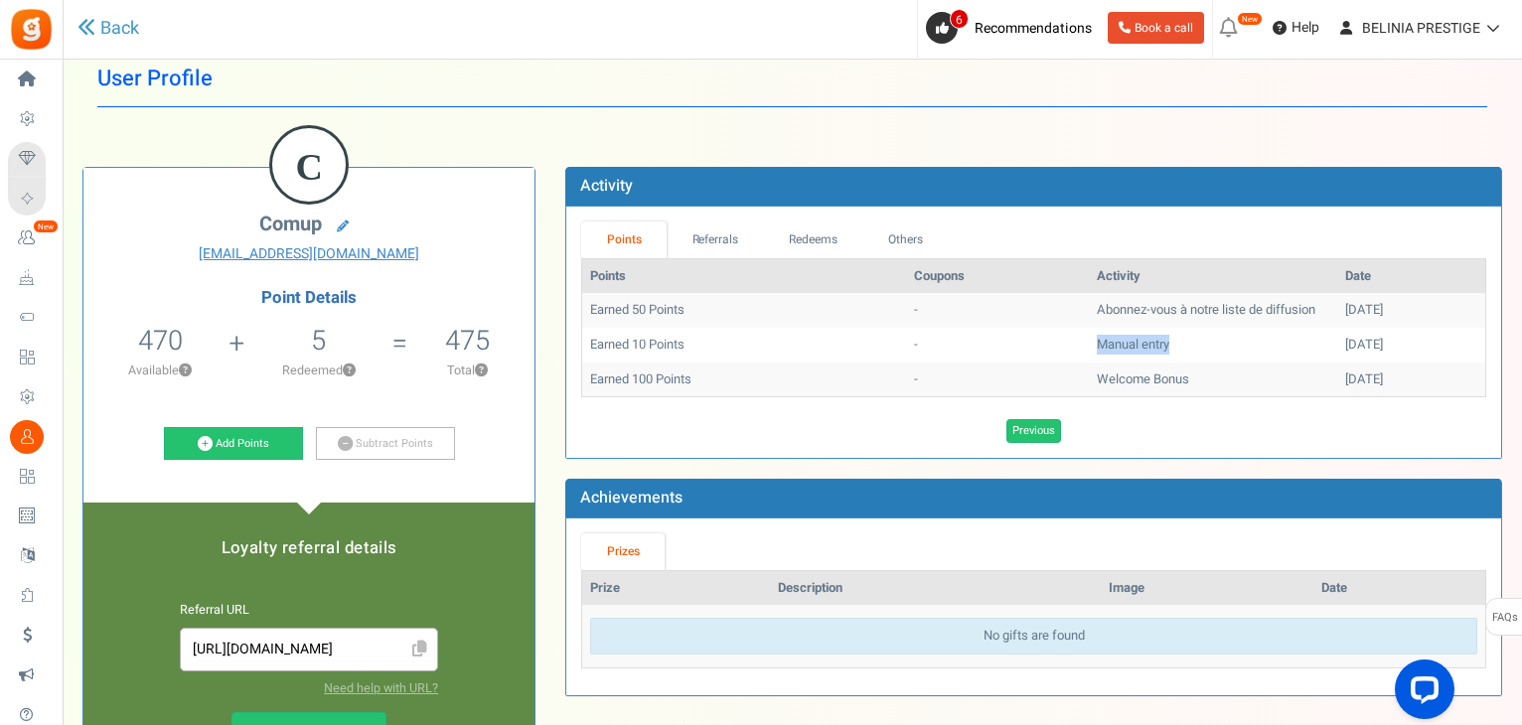
click at [1128, 332] on td "Manual entry" at bounding box center [1213, 345] width 248 height 35
drag, startPoint x: 1128, startPoint y: 332, endPoint x: 1041, endPoint y: 354, distance: 90.1
click at [1089, 354] on td "Manual entry" at bounding box center [1213, 345] width 248 height 35
drag, startPoint x: 1041, startPoint y: 354, endPoint x: 1128, endPoint y: 339, distance: 88.7
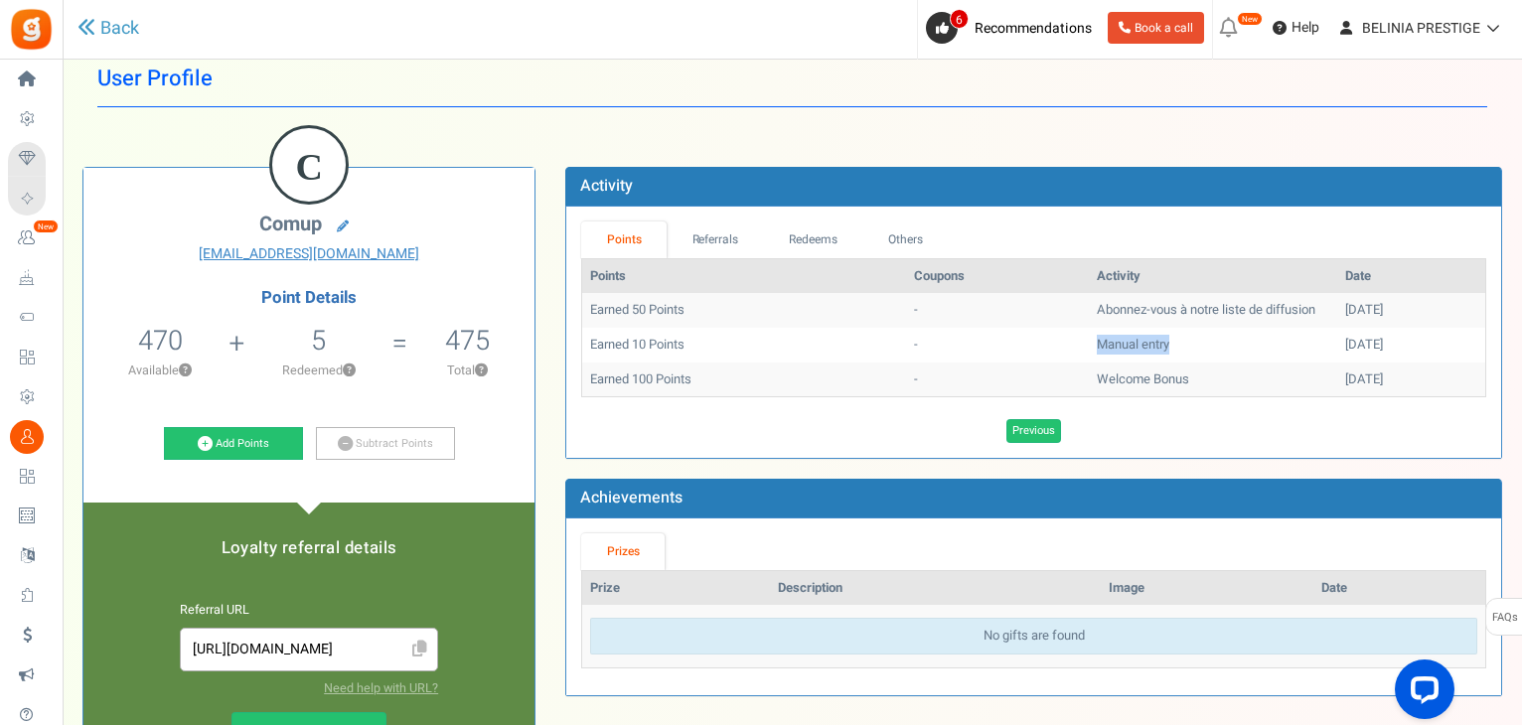
click at [1128, 339] on td "Manual entry Point test" at bounding box center [1213, 345] width 248 height 35
click at [1128, 339] on td "Manual entry" at bounding box center [1213, 345] width 248 height 35
drag, startPoint x: 1139, startPoint y: 370, endPoint x: 1034, endPoint y: 382, distance: 106.0
click at [1089, 382] on td "Welcome Bonus" at bounding box center [1213, 380] width 248 height 35
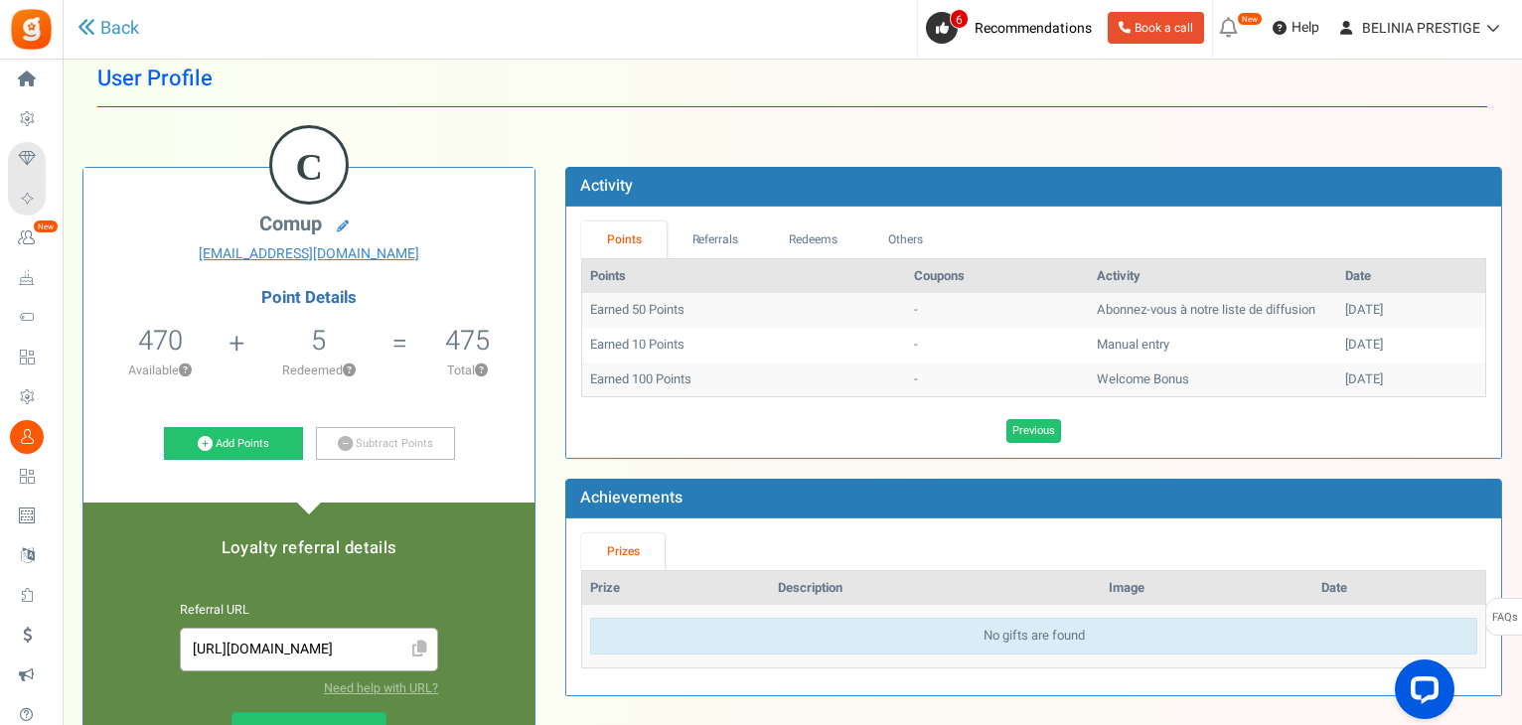
drag, startPoint x: 1377, startPoint y: 369, endPoint x: 585, endPoint y: 247, distance: 800.9
click at [585, 247] on div "Points Referrals Redeems Orders Others Points Coupons Activity Date Earned 50 P…" at bounding box center [1033, 331] width 905 height 221
click at [631, 434] on div "Previous Loading..." at bounding box center [1033, 431] width 935 height 24
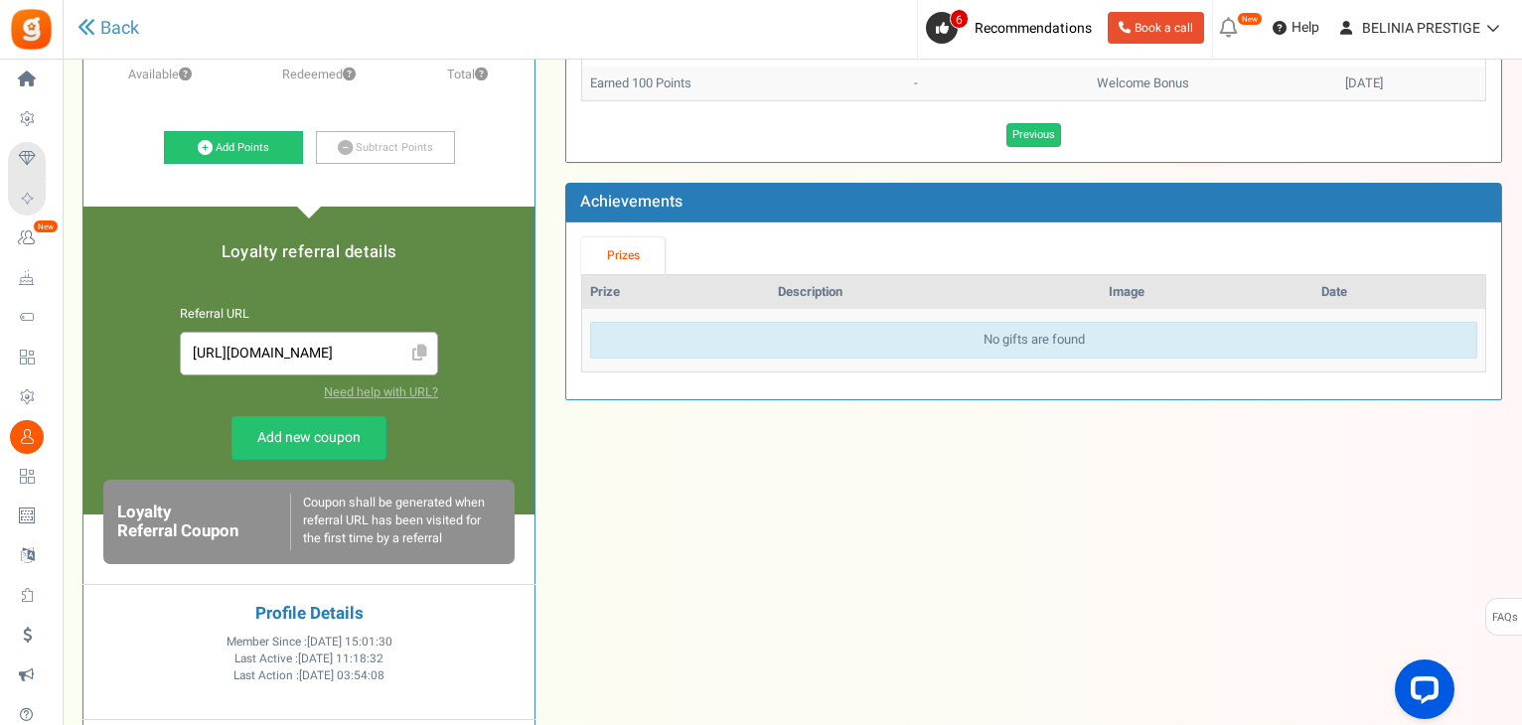
scroll to position [0, 0]
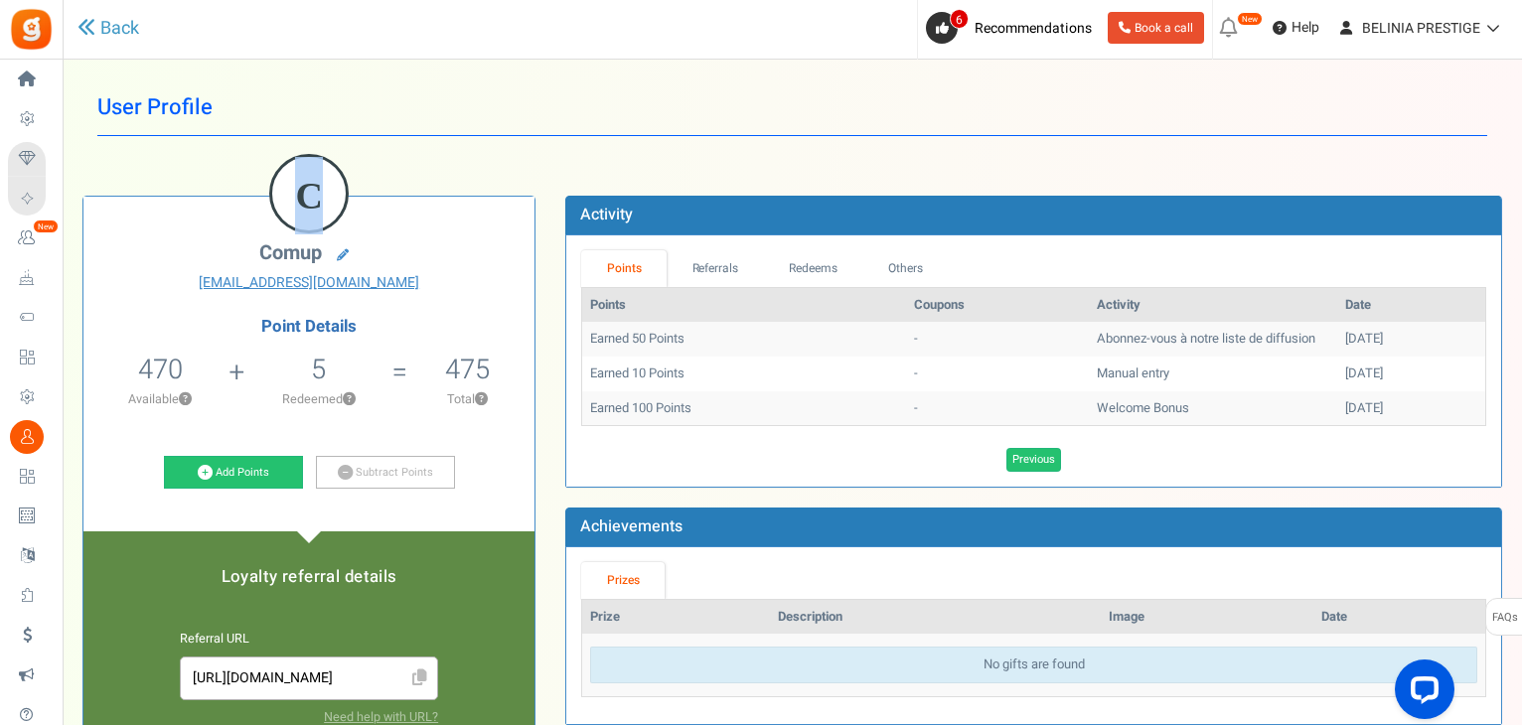
drag, startPoint x: 319, startPoint y: 195, endPoint x: 277, endPoint y: 196, distance: 41.7
click at [277, 196] on figcaption "C" at bounding box center [309, 195] width 74 height 77
click at [194, 401] on p "Available ?" at bounding box center [159, 399] width 133 height 18
drag, startPoint x: 588, startPoint y: 343, endPoint x: 751, endPoint y: 331, distance: 163.3
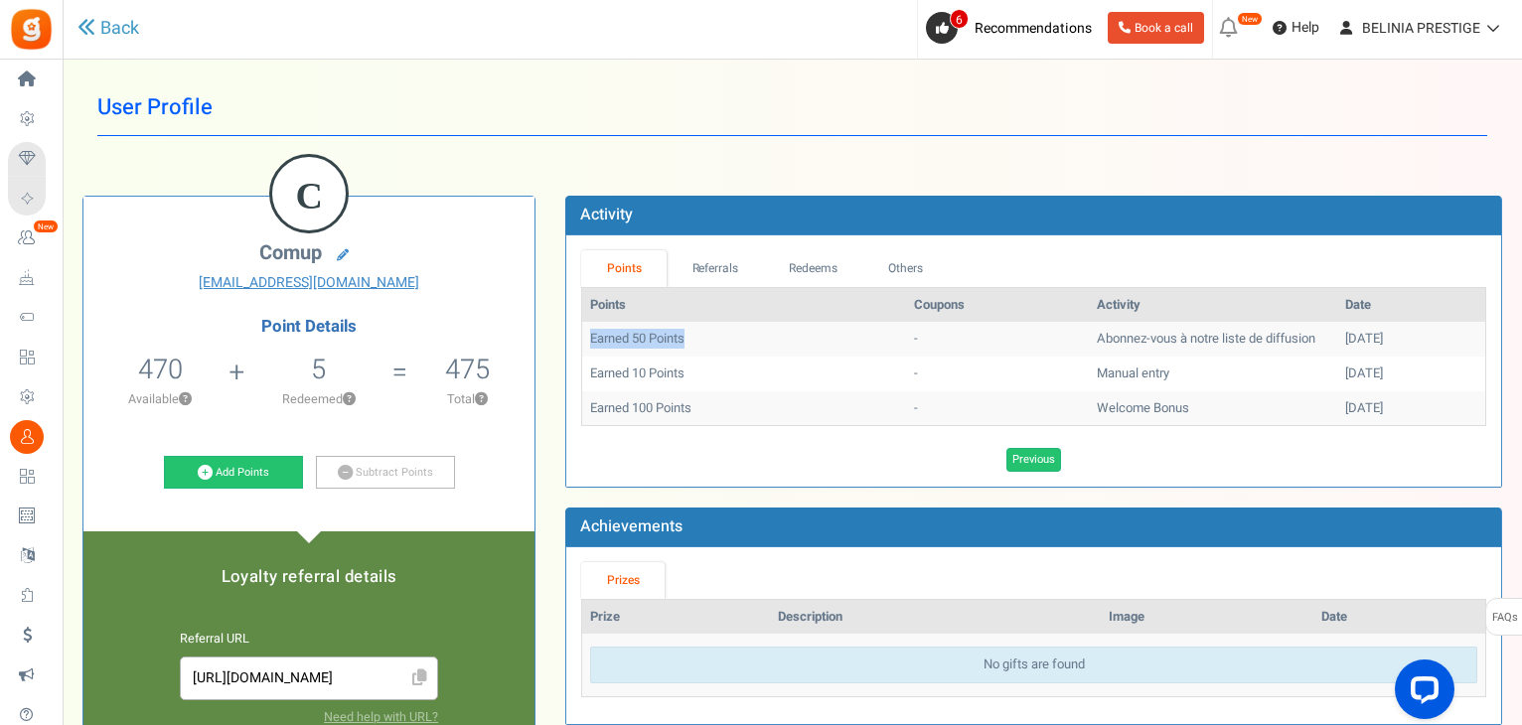
click at [751, 331] on td "Earned 50 Points" at bounding box center [743, 339] width 323 height 35
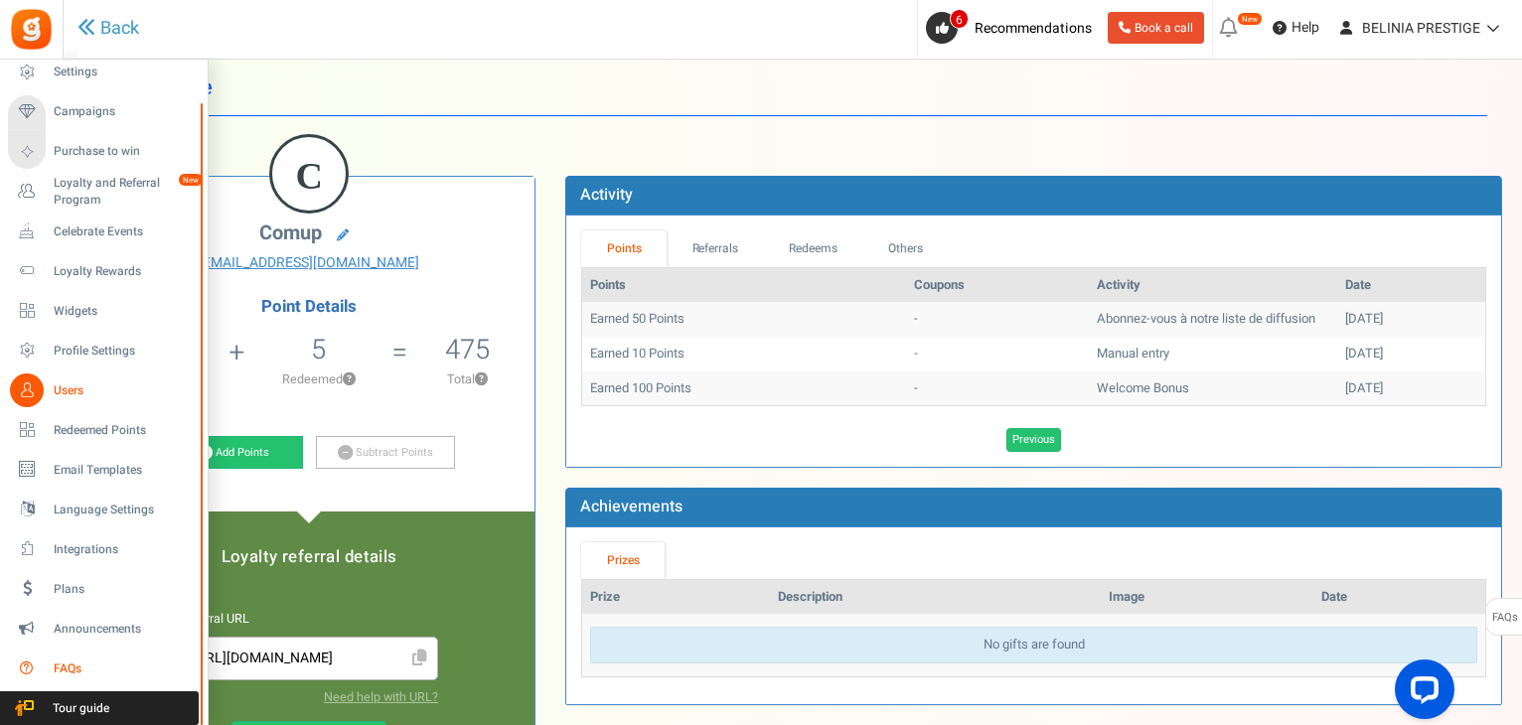
scroll to position [22, 0]
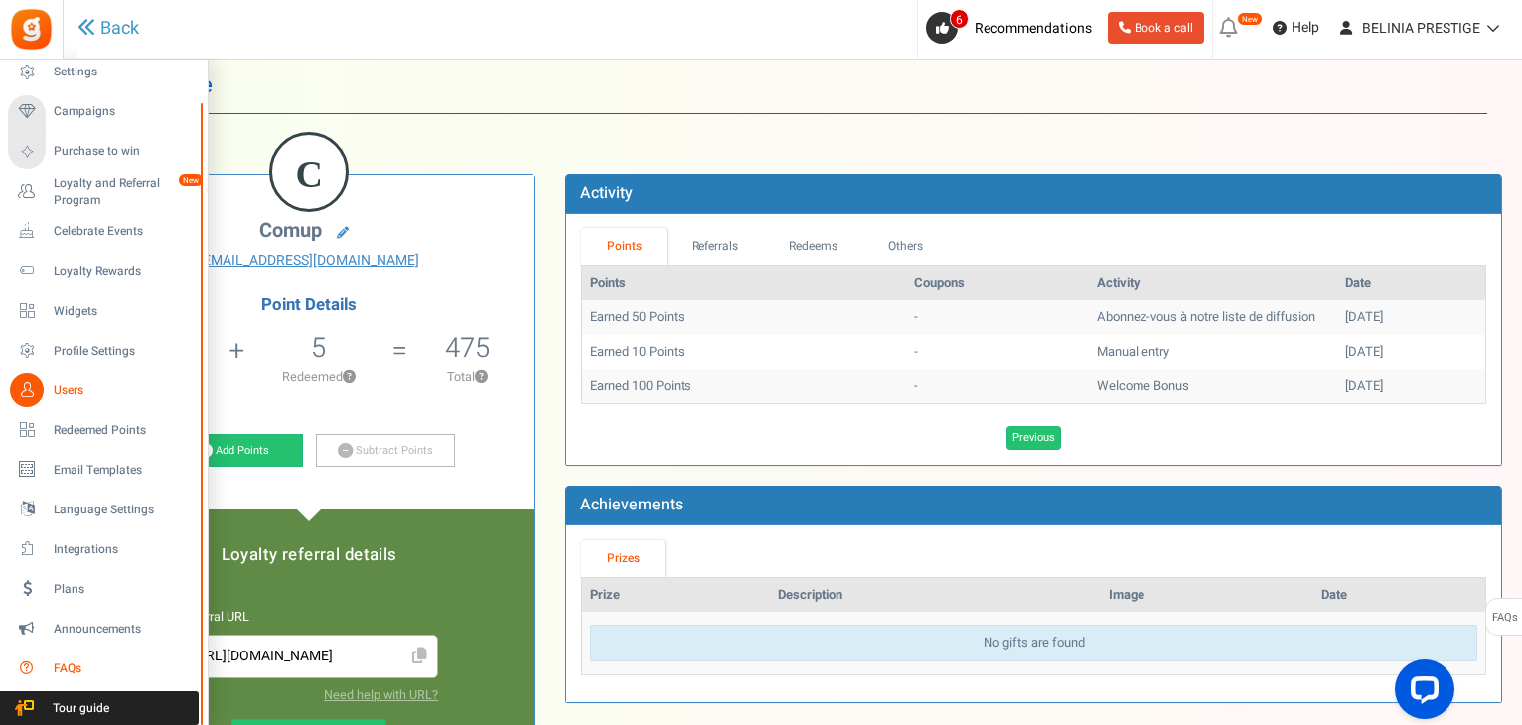
click at [83, 666] on span "FAQs" at bounding box center [123, 669] width 139 height 17
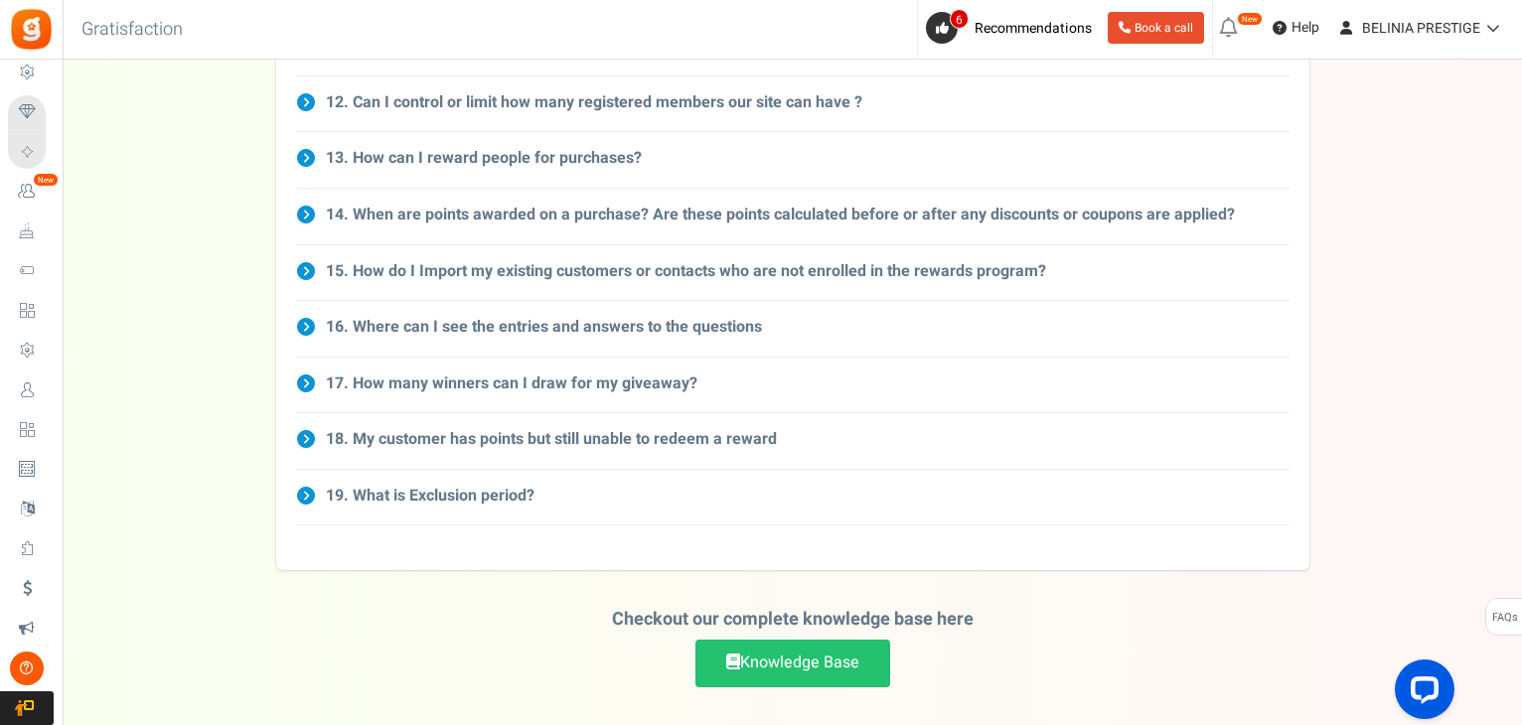
scroll to position [990, 0]
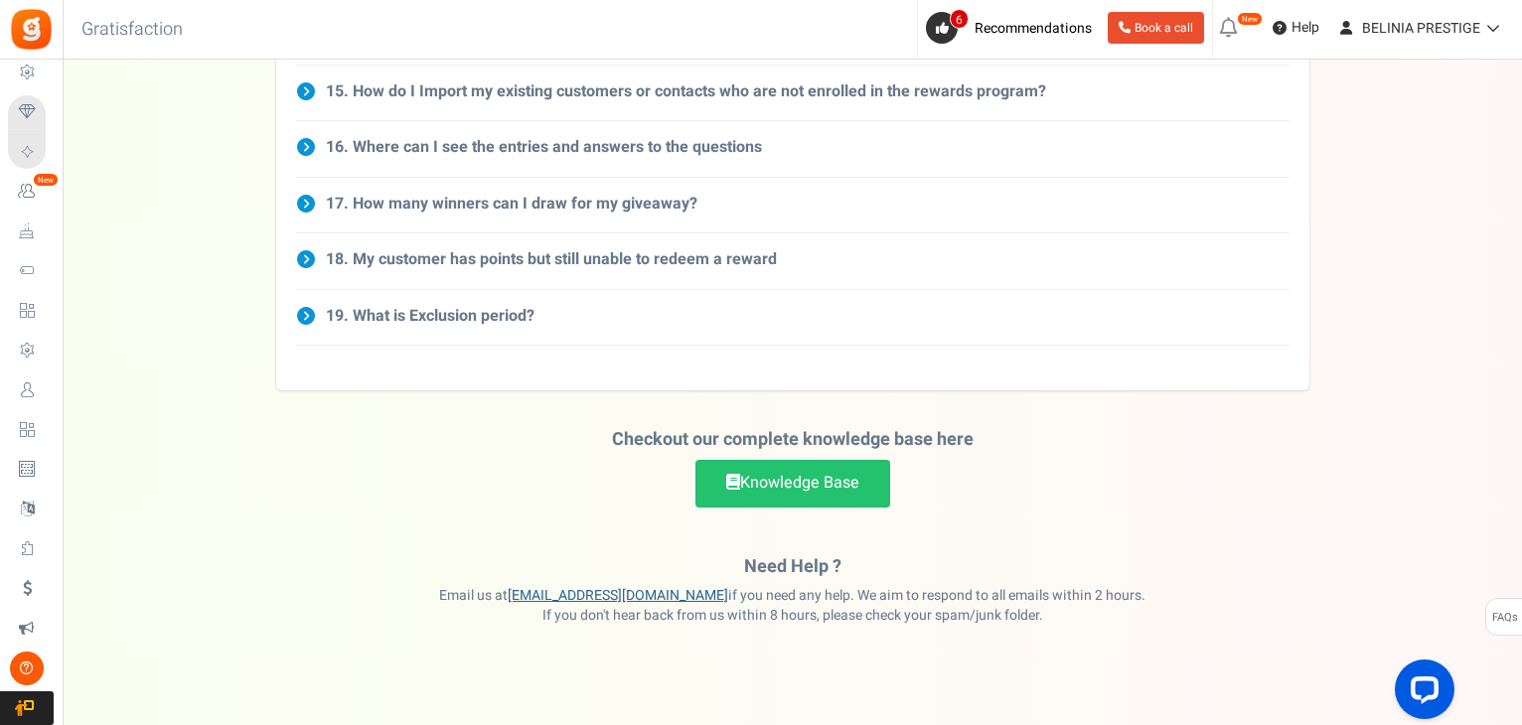
click at [629, 585] on link "[EMAIL_ADDRESS][DOMAIN_NAME]" at bounding box center [618, 595] width 221 height 21
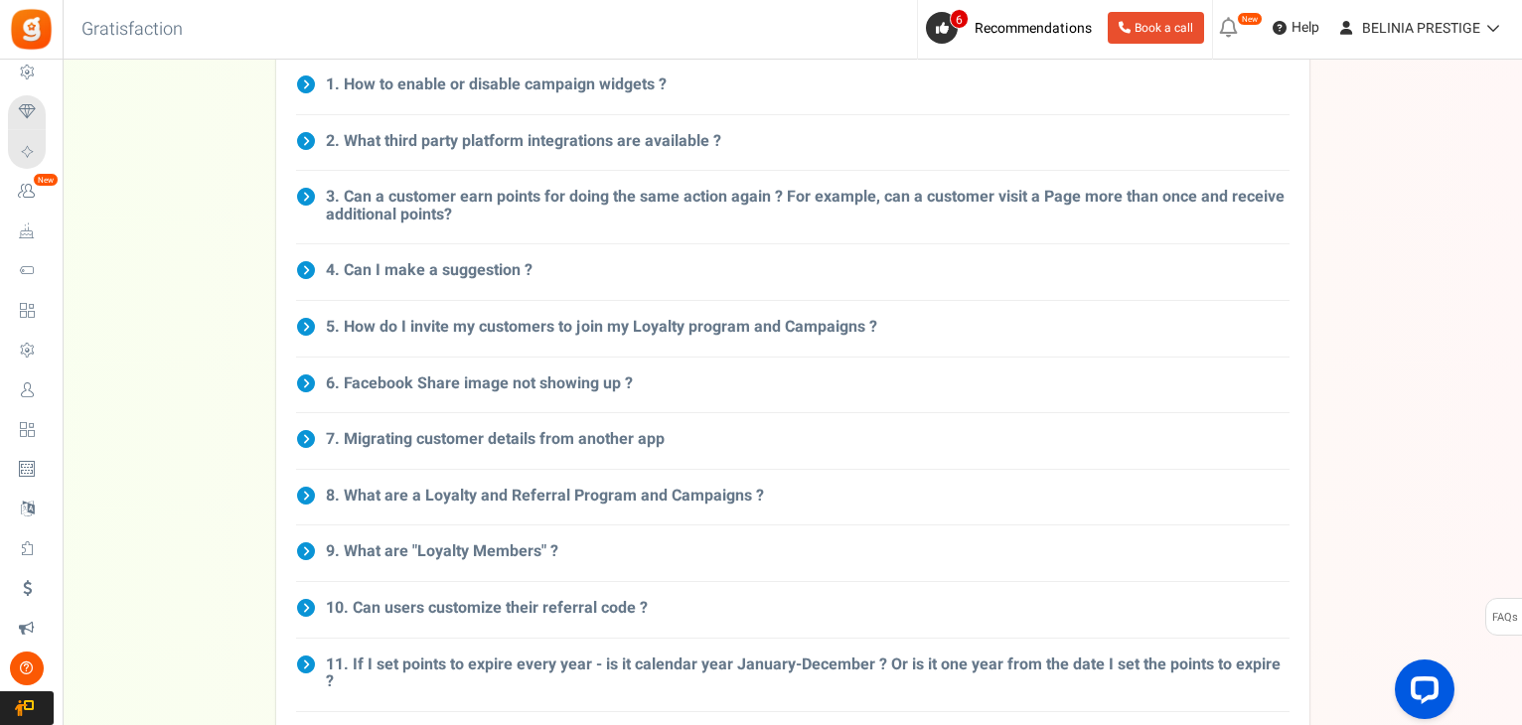
scroll to position [0, 0]
